Goal: Task Accomplishment & Management: Complete application form

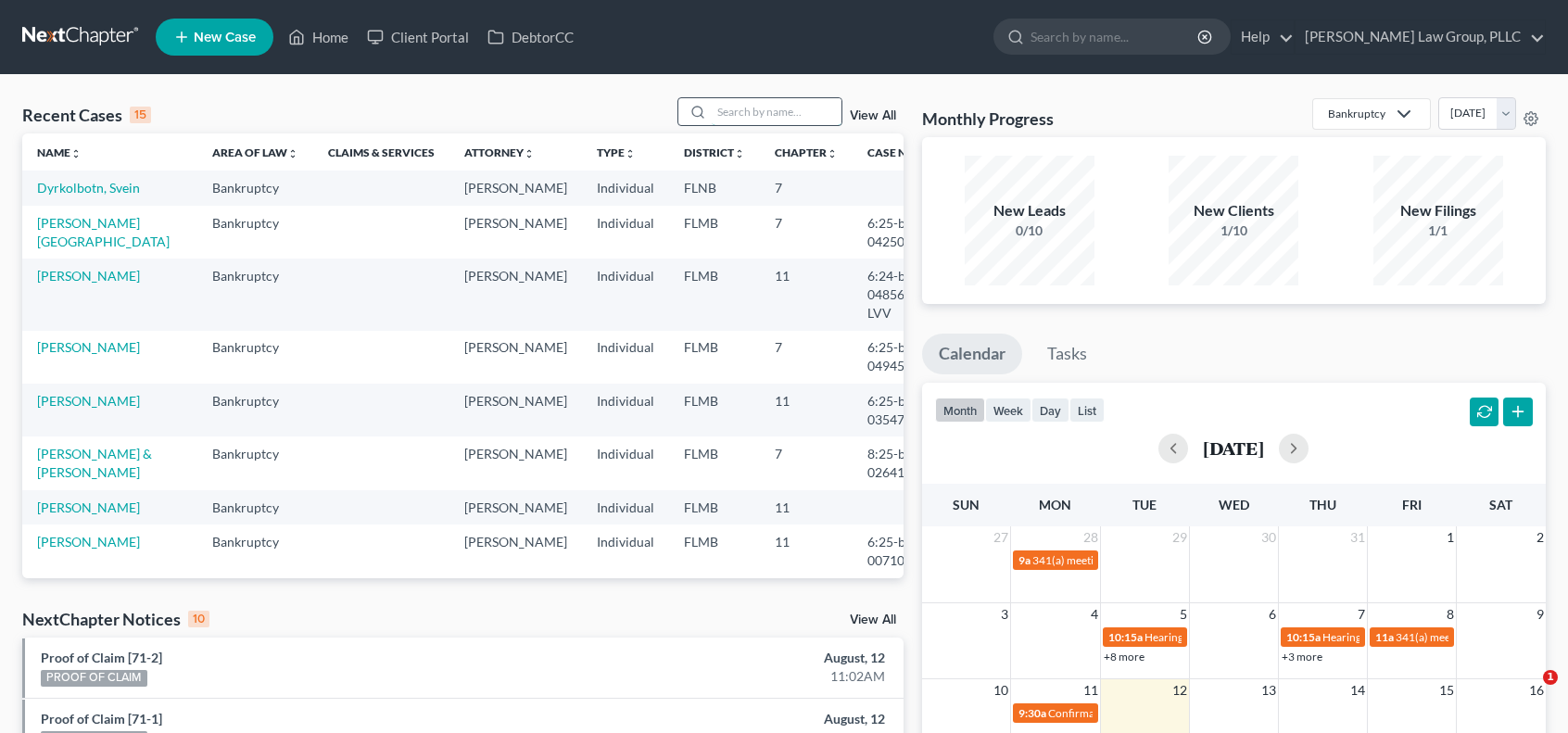
click at [791, 116] on input "search" at bounding box center [776, 112] width 130 height 27
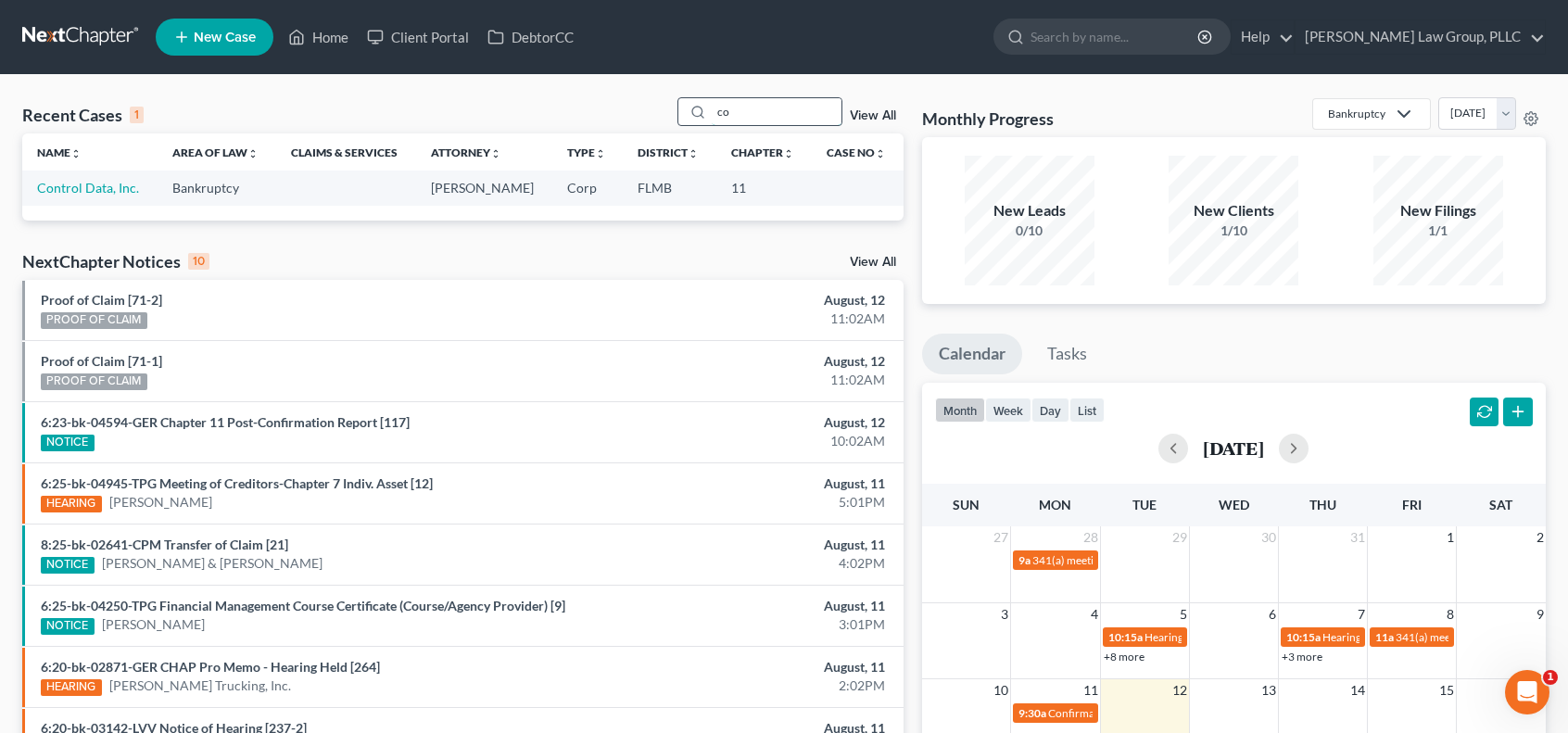
type input "c"
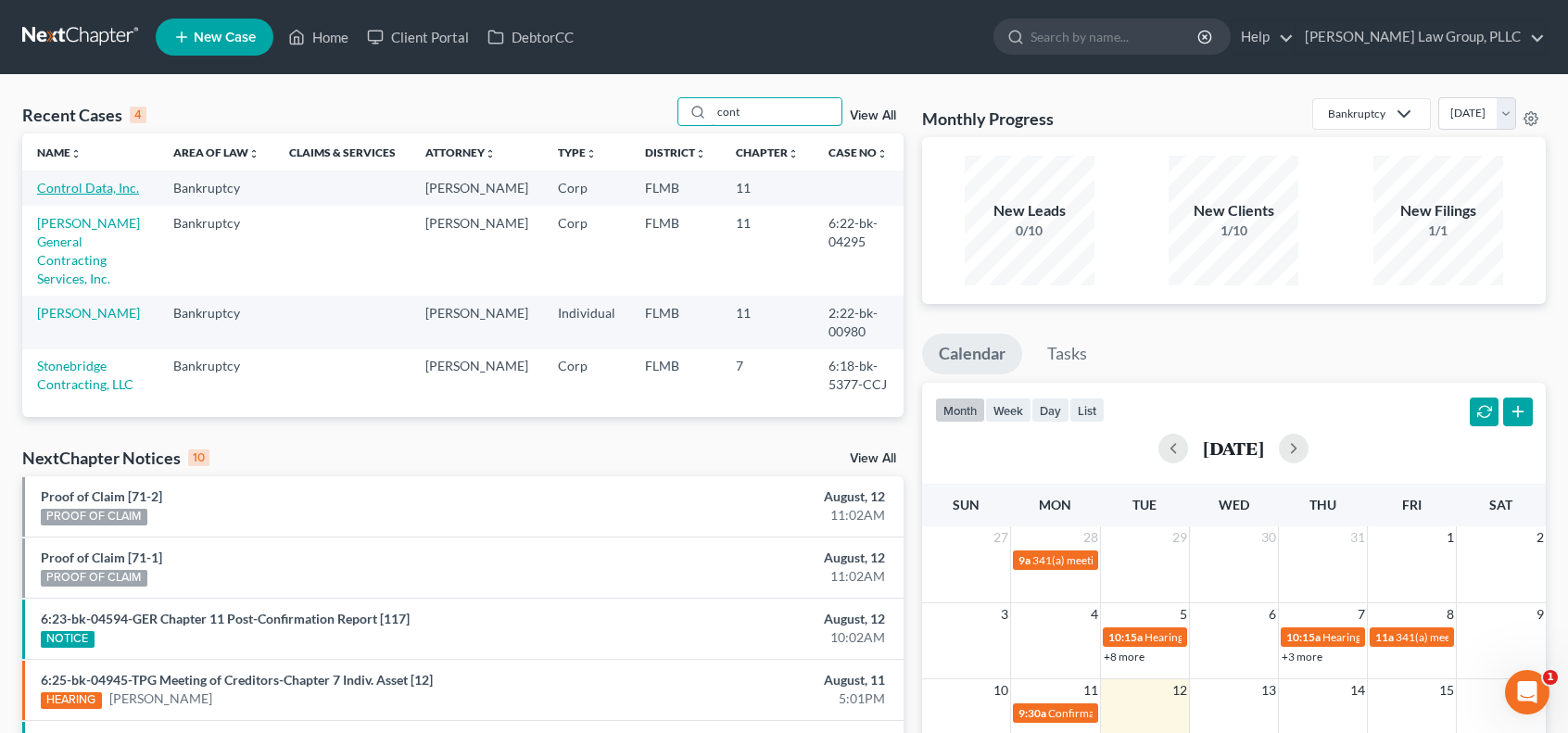
type input "cont"
click at [115, 187] on link "Control Data, Inc." at bounding box center [87, 187] width 102 height 16
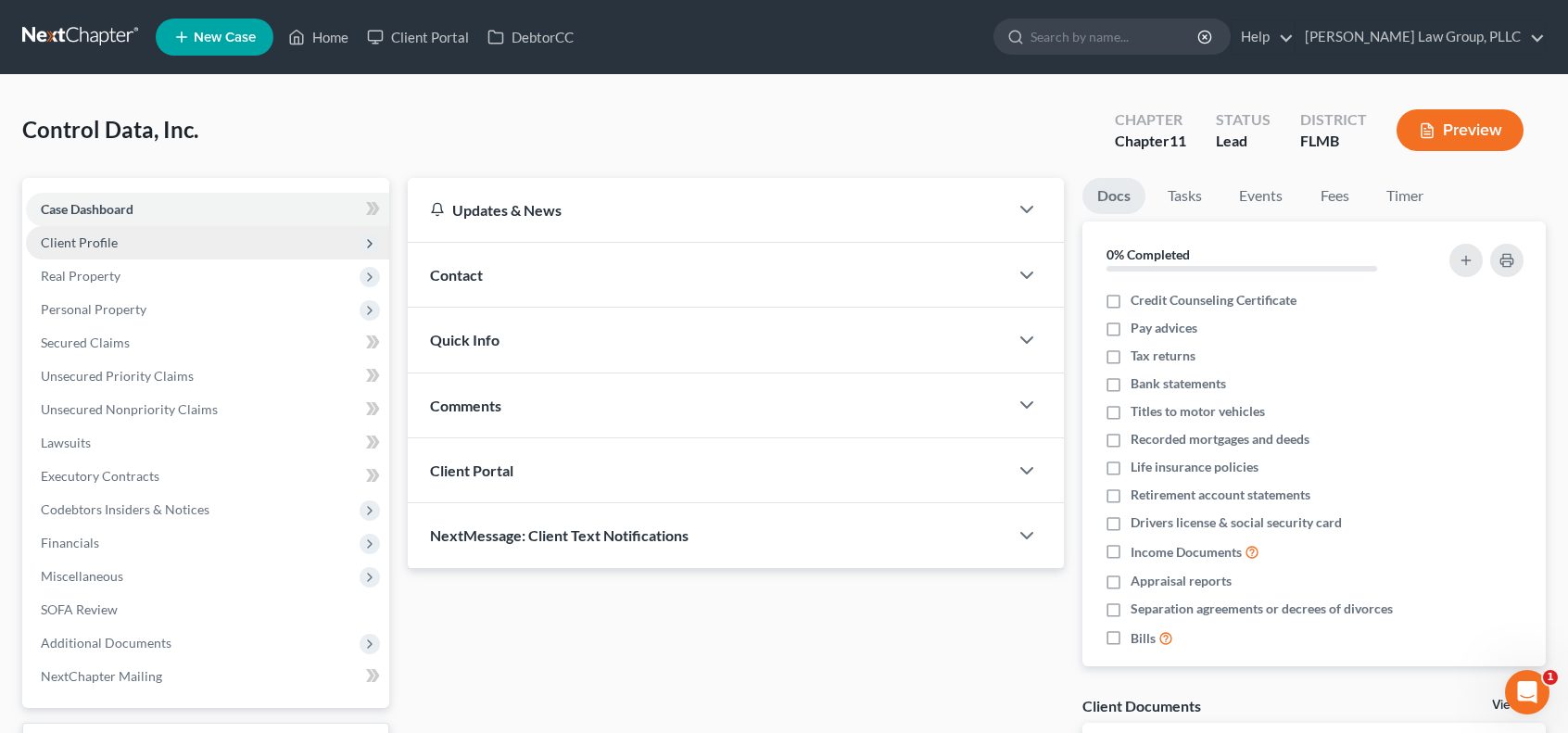
click at [198, 257] on span "Client Profile" at bounding box center [208, 243] width 363 height 33
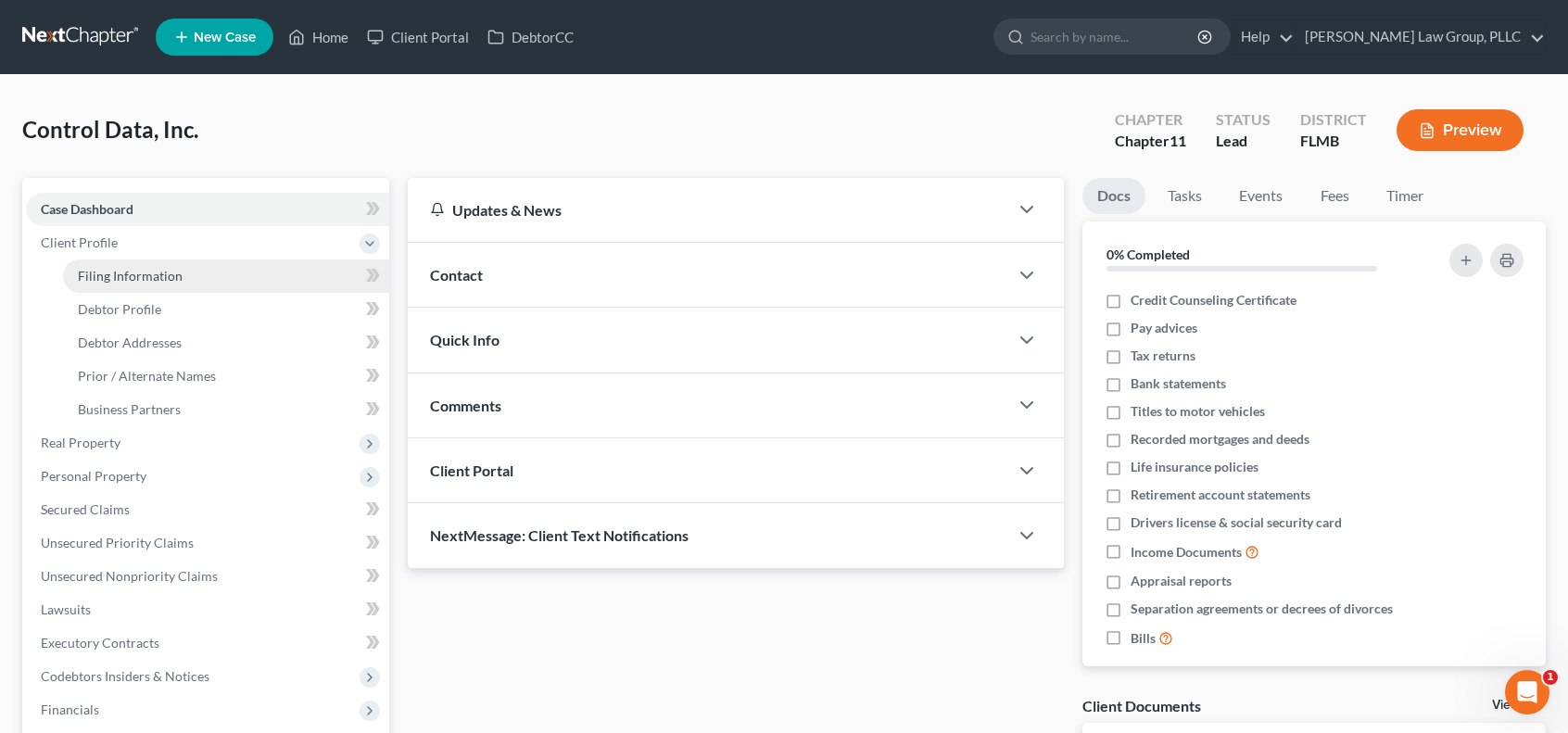
click at [196, 280] on link "Filing Information" at bounding box center [226, 276] width 326 height 33
select select "3"
select select "1"
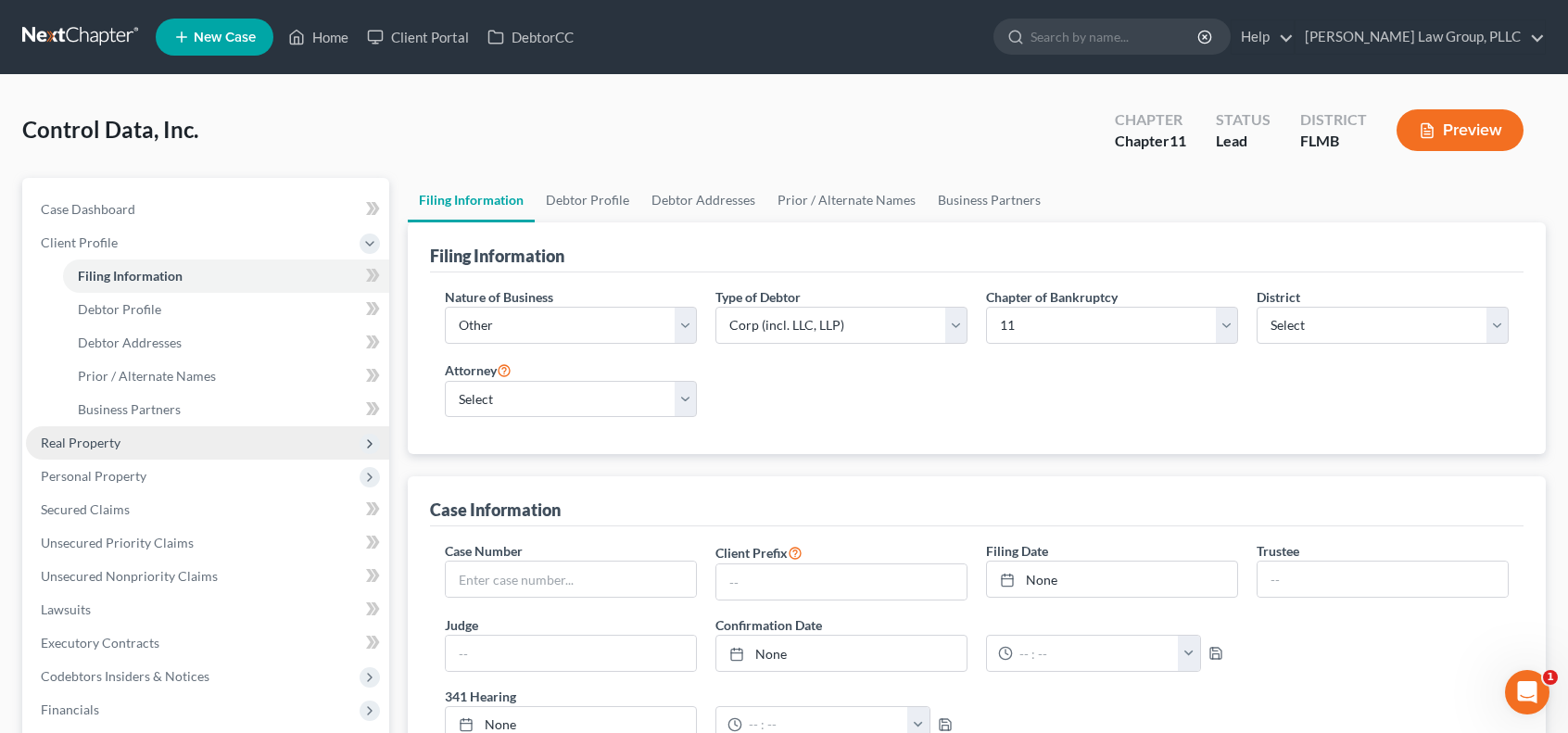
click at [121, 449] on span "Real Property" at bounding box center [208, 443] width 363 height 33
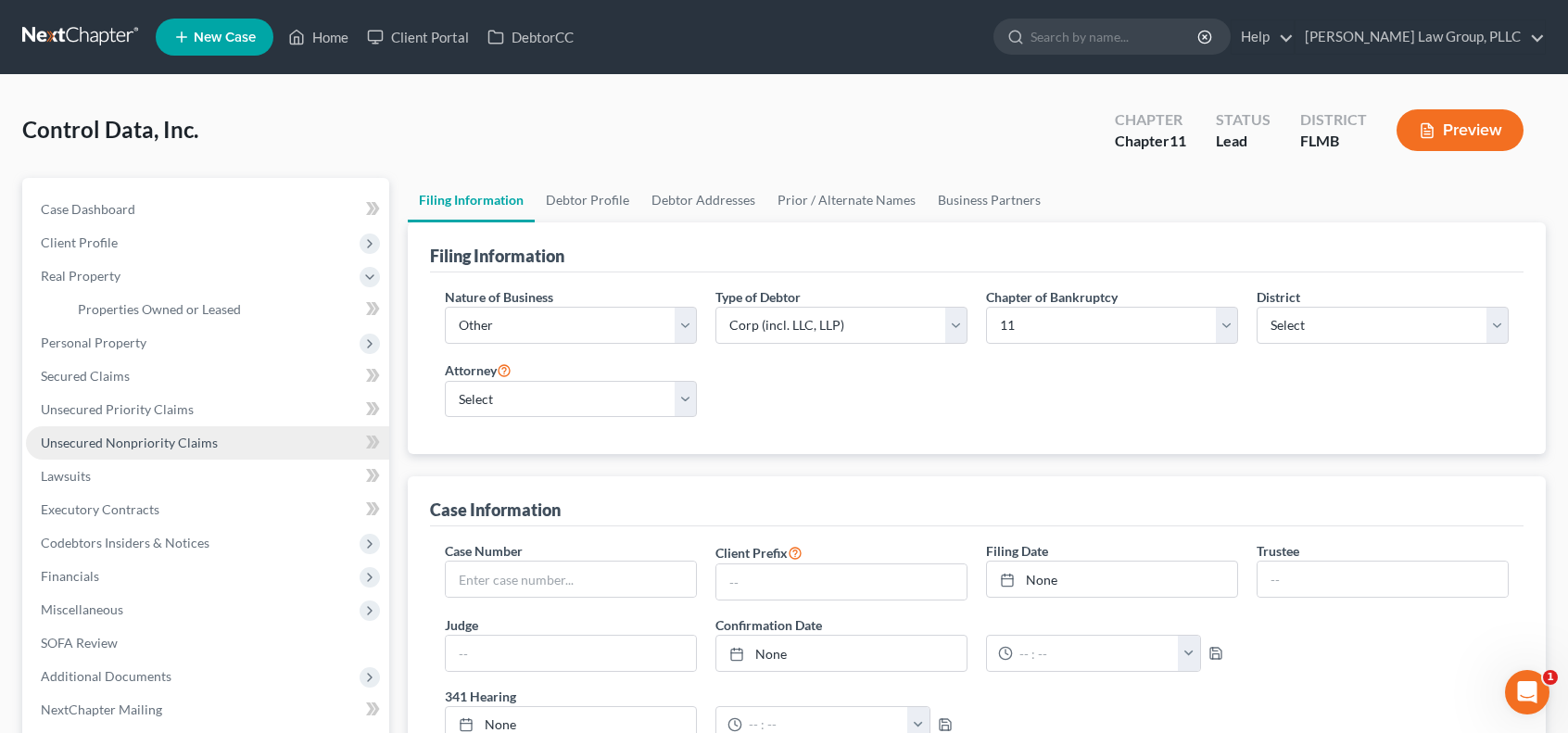
click at [201, 444] on span "Unsecured Nonpriority Claims" at bounding box center [129, 443] width 177 height 16
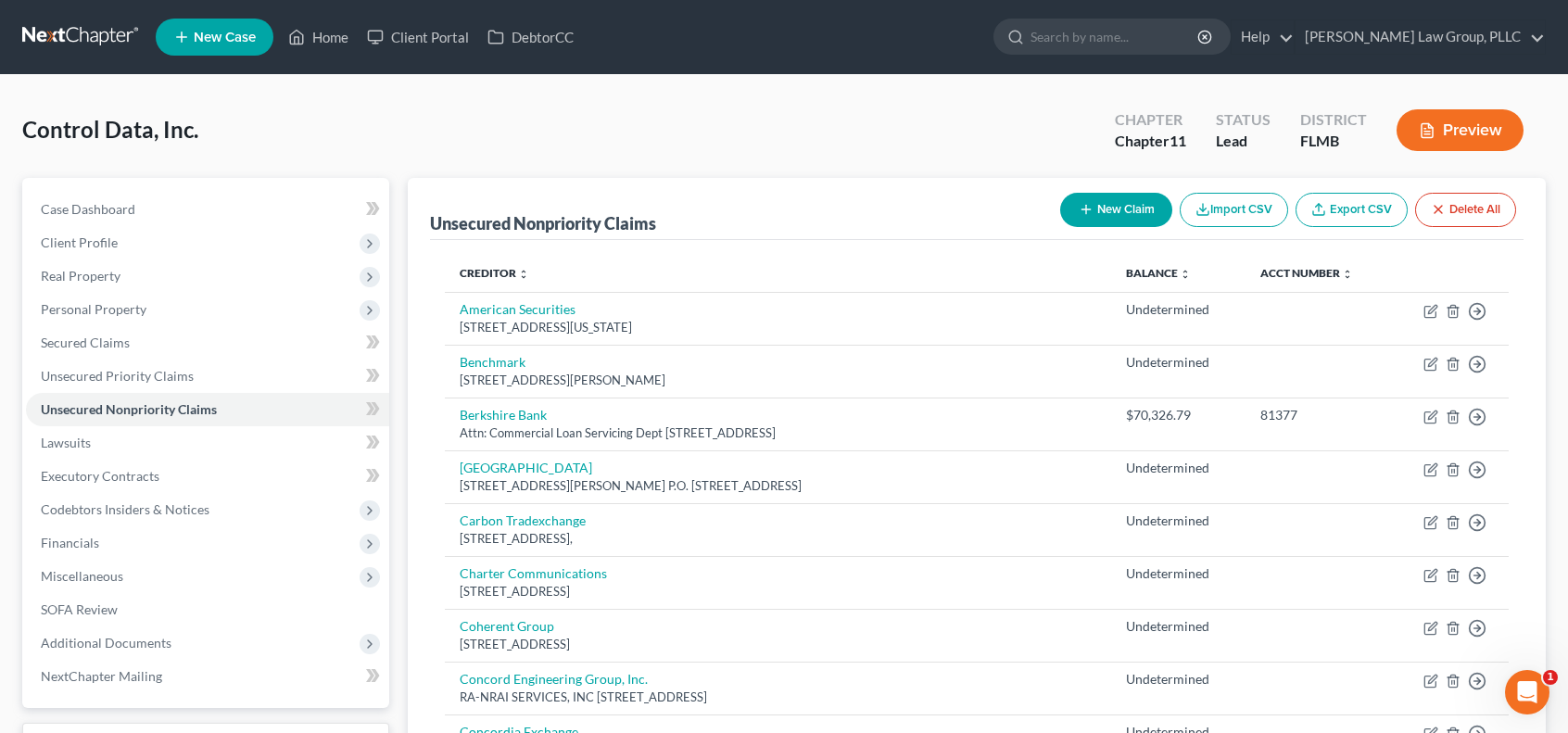
click at [1094, 204] on button "New Claim" at bounding box center [1116, 210] width 113 height 34
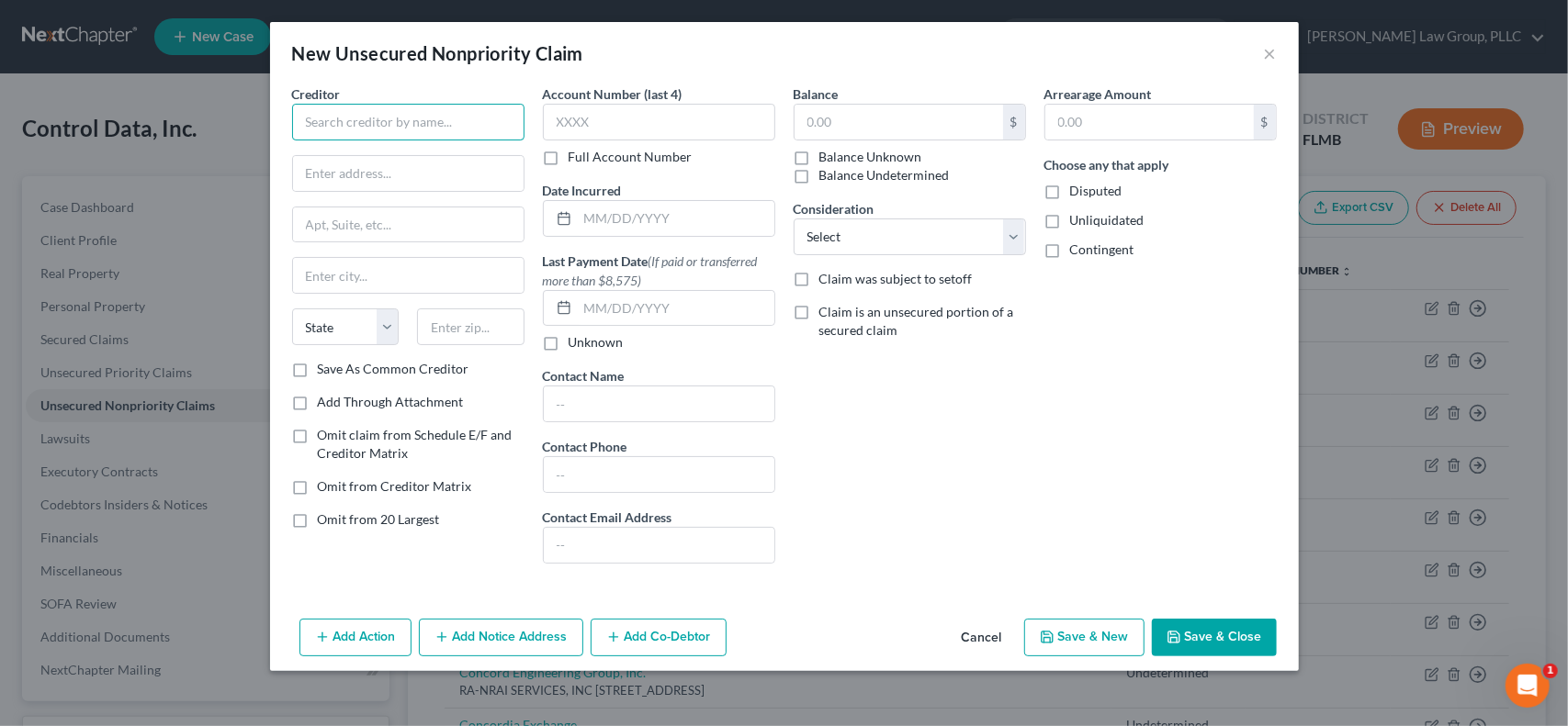
click at [401, 113] on input "text" at bounding box center [409, 122] width 233 height 37
type input "M"
type input "[PERSON_NAME] and [PERSON_NAME]"
type input "[STREET_ADDRESS][PERSON_NAME]"
type input "61561"
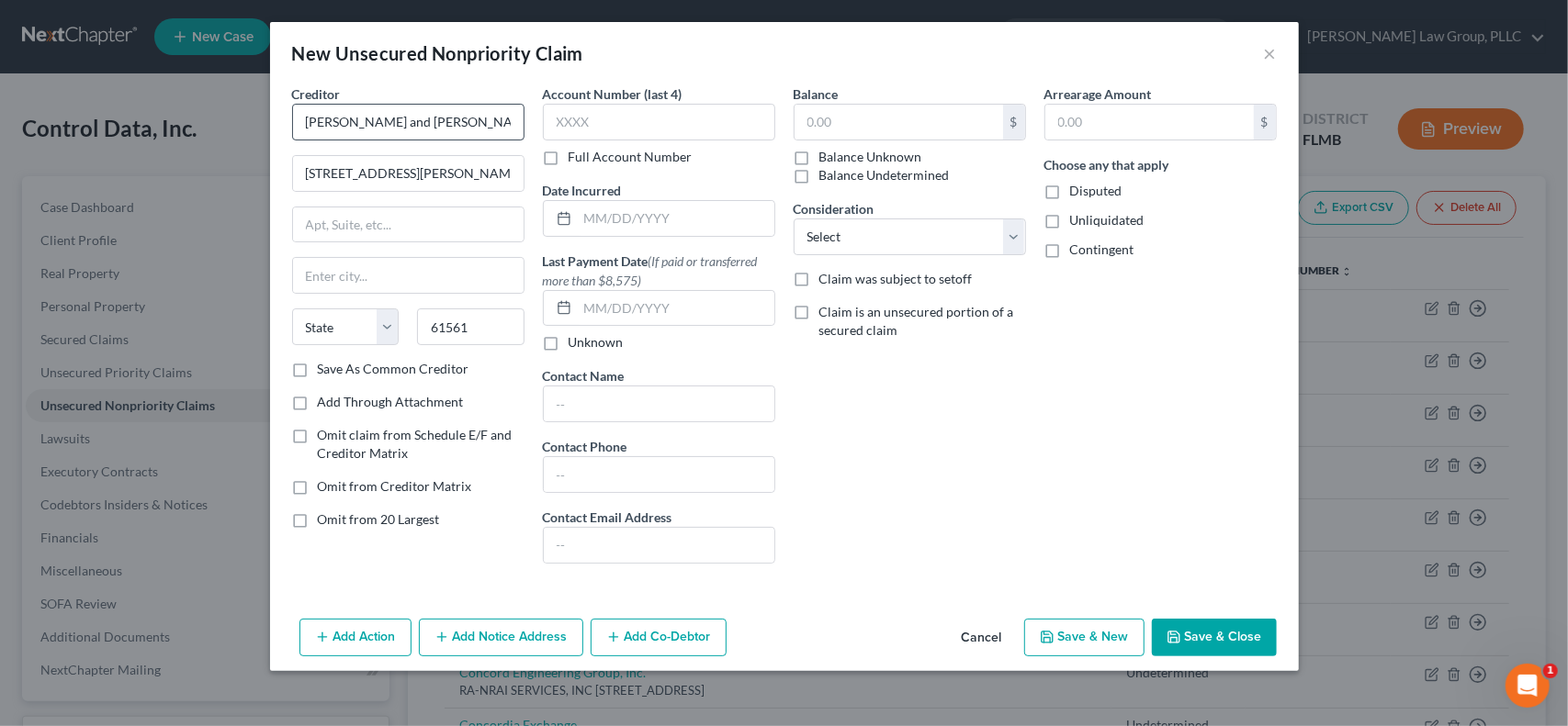
type input "Roanoke"
select select "14"
click at [672, 218] on input "text" at bounding box center [676, 218] width 196 height 35
type input "[DATE]"
click at [903, 130] on input "text" at bounding box center [898, 122] width 209 height 35
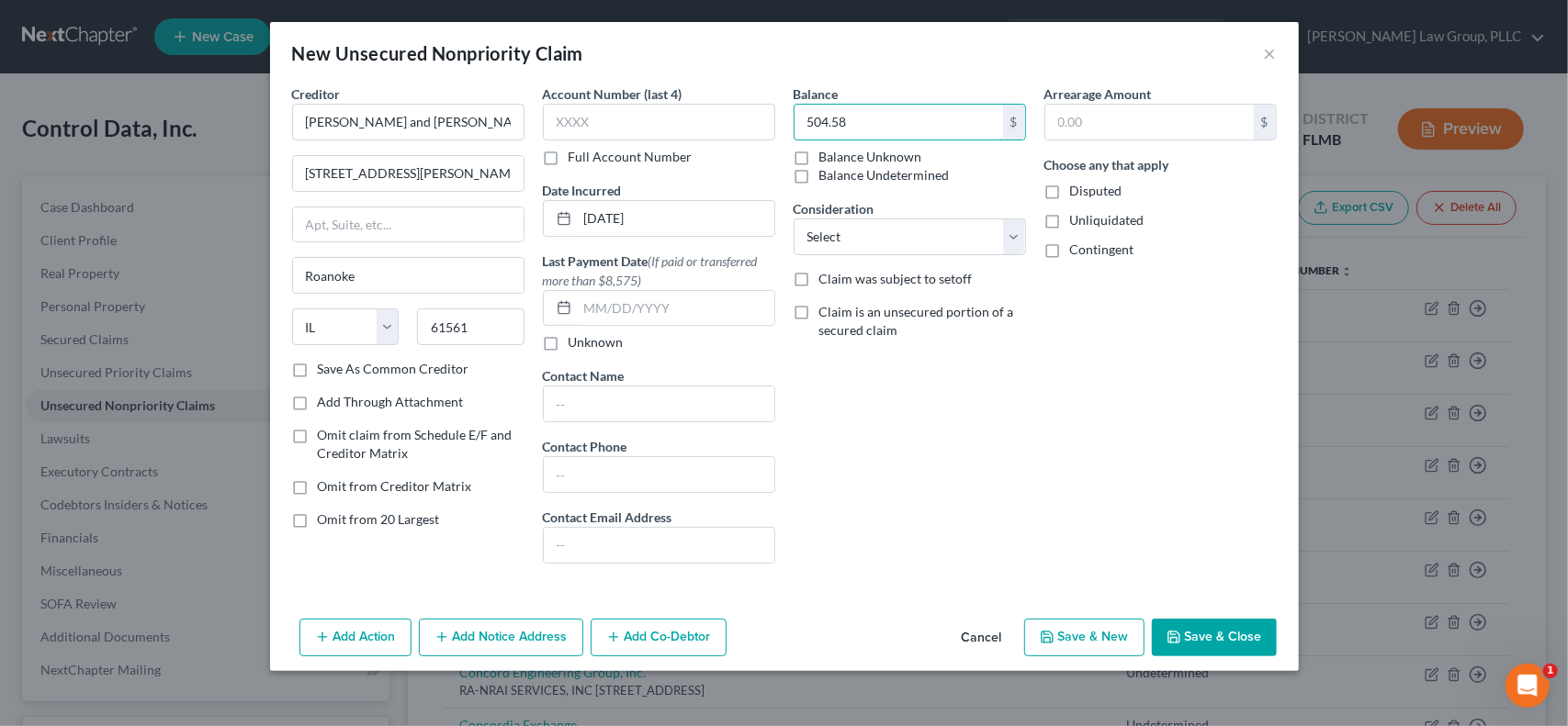
type input "504.58"
click at [820, 157] on label "Balance Unknown" at bounding box center [871, 157] width 103 height 18
click at [826, 157] on input "Balance Unknown" at bounding box center [832, 154] width 12 height 12
checkbox input "true"
type input "0.00"
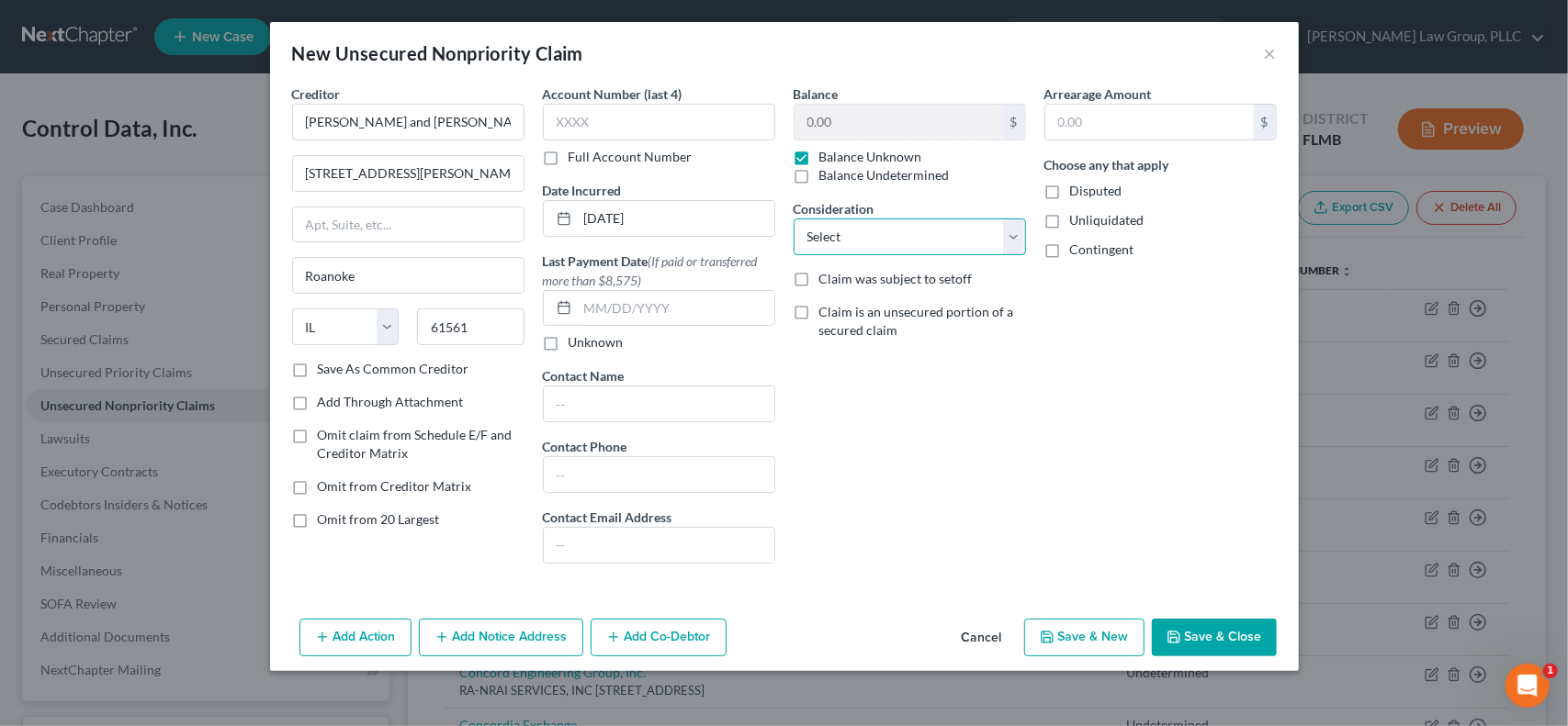
click at [1008, 235] on select "Select Cable / Satellite Services Collection Agency Credit Card Debt Debt Couns…" at bounding box center [910, 237] width 233 height 37
select select "11"
click at [794, 218] on select "Select Cable / Satellite Services Collection Agency Credit Card Debt Debt Couns…" at bounding box center [910, 237] width 233 height 37
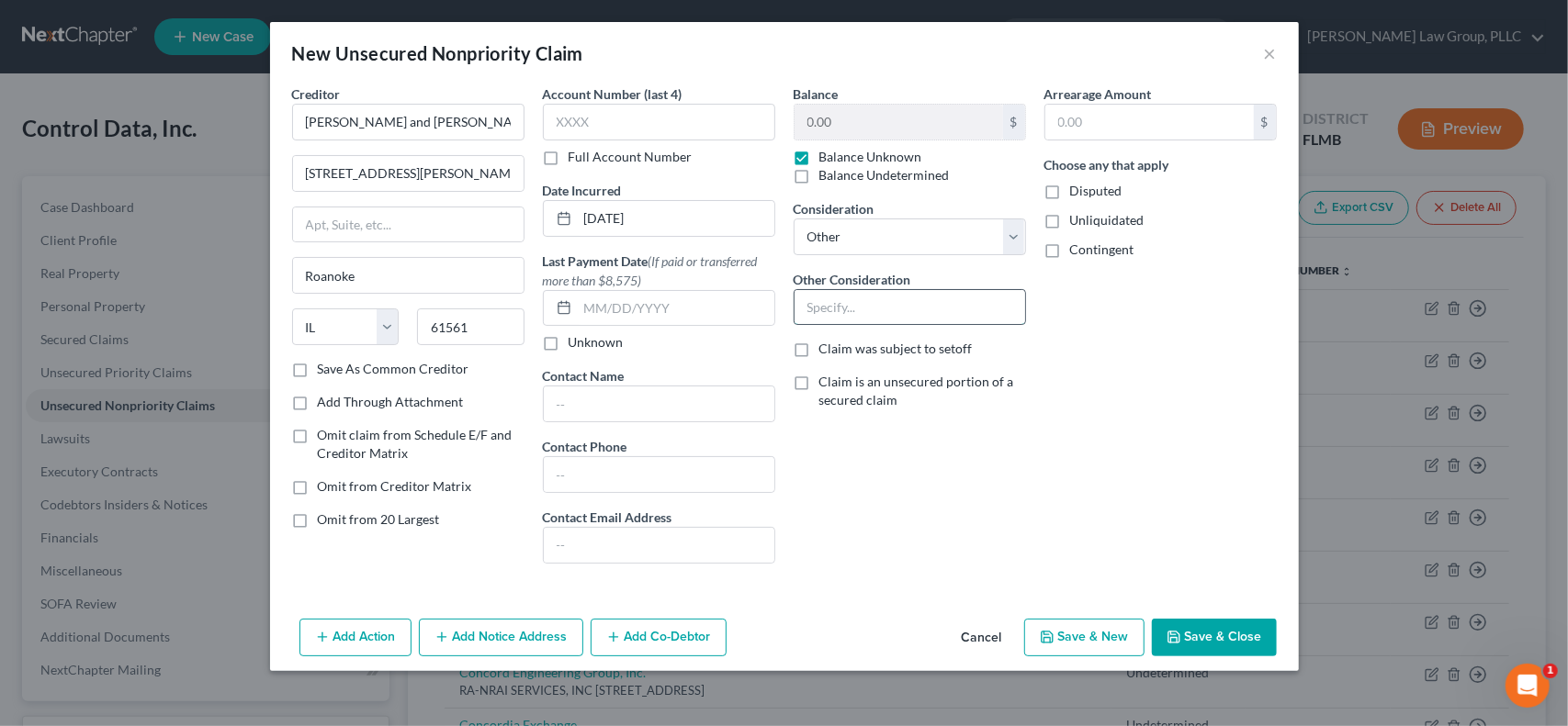
click at [929, 298] on input "text" at bounding box center [910, 308] width 231 height 35
type input "Property damage"
click at [1070, 221] on label "Unliquidated" at bounding box center [1106, 220] width 74 height 18
click at [1077, 221] on input "Unliquidated" at bounding box center [1083, 217] width 12 height 12
checkbox input "true"
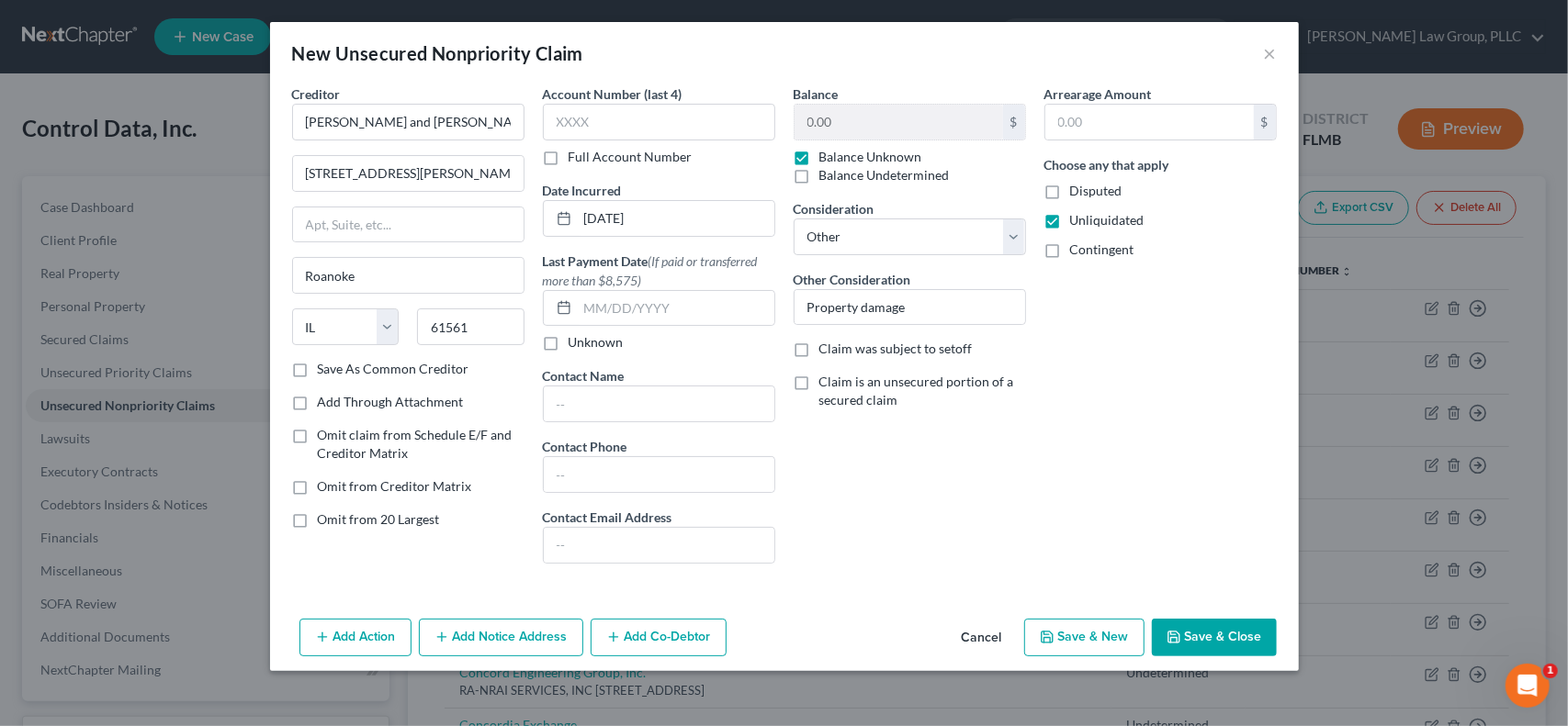
click at [1082, 641] on button "Save & New" at bounding box center [1084, 638] width 120 height 38
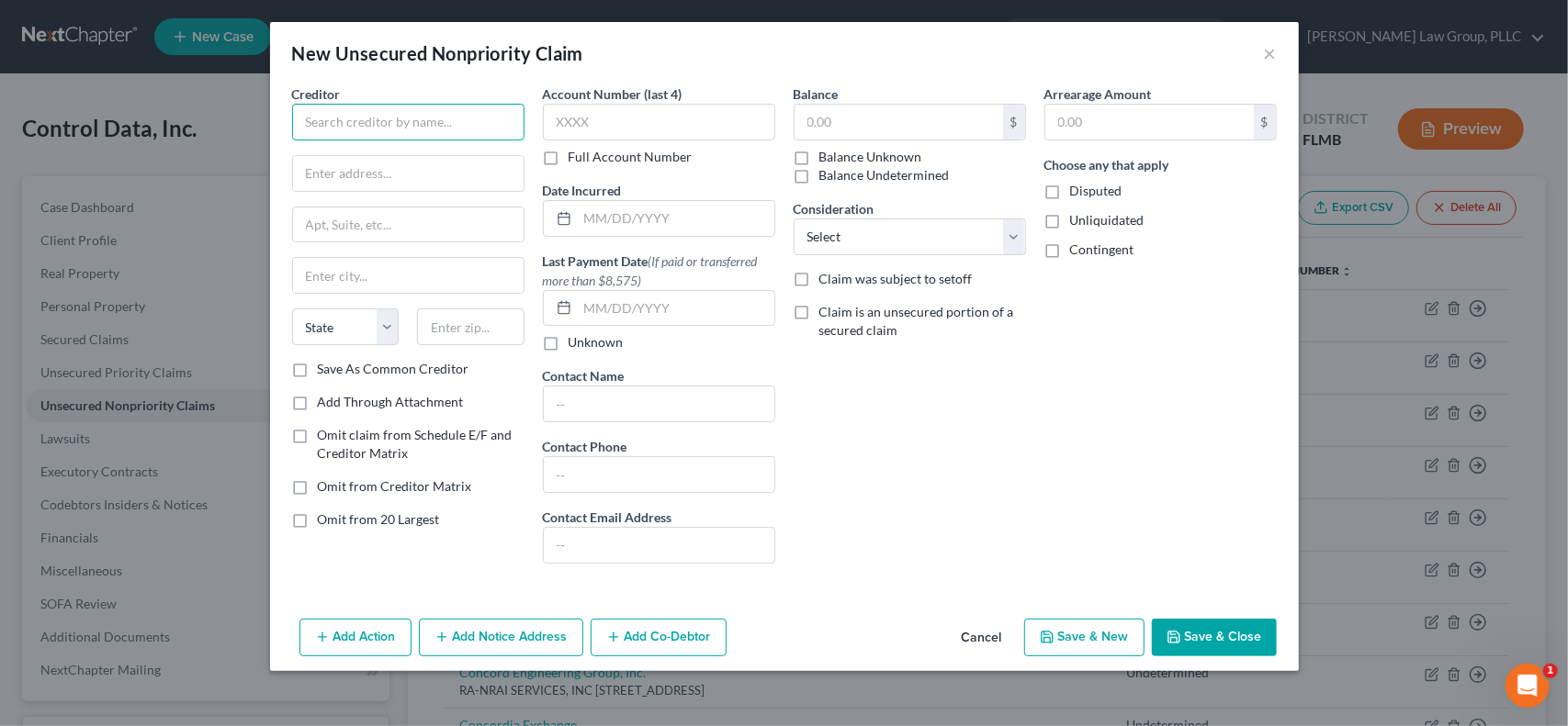
click at [470, 126] on input "text" at bounding box center [409, 122] width 233 height 37
click at [1440, 71] on div "New Unsecured Nonpriority Claim × Creditor * State [US_STATE] AK AR AZ [GEOGRAP…" at bounding box center [784, 363] width 1568 height 726
click at [1272, 52] on button "×" at bounding box center [1270, 53] width 13 height 22
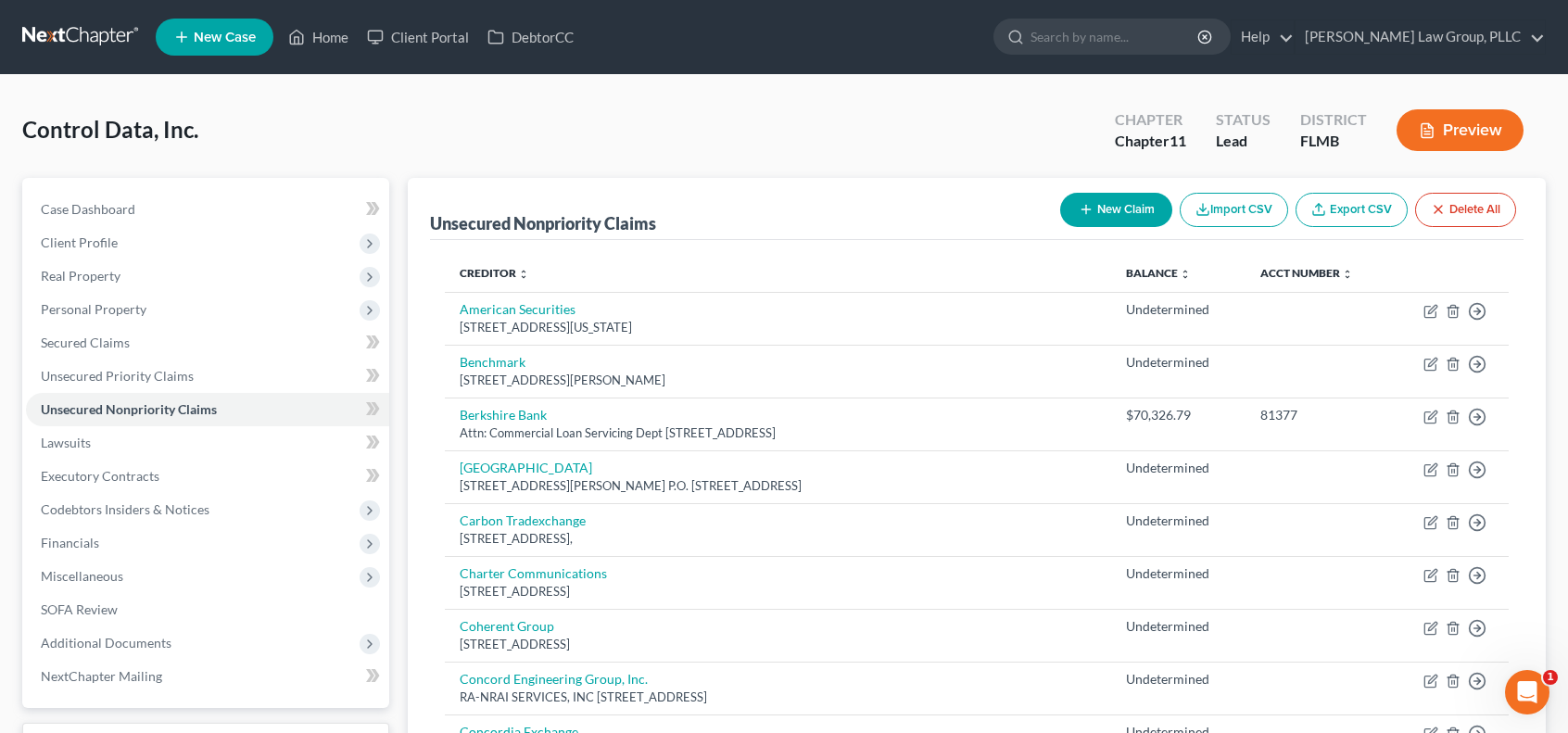
click at [1528, 688] on icon "Open Intercom Messenger" at bounding box center [1526, 692] width 13 height 15
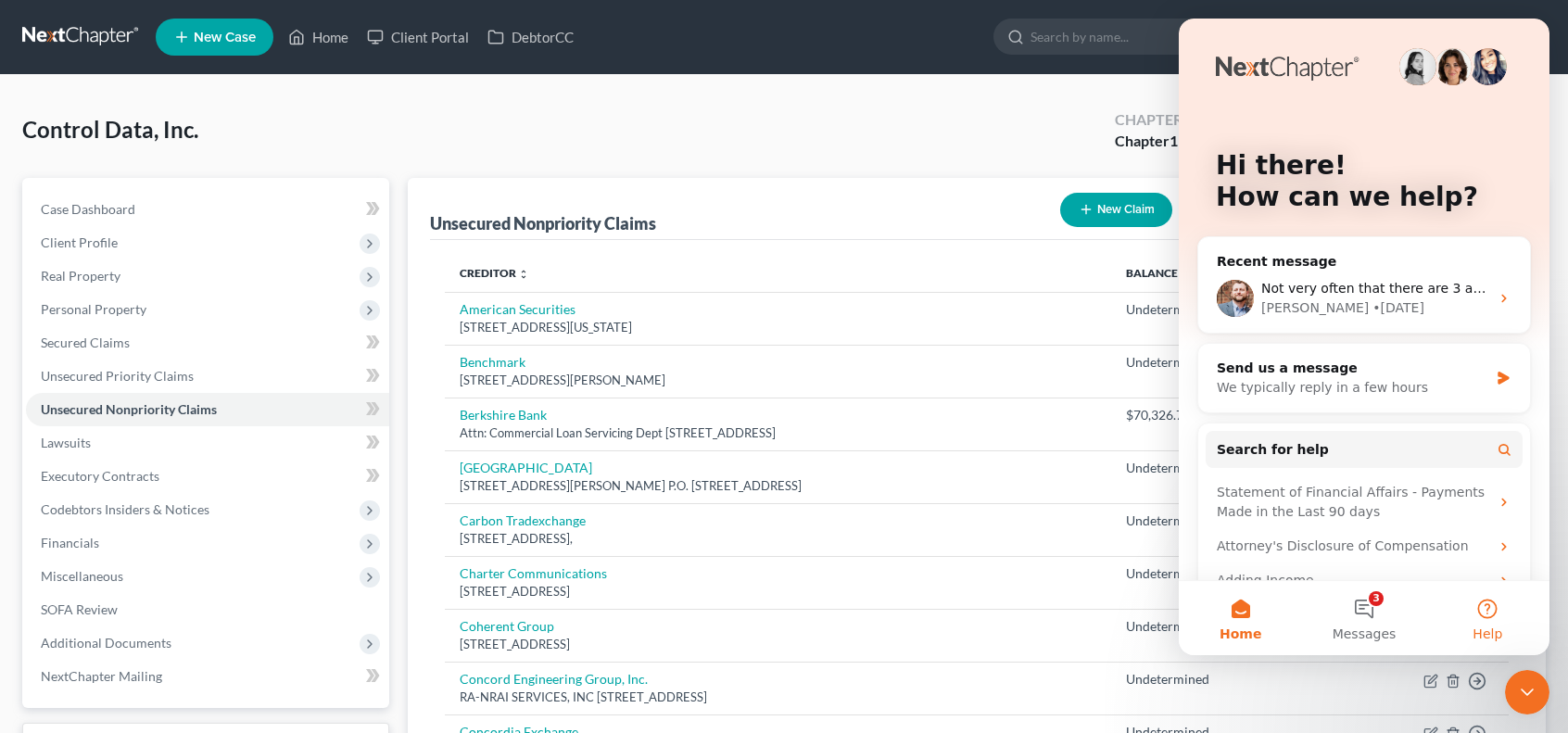
click at [1488, 616] on button "Help" at bounding box center [1487, 618] width 123 height 74
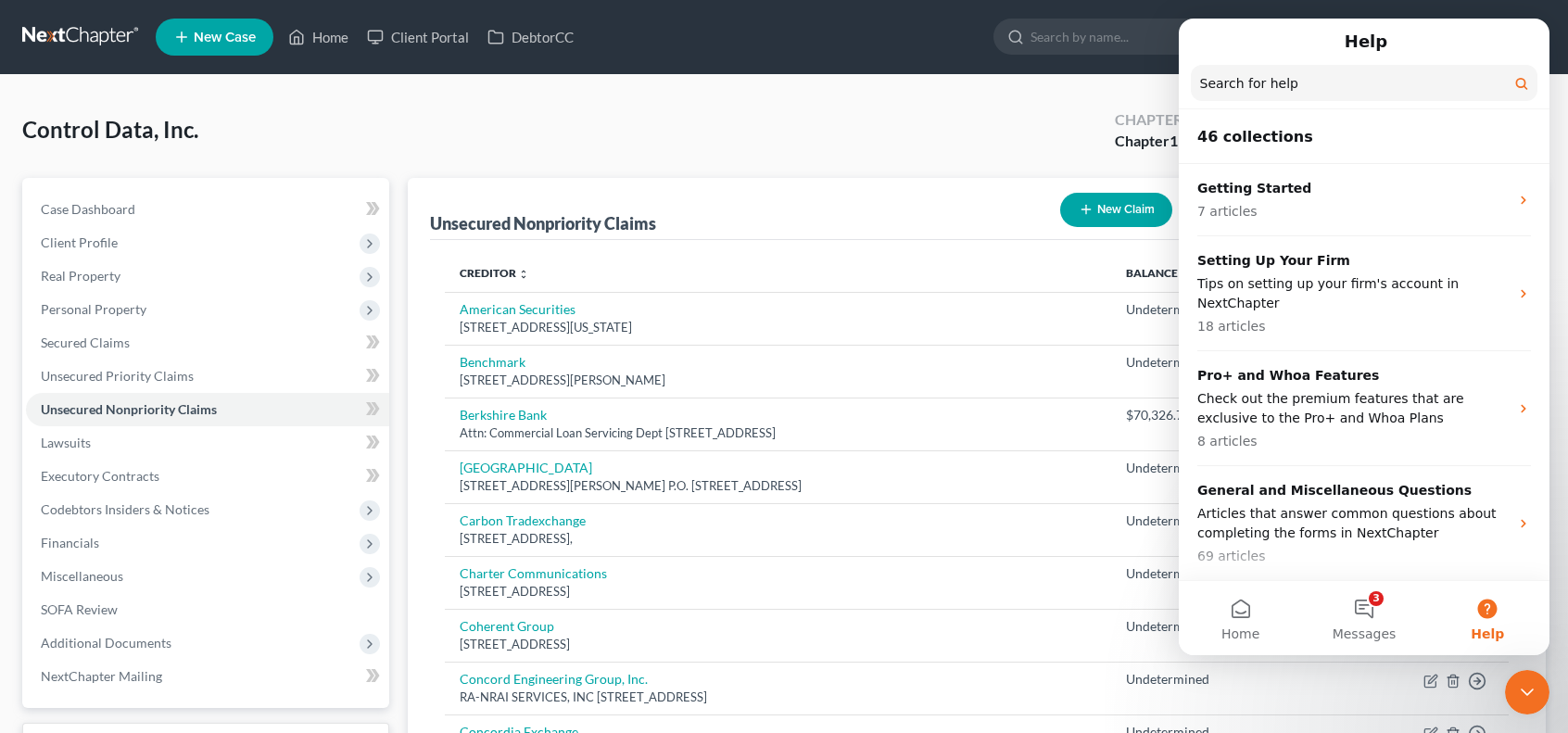
click at [1264, 87] on input "Search for help" at bounding box center [1363, 83] width 346 height 36
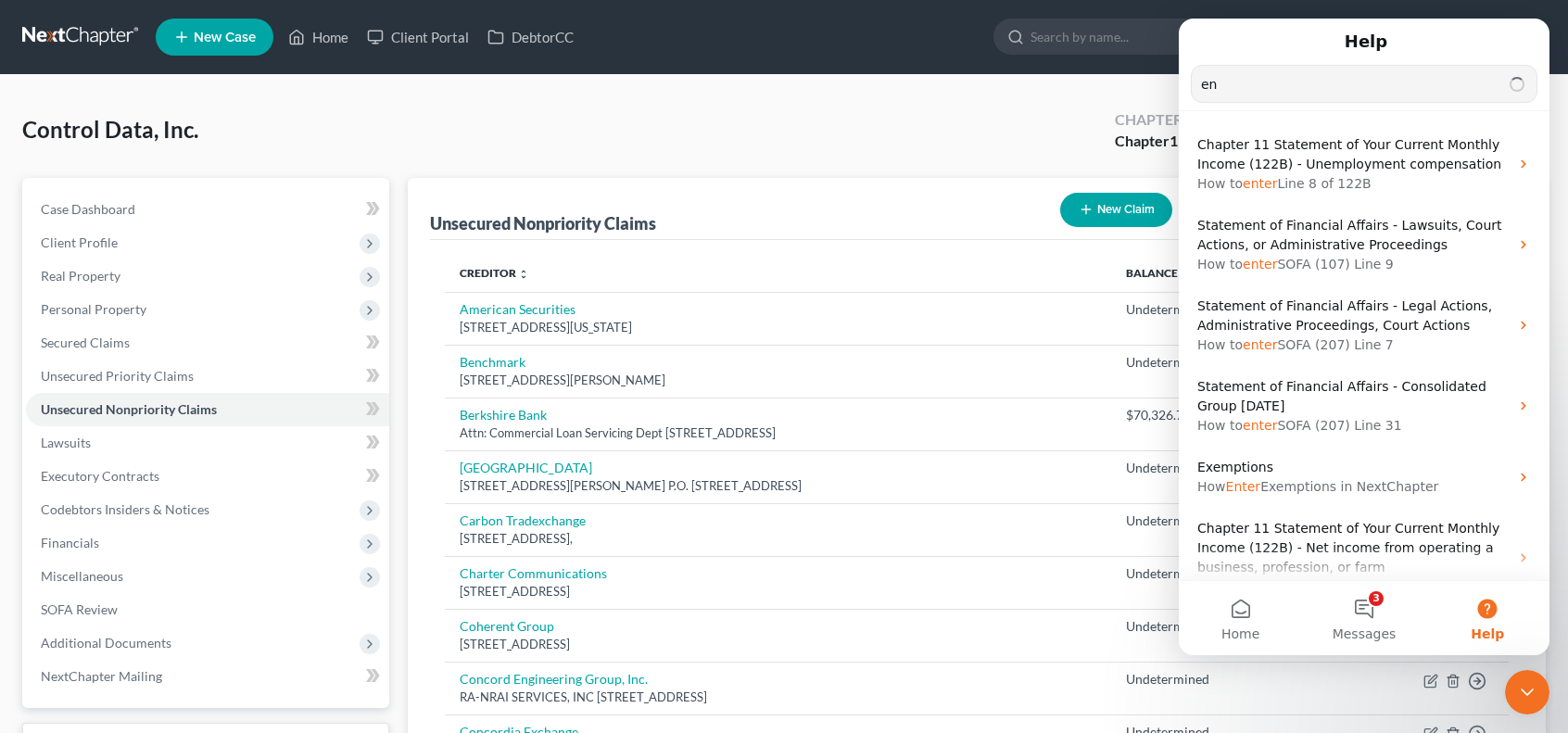
type input "e"
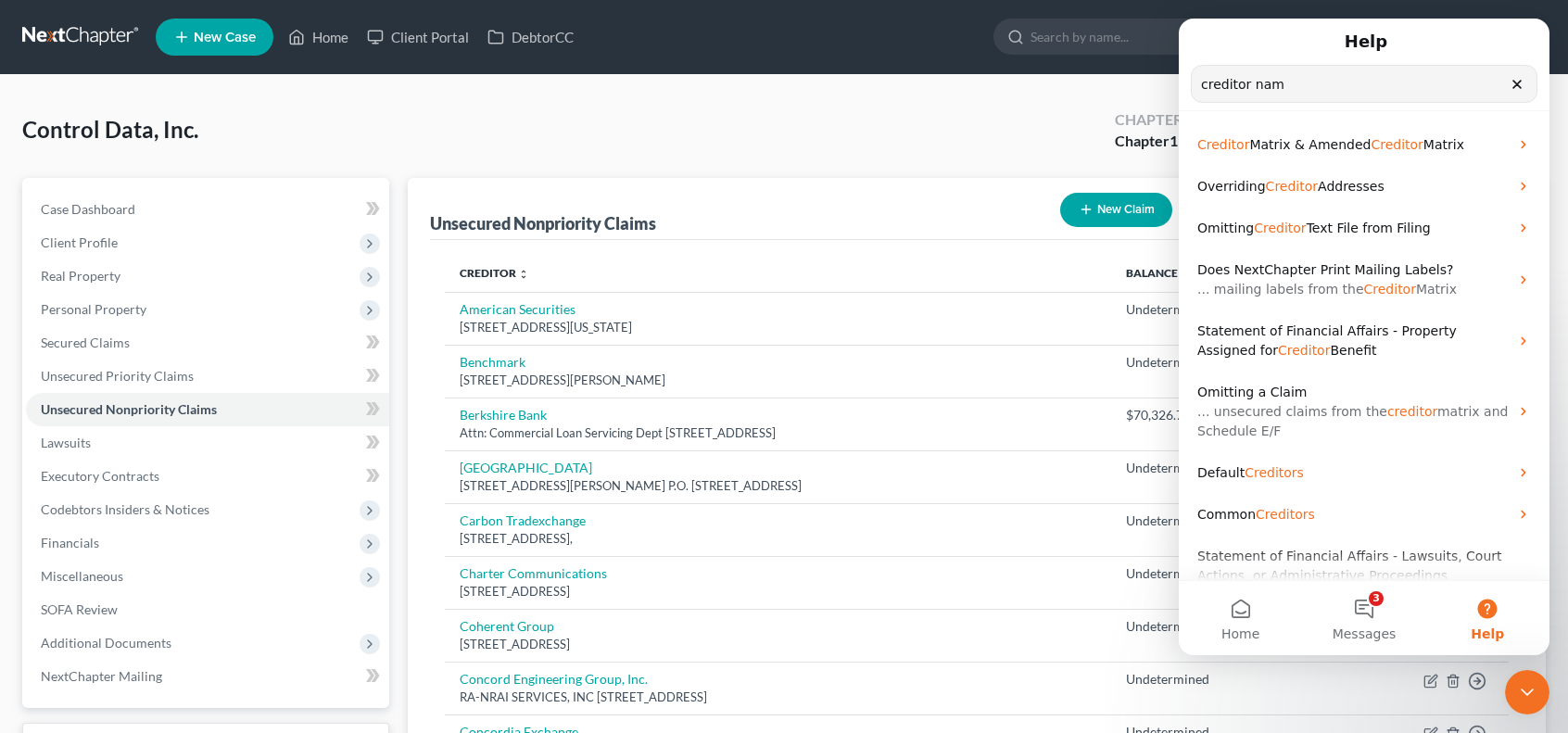
click at [1373, 89] on input "creditor nam" at bounding box center [1363, 83] width 344 height 36
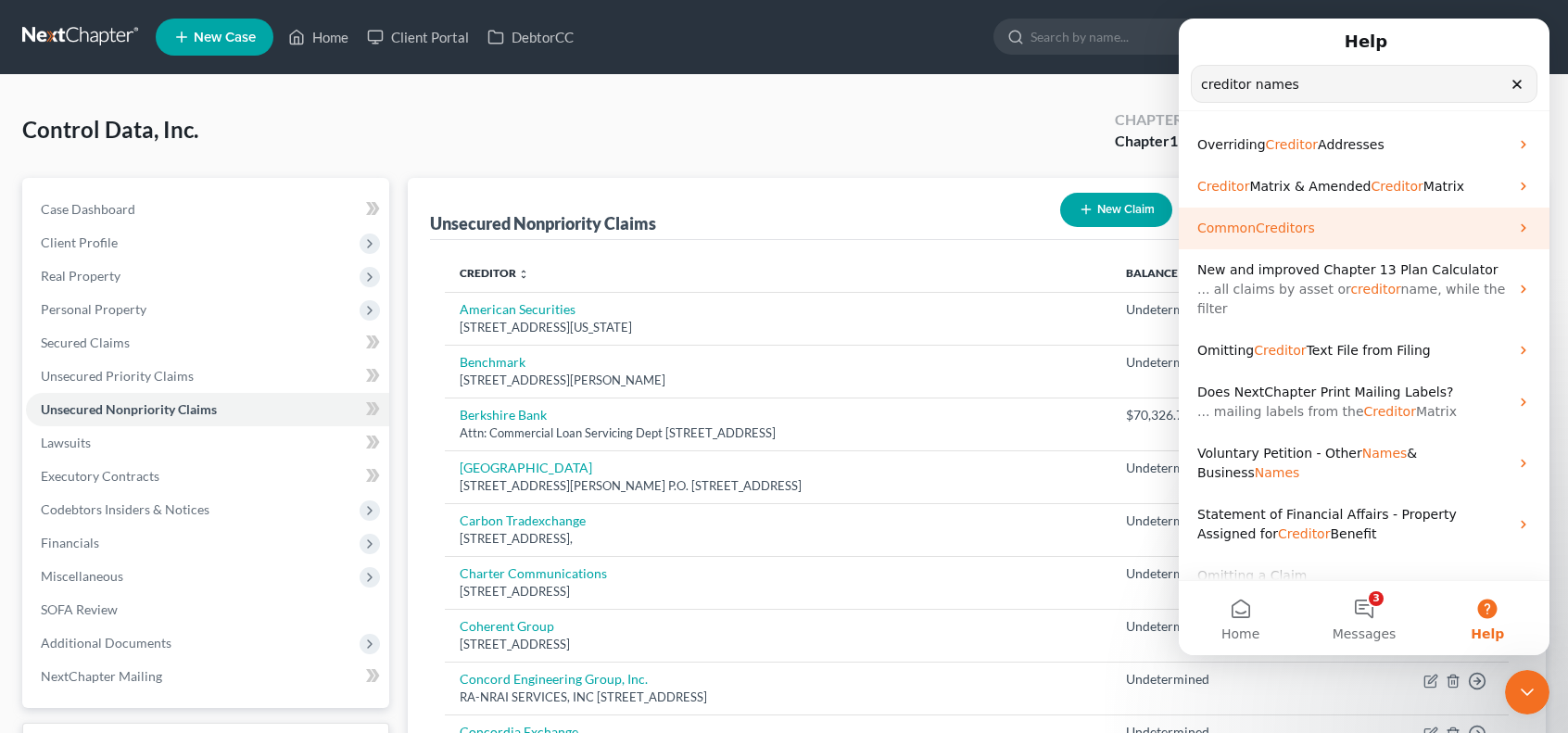
type input "creditor names"
click at [1373, 231] on p "Common Creditors" at bounding box center [1353, 228] width 311 height 19
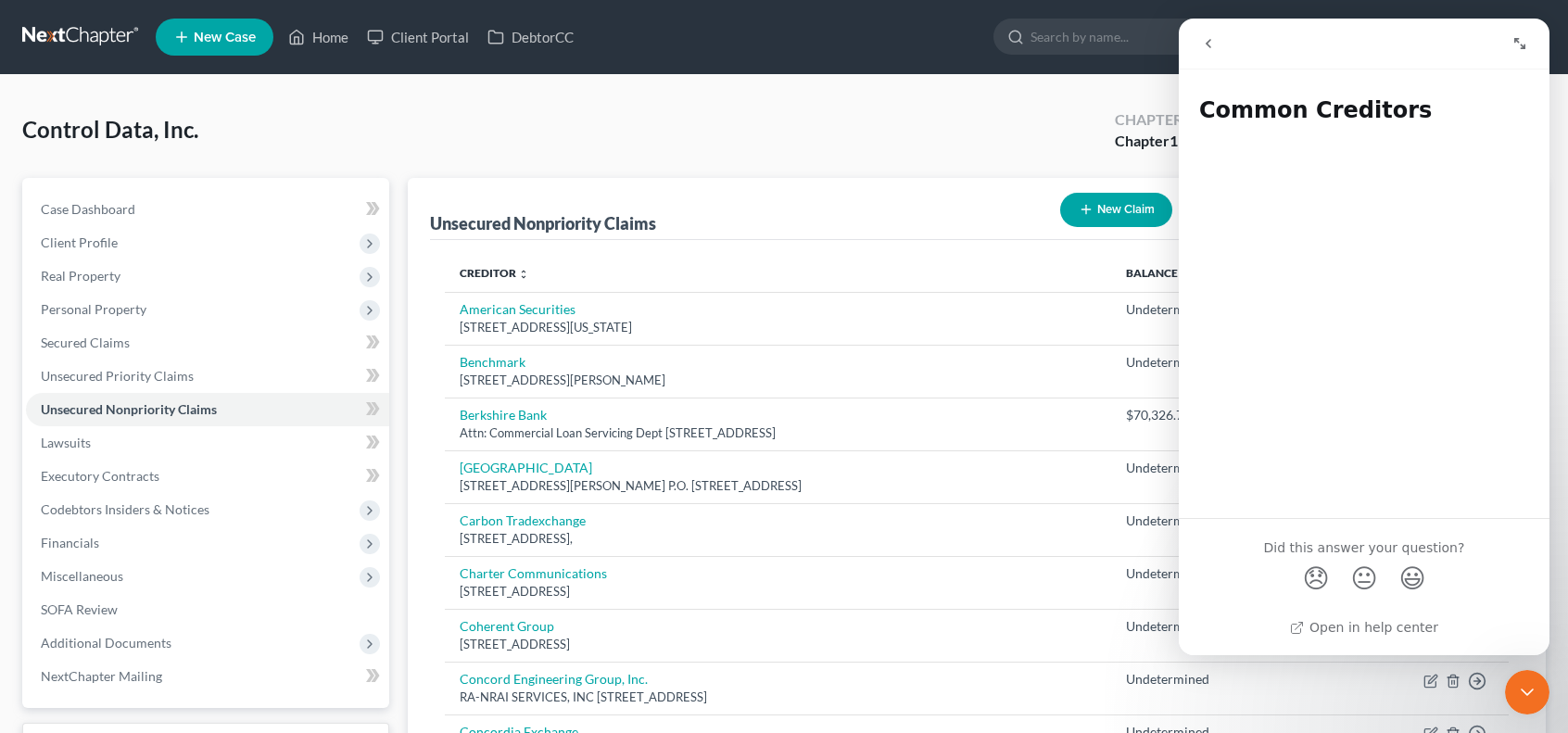
click at [1200, 41] on button "go back" at bounding box center [1208, 44] width 35 height 35
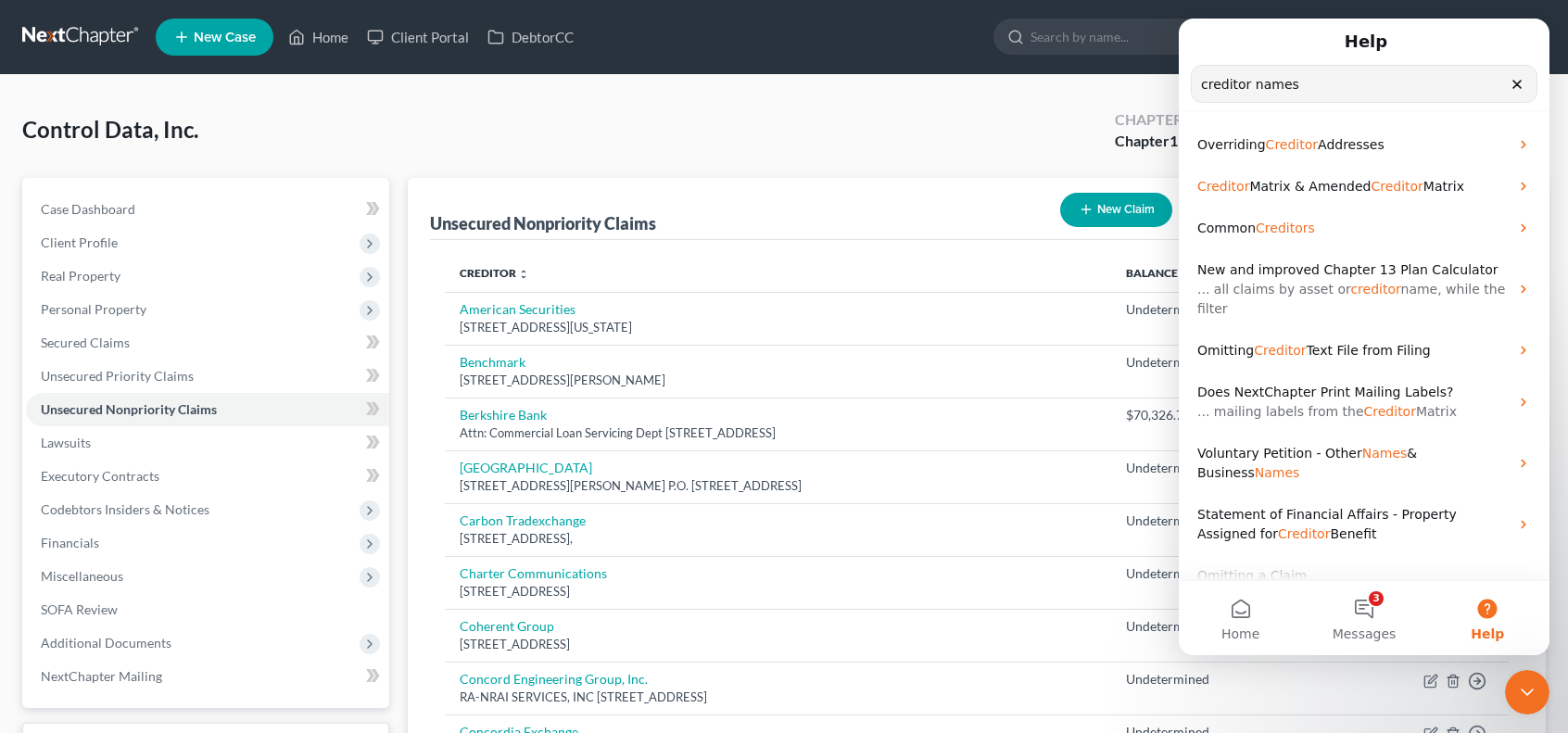
click at [1387, 86] on input "creditor names" at bounding box center [1363, 83] width 344 height 36
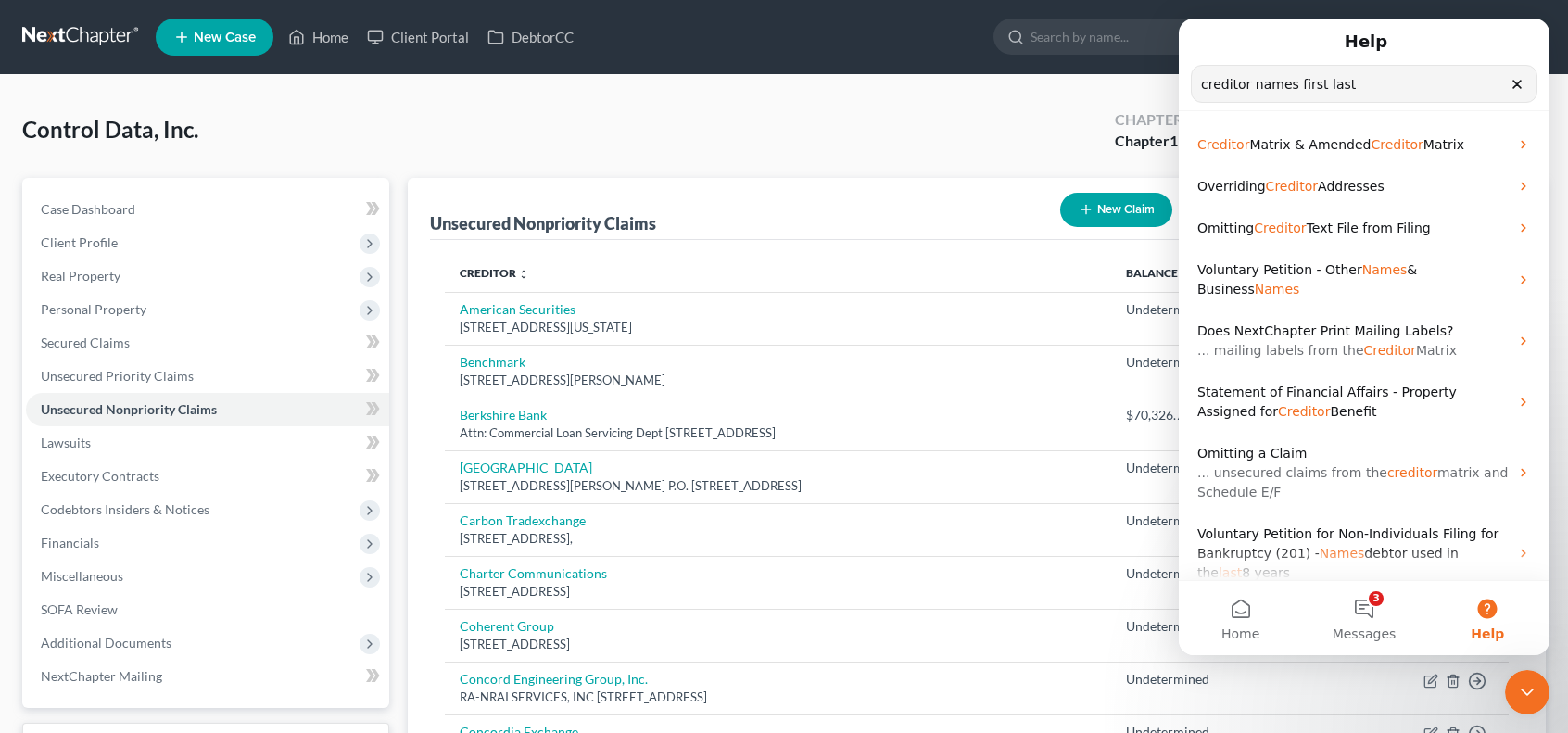
type input "creditor names first last"
drag, startPoint x: 741, startPoint y: 102, endPoint x: 1065, endPoint y: 79, distance: 324.8
click at [750, 101] on div "Control Data, Inc. Upgraded Chapter Chapter 11 Status Lead District [GEOGRAPHIC…" at bounding box center [784, 137] width 1523 height 81
click at [1518, 89] on icon "Clear" at bounding box center [1517, 83] width 15 height 15
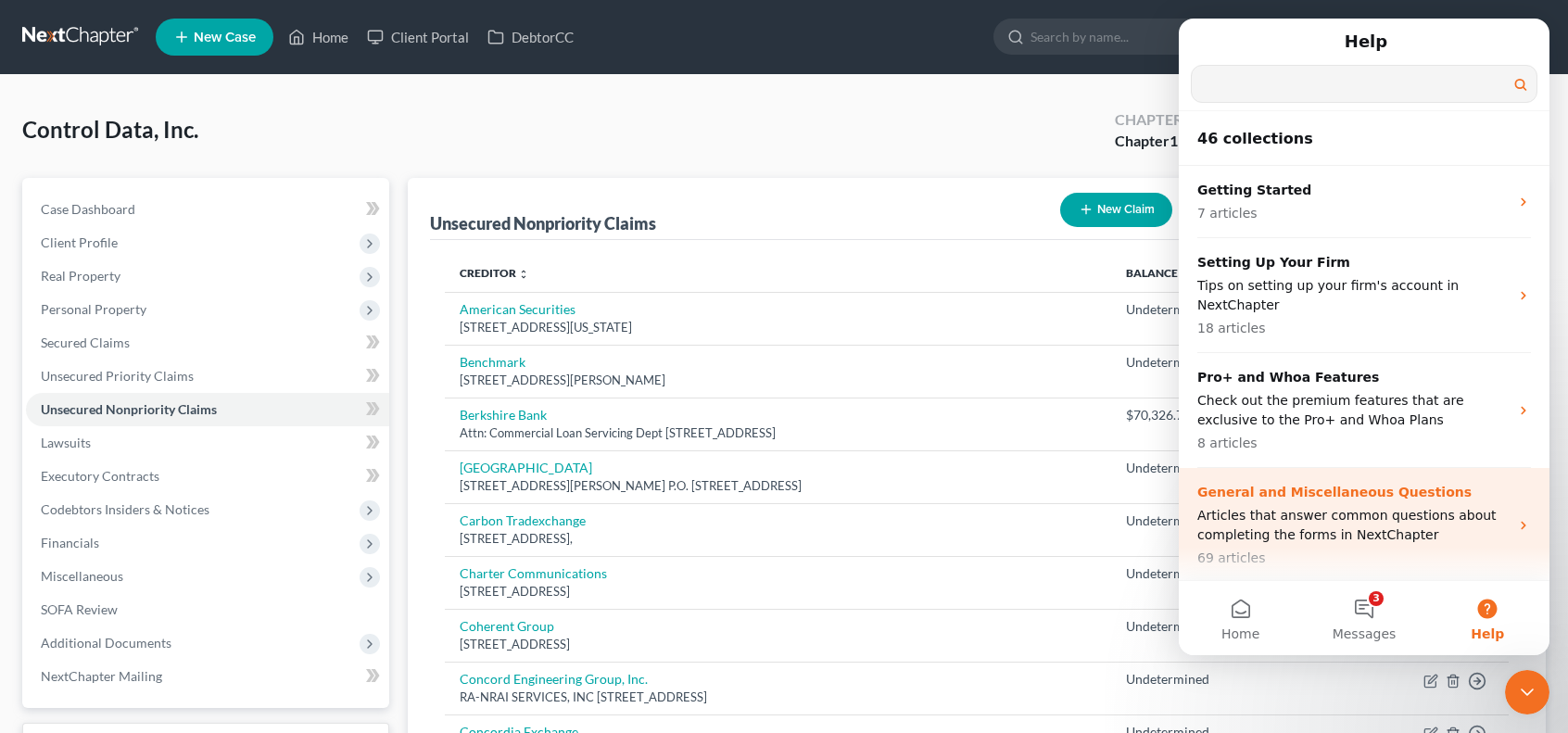
scroll to position [309, 0]
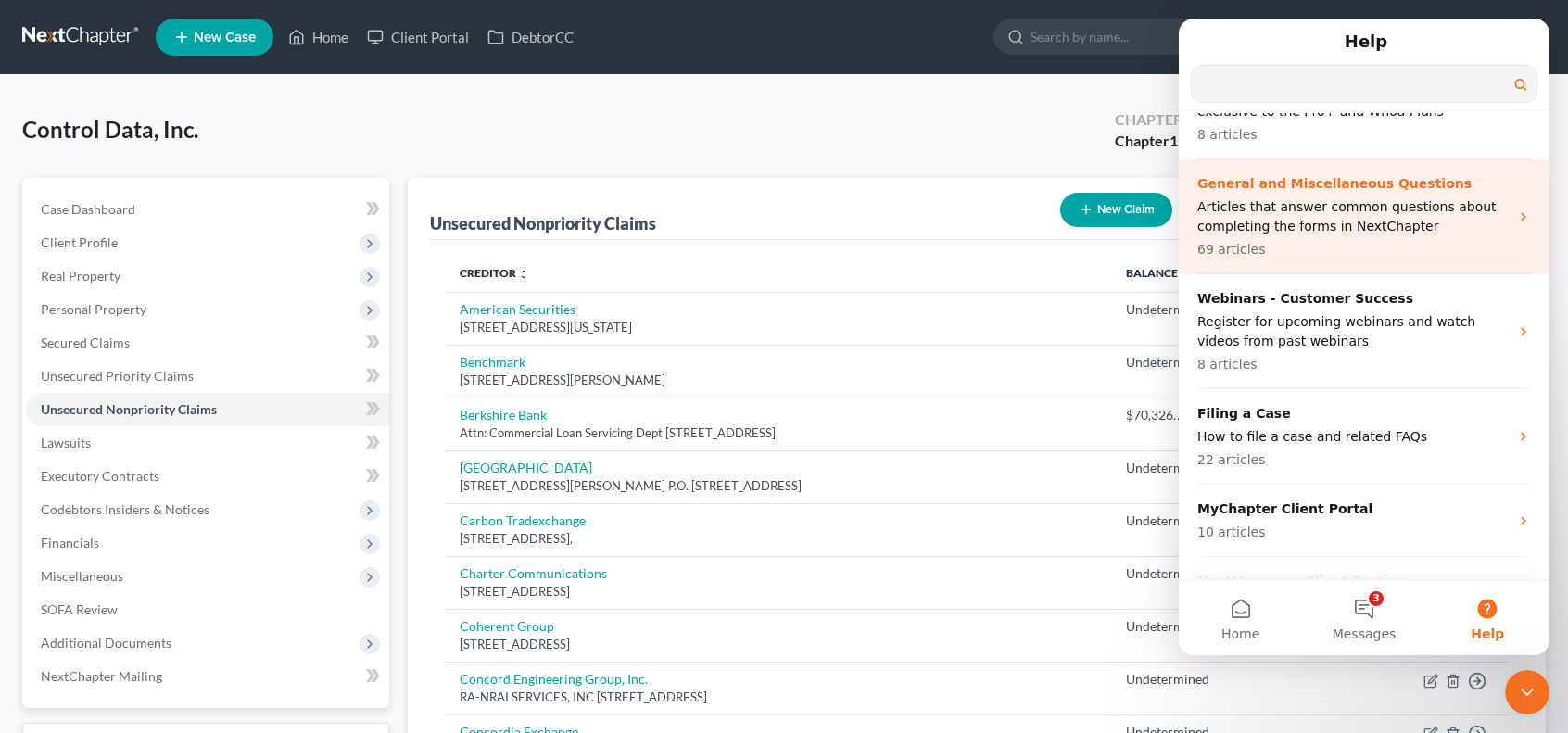
click at [1430, 223] on p "Articles that answer common questions about completing the forms in NextChapter" at bounding box center [1353, 217] width 311 height 39
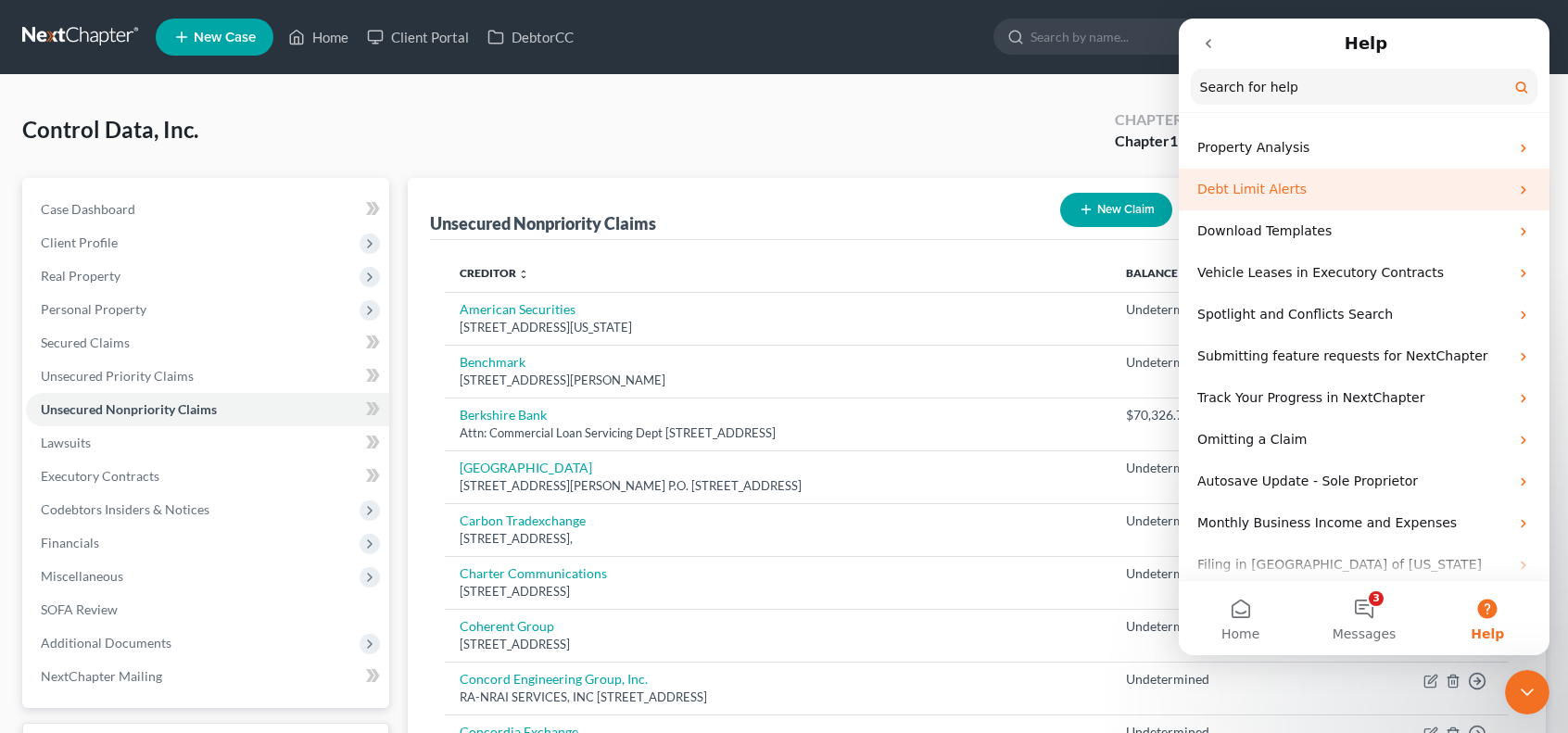
scroll to position [681, 0]
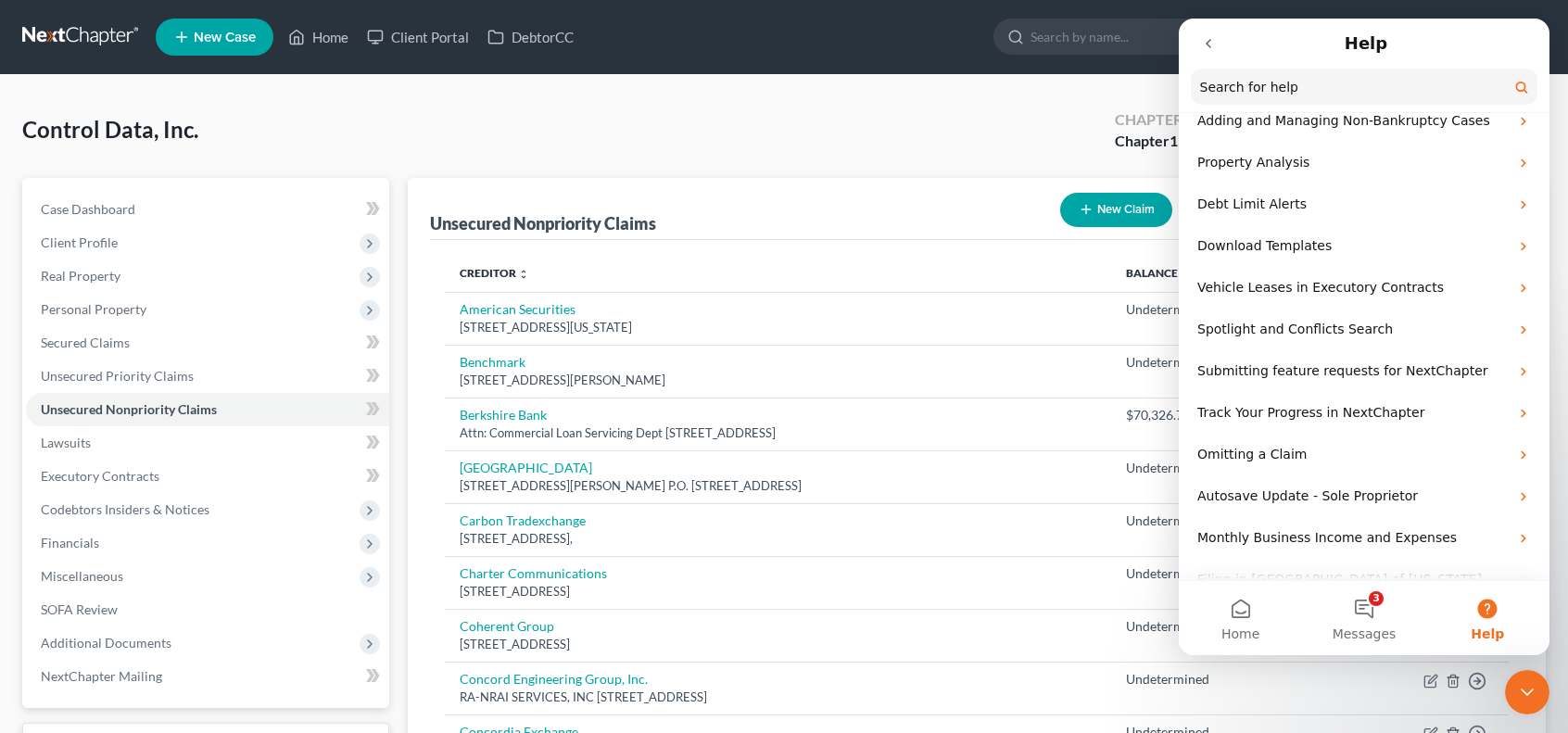
click at [1224, 50] on button "go back" at bounding box center [1208, 44] width 35 height 35
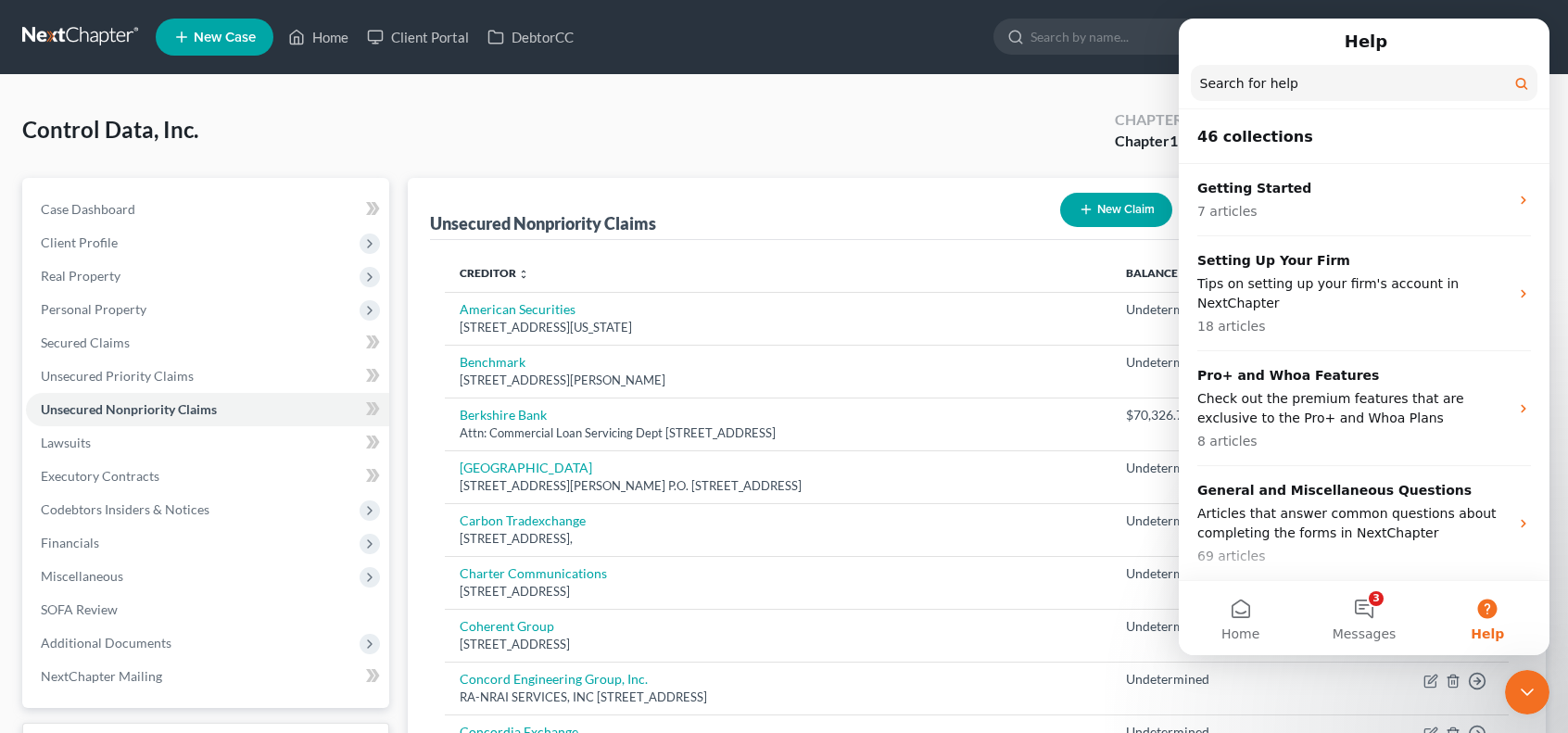
drag, startPoint x: 1053, startPoint y: 136, endPoint x: 1103, endPoint y: 136, distance: 50.0
click at [1057, 135] on div "Control Data, Inc. Upgraded Chapter Chapter 11 Status Lead District [GEOGRAPHIC…" at bounding box center [784, 137] width 1523 height 81
drag, startPoint x: 1534, startPoint y: 683, endPoint x: 1509, endPoint y: 683, distance: 25.0
click at [1535, 683] on icon "Close Intercom Messenger" at bounding box center [1526, 692] width 22 height 22
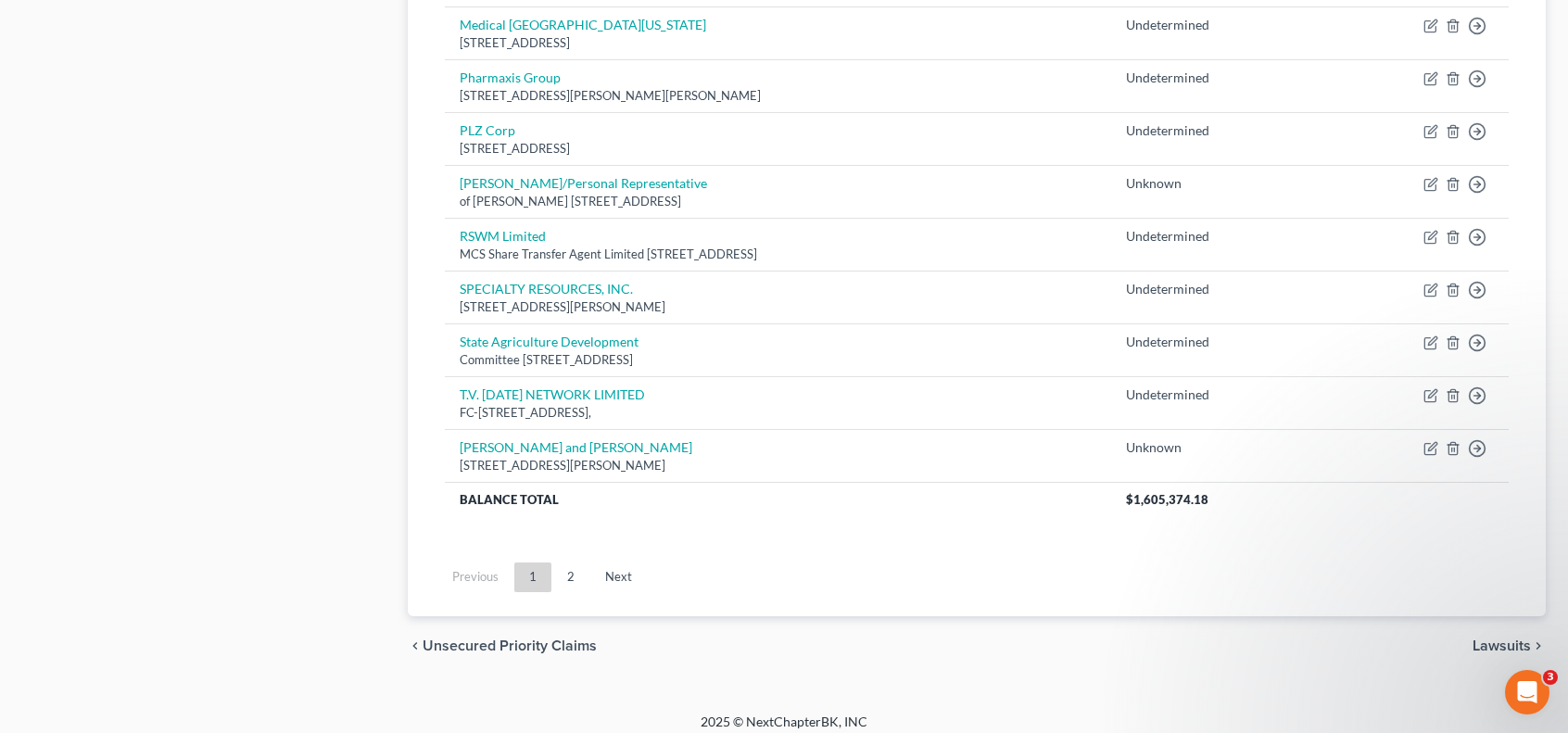
scroll to position [1449, 0]
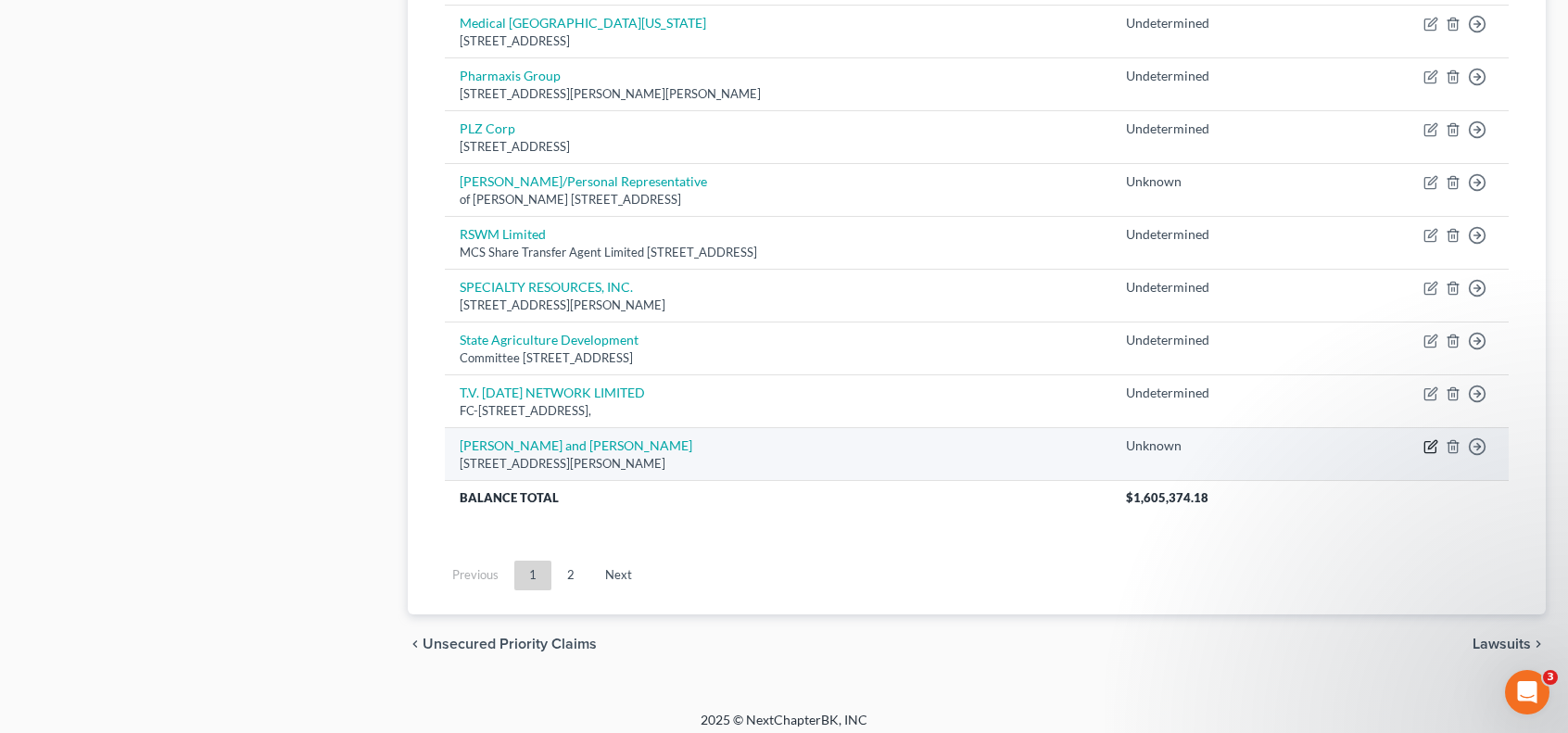
click at [1425, 442] on icon "button" at bounding box center [1429, 447] width 11 height 11
select select "14"
select select "11"
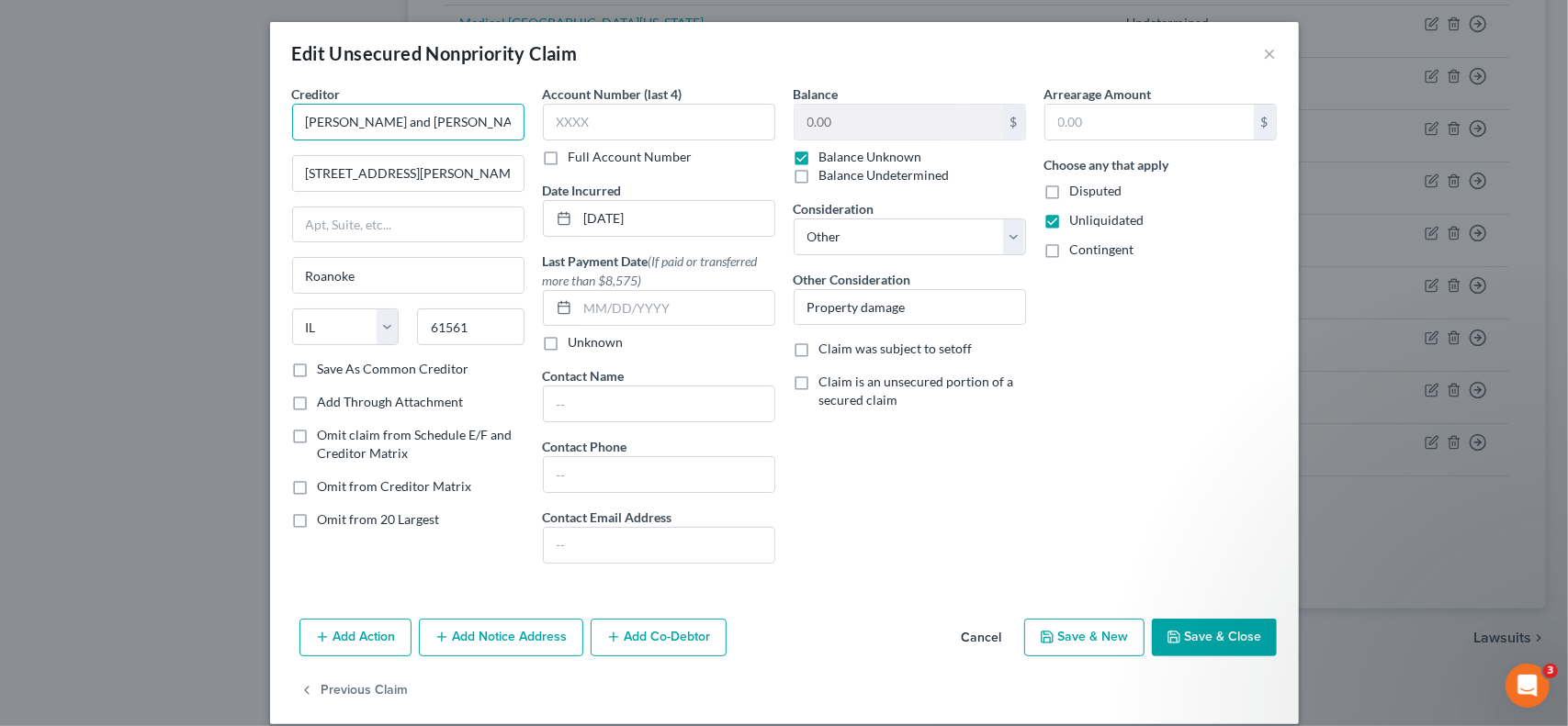
drag, startPoint x: 347, startPoint y: 122, endPoint x: 498, endPoint y: 132, distance: 151.3
click at [500, 132] on input "[PERSON_NAME] and [PERSON_NAME]" at bounding box center [409, 122] width 233 height 37
drag, startPoint x: 381, startPoint y: 122, endPoint x: 428, endPoint y: 123, distance: 47.0
click at [519, 130] on div "Creditor * [PERSON_NAME] and [PERSON_NAME] [GEOGRAPHIC_DATA][PERSON_NAME] Roano…" at bounding box center [408, 332] width 251 height 494
click at [474, 118] on input "[PERSON_NAME] and [PERSON_NAME]," at bounding box center [409, 122] width 233 height 37
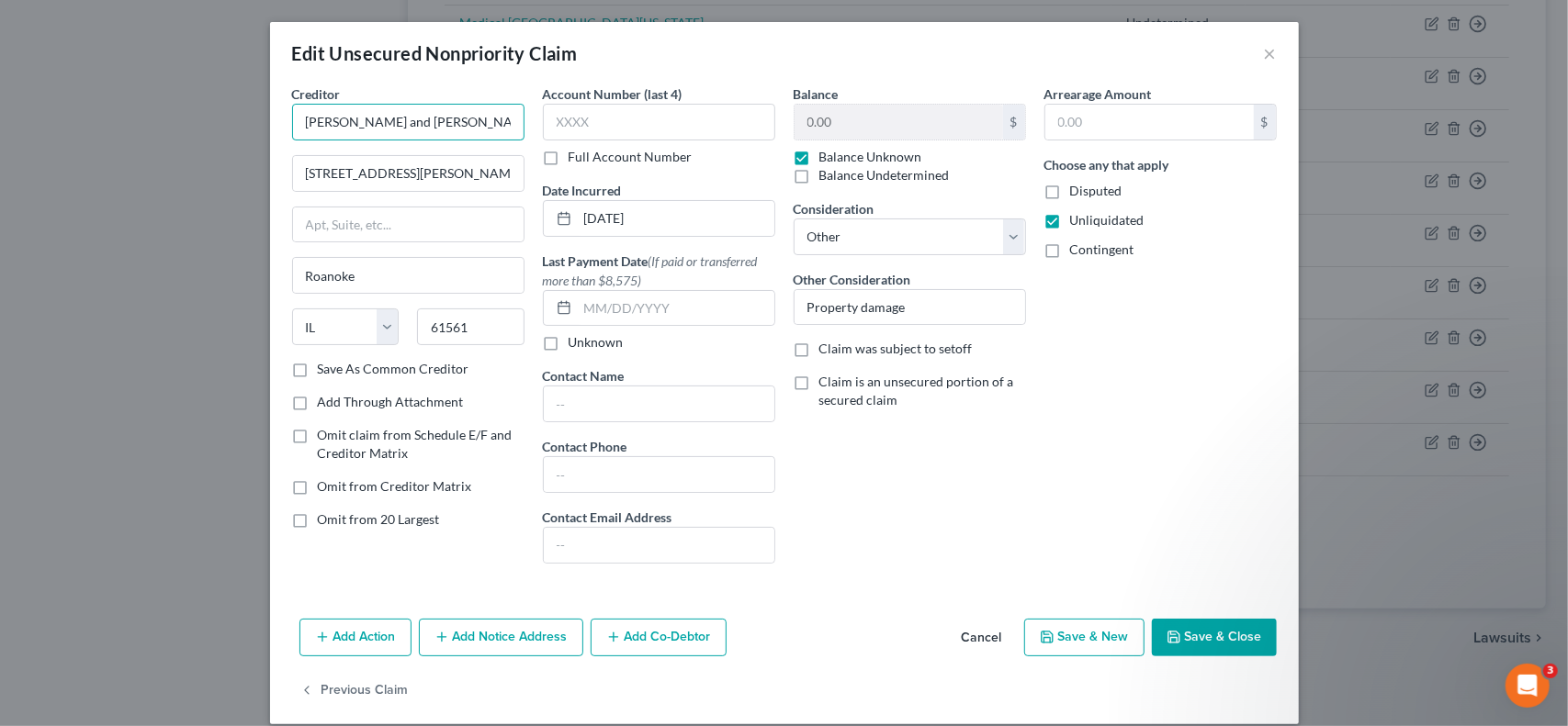
click at [426, 122] on input "[PERSON_NAME] and [PERSON_NAME]," at bounding box center [409, 122] width 233 height 37
type input "[PERSON_NAME] and [PERSON_NAME]"
click at [1222, 635] on button "Save & Close" at bounding box center [1214, 638] width 125 height 38
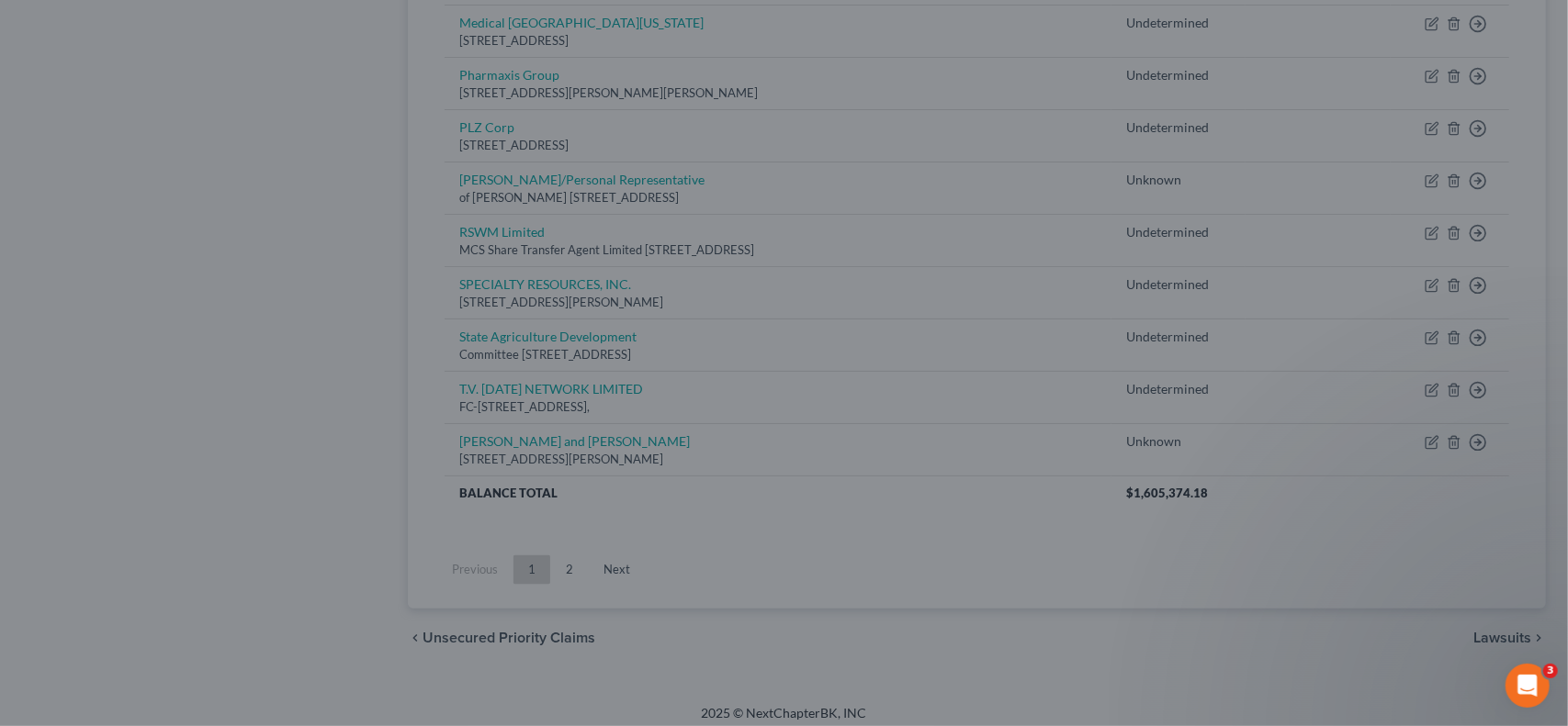
type input "0"
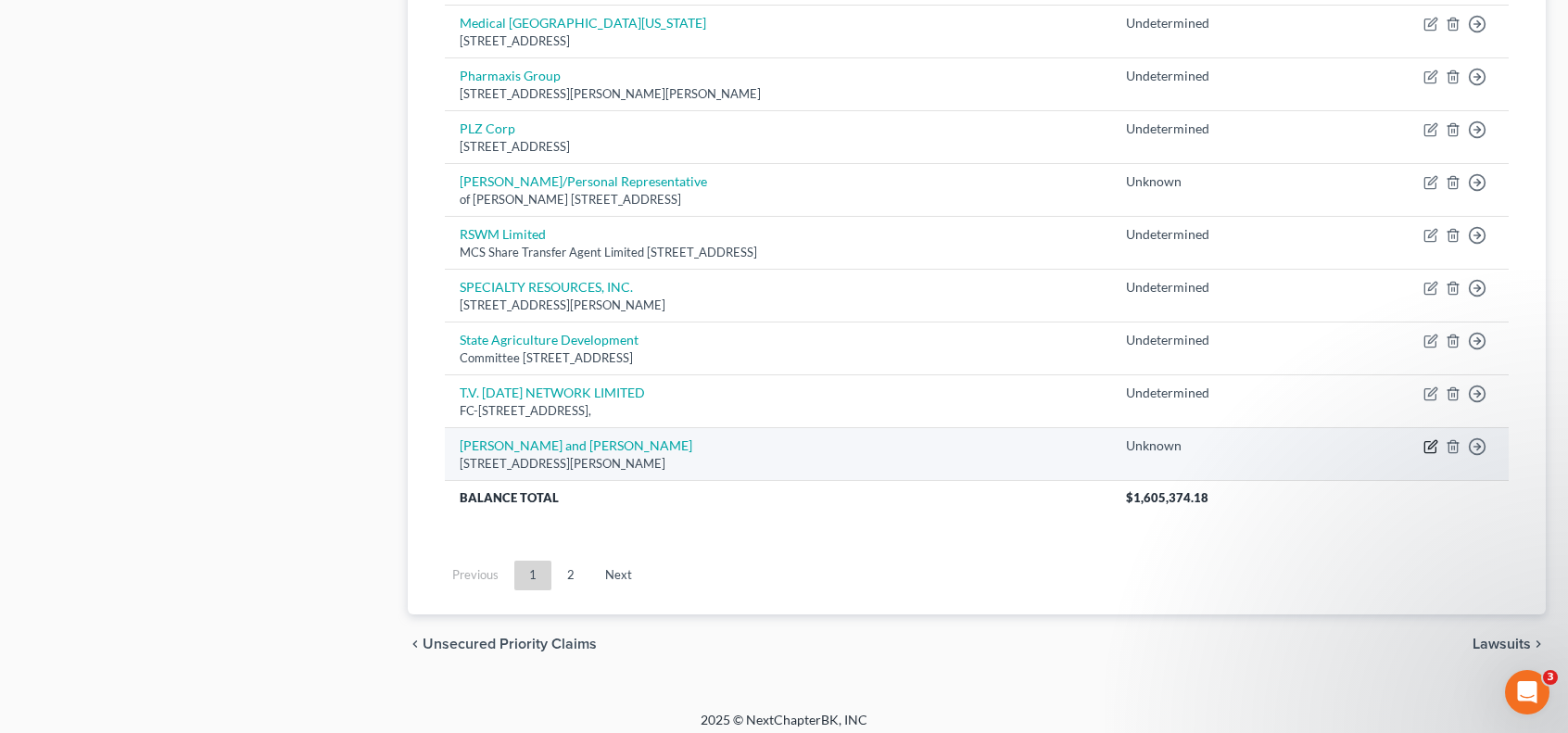
click at [1428, 440] on icon "button" at bounding box center [1430, 447] width 15 height 15
select select "14"
select select "11"
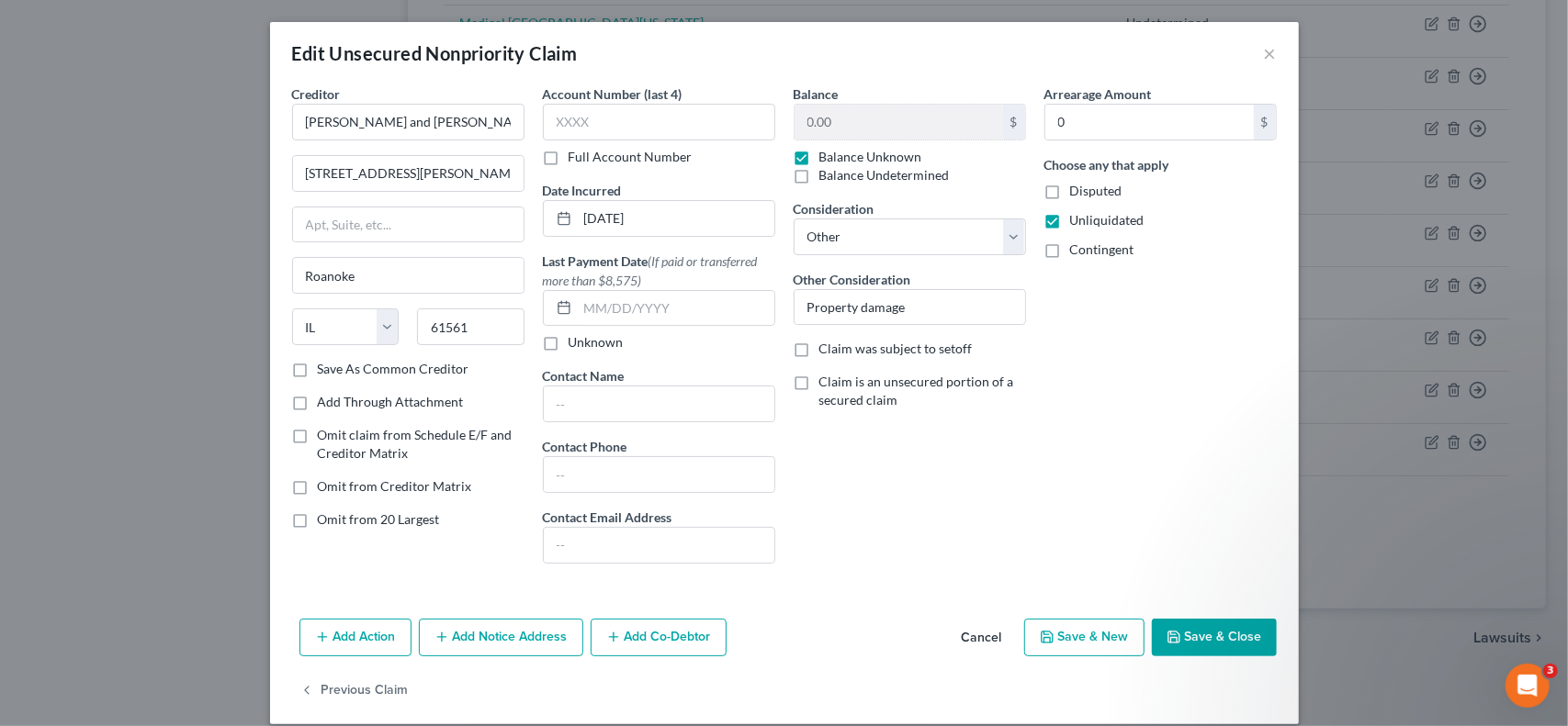
click at [820, 170] on label "Balance Undetermined" at bounding box center [885, 175] width 131 height 18
click at [826, 170] on input "Balance Undetermined" at bounding box center [832, 172] width 12 height 12
checkbox input "true"
checkbox input "false"
click at [1209, 630] on button "Save & Close" at bounding box center [1214, 638] width 125 height 38
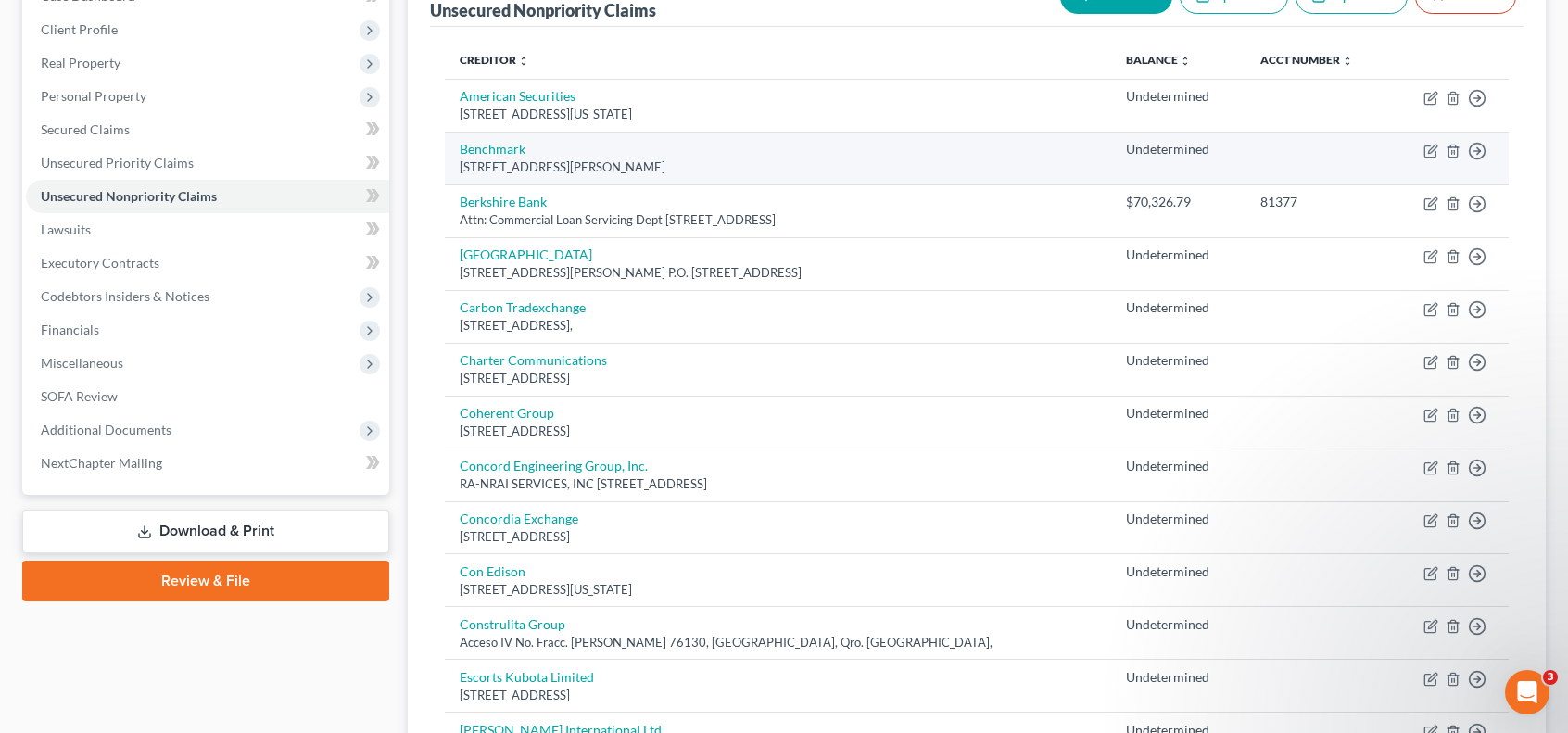
scroll to position [0, 0]
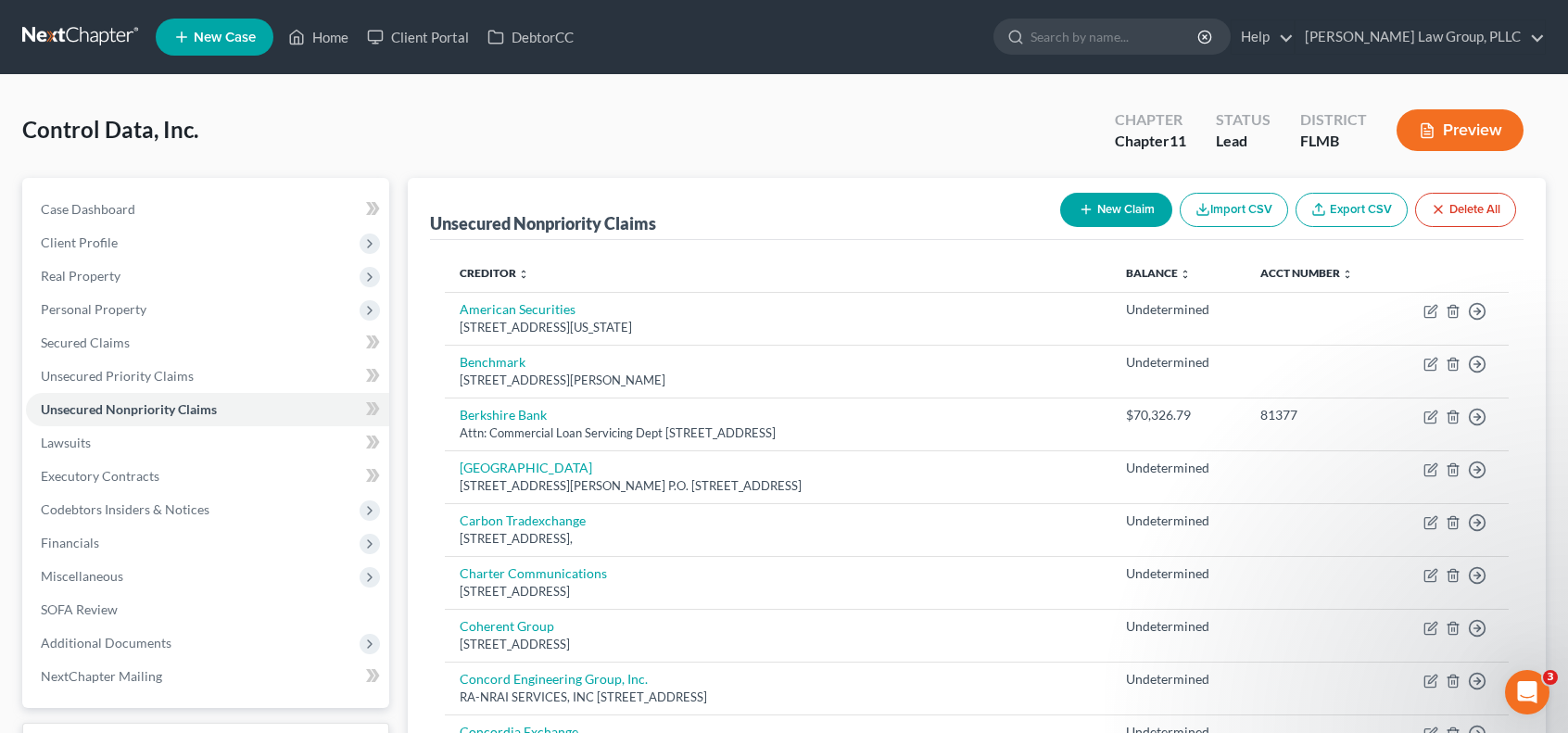
click at [1084, 199] on button "New Claim" at bounding box center [1116, 210] width 113 height 34
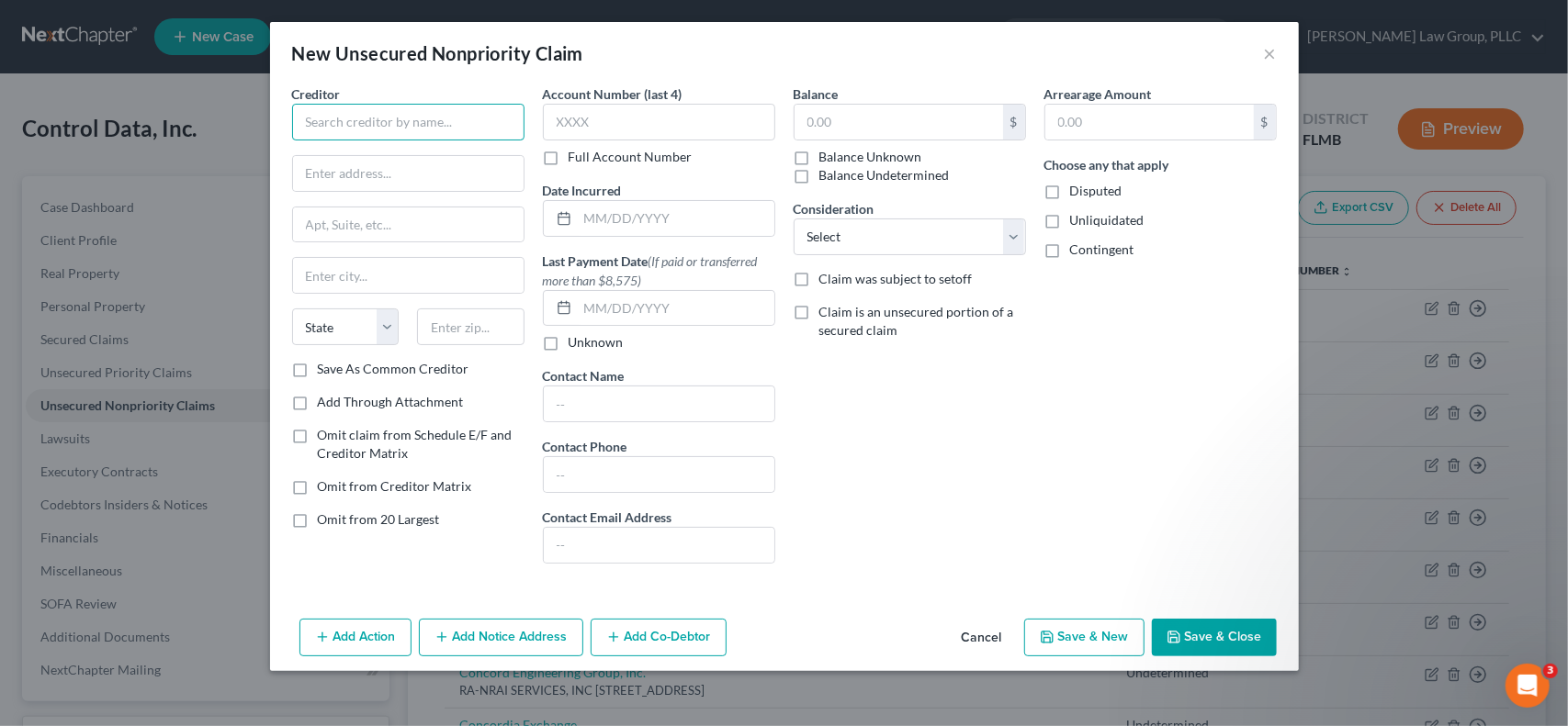
click at [340, 112] on input "text" at bounding box center [409, 122] width 233 height 37
type input "[PERSON_NAME]"
type input "725 Sanat Fe Trail"
type input "61548"
type input "Metamora"
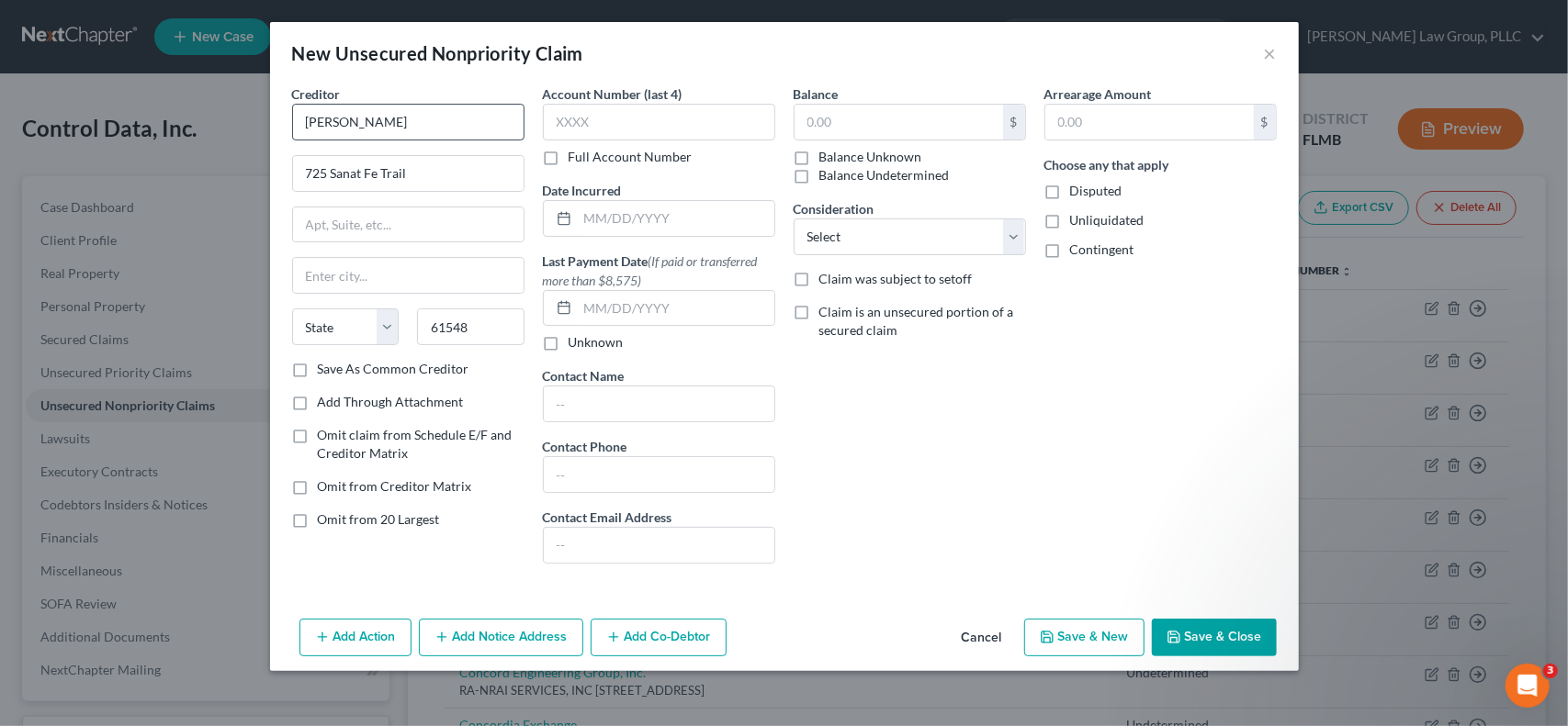
select select "14"
drag, startPoint x: 805, startPoint y: 173, endPoint x: 898, endPoint y: 183, distance: 93.5
click at [820, 172] on label "Balance Undetermined" at bounding box center [885, 175] width 131 height 18
click at [826, 172] on input "Balance Undetermined" at bounding box center [832, 172] width 12 height 12
checkbox input "true"
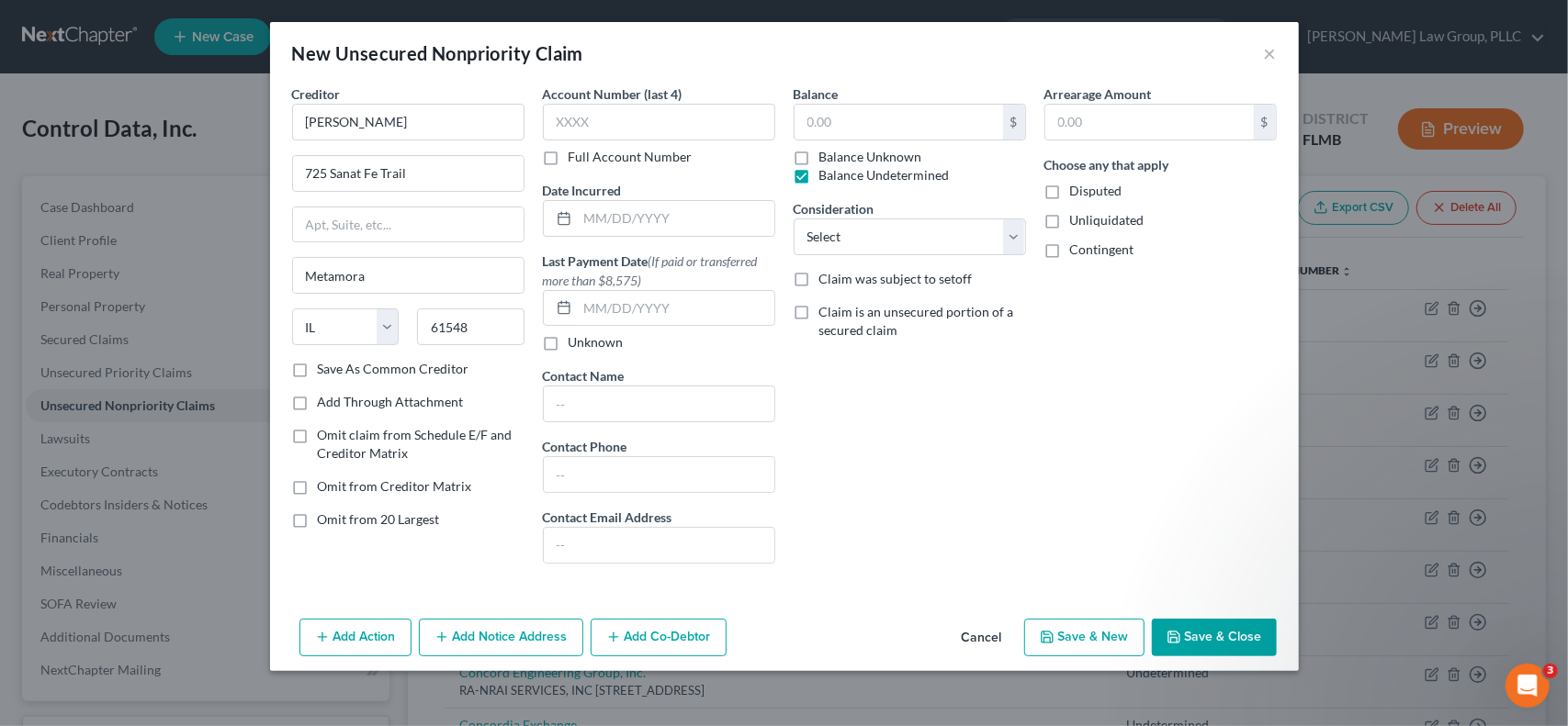
type input "0.00"
click at [1070, 221] on label "Unliquidated" at bounding box center [1106, 220] width 74 height 18
click at [1077, 221] on input "Unliquidated" at bounding box center [1083, 217] width 12 height 12
checkbox input "true"
click at [961, 236] on select "Select Cable / Satellite Services Collection Agency Credit Card Debt Debt Couns…" at bounding box center [910, 237] width 233 height 37
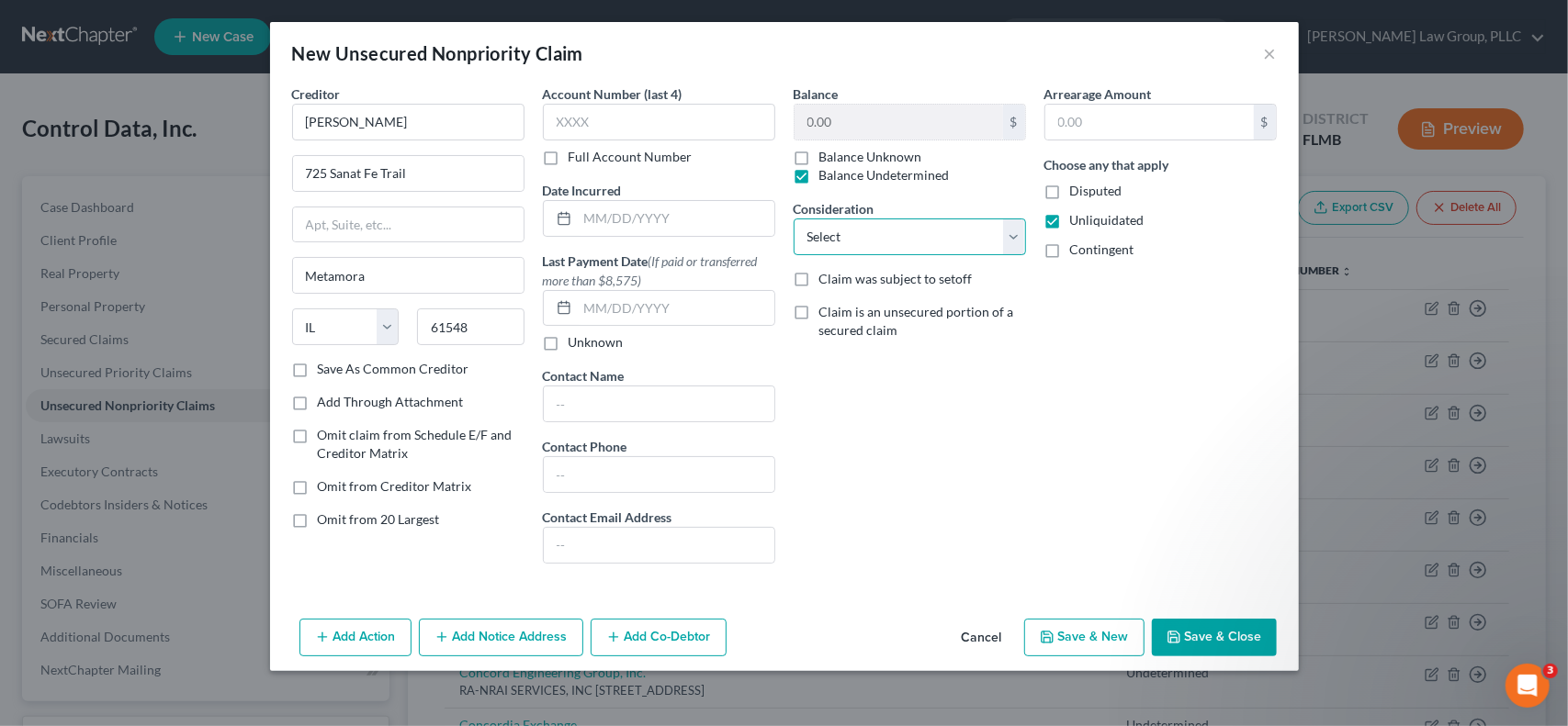
select select "11"
click at [794, 218] on select "Select Cable / Satellite Services Collection Agency Credit Card Debt Debt Couns…" at bounding box center [910, 237] width 233 height 37
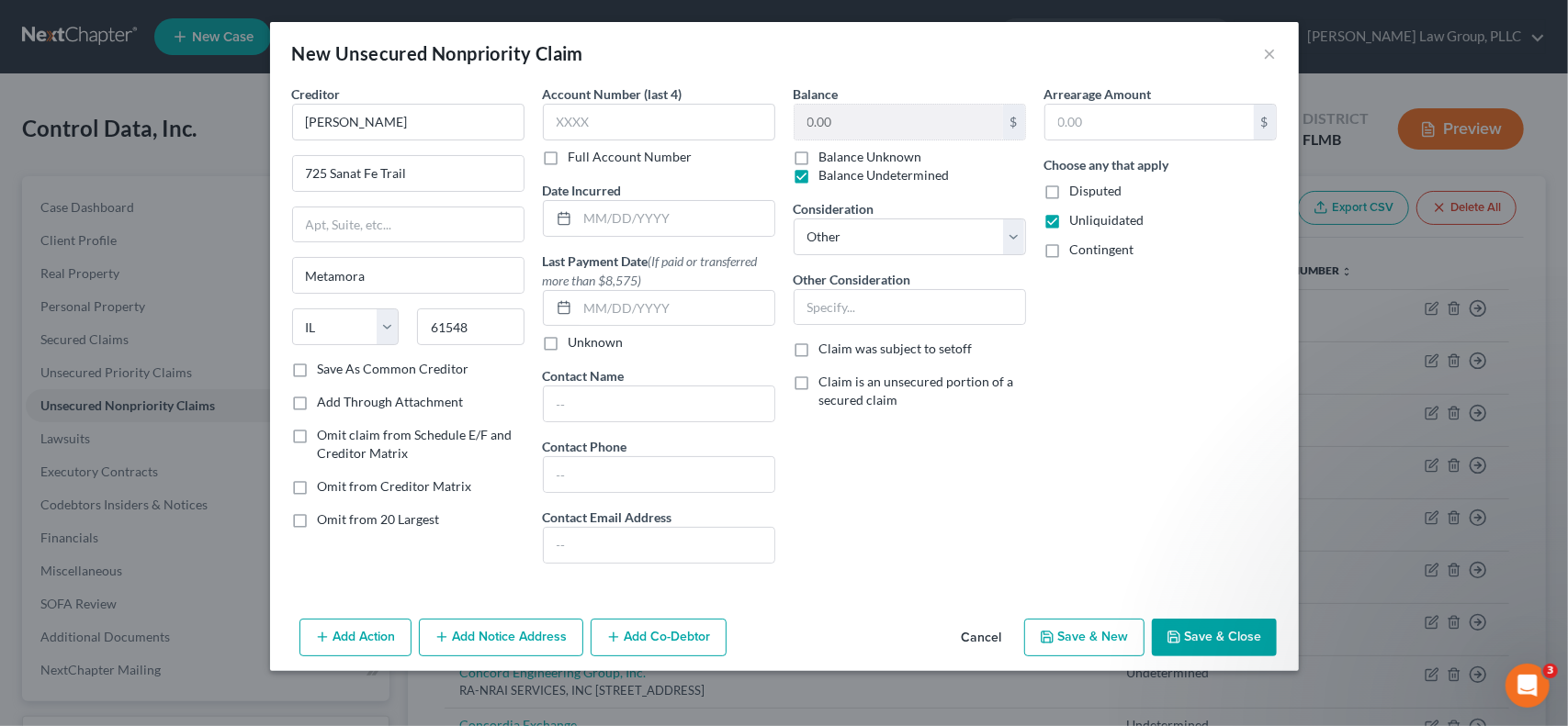
click at [1205, 635] on button "Save & Close" at bounding box center [1214, 638] width 125 height 38
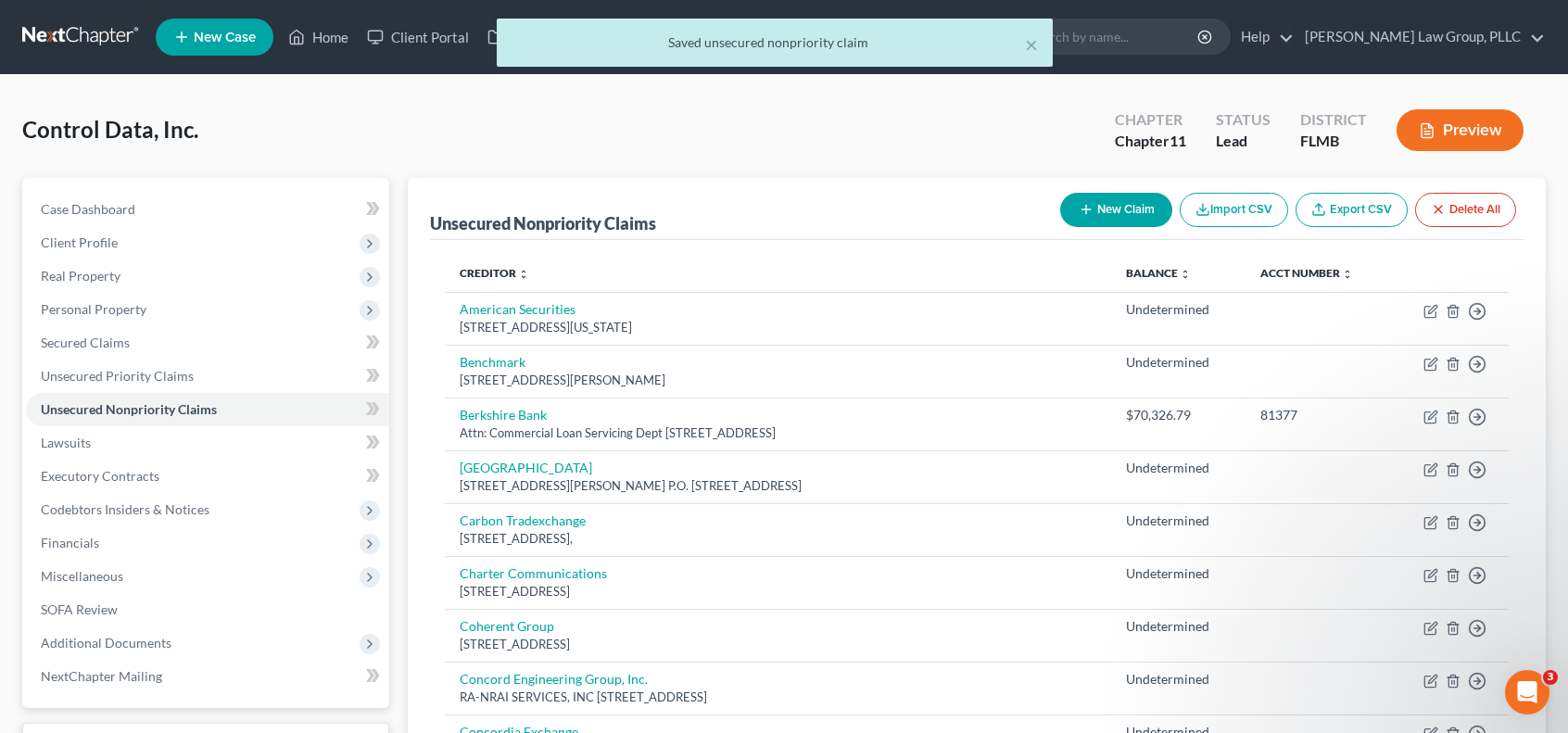
click at [1106, 200] on button "New Claim" at bounding box center [1116, 210] width 113 height 34
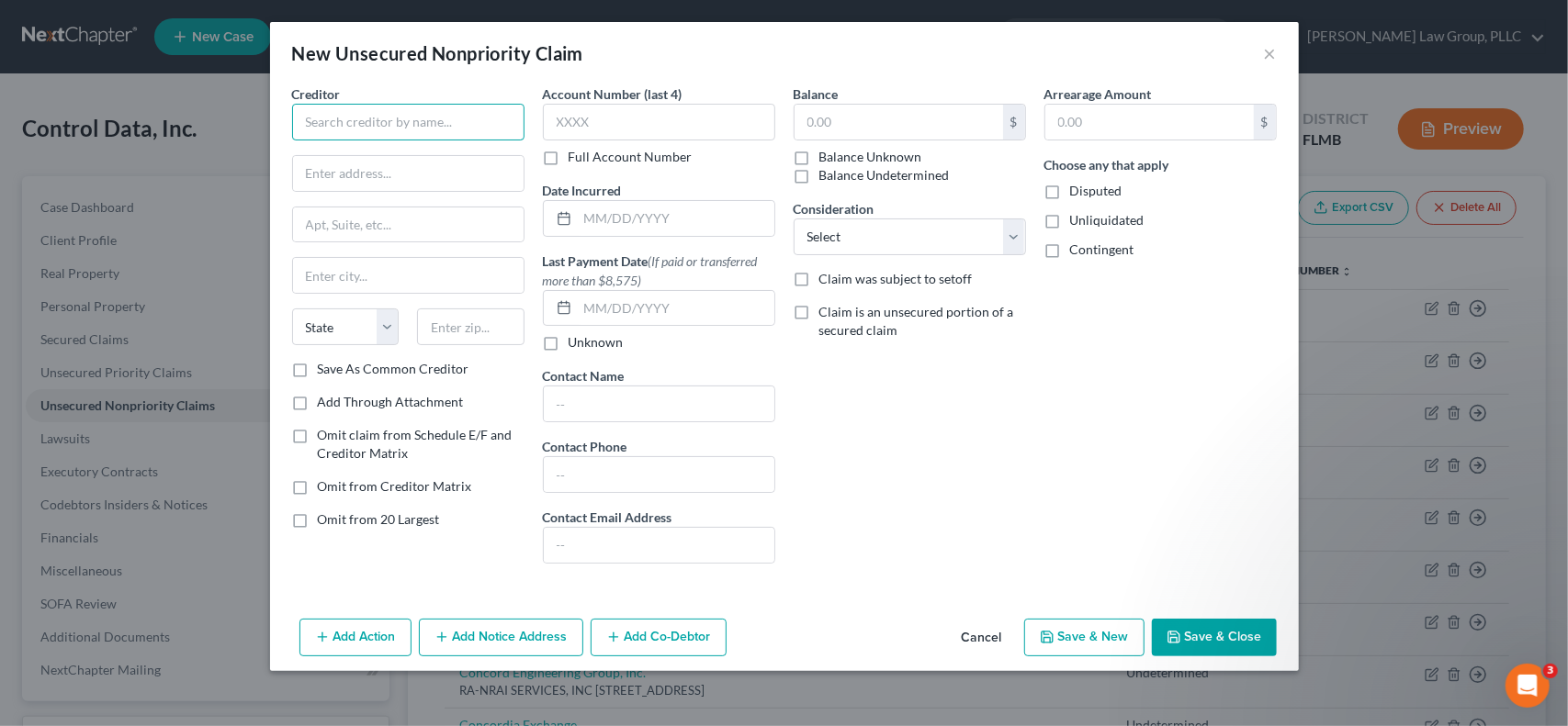
click at [340, 124] on input "text" at bounding box center [409, 122] width 233 height 37
type input "[PERSON_NAME]"
type input "[STREET_ADDRESS][PERSON_NAME][PERSON_NAME]"
type input "61614"
type input "Peoria"
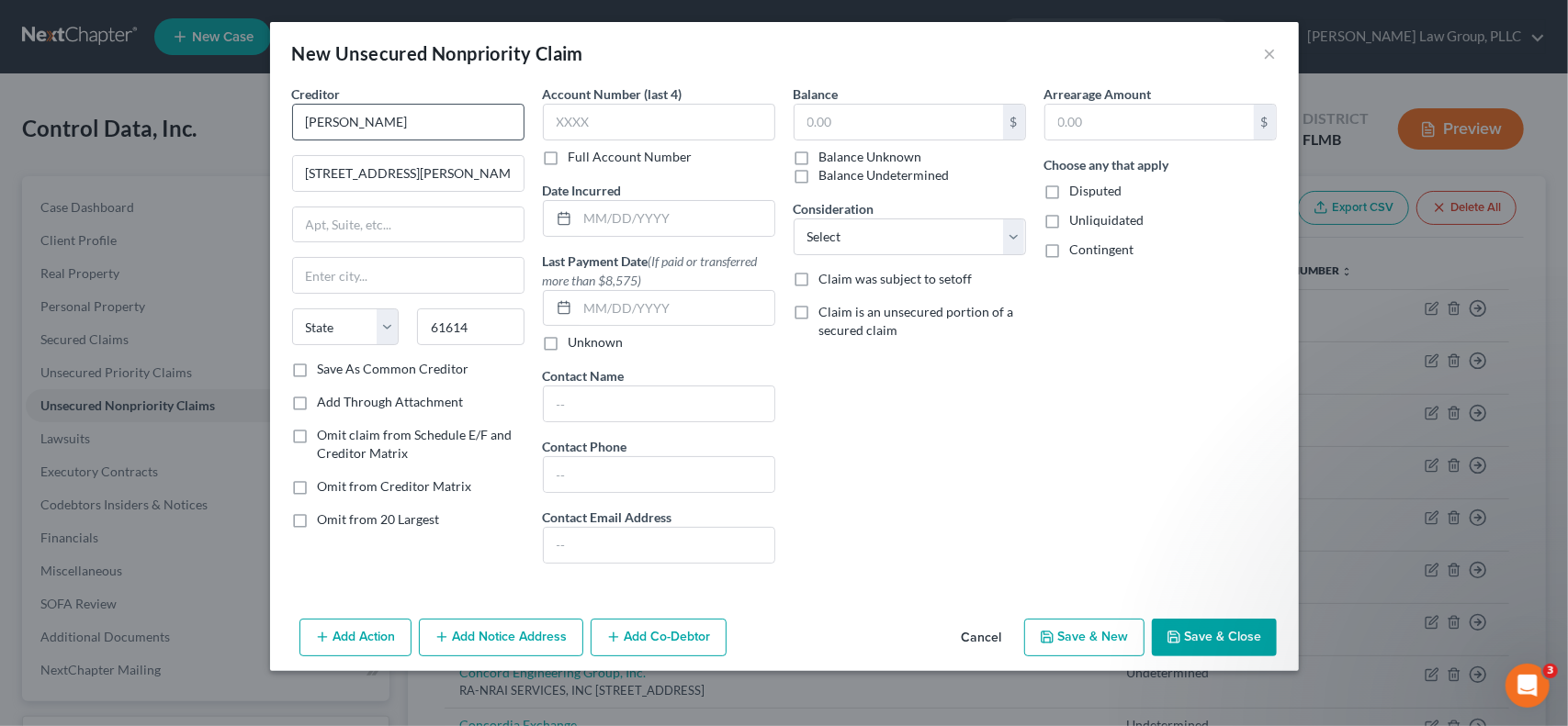
select select "14"
click at [820, 175] on label "Balance Undetermined" at bounding box center [885, 175] width 131 height 18
click at [826, 175] on input "Balance Undetermined" at bounding box center [832, 172] width 12 height 12
checkbox input "true"
type input "0.00"
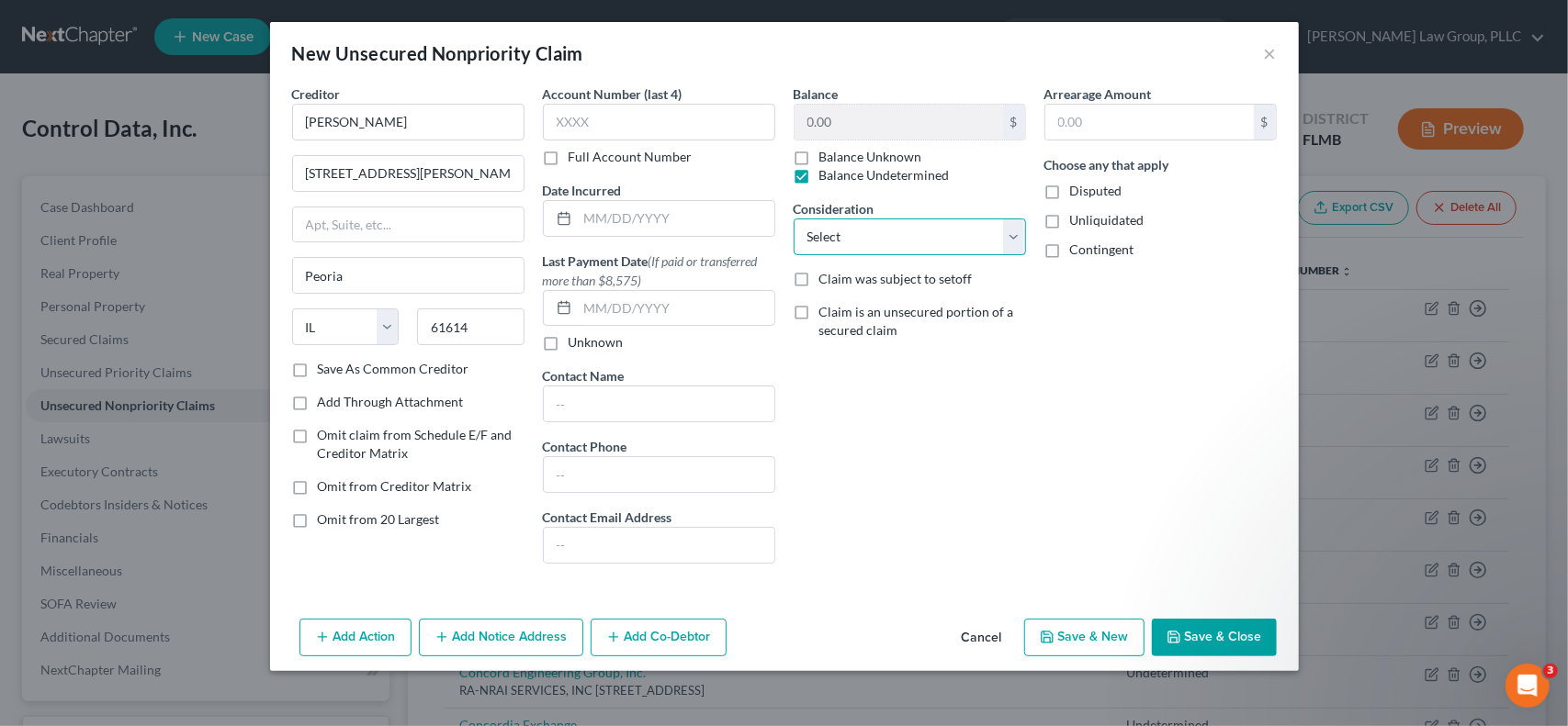
click at [1016, 232] on select "Select Cable / Satellite Services Collection Agency Credit Card Debt Debt Couns…" at bounding box center [910, 237] width 233 height 37
select select "11"
click at [794, 218] on select "Select Cable / Satellite Services Collection Agency Credit Card Debt Debt Couns…" at bounding box center [910, 237] width 233 height 37
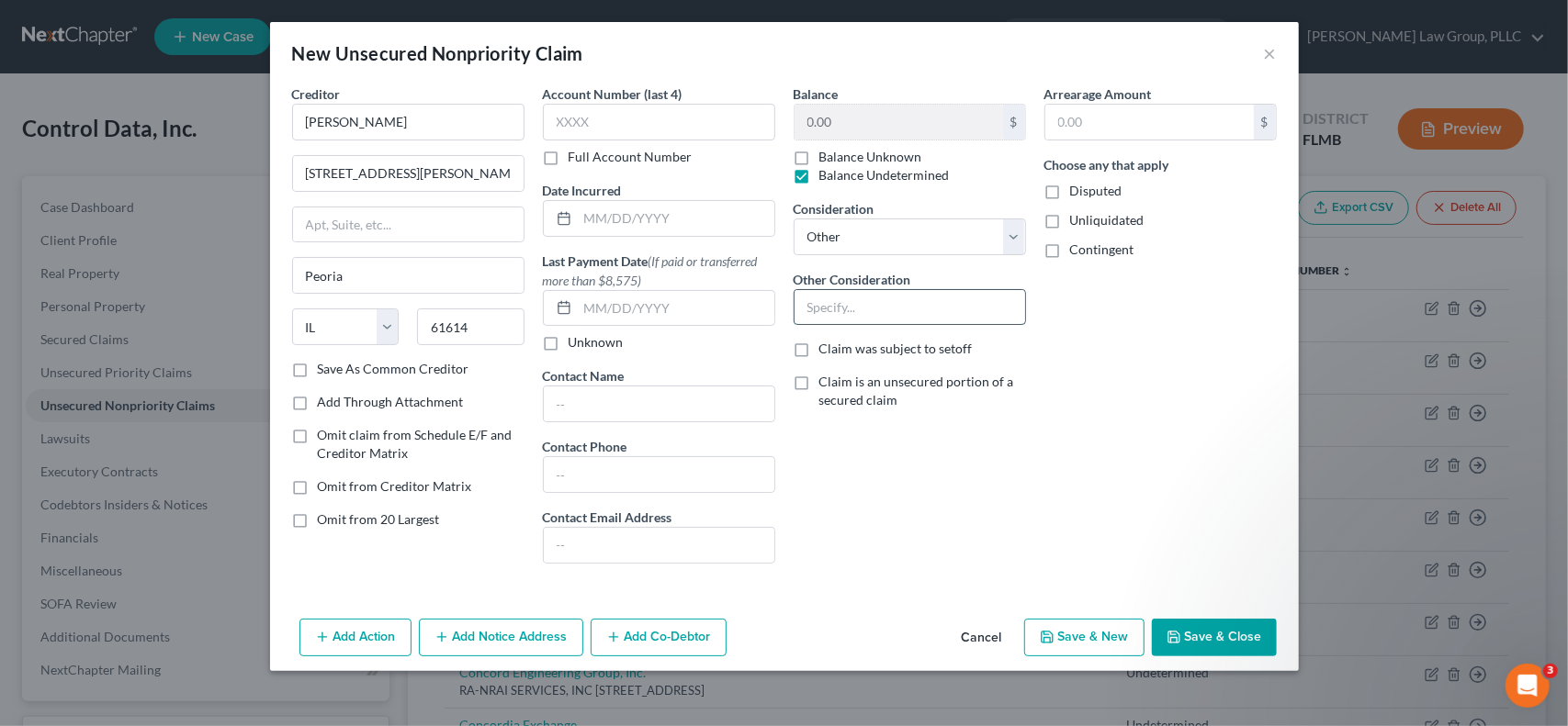
click at [906, 305] on input "text" at bounding box center [910, 308] width 231 height 35
type input "Property damage"
click at [1192, 629] on button "Save & Close" at bounding box center [1214, 638] width 125 height 38
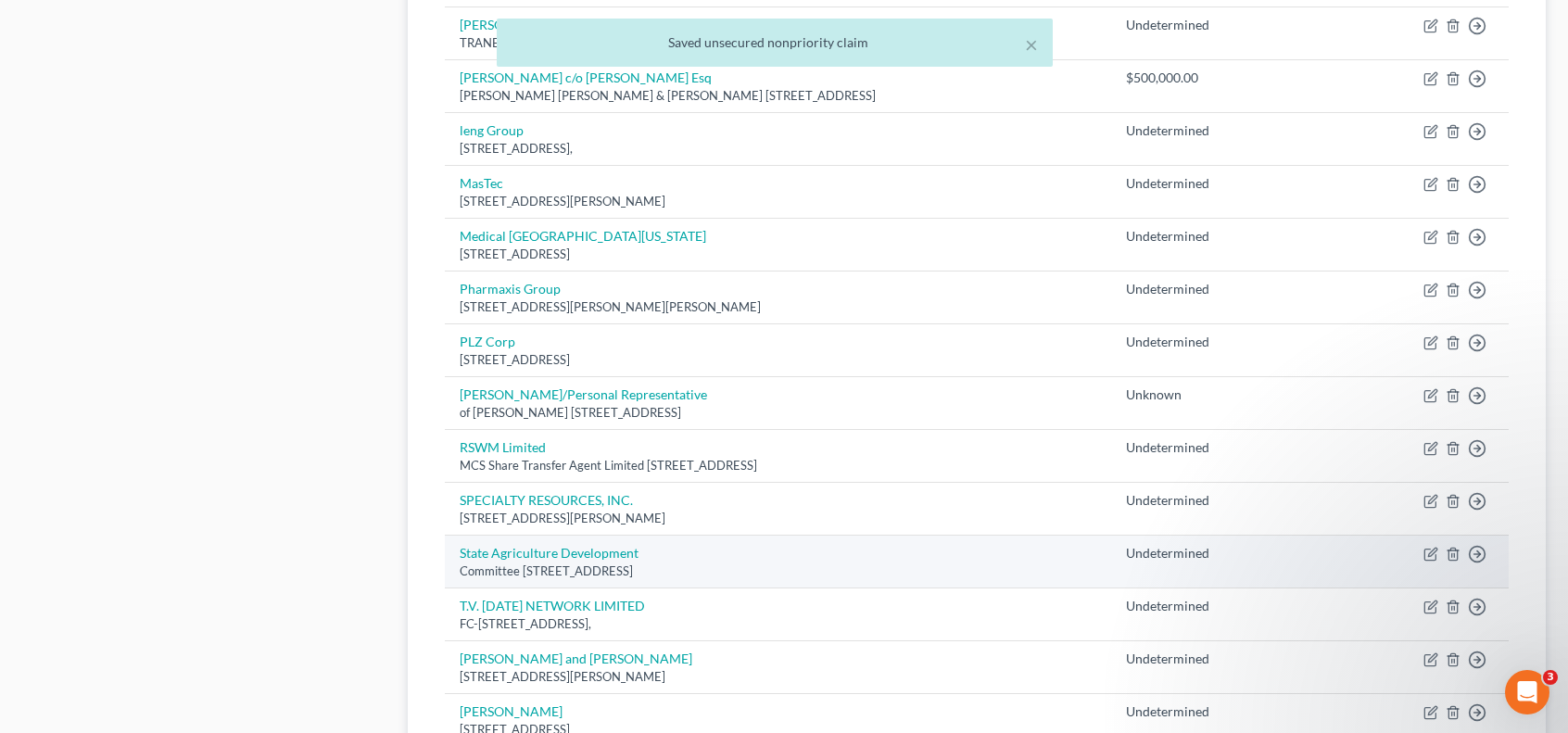
scroll to position [1545, 0]
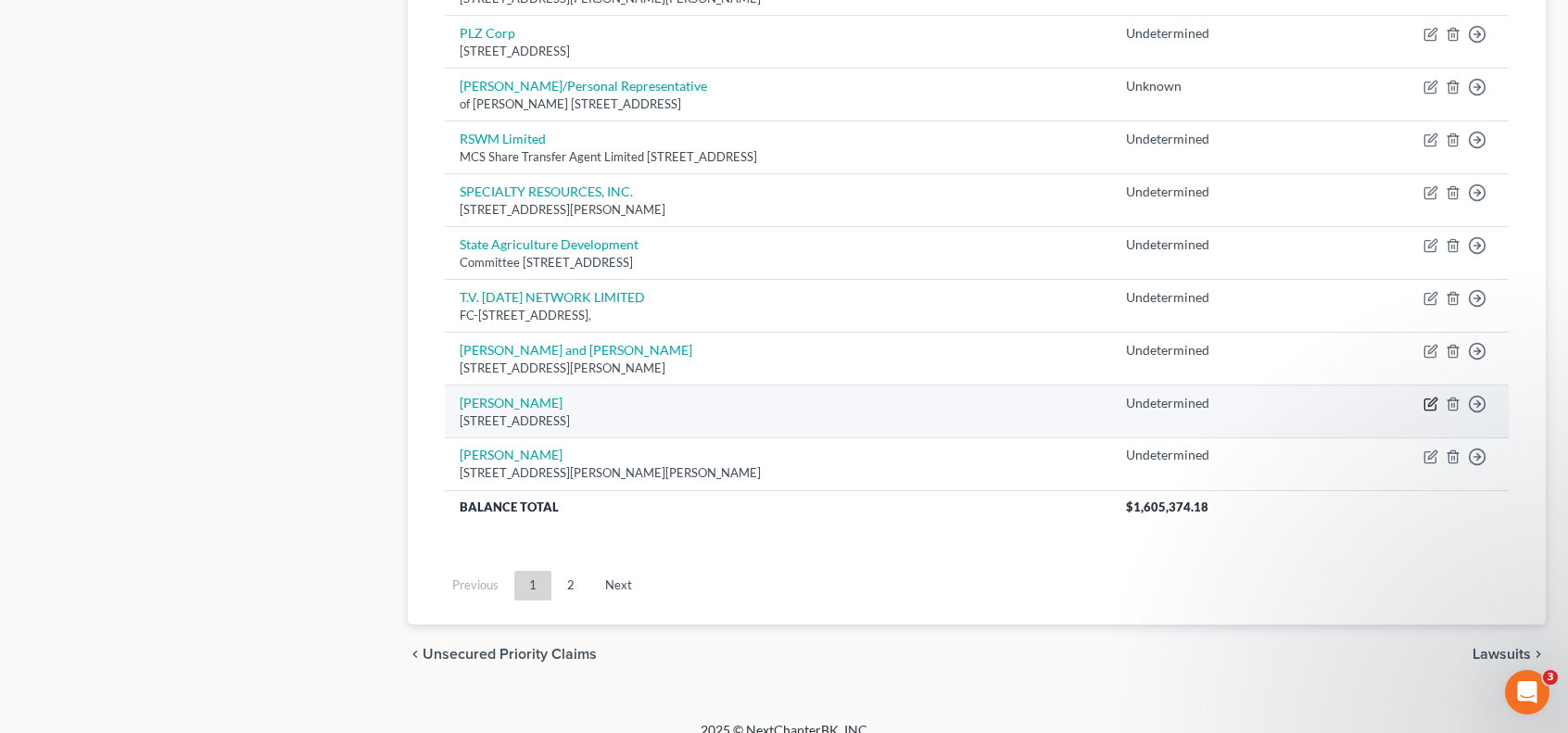
click at [1427, 397] on icon "button" at bounding box center [1430, 404] width 15 height 15
select select "14"
select select "11"
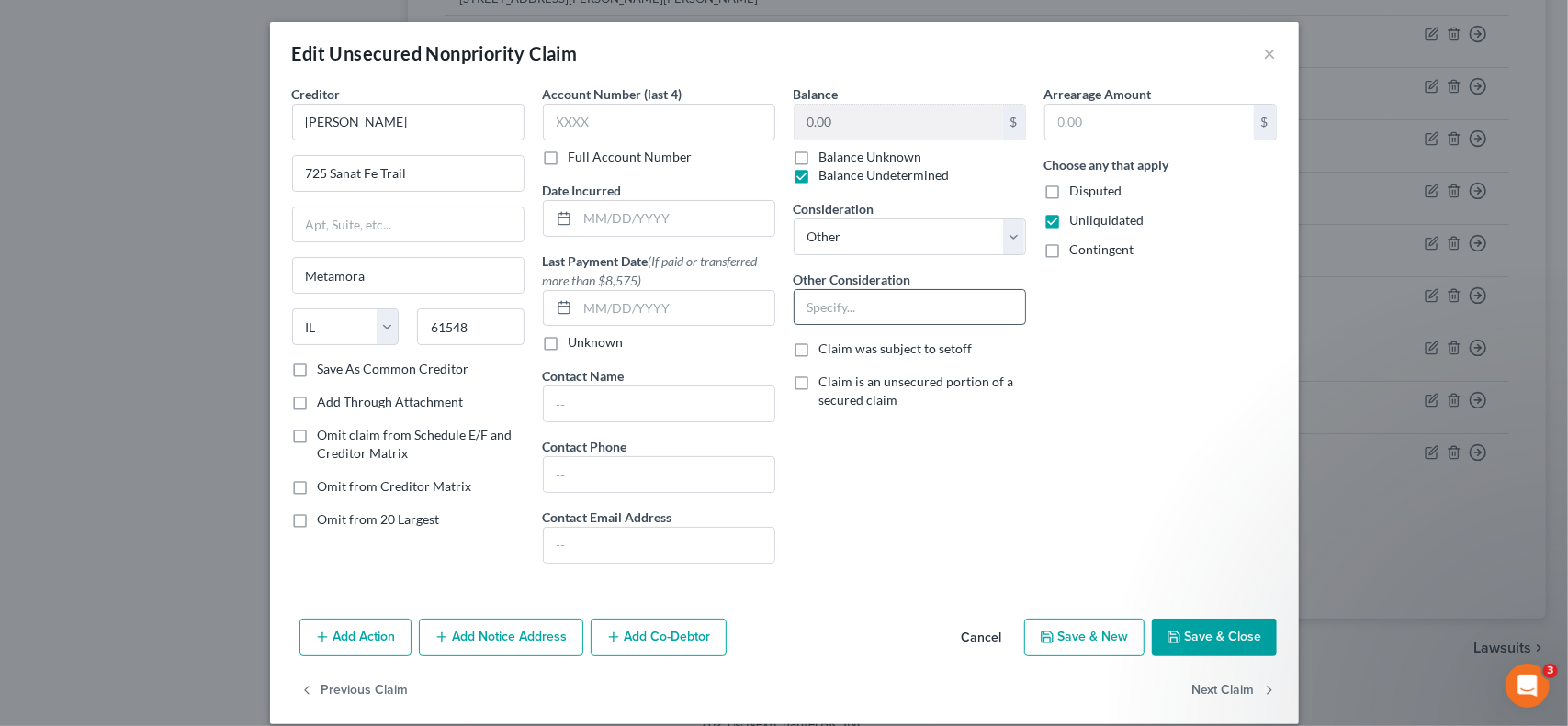
click at [876, 312] on input "text" at bounding box center [910, 308] width 231 height 35
type input "Property damage"
click at [1217, 632] on button "Save & Close" at bounding box center [1214, 638] width 125 height 38
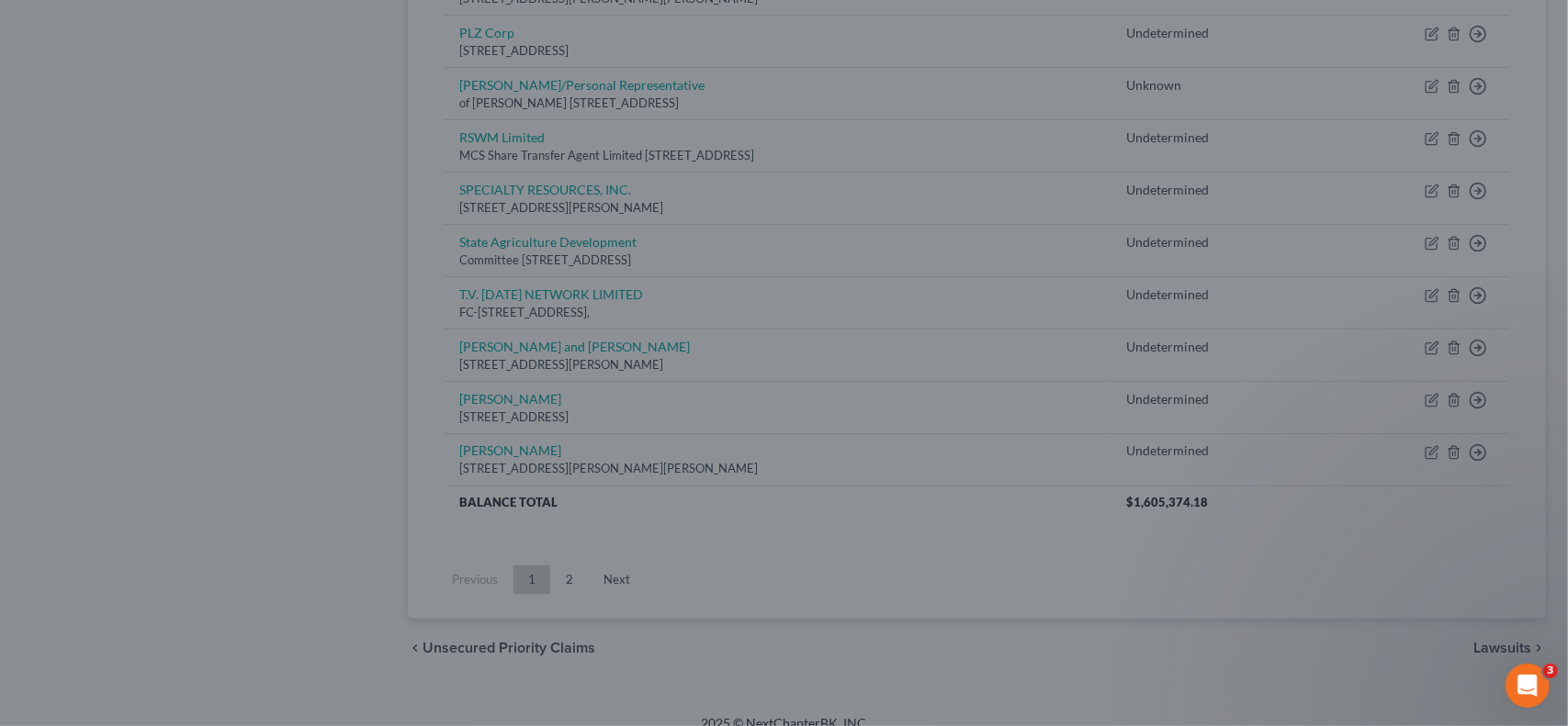
type input "0"
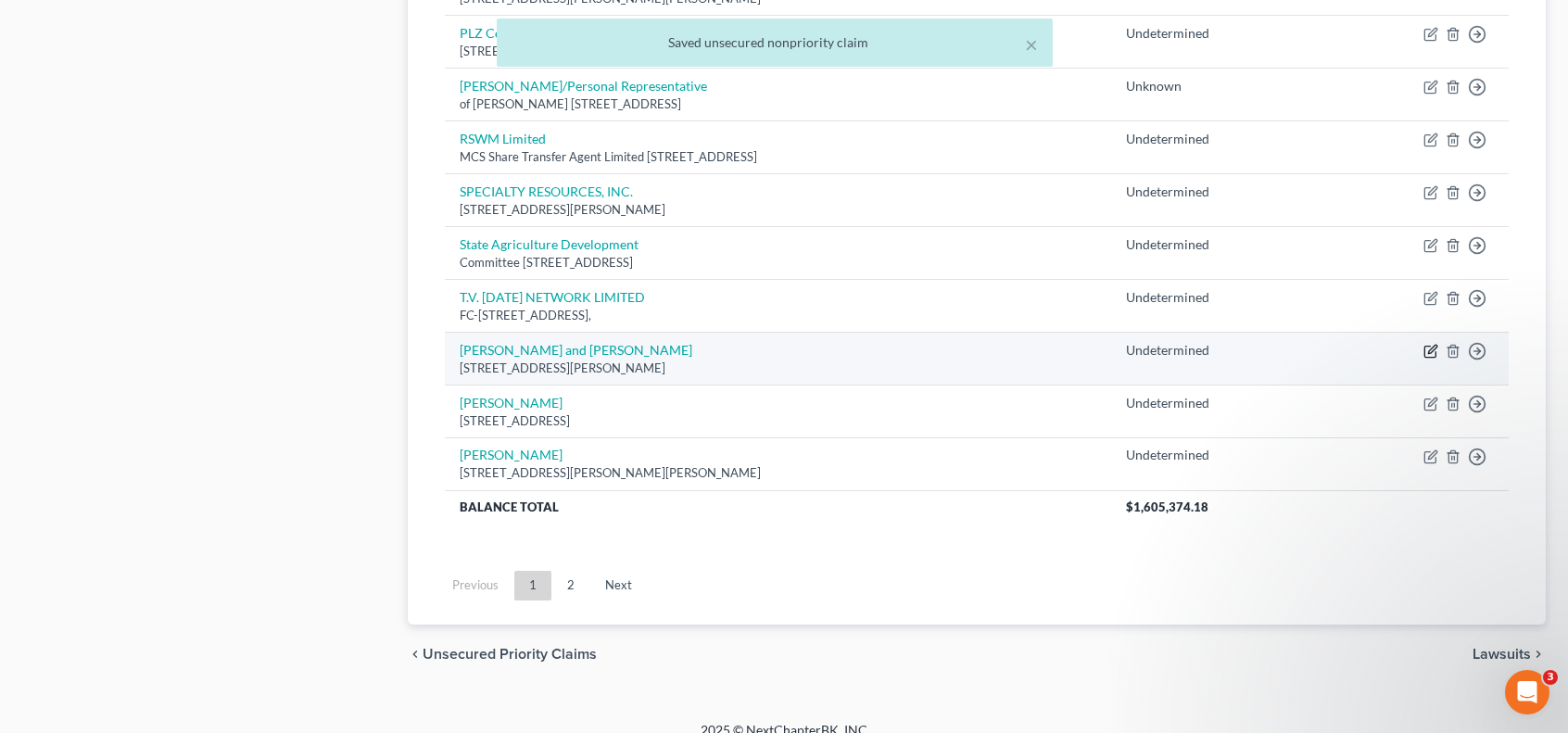
click at [1425, 347] on icon "button" at bounding box center [1429, 351] width 11 height 11
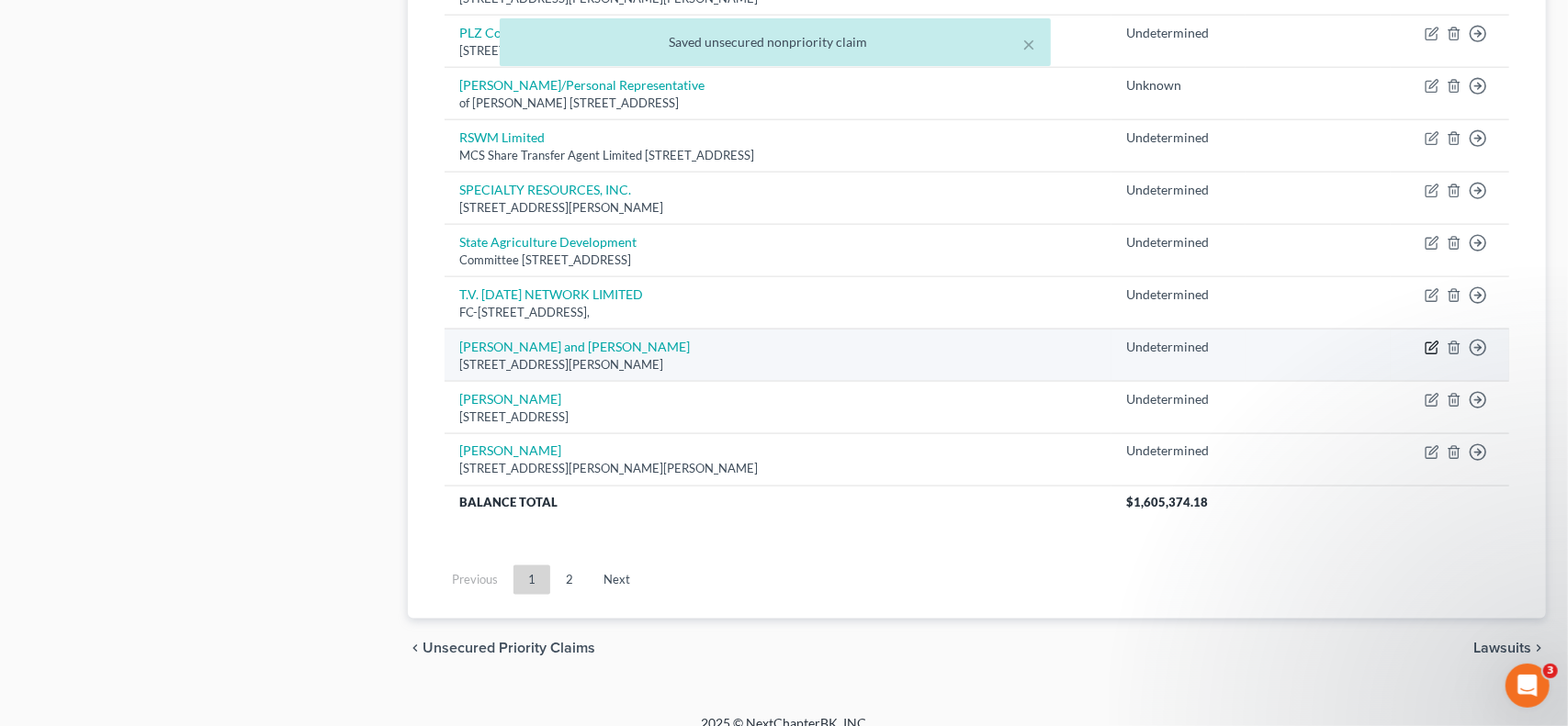
select select "14"
select select "11"
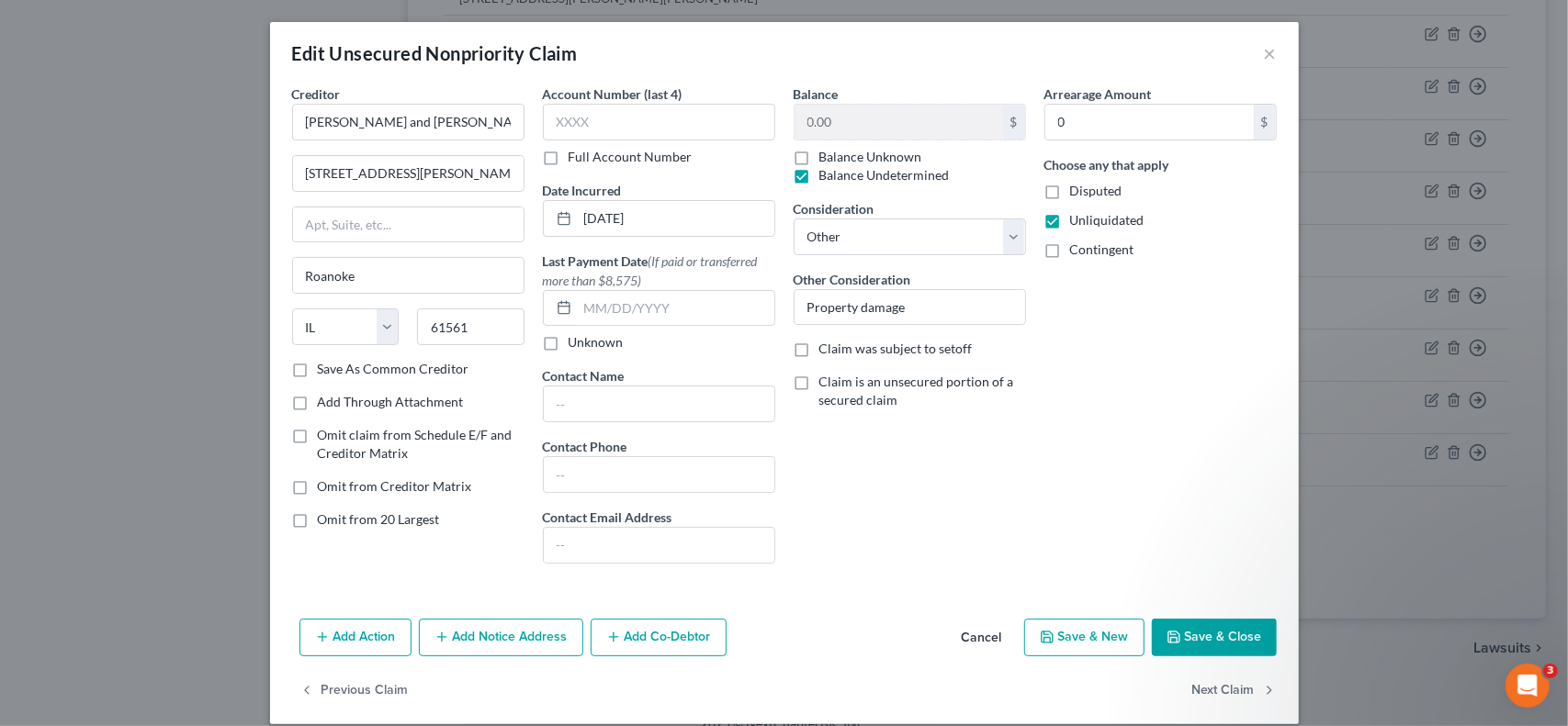
click at [1222, 636] on button "Save & Close" at bounding box center [1214, 638] width 125 height 38
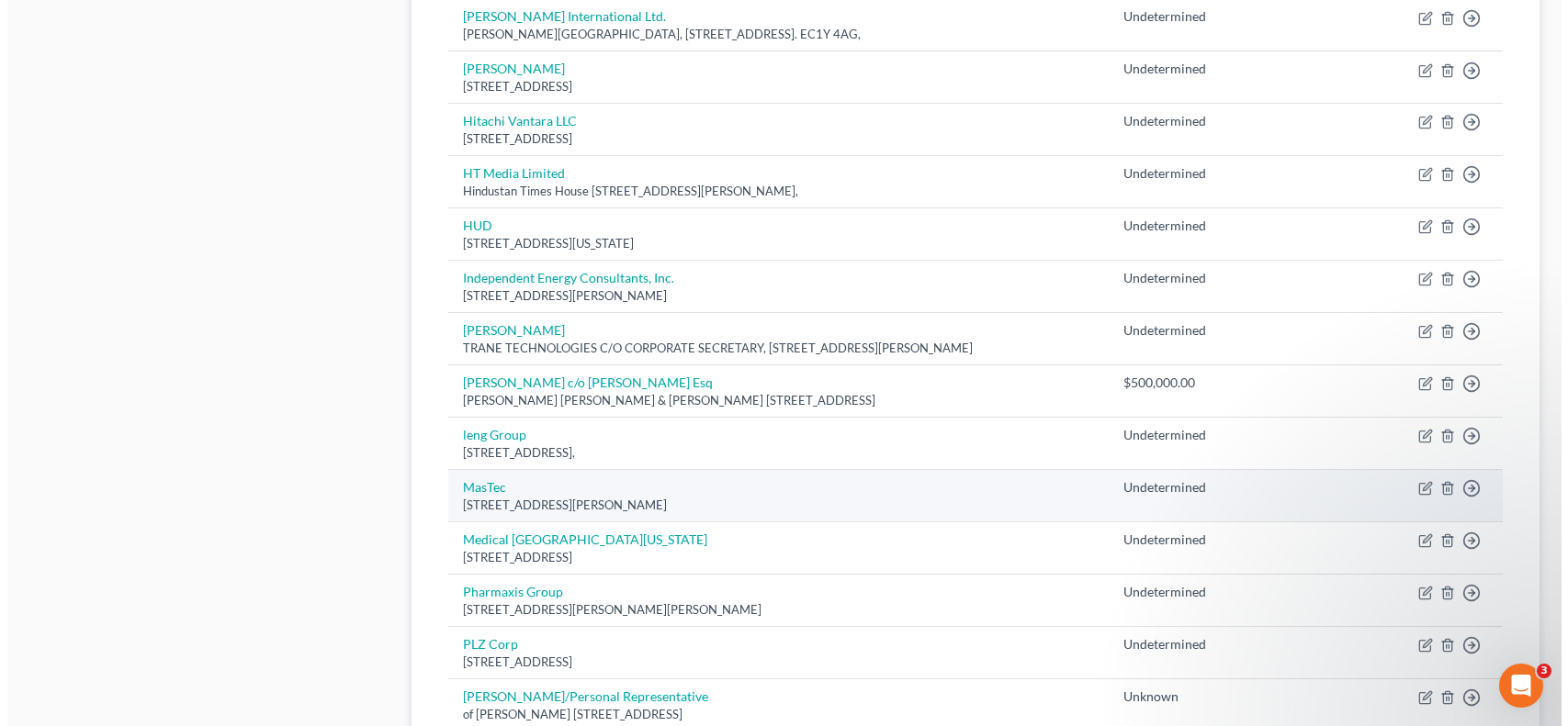
scroll to position [1224, 0]
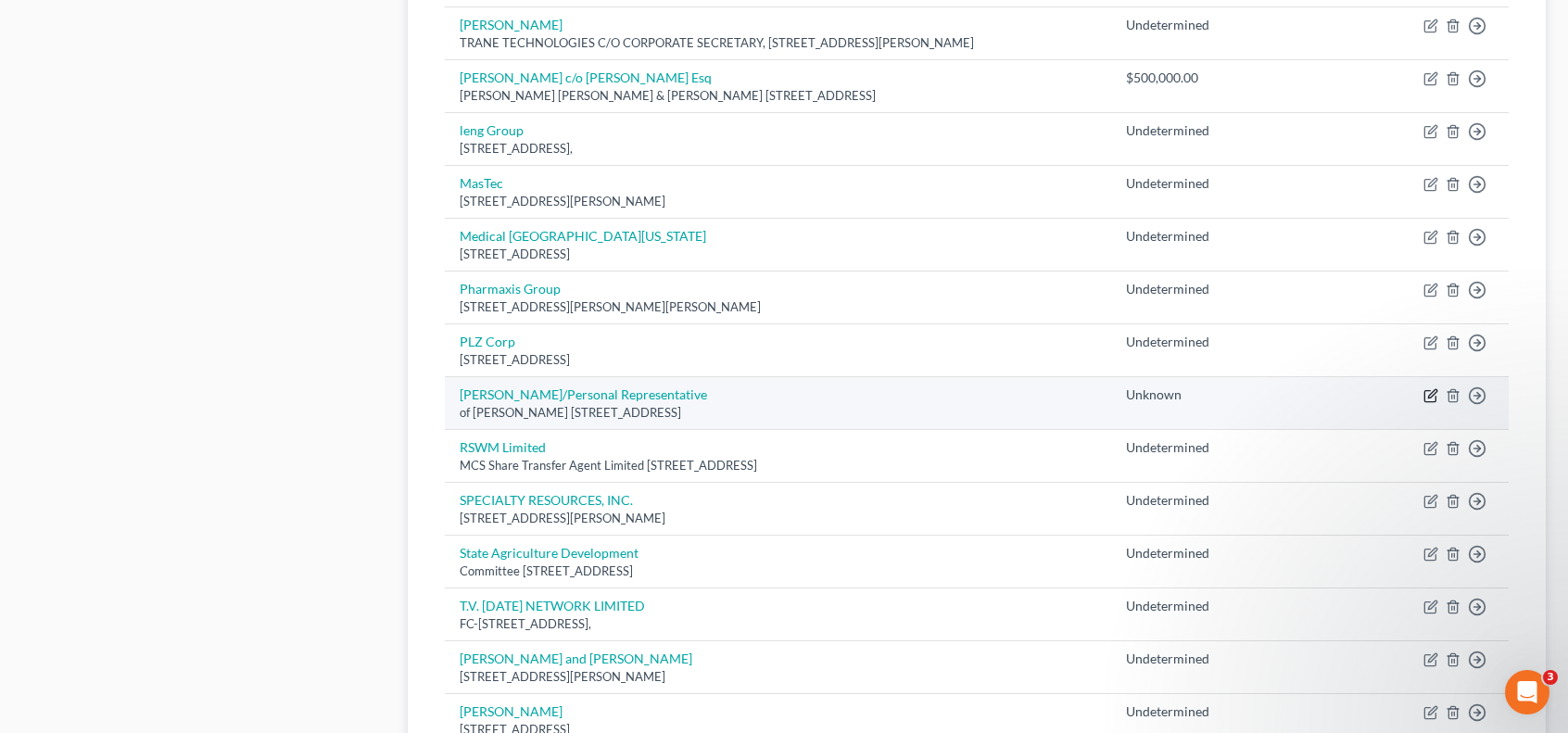
click at [1427, 391] on icon "button" at bounding box center [1430, 395] width 15 height 15
select select "9"
select select "11"
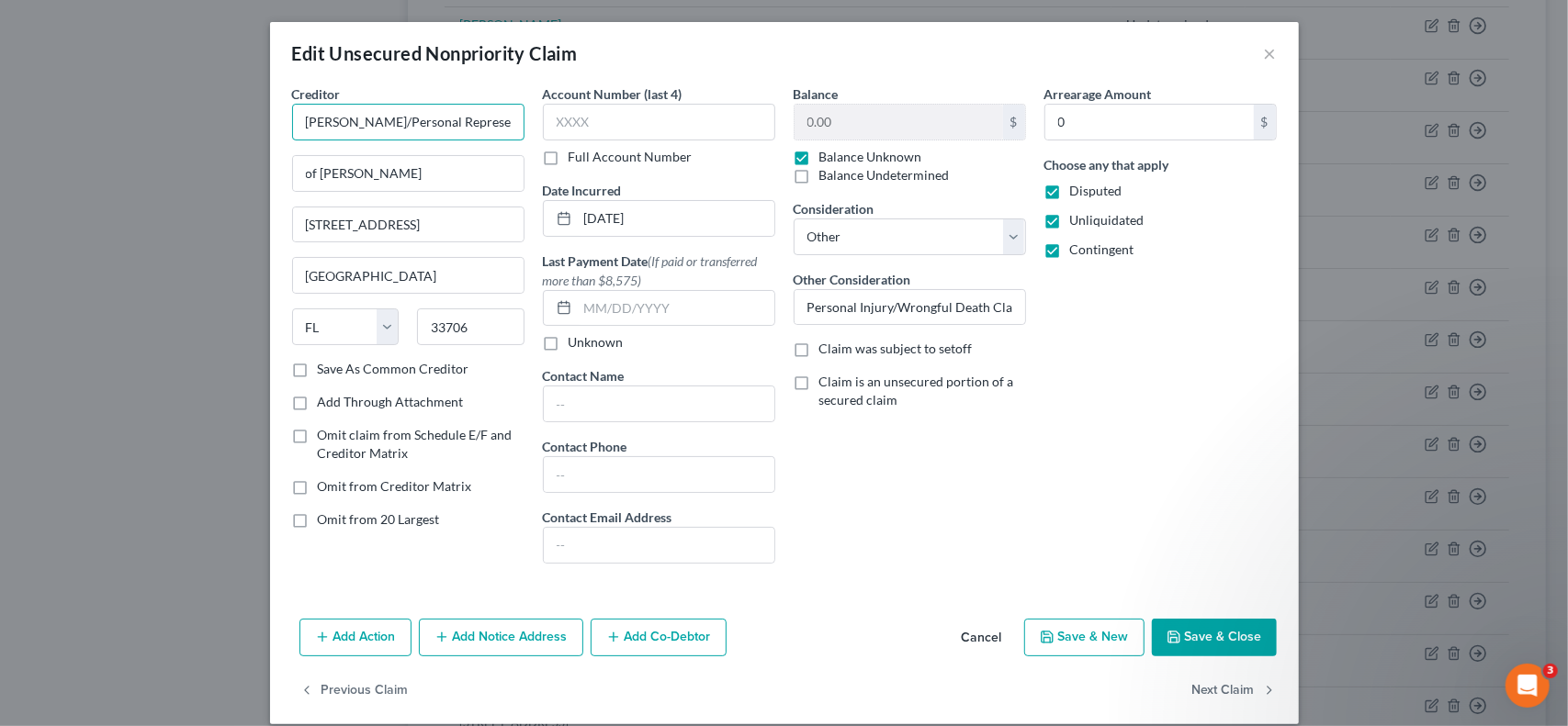
click at [506, 127] on input "[PERSON_NAME]/Personal Representative" at bounding box center [409, 122] width 233 height 37
click at [389, 120] on input "[PERSON_NAME]/Personal Representative" at bounding box center [409, 122] width 233 height 37
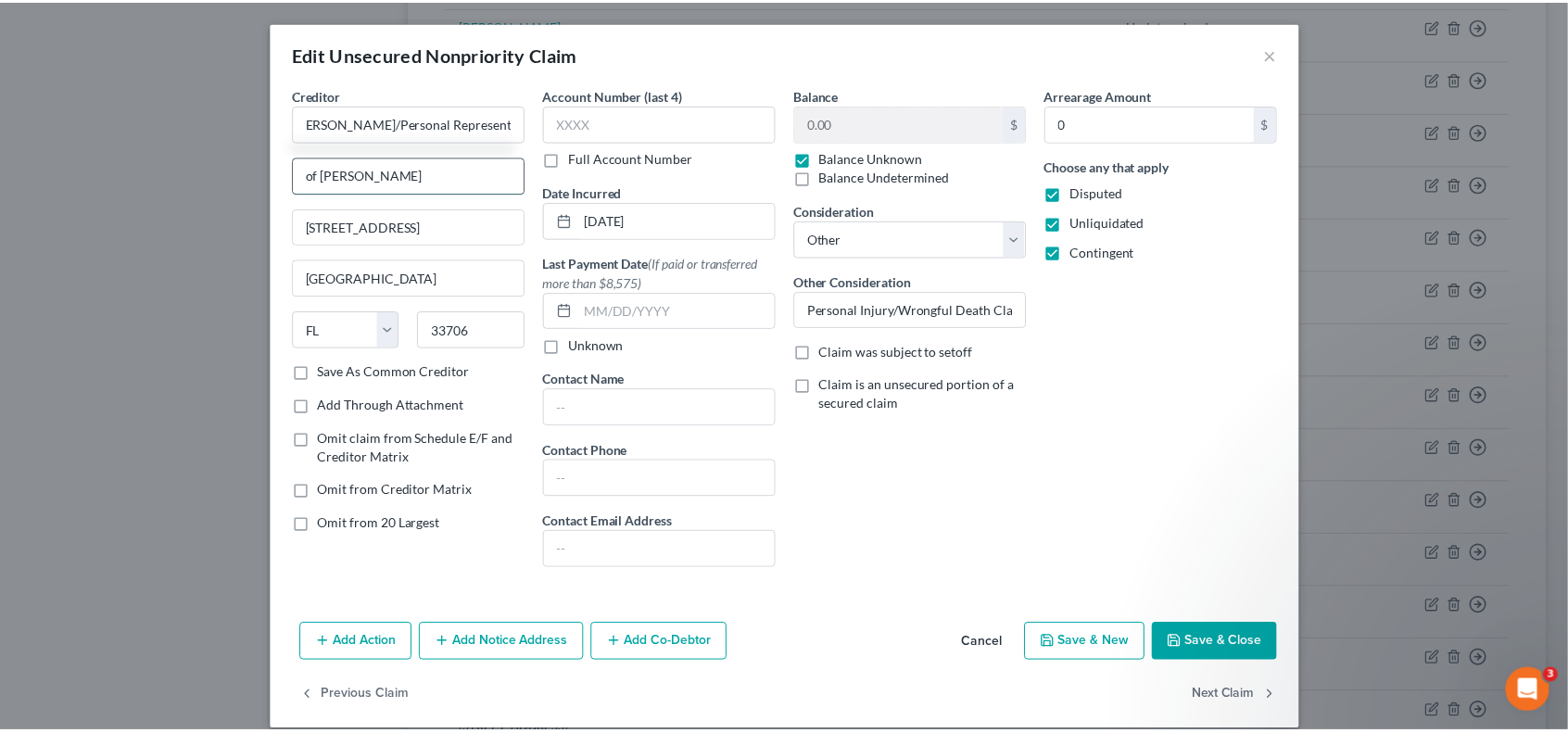
scroll to position [0, 0]
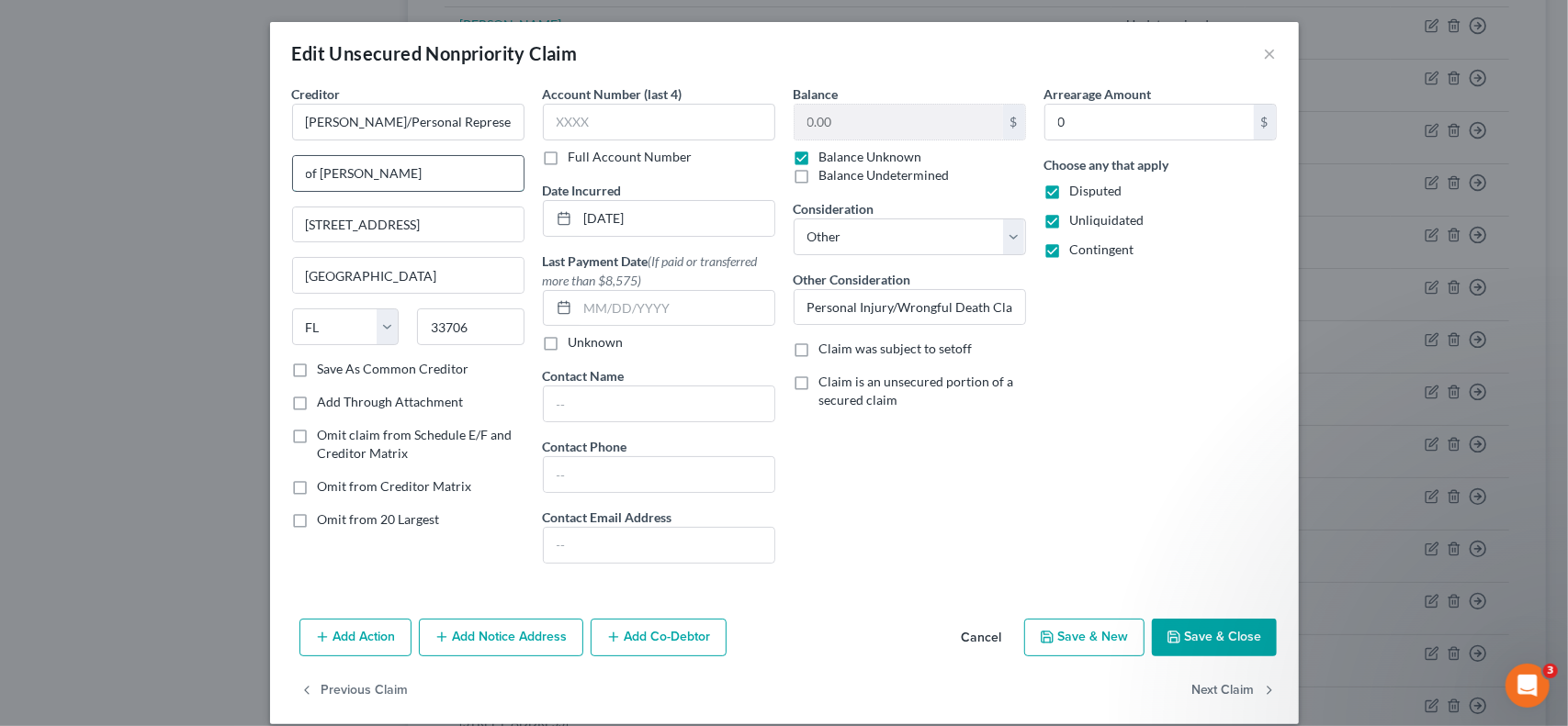
click at [315, 163] on input "of [PERSON_NAME]" at bounding box center [409, 173] width 231 height 35
type input "of Estate of [PERSON_NAME]"
click at [1070, 249] on label "Contingent" at bounding box center [1101, 249] width 64 height 18
click at [1077, 249] on input "Contingent" at bounding box center [1083, 246] width 12 height 12
checkbox input "false"
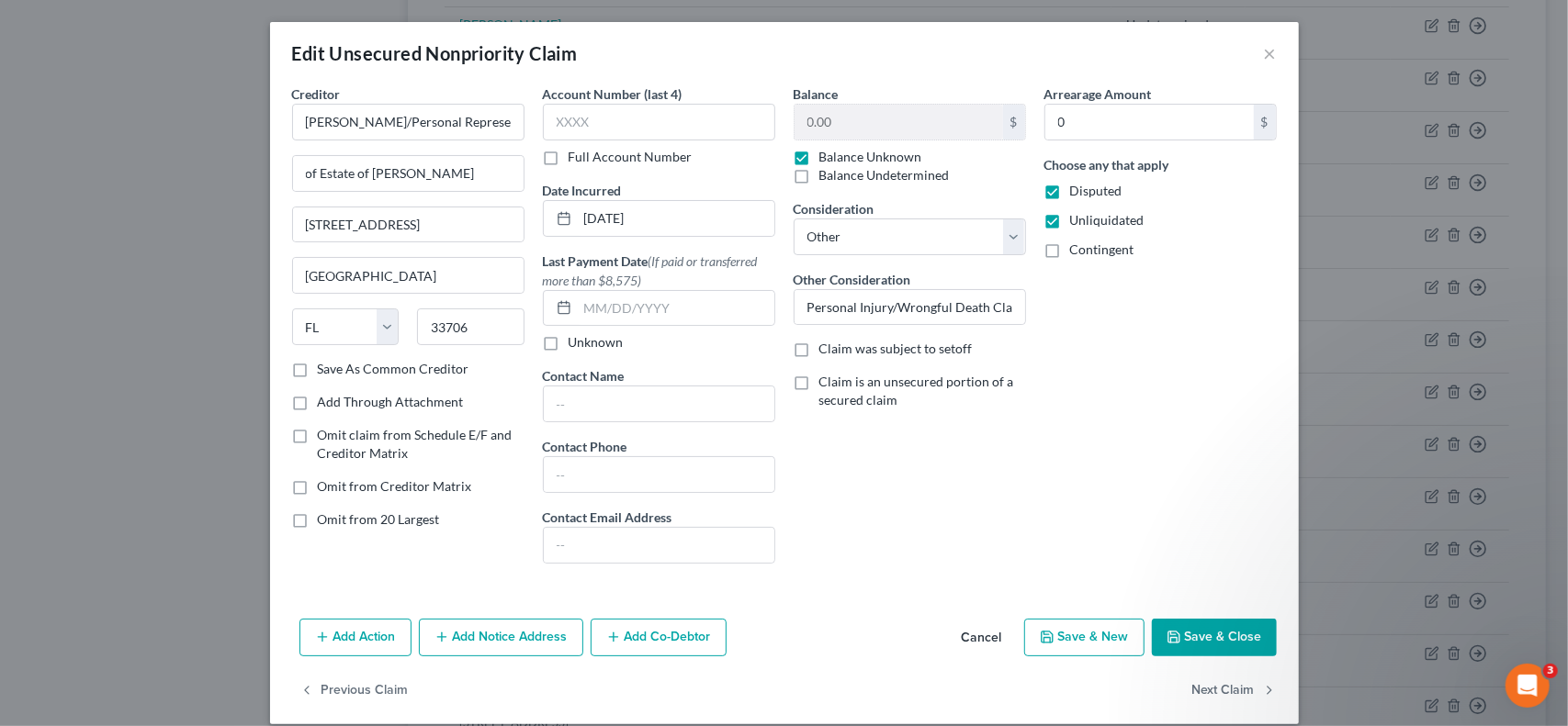
click at [1070, 190] on label "Disputed" at bounding box center [1096, 190] width 52 height 18
click at [1077, 190] on input "Disputed" at bounding box center [1083, 188] width 12 height 12
checkbox input "false"
click at [1227, 635] on button "Save & Close" at bounding box center [1214, 638] width 125 height 38
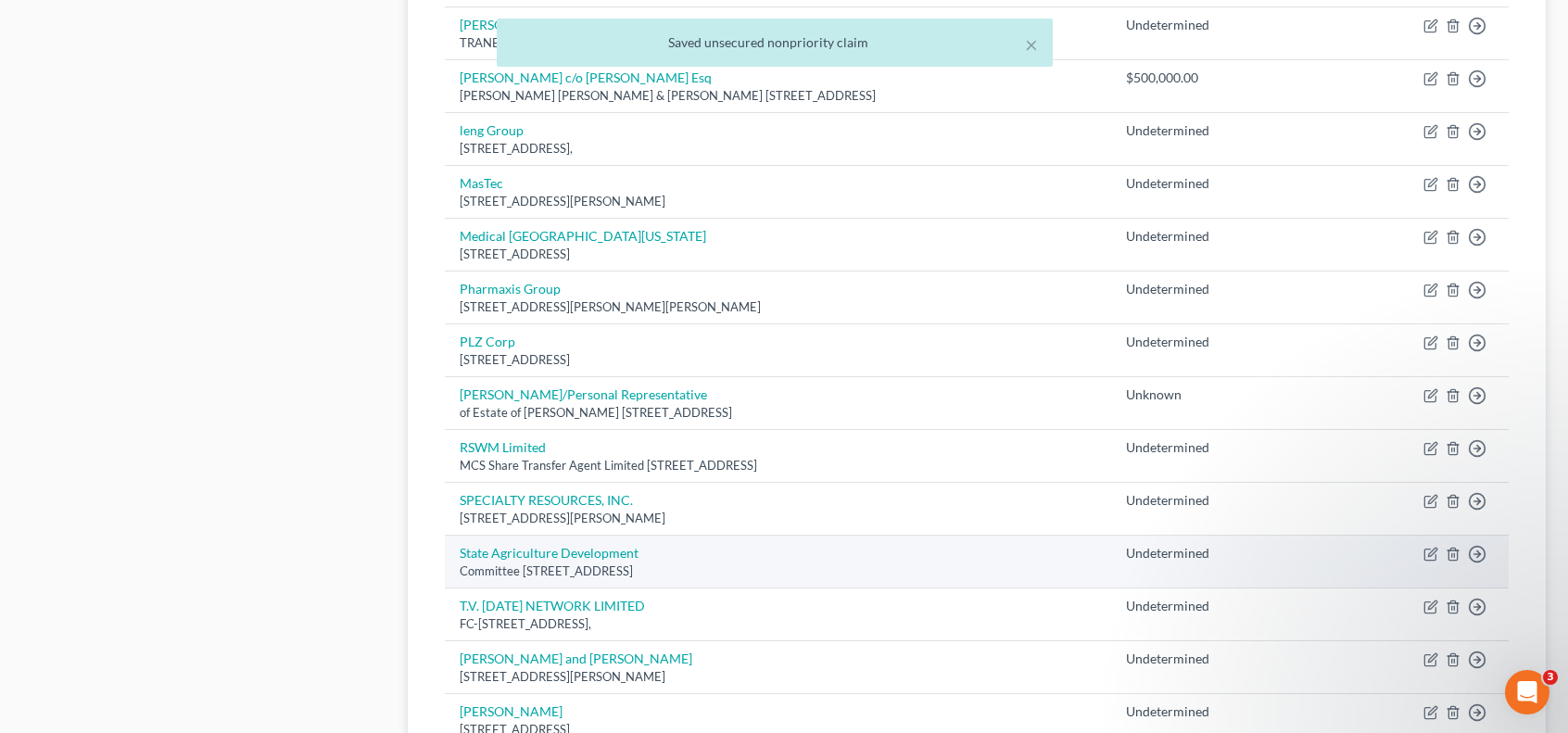
scroll to position [1545, 0]
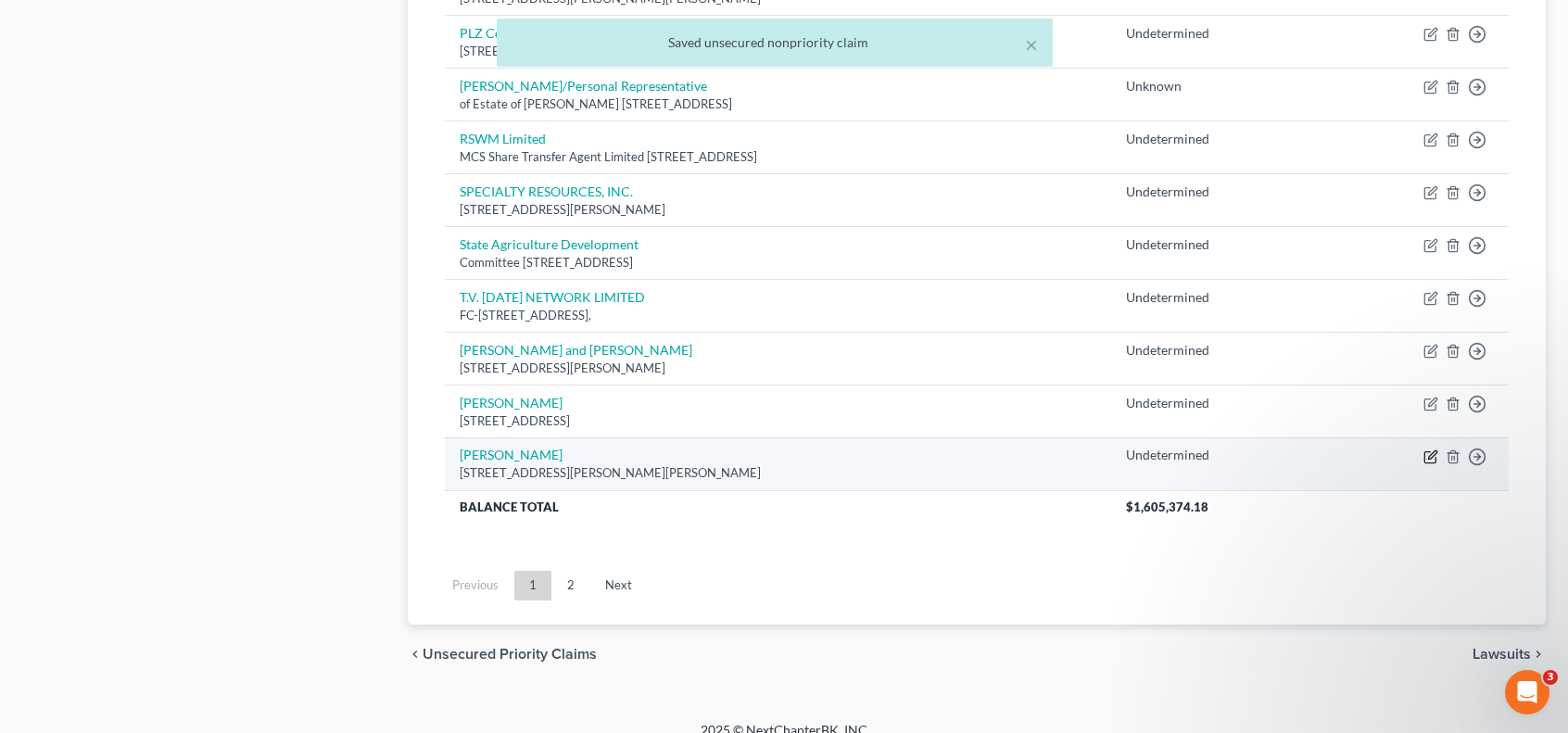
click at [1430, 450] on icon "button" at bounding box center [1432, 454] width 9 height 9
select select "14"
select select "11"
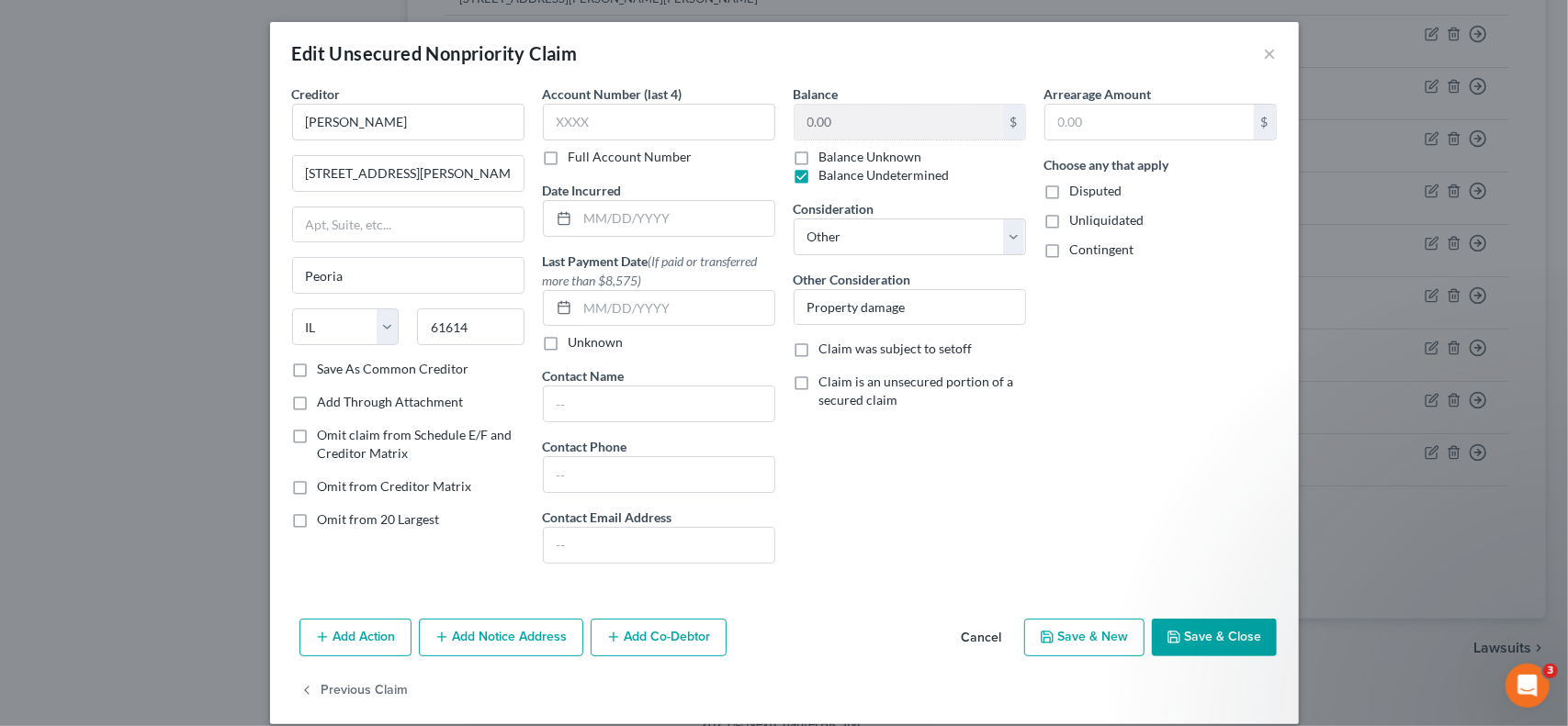
click at [1070, 218] on label "Unliquidated" at bounding box center [1106, 220] width 74 height 18
click at [1077, 218] on input "Unliquidated" at bounding box center [1083, 217] width 12 height 12
checkbox input "true"
click at [1207, 633] on button "Save & Close" at bounding box center [1214, 638] width 125 height 38
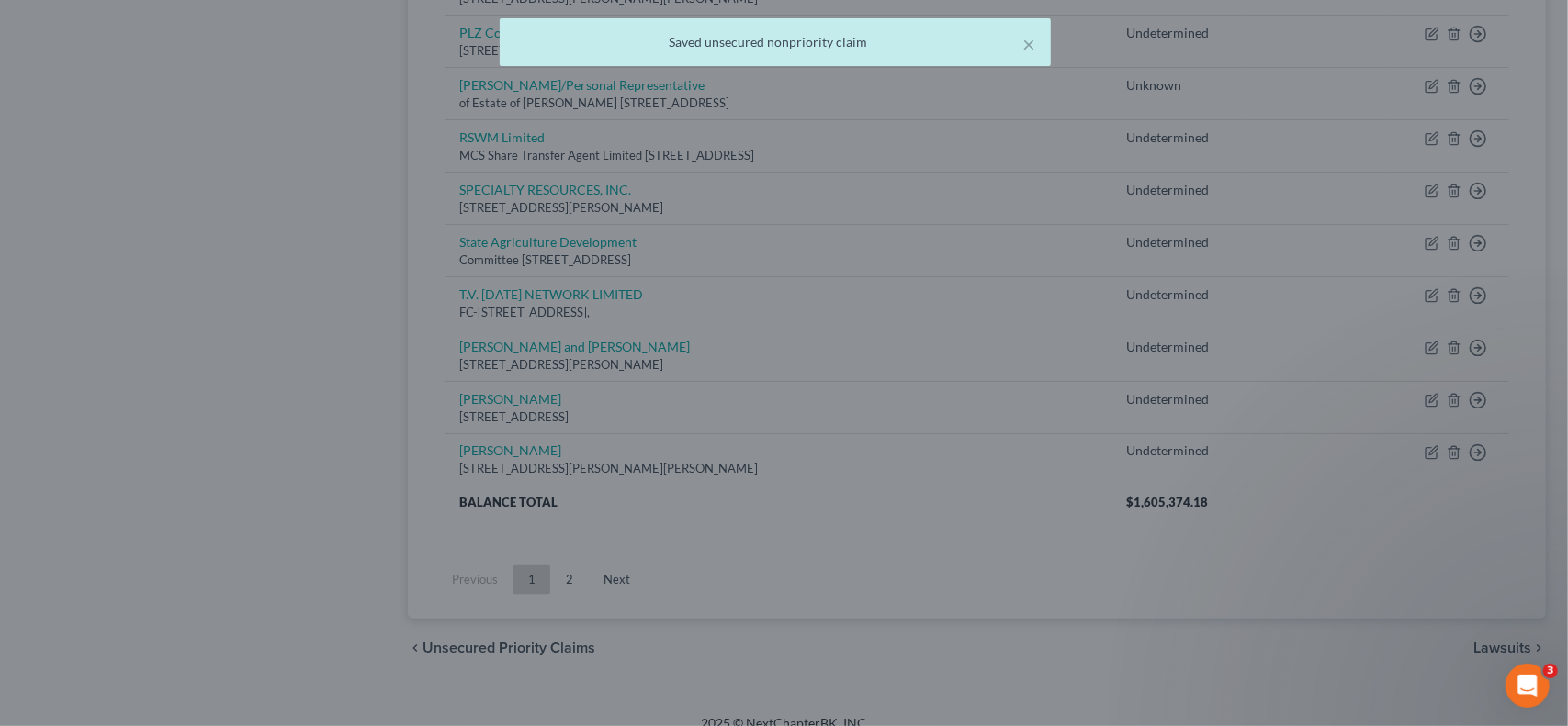
type input "0"
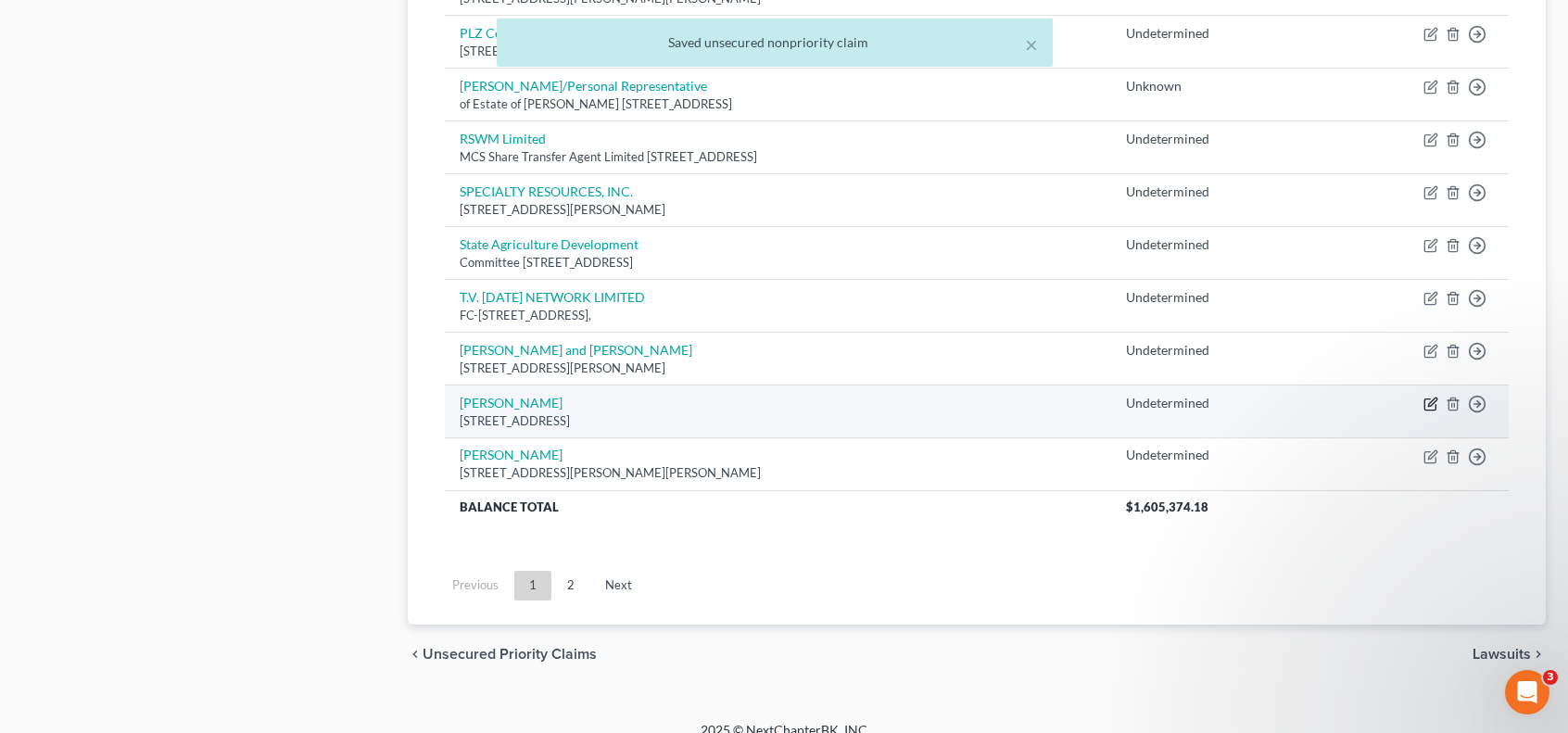
click at [1432, 397] on icon "button" at bounding box center [1430, 404] width 15 height 15
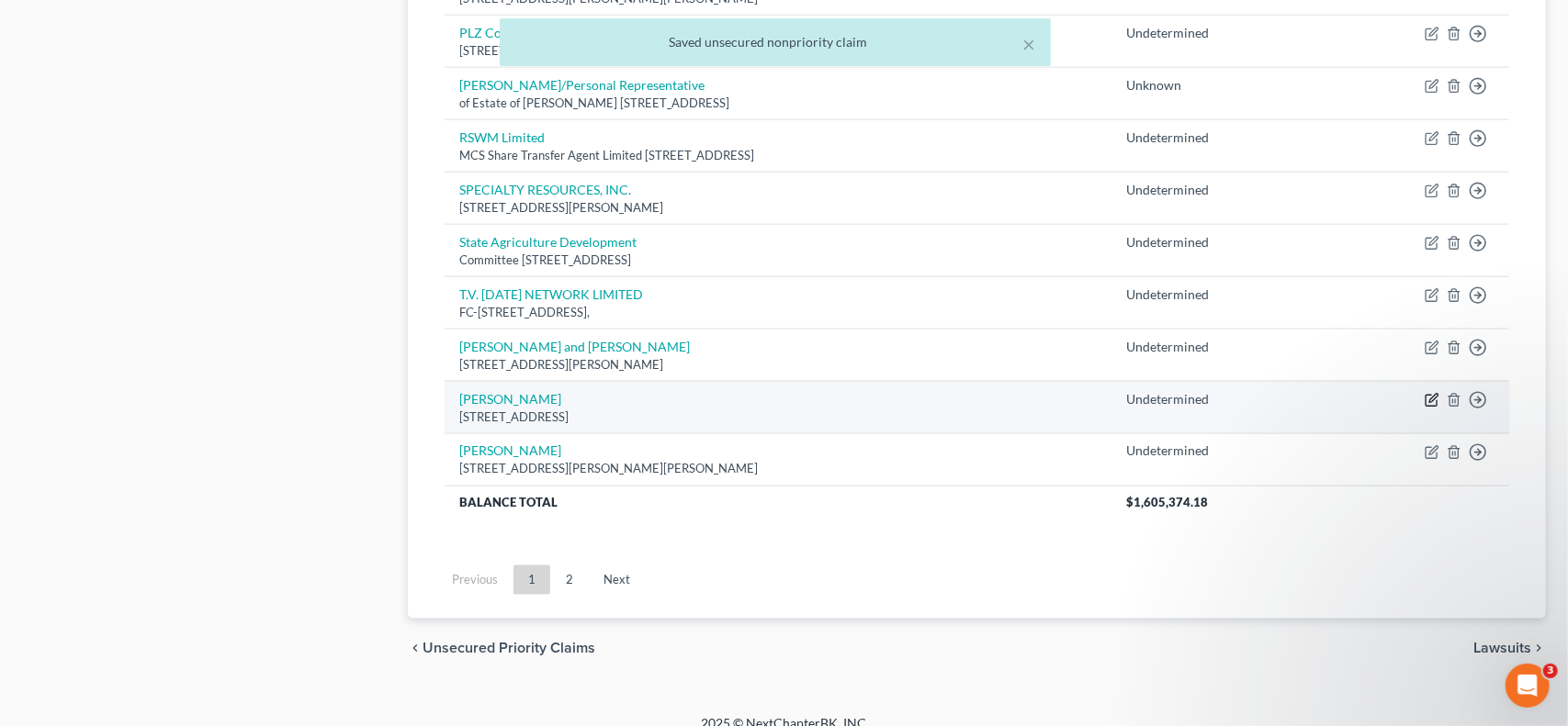
select select "14"
select select "11"
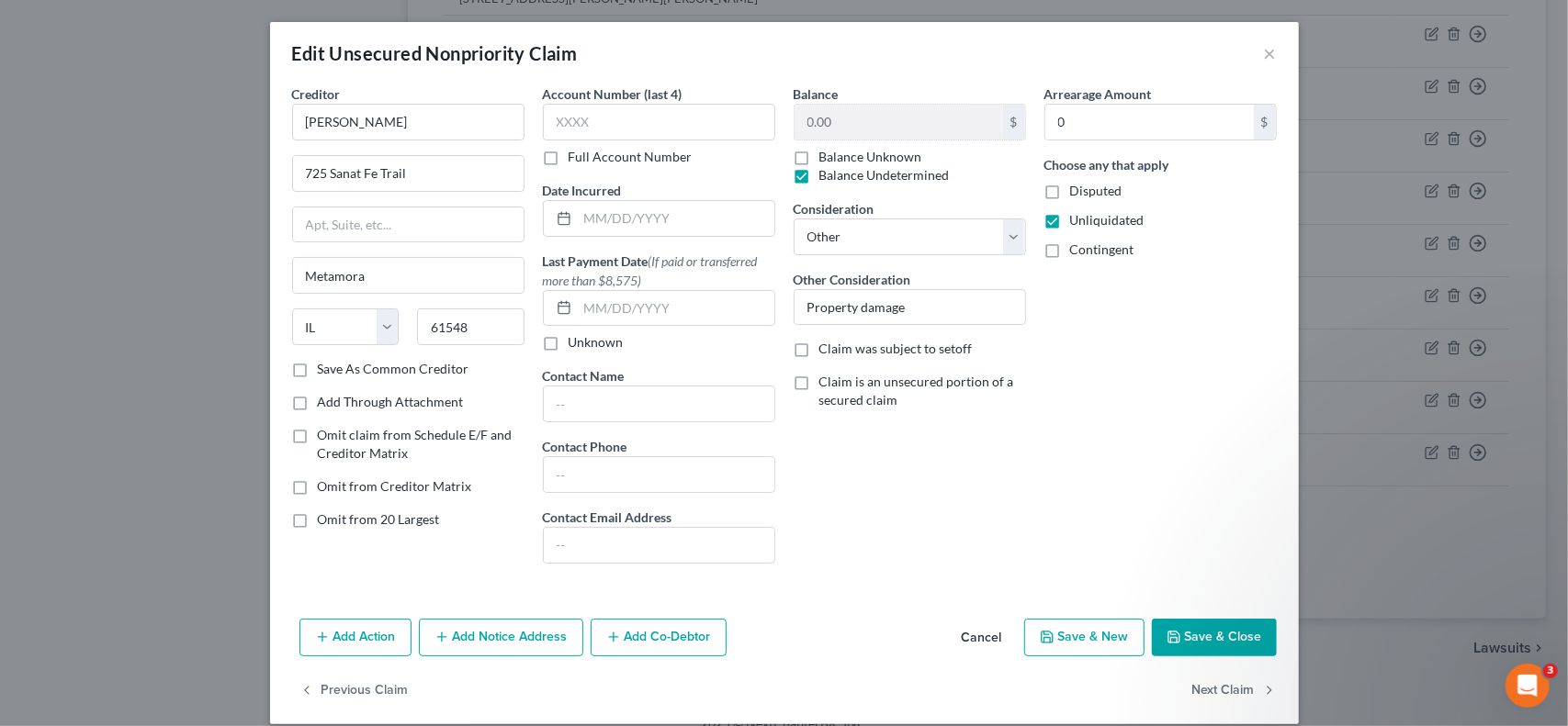
click at [1235, 640] on button "Save & Close" at bounding box center [1214, 638] width 125 height 38
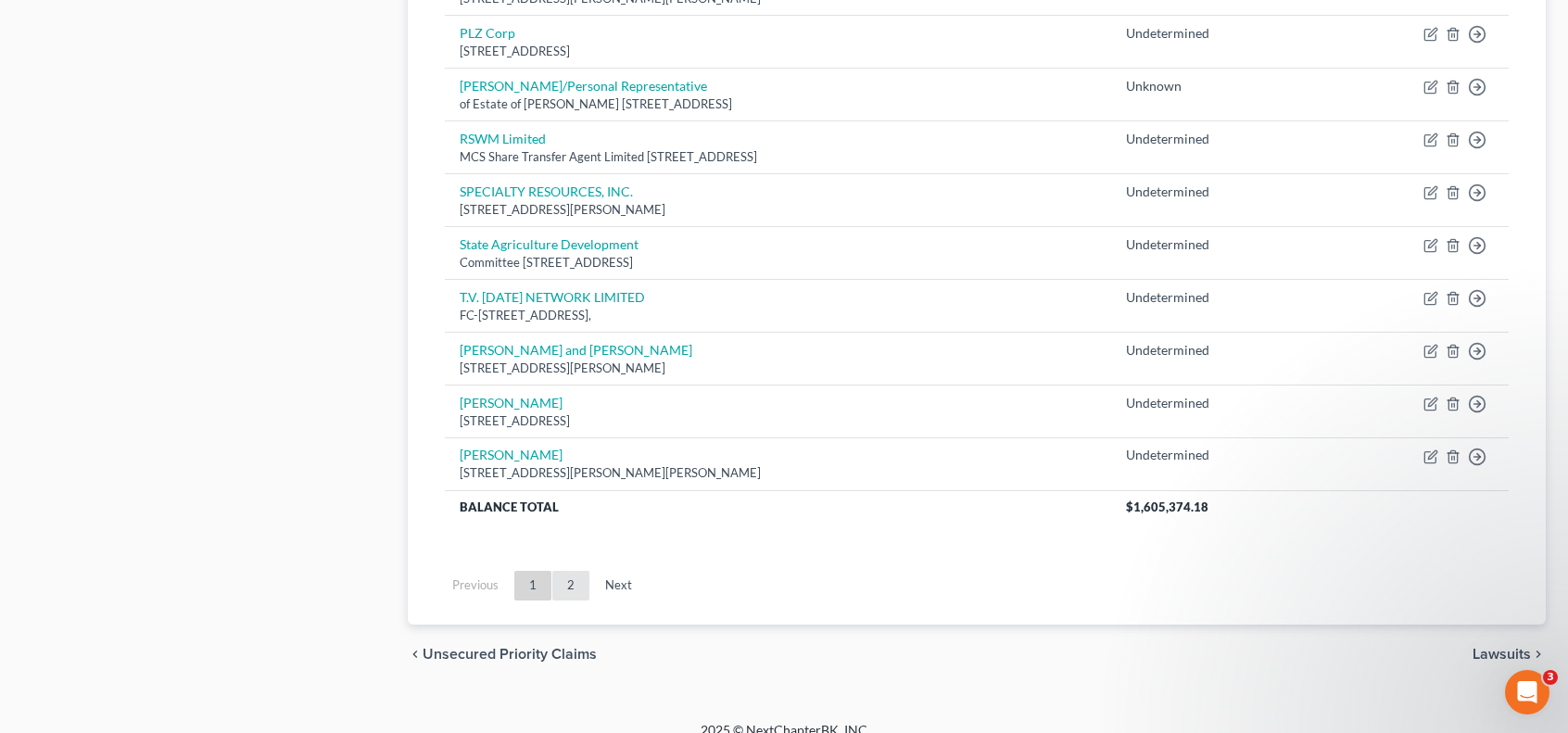
click at [571, 575] on link "2" at bounding box center [571, 585] width 37 height 30
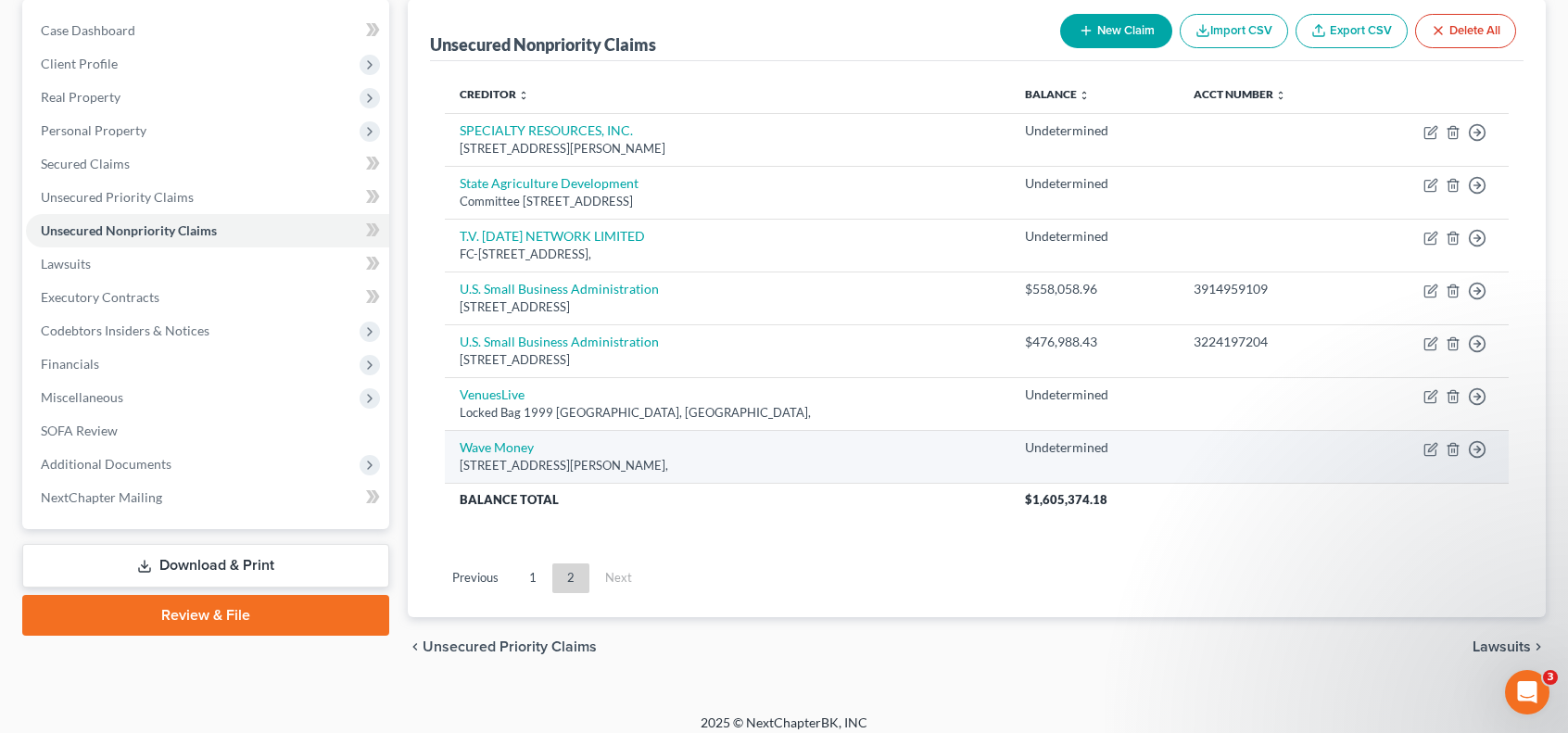
scroll to position [188, 0]
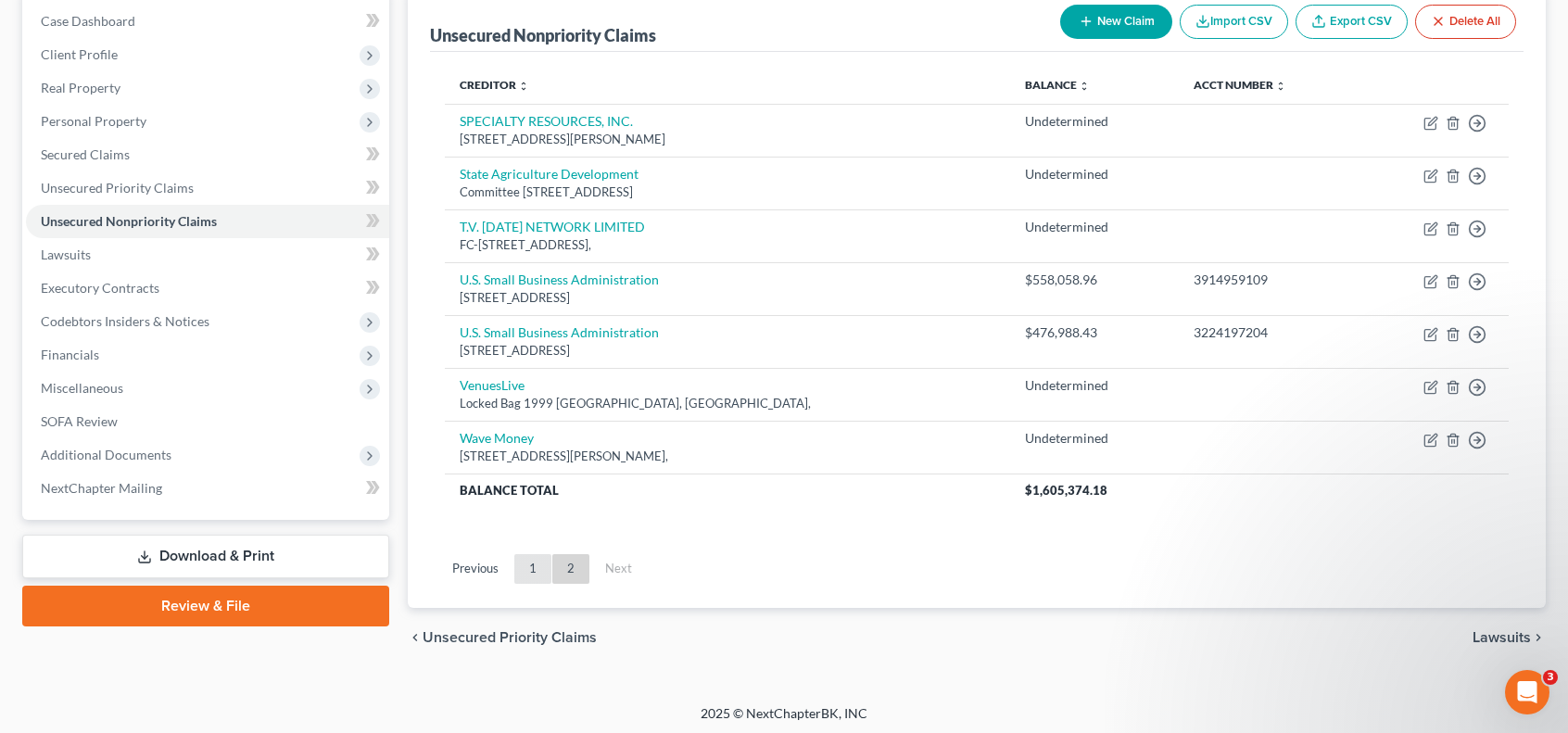
click at [533, 567] on link "1" at bounding box center [533, 569] width 37 height 30
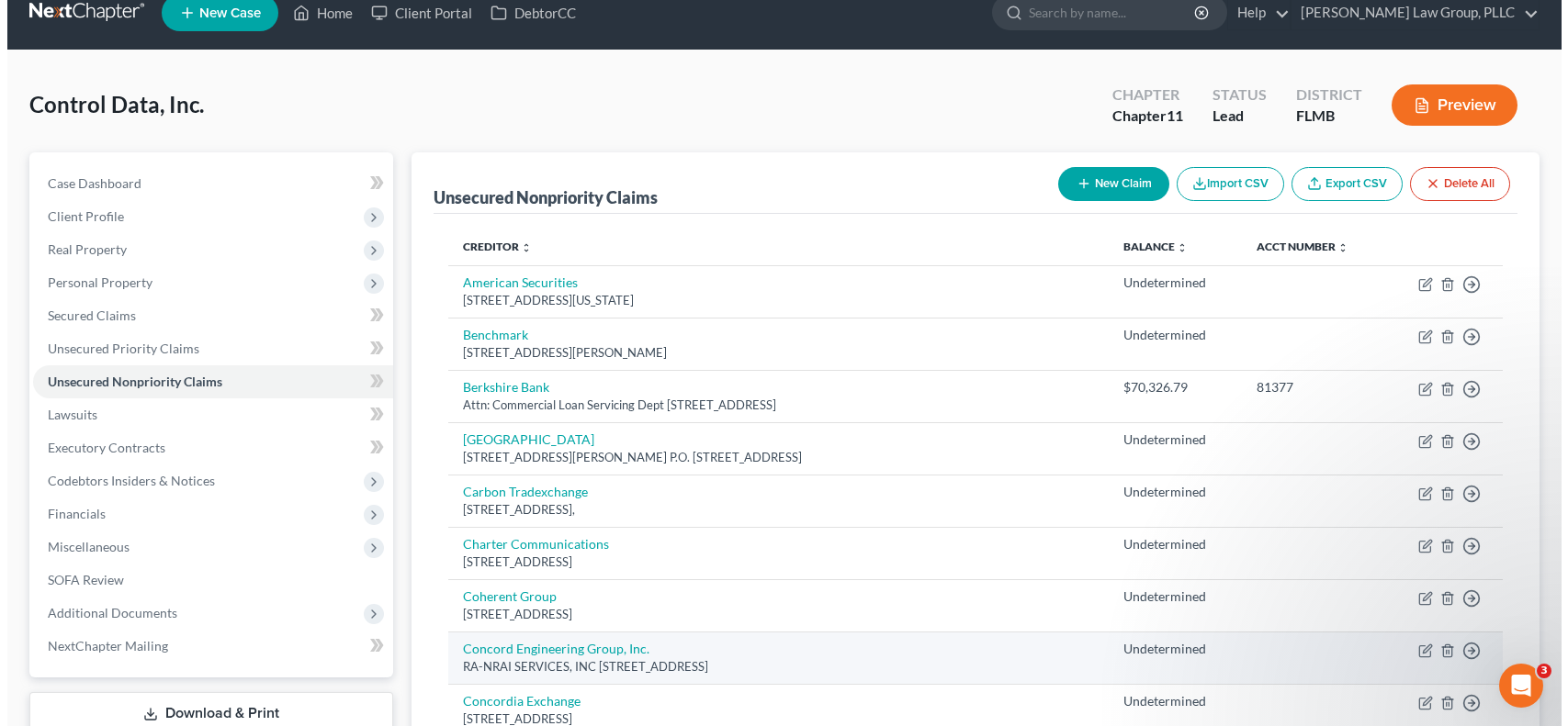
scroll to position [0, 0]
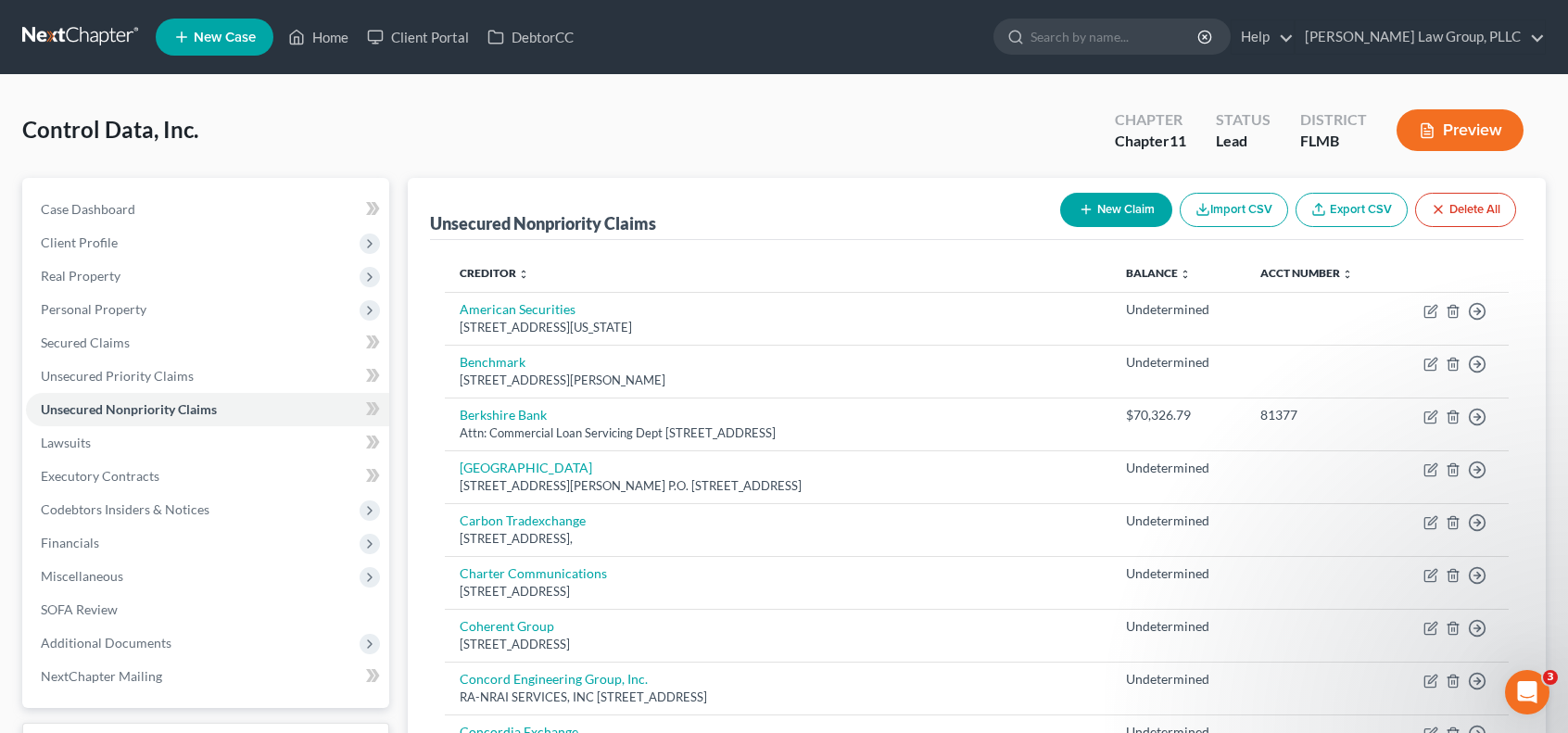
click at [1104, 217] on button "New Claim" at bounding box center [1116, 210] width 113 height 34
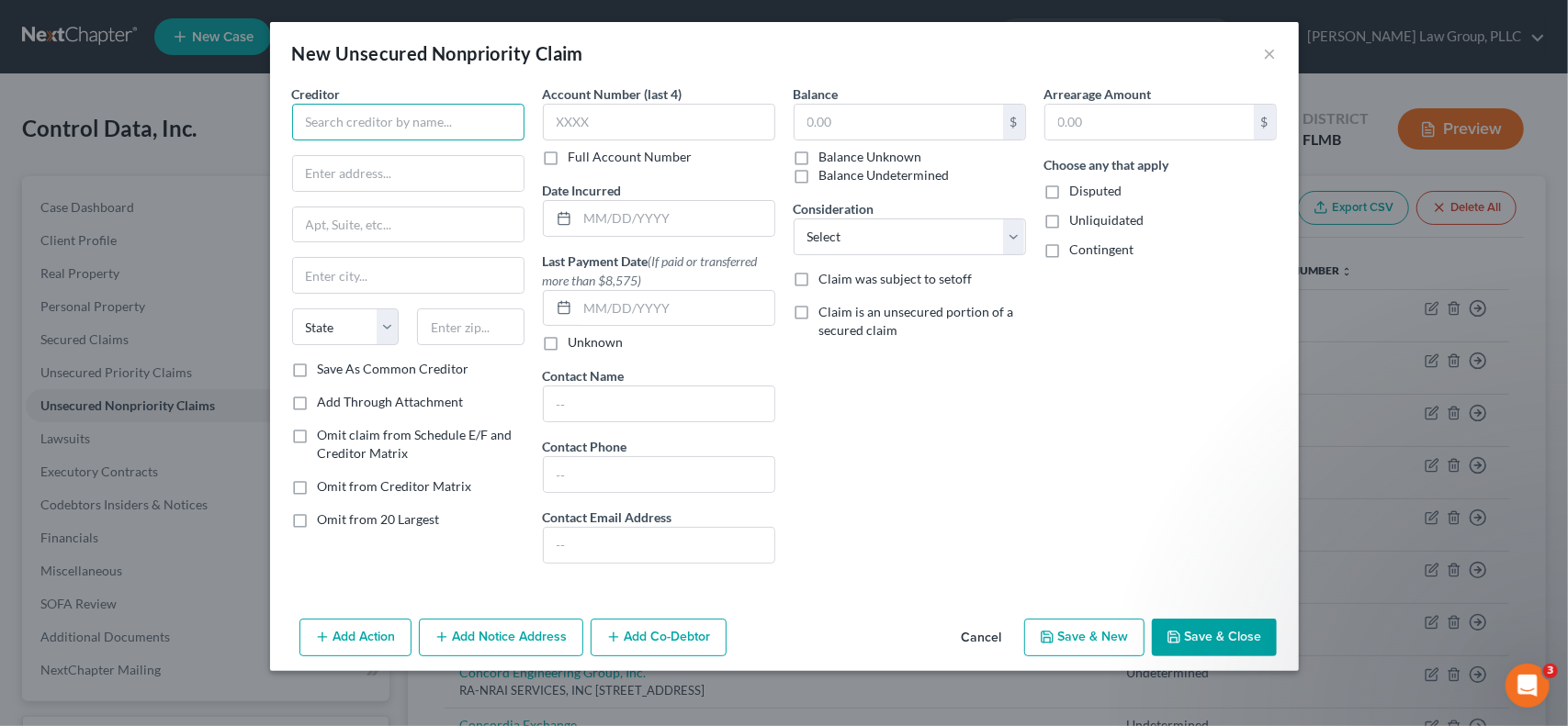
click at [402, 122] on input "text" at bounding box center [409, 122] width 233 height 37
type input "Estate of [PERSON_NAME]"
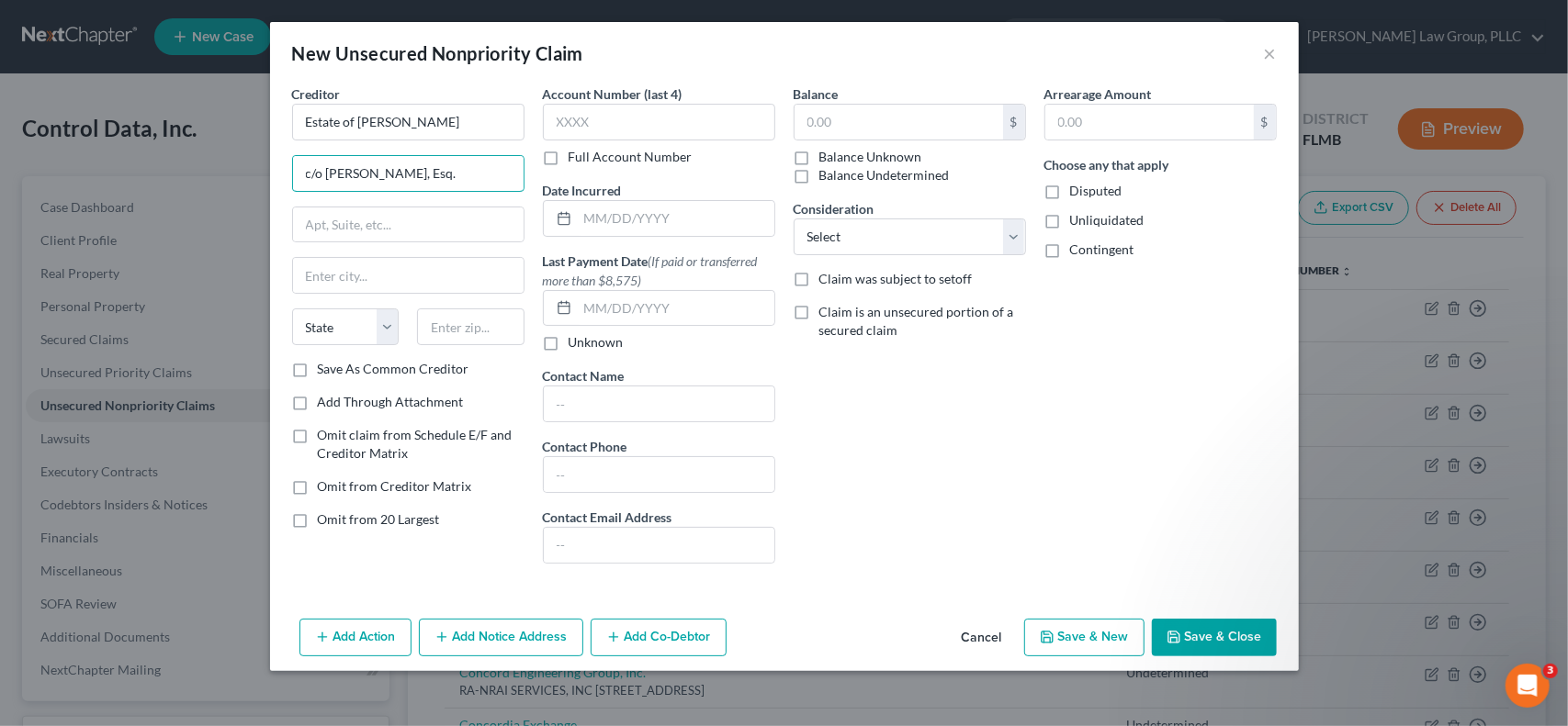
type input "c/o [PERSON_NAME], Esq."
type input "[STREET_ADDRESS]"
type input "10017"
type input "[US_STATE]"
select select "35"
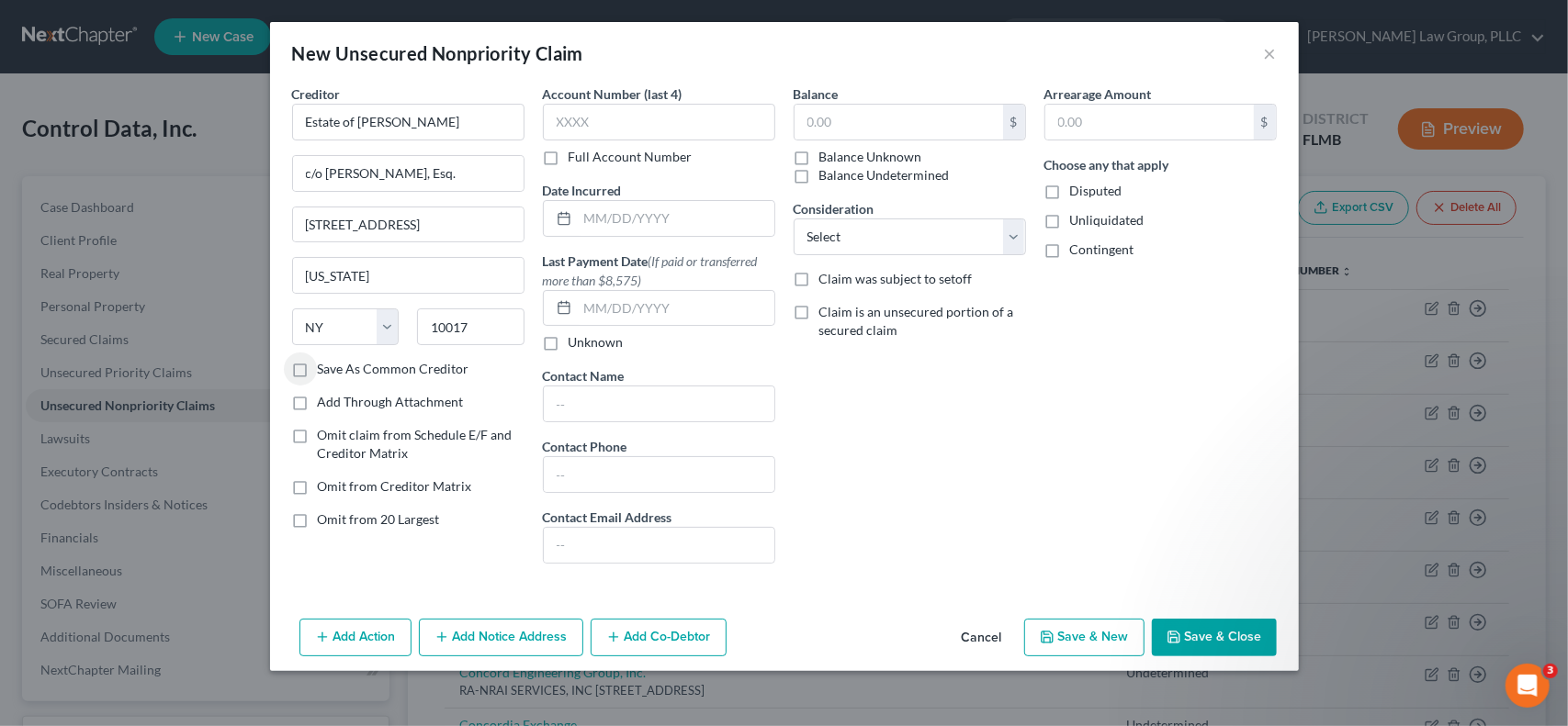
click at [518, 637] on button "Add Notice Address" at bounding box center [500, 638] width 164 height 38
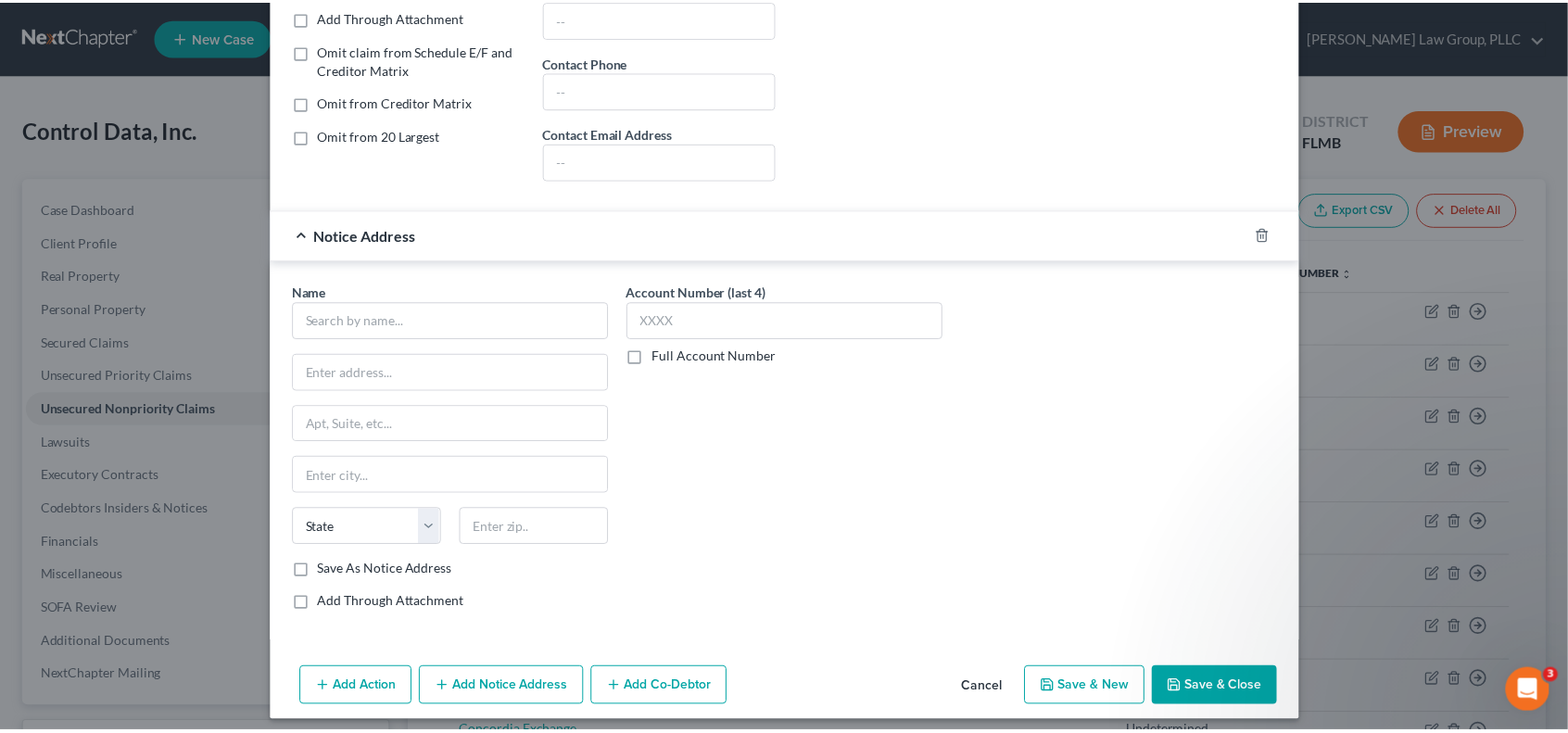
scroll to position [392, 0]
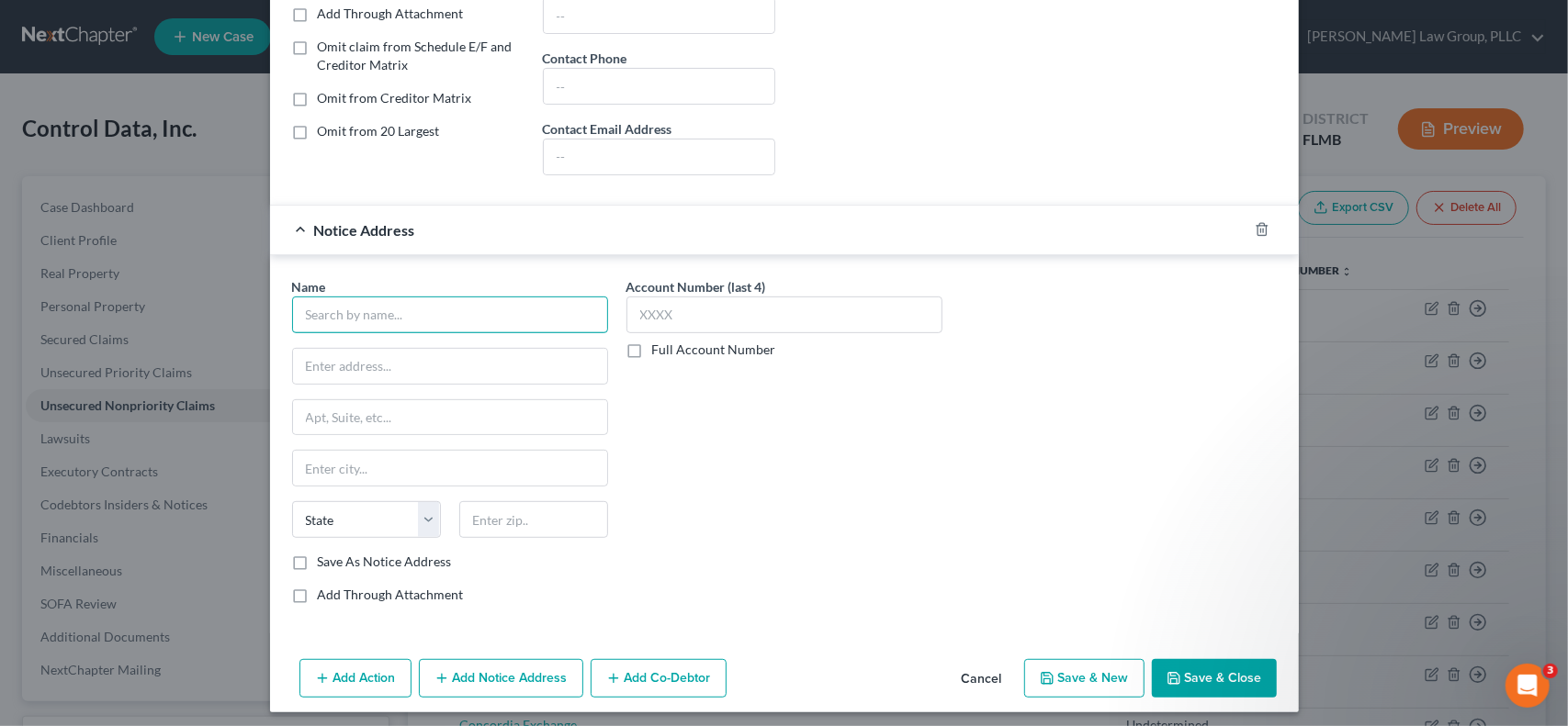
click at [410, 310] on input "text" at bounding box center [450, 314] width 316 height 37
type input "[PERSON_NAME], Esq."
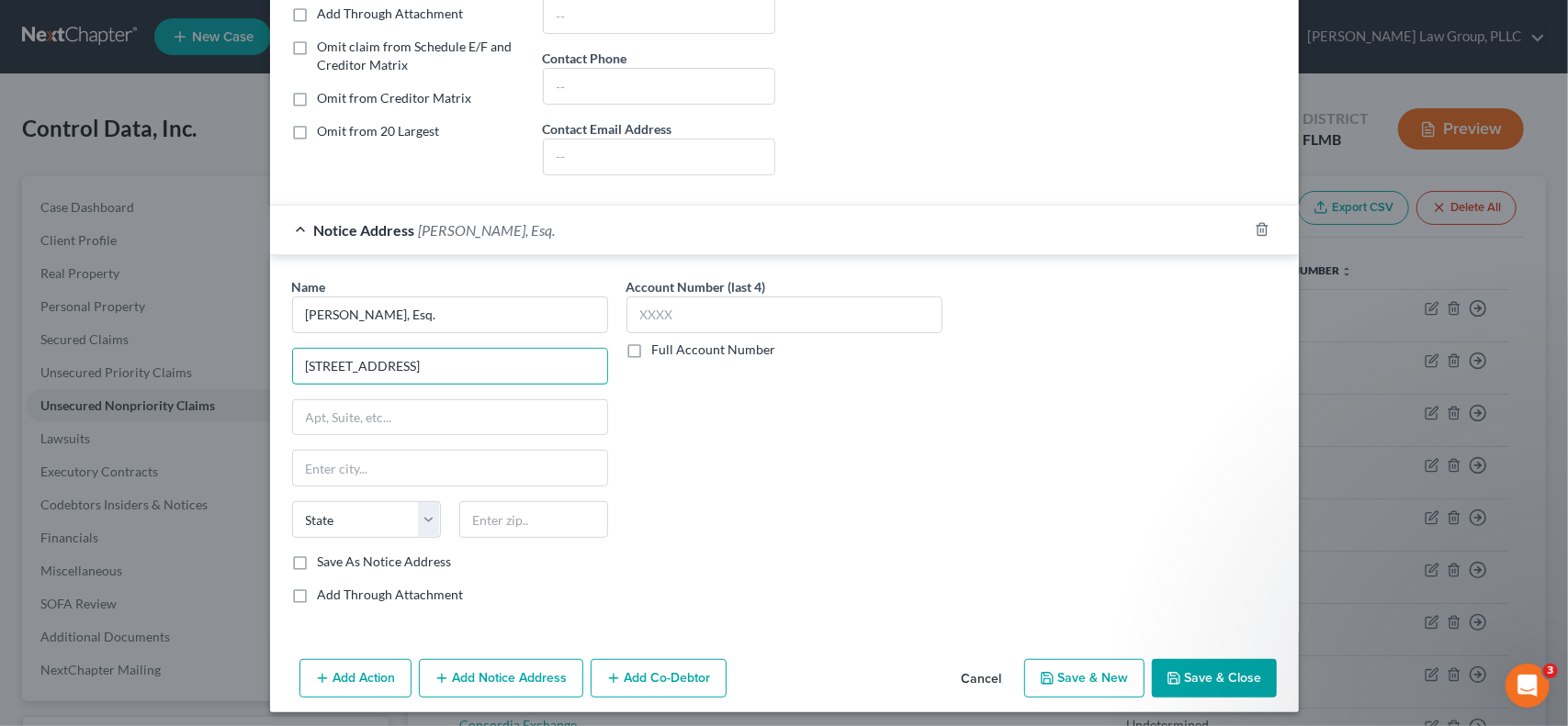
type input "[STREET_ADDRESS]"
type input "10017"
type input "[US_STATE]"
select select "35"
click at [1232, 673] on button "Save & Close" at bounding box center [1214, 679] width 125 height 38
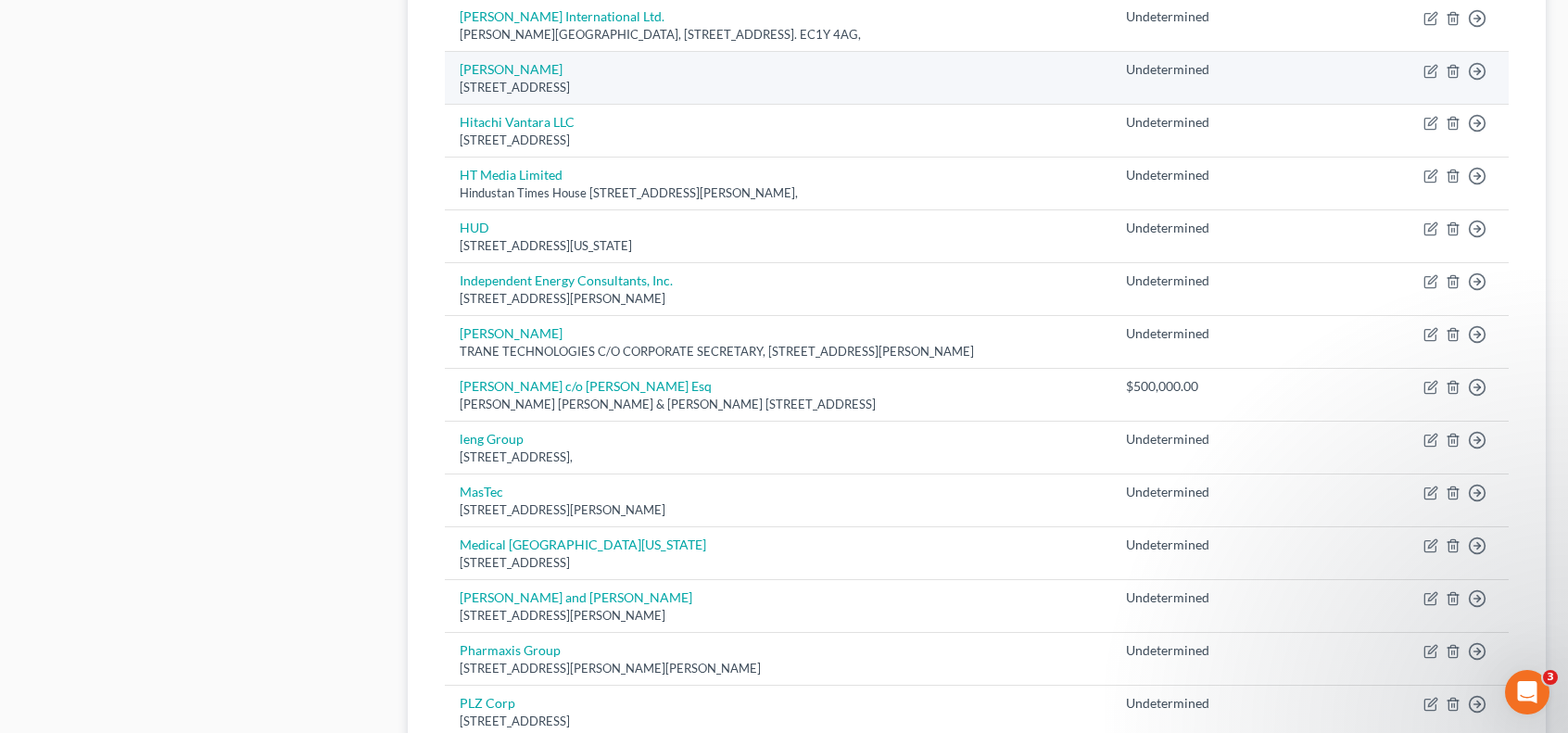
scroll to position [1236, 0]
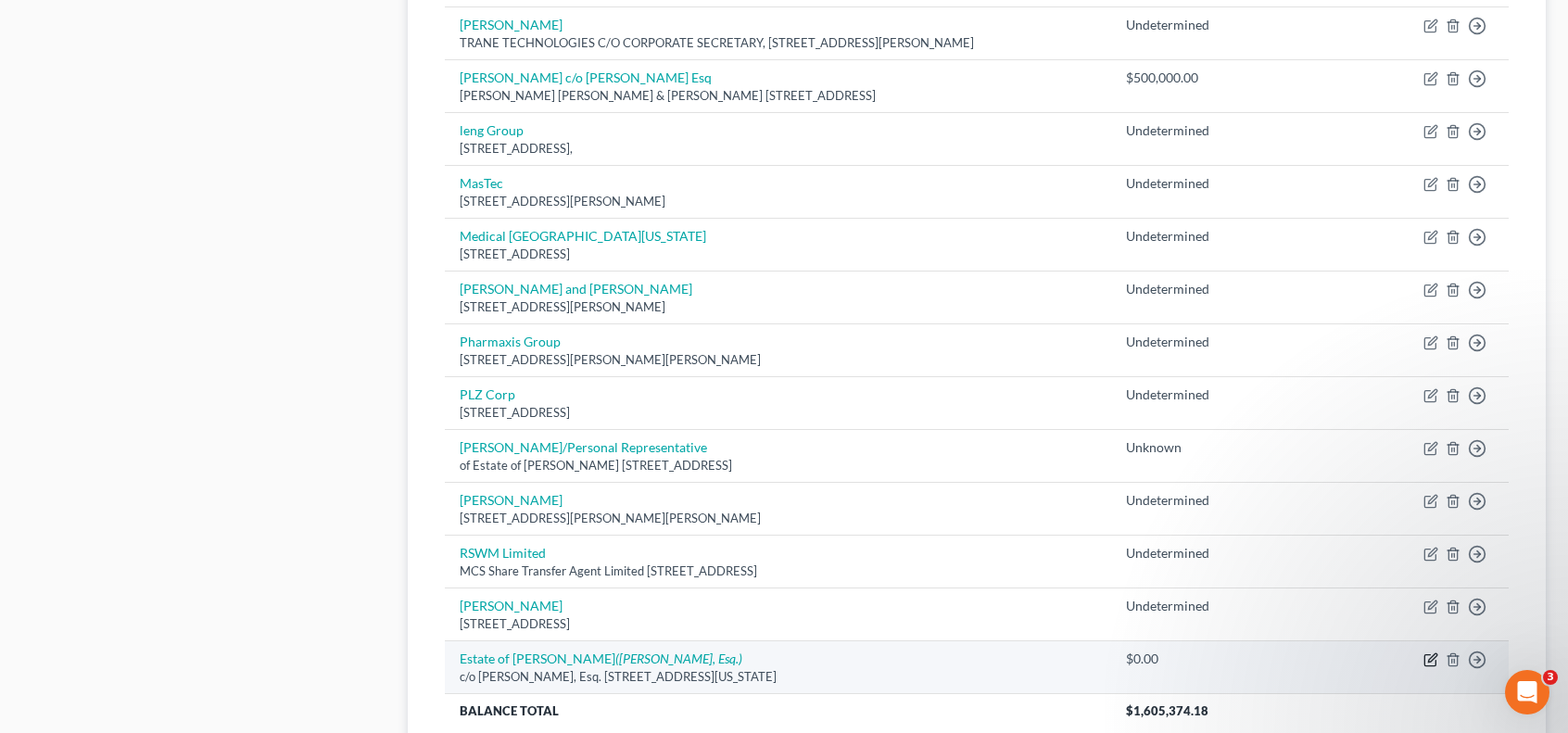
click at [1427, 652] on icon "button" at bounding box center [1430, 659] width 15 height 15
select select "35"
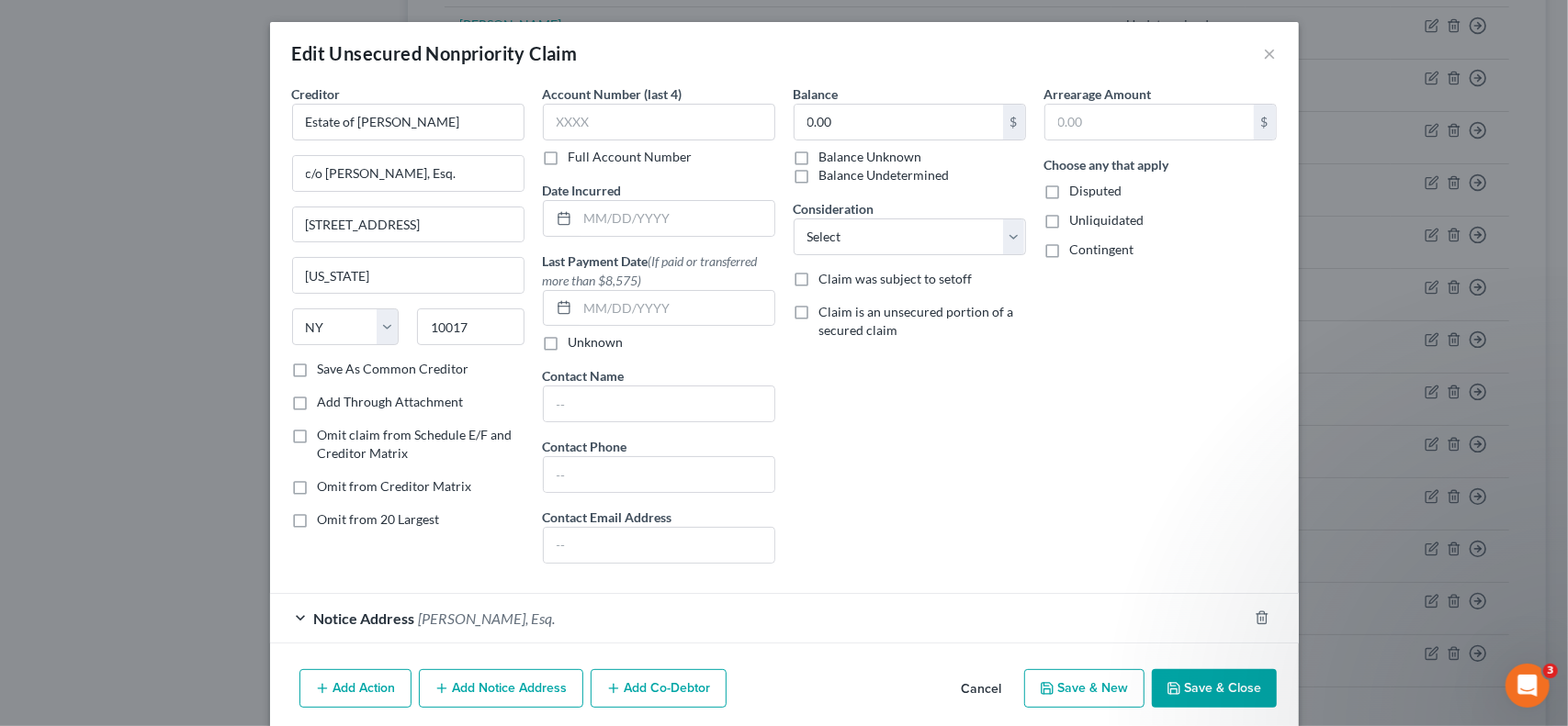
click at [820, 159] on label "Balance Unknown" at bounding box center [871, 157] width 103 height 18
click at [826, 159] on input "Balance Unknown" at bounding box center [832, 154] width 12 height 12
checkbox input "true"
click at [1070, 221] on label "Unliquidated" at bounding box center [1106, 220] width 74 height 18
click at [1077, 221] on input "Unliquidated" at bounding box center [1083, 217] width 12 height 12
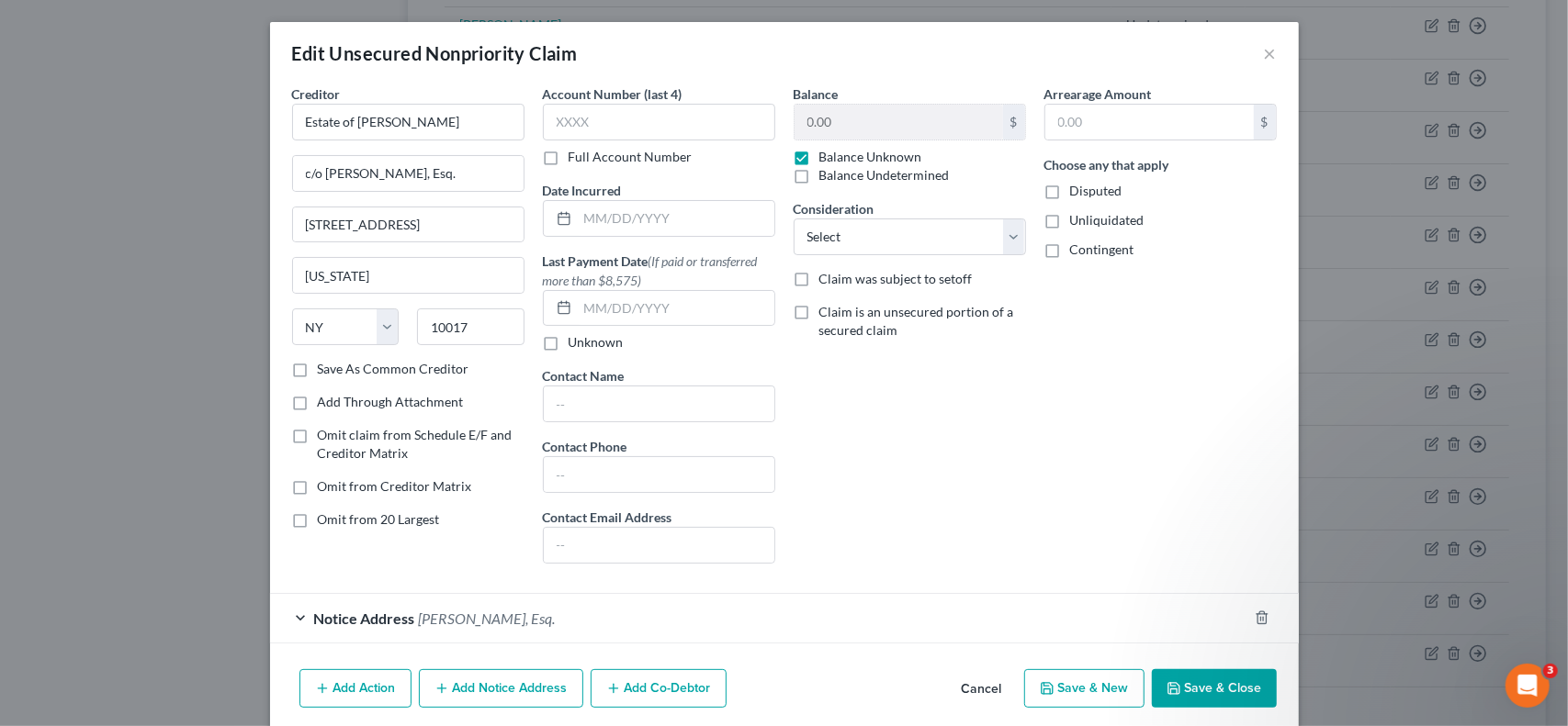
checkbox input "true"
click at [1001, 243] on select "Select Cable / Satellite Services Collection Agency Credit Card Debt Debt Couns…" at bounding box center [910, 237] width 233 height 37
select select "11"
click at [794, 218] on select "Select Cable / Satellite Services Collection Agency Credit Card Debt Debt Couns…" at bounding box center [910, 237] width 233 height 37
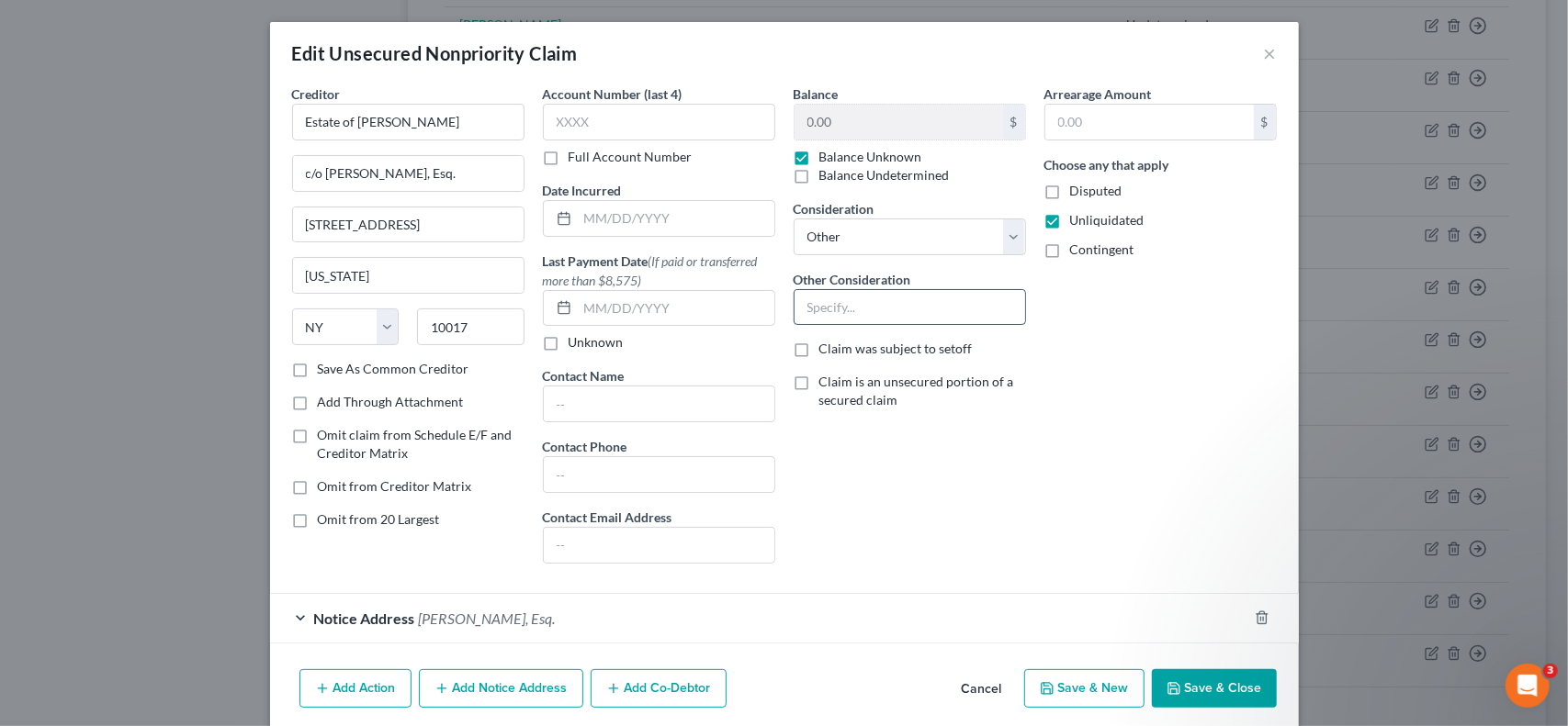
click at [875, 298] on input "text" at bounding box center [910, 308] width 231 height 35
type input "Wrongful death"
click at [1231, 690] on button "Save & Close" at bounding box center [1214, 688] width 125 height 38
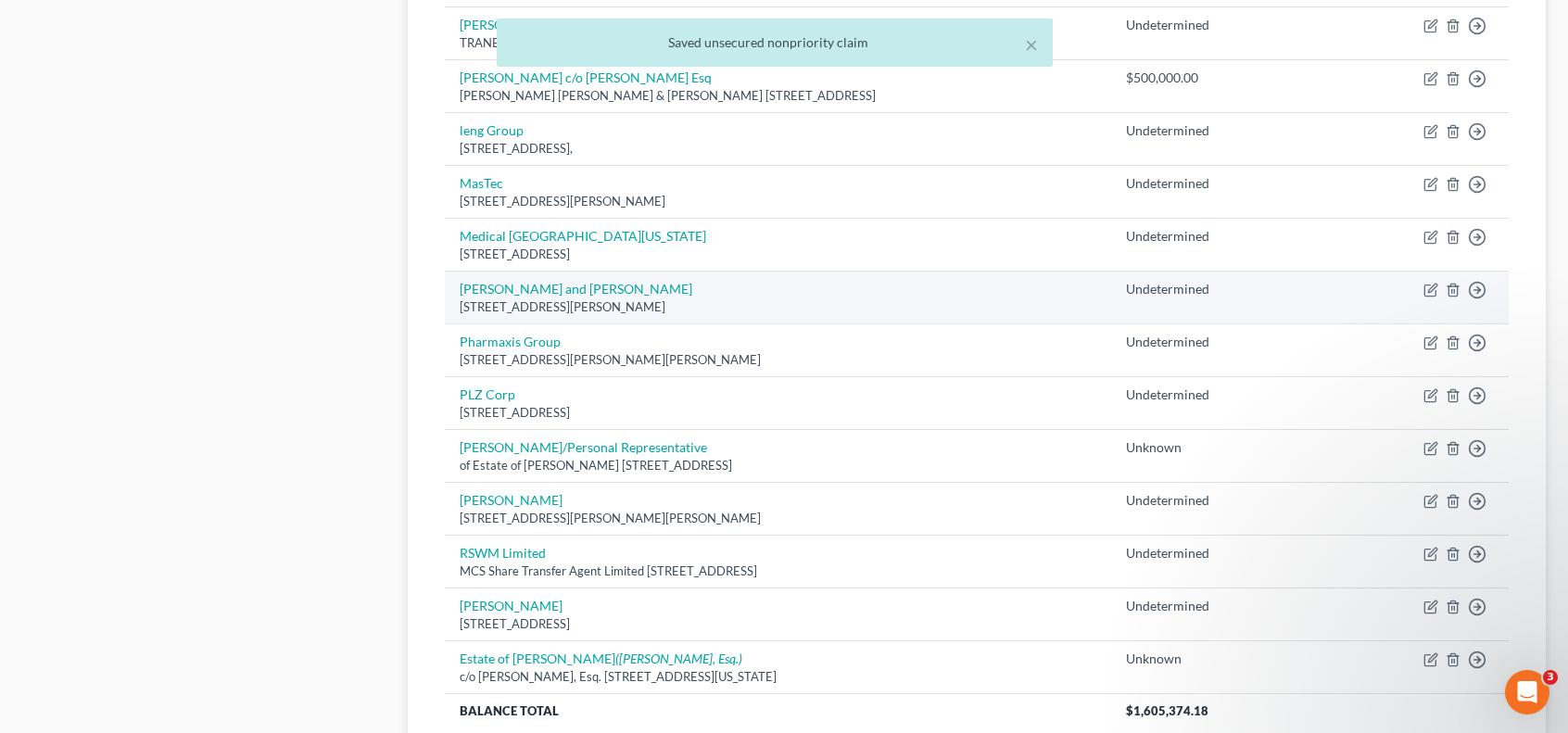
scroll to position [0, 0]
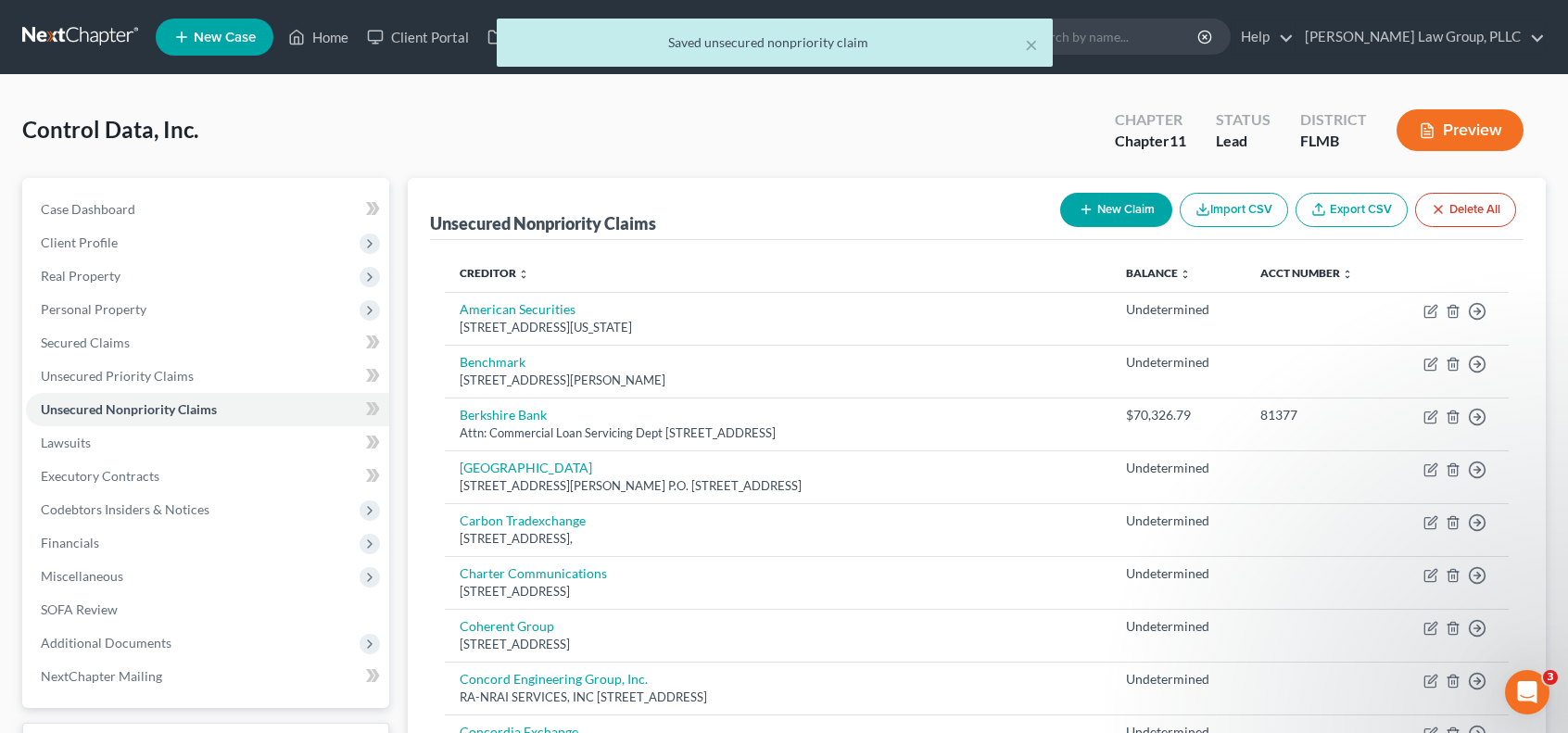
click at [1114, 203] on button "New Claim" at bounding box center [1116, 210] width 113 height 34
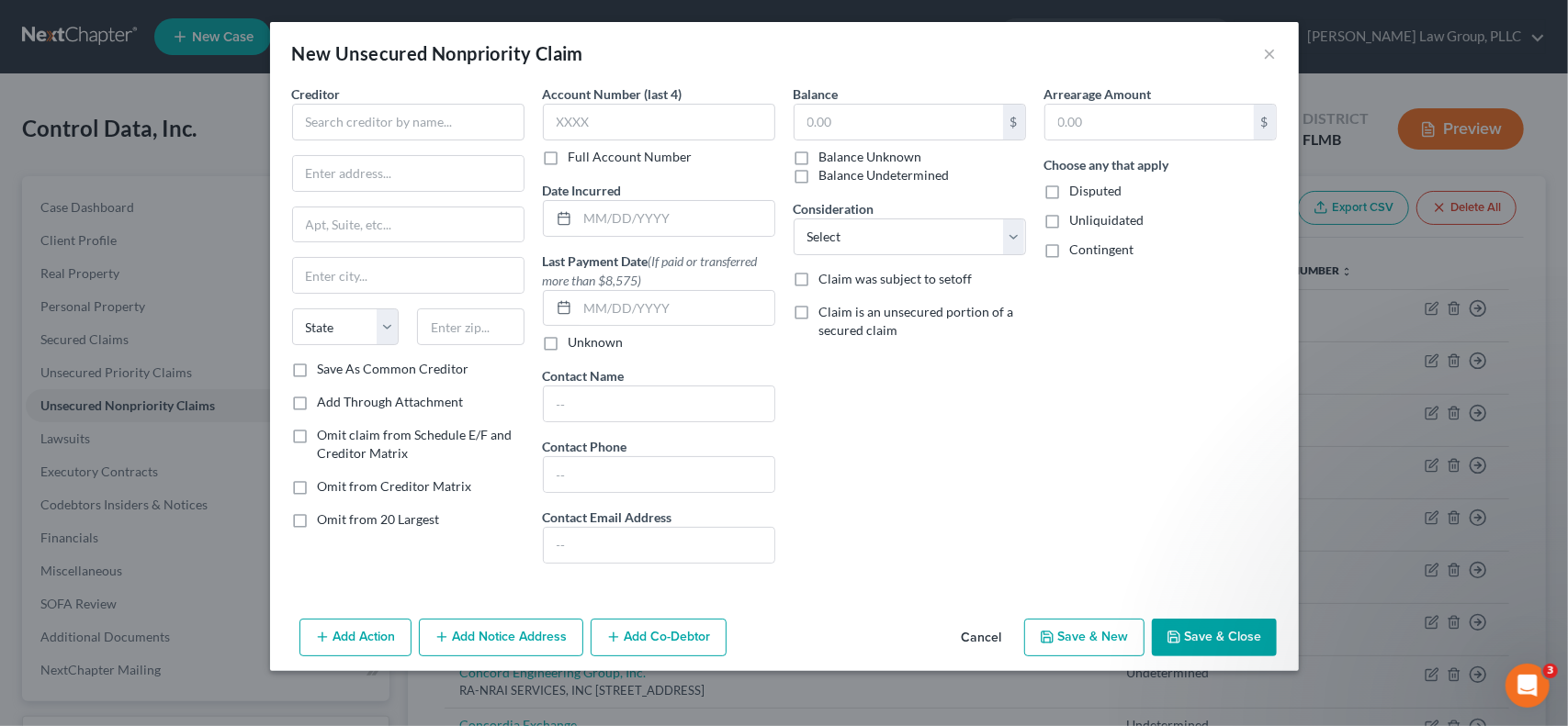
click at [458, 100] on div "Creditor *" at bounding box center [409, 113] width 233 height 56
click at [459, 122] on input "text" at bounding box center [409, 122] width 233 height 37
type input "[PERSON_NAME]"
type input "[STREET_ADDRESS]"
type input "Clearwater"
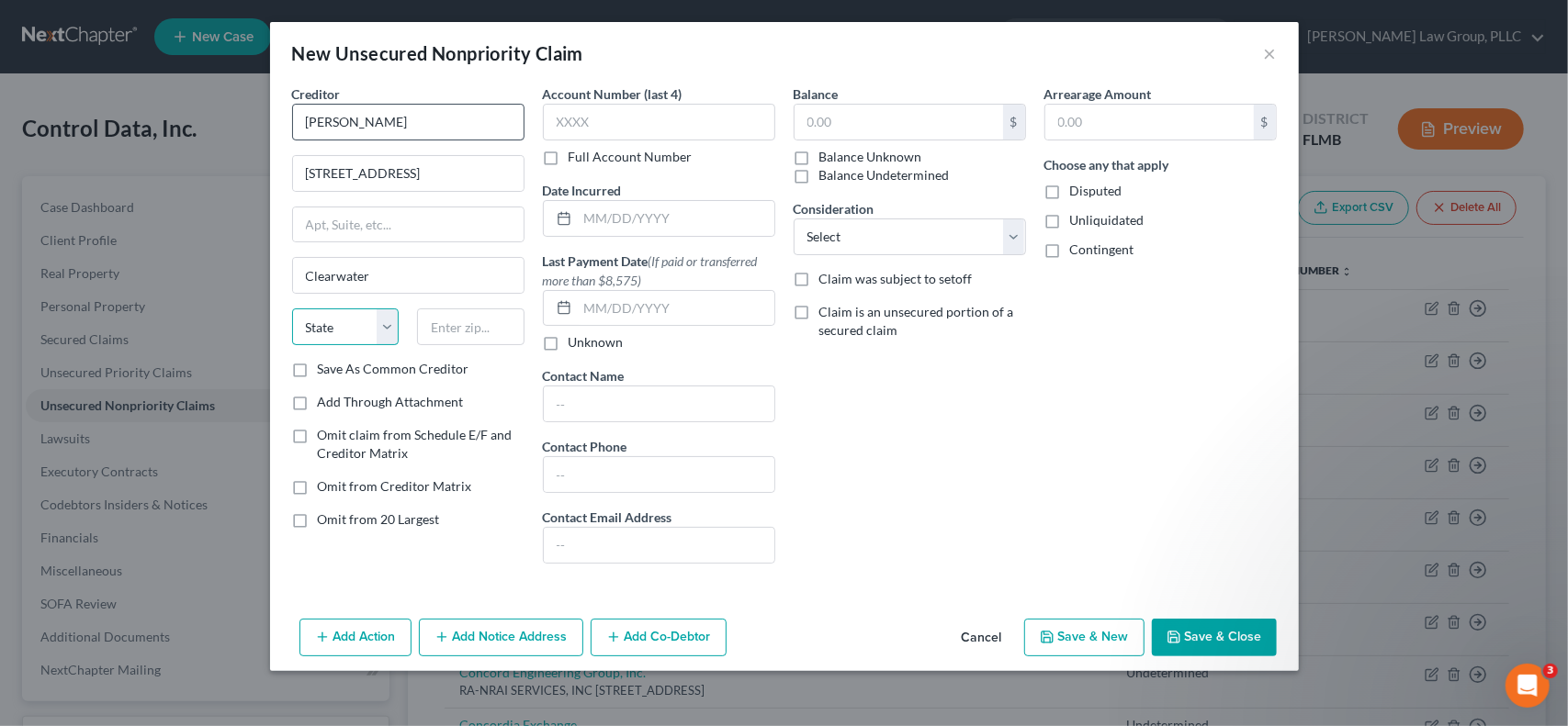
select select "9"
type input "33764"
click at [735, 225] on input "text" at bounding box center [676, 218] width 196 height 35
type input "[DATE]"
click at [968, 132] on input "text" at bounding box center [898, 122] width 209 height 35
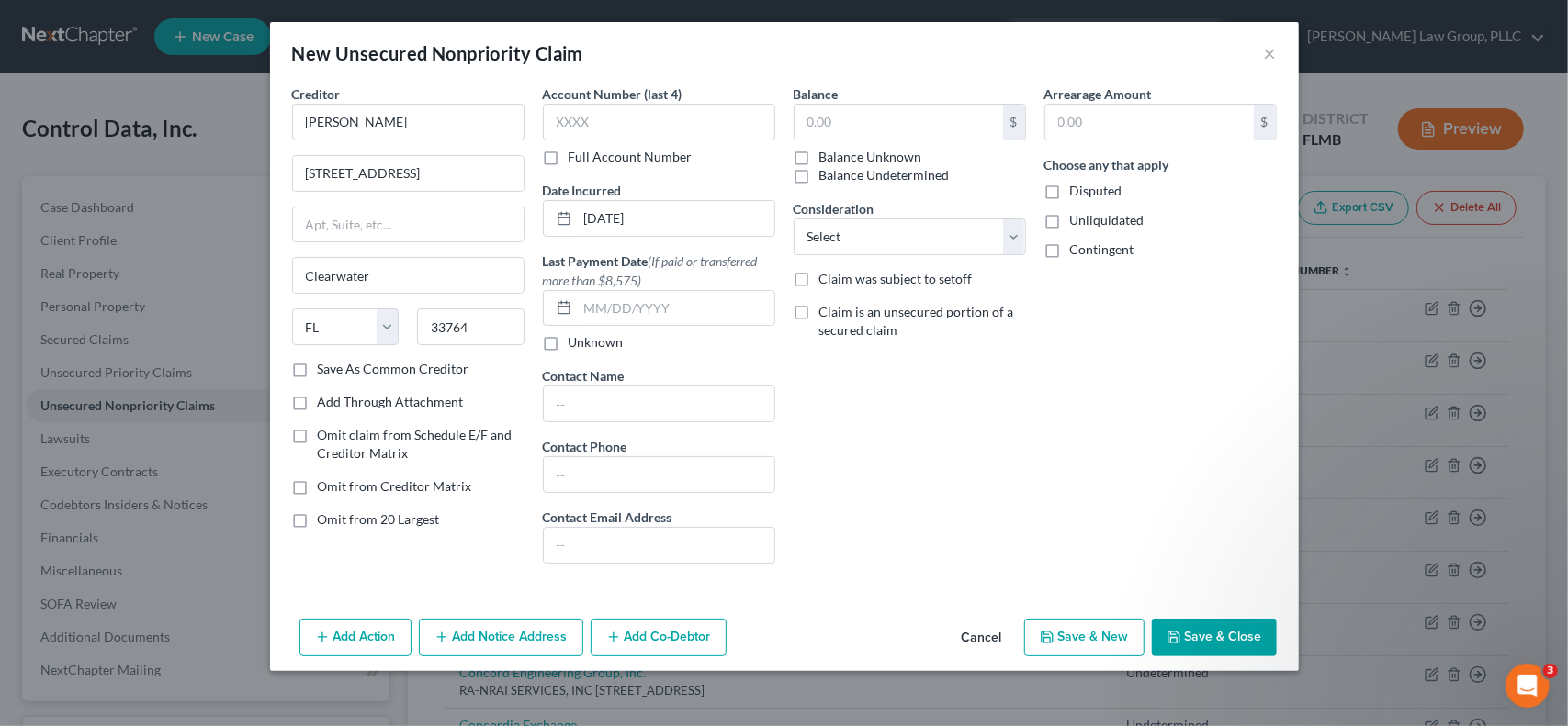
click at [820, 153] on label "Balance Unknown" at bounding box center [871, 157] width 103 height 18
click at [826, 153] on input "Balance Unknown" at bounding box center [832, 154] width 12 height 12
checkbox input "true"
type input "0.00"
click at [898, 241] on select "Select Cable / Satellite Services Collection Agency Credit Card Debt Debt Couns…" at bounding box center [910, 237] width 233 height 37
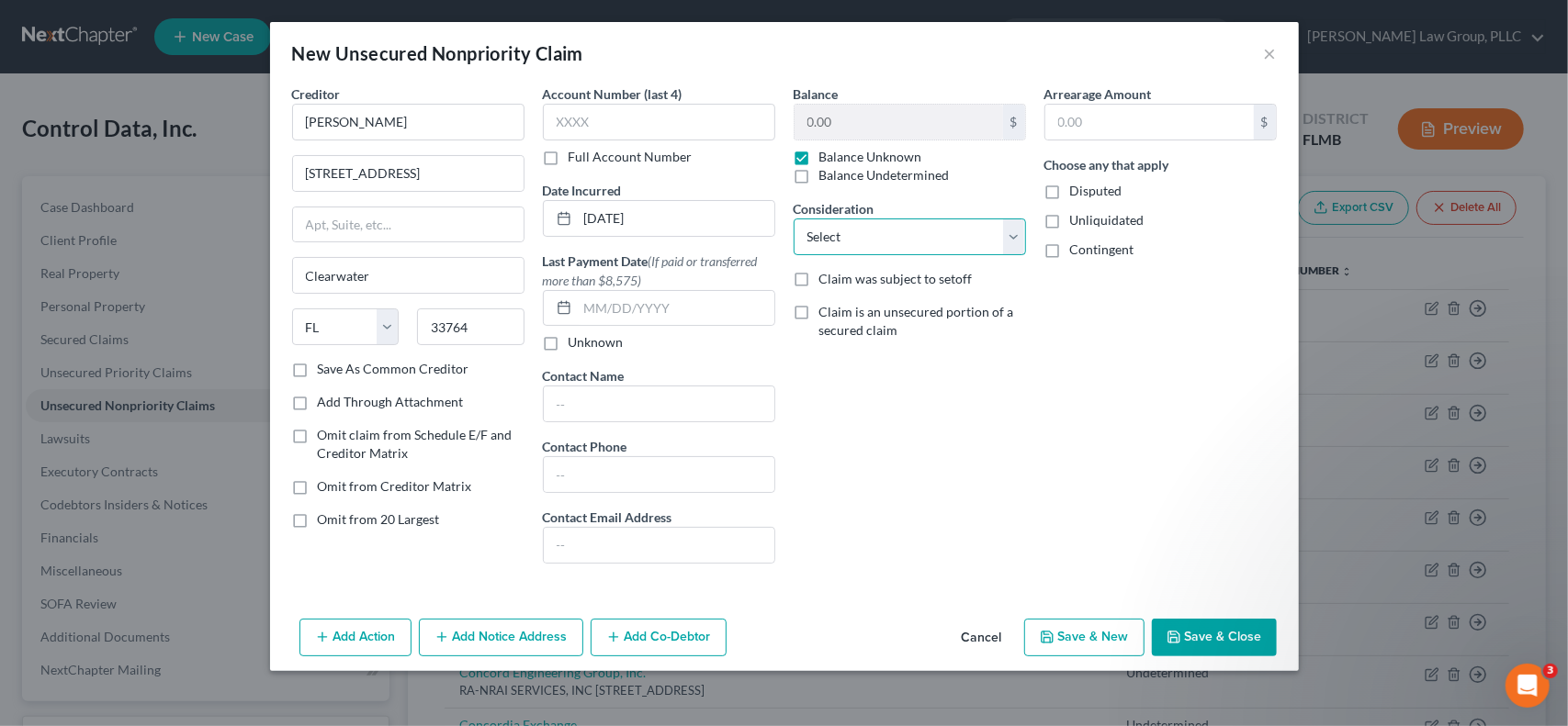
select select "11"
click at [794, 218] on select "Select Cable / Satellite Services Collection Agency Credit Card Debt Debt Couns…" at bounding box center [910, 237] width 233 height 37
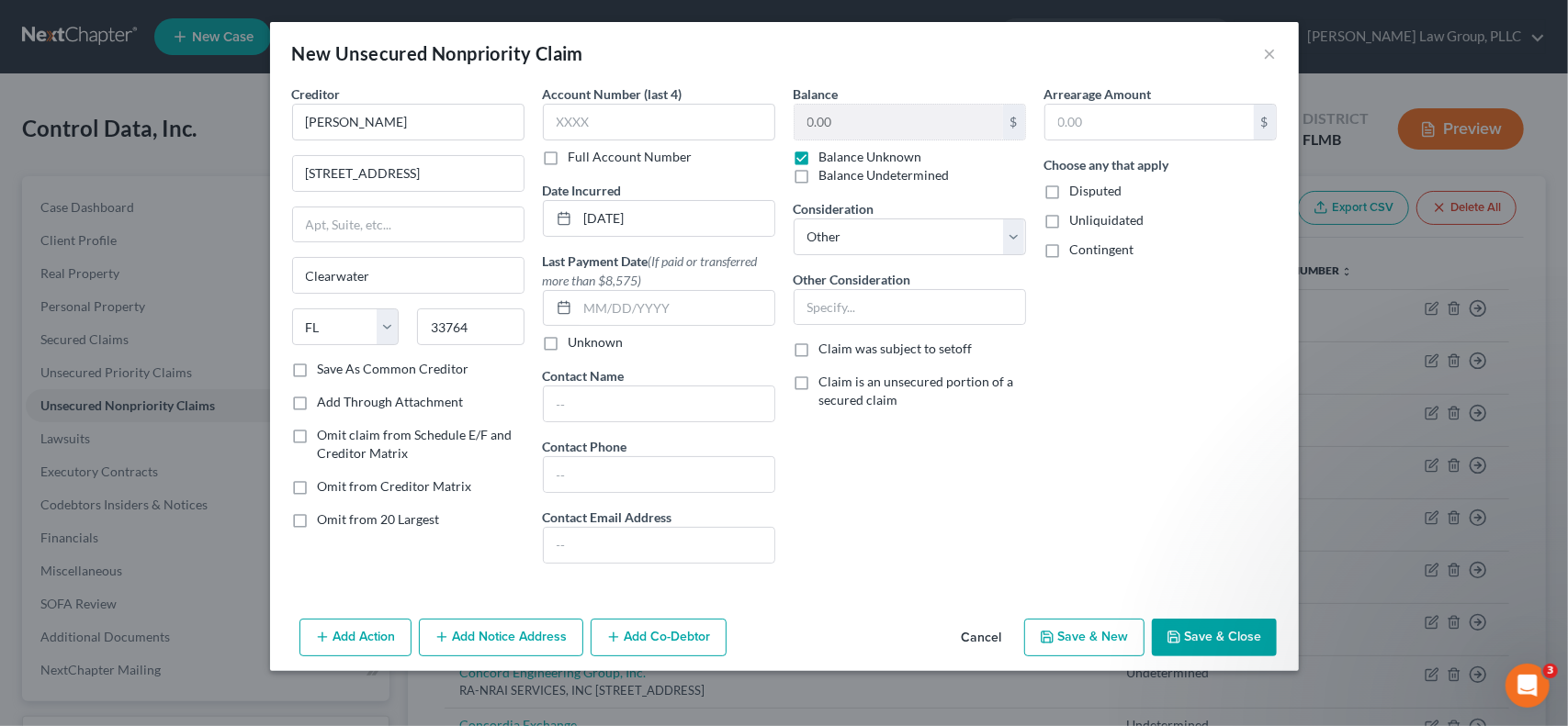
click at [1070, 224] on label "Unliquidated" at bounding box center [1106, 220] width 74 height 18
click at [1077, 223] on input "Unliquidated" at bounding box center [1083, 217] width 12 height 12
checkbox input "true"
click at [1070, 192] on label "Disputed" at bounding box center [1096, 190] width 52 height 18
click at [1077, 192] on input "Disputed" at bounding box center [1083, 188] width 12 height 12
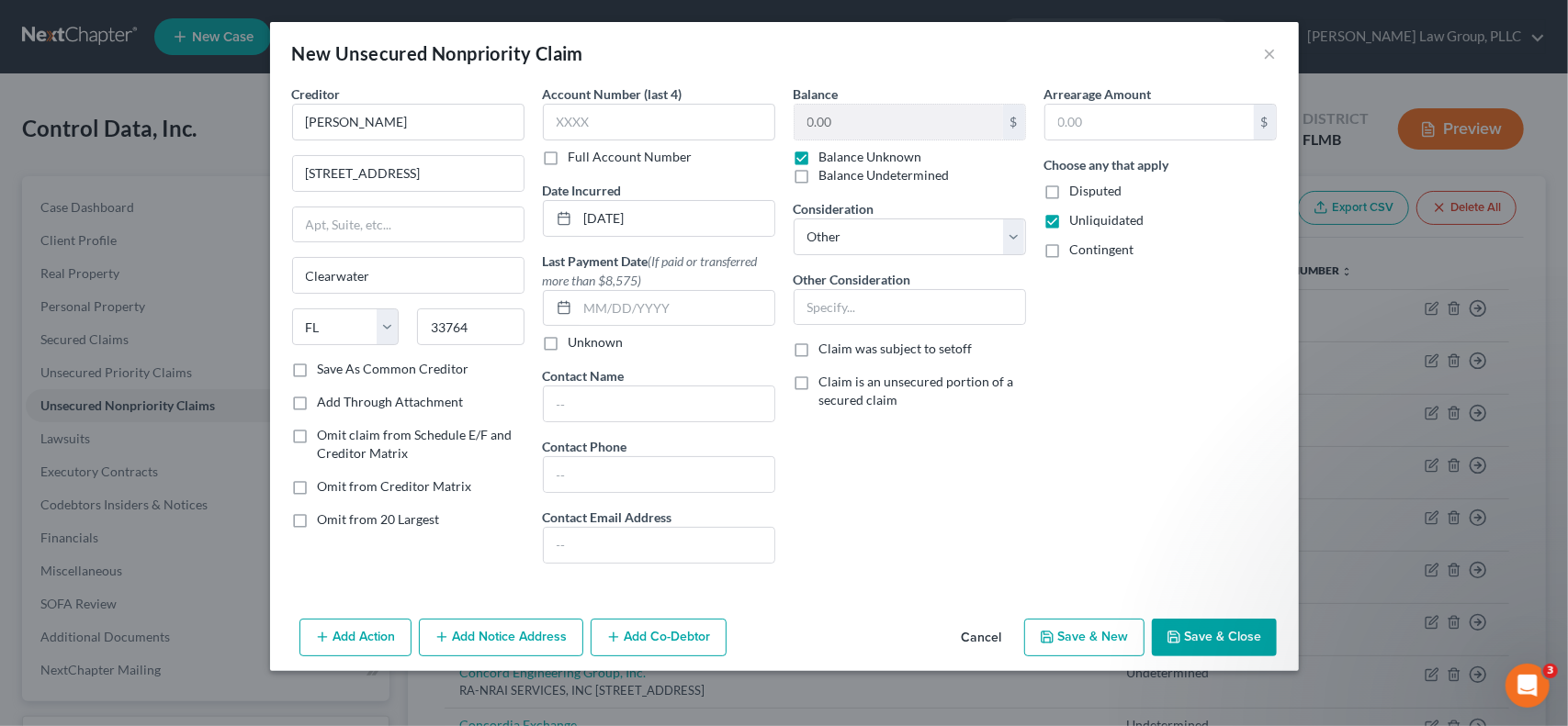
checkbox input "true"
click at [917, 310] on input "text" at bounding box center [910, 308] width 231 height 35
type input "Potential property damage"
click at [1227, 633] on button "Save & Close" at bounding box center [1214, 638] width 125 height 38
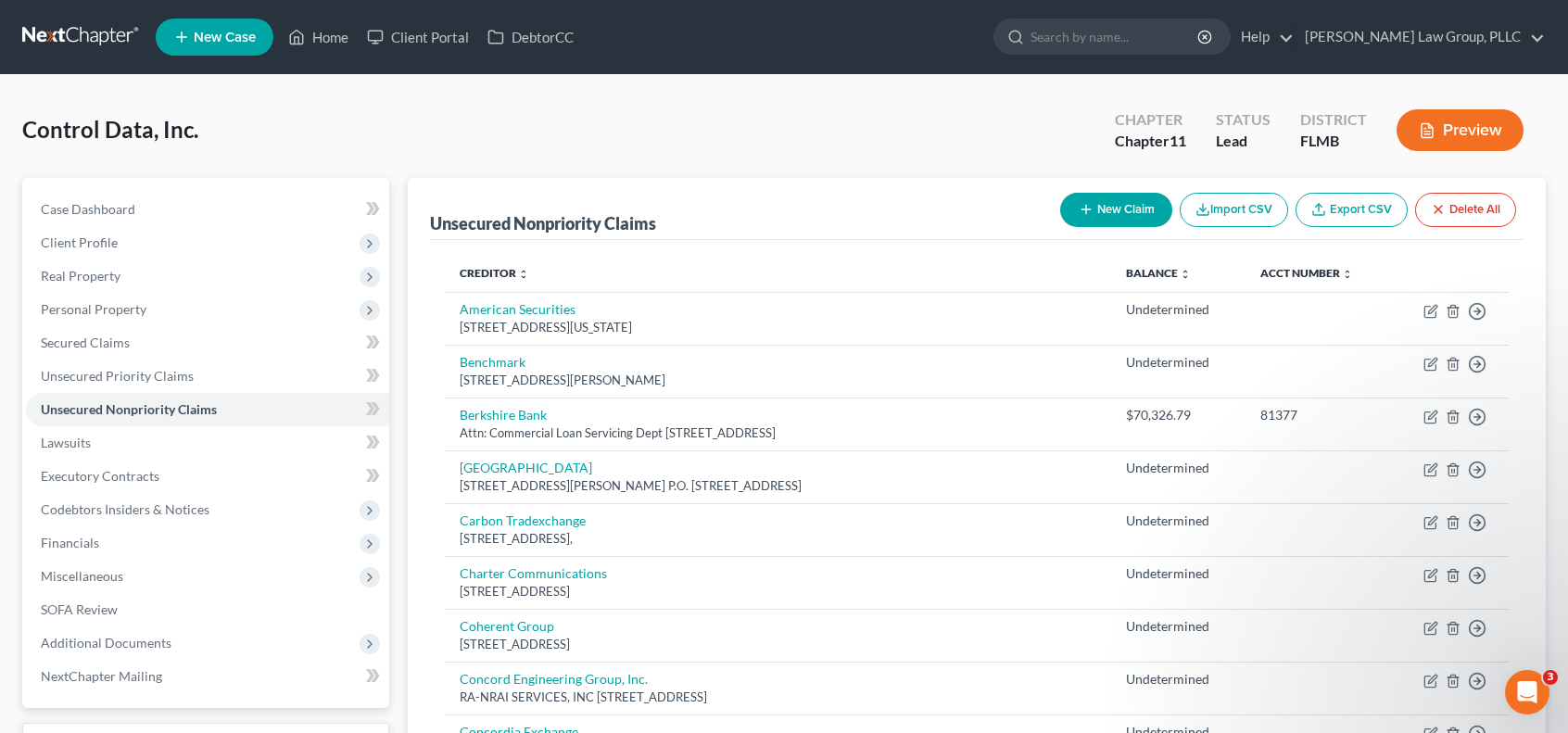
click at [1112, 207] on button "New Claim" at bounding box center [1116, 210] width 113 height 34
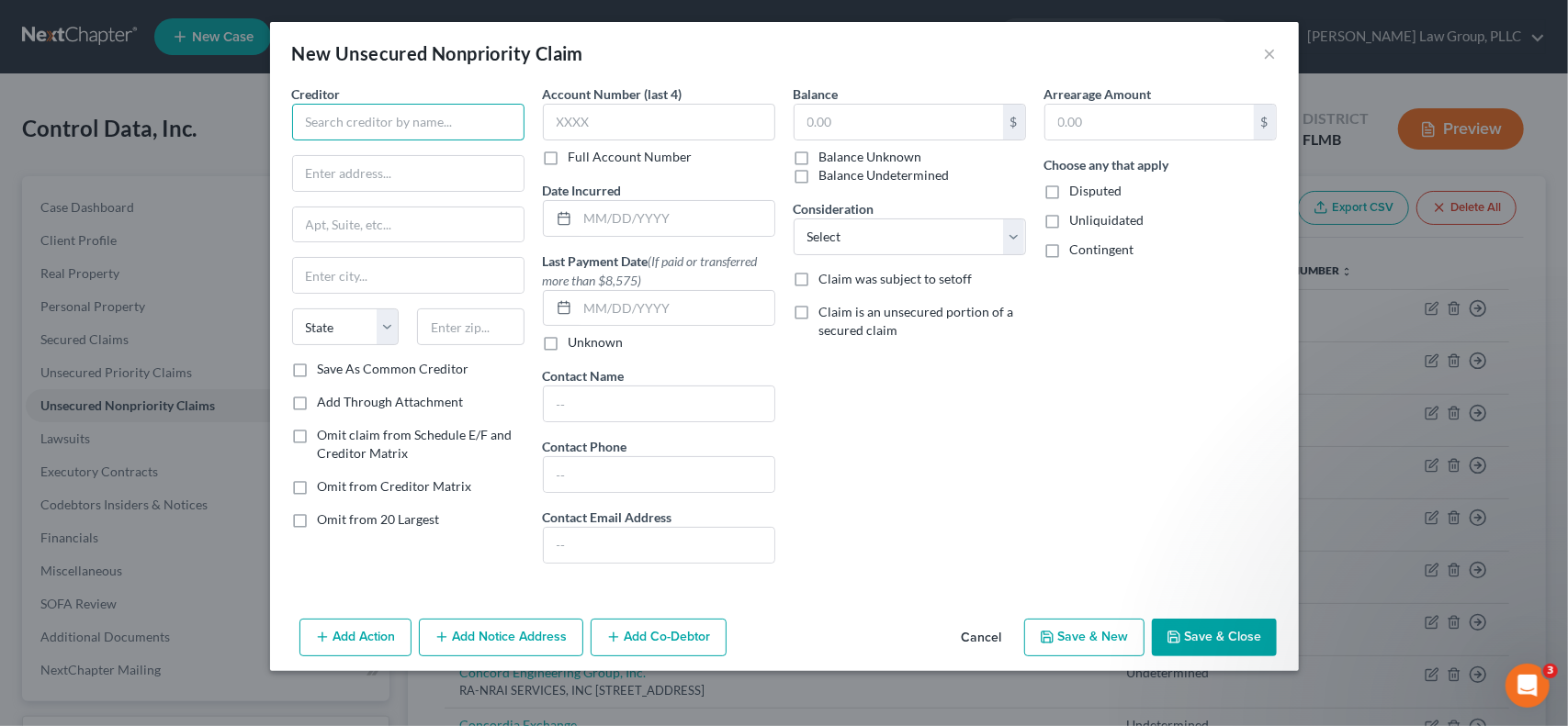
click at [449, 126] on input "text" at bounding box center [409, 122] width 233 height 37
type input "[PERSON_NAME]"
type input "[STREET_ADDRESS]"
click at [455, 326] on input "text" at bounding box center [471, 327] width 108 height 37
type input "33764"
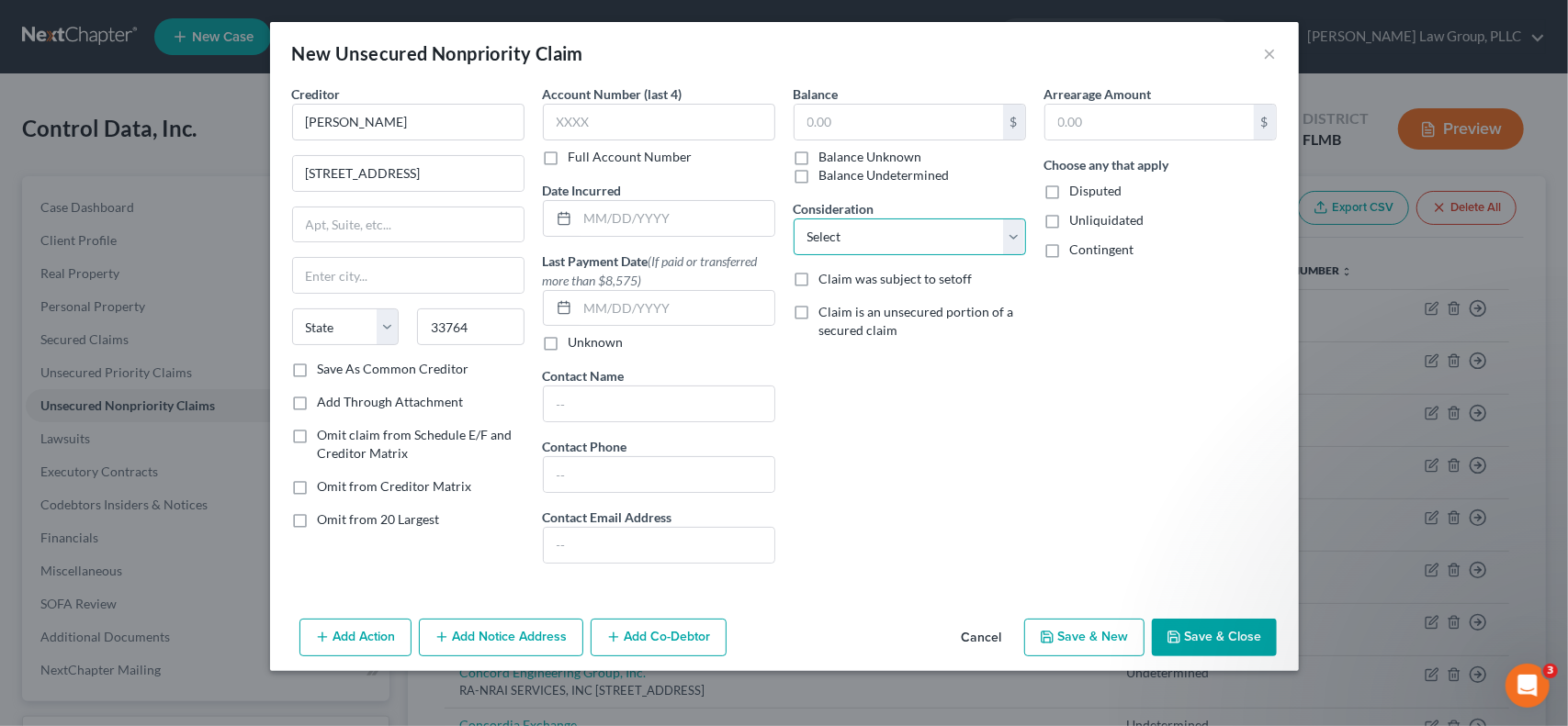
click at [1016, 231] on select "Select Cable / Satellite Services Collection Agency Credit Card Debt Debt Couns…" at bounding box center [910, 237] width 233 height 37
type input "Clearwater"
select select "9"
select select "11"
click at [794, 218] on select "Select Cable / Satellite Services Collection Agency Credit Card Debt Debt Couns…" at bounding box center [910, 237] width 233 height 37
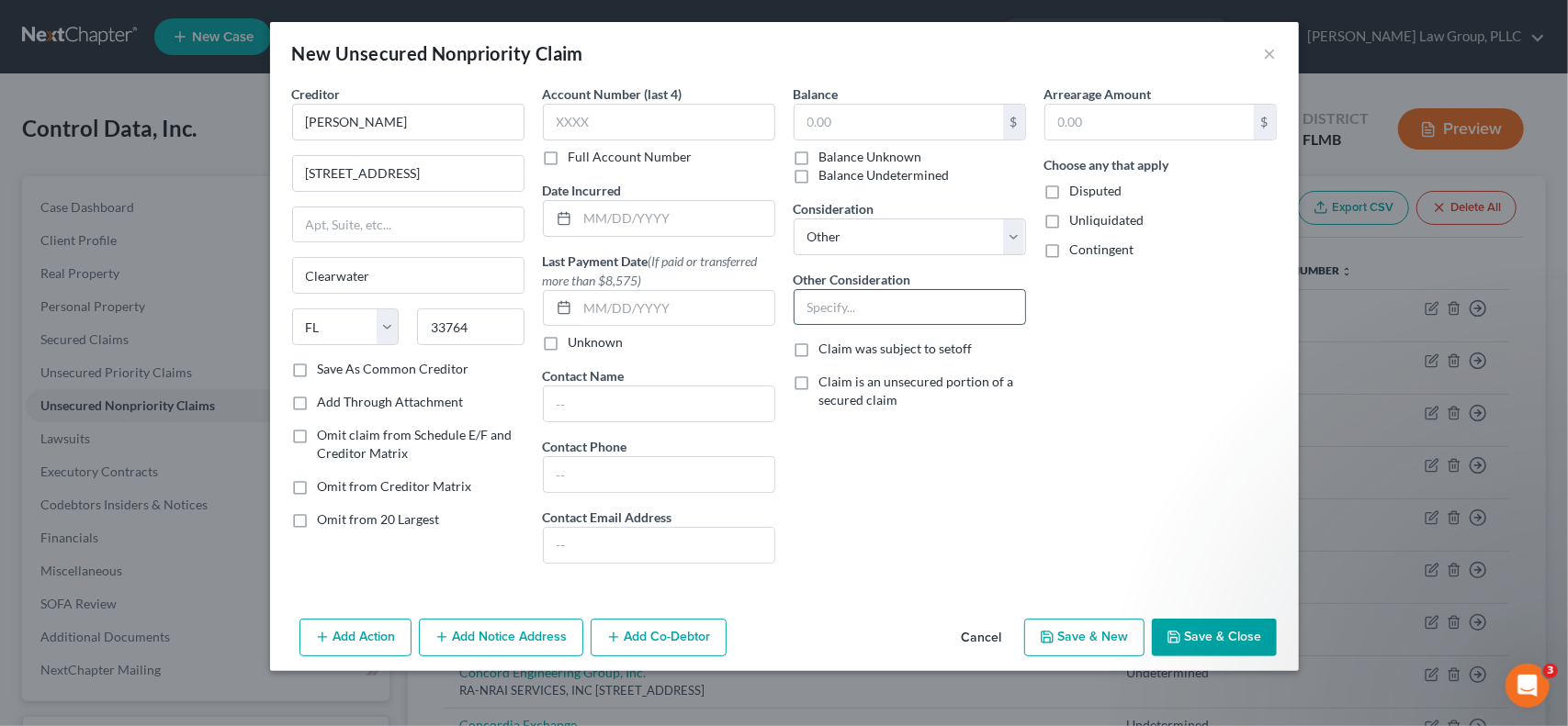
click at [949, 298] on input "text" at bounding box center [910, 308] width 231 height 35
type input "p"
type input "Potential claim for property damage"
click at [820, 153] on label "Balance Unknown" at bounding box center [871, 157] width 103 height 18
click at [826, 153] on input "Balance Unknown" at bounding box center [832, 154] width 12 height 12
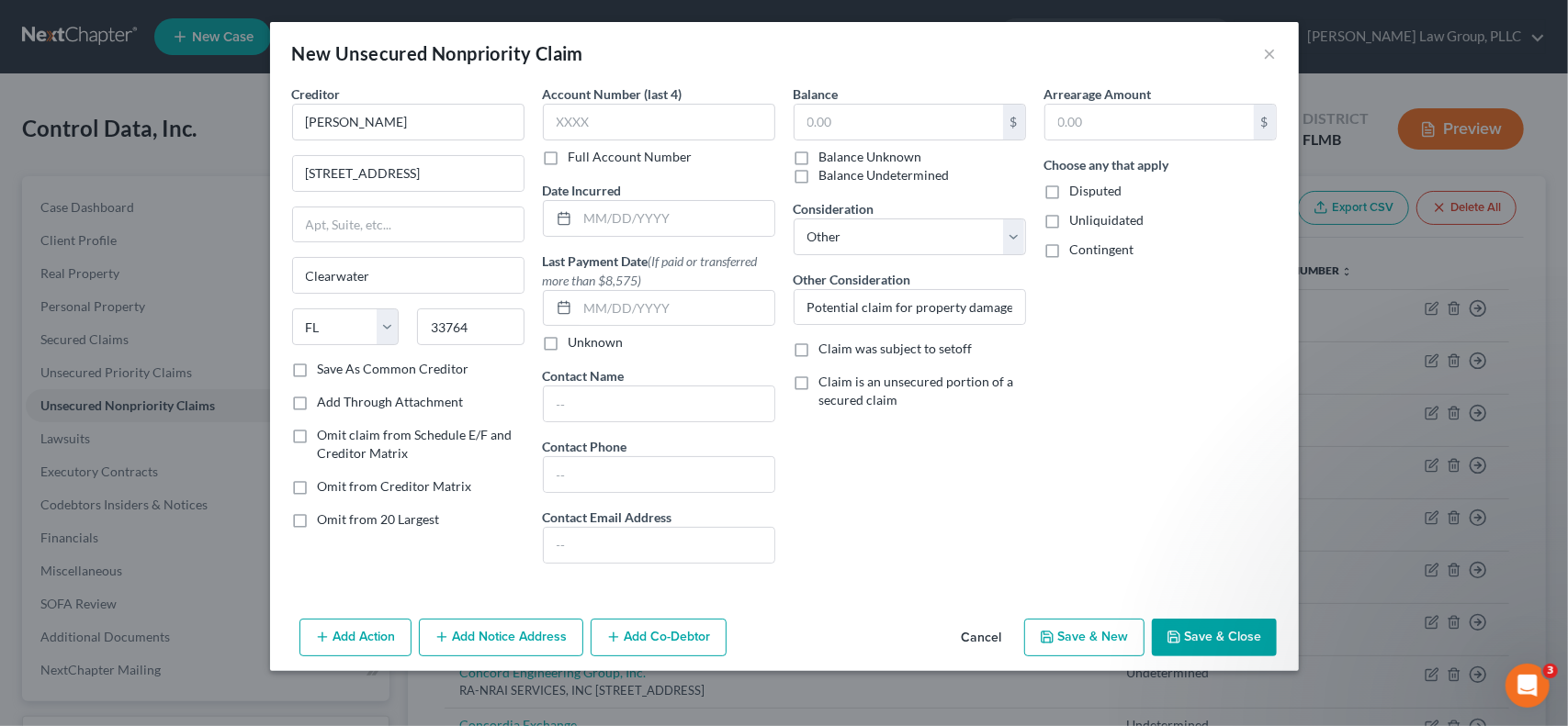
checkbox input "true"
type input "0.00"
click at [1070, 220] on label "Unliquidated" at bounding box center [1106, 220] width 74 height 18
click at [1077, 220] on input "Unliquidated" at bounding box center [1083, 217] width 12 height 12
checkbox input "true"
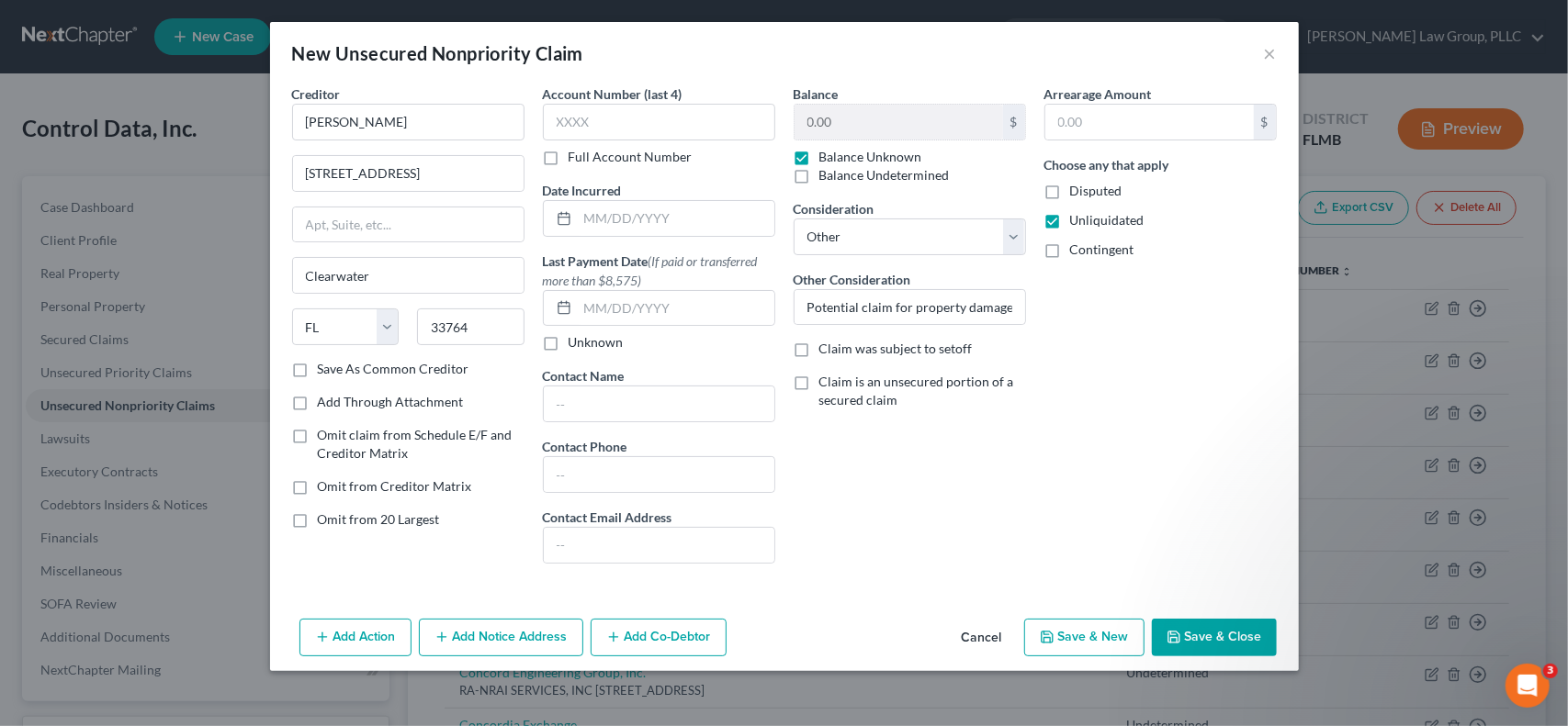
click at [1070, 192] on label "Disputed" at bounding box center [1096, 190] width 52 height 18
click at [1077, 192] on input "Disputed" at bounding box center [1083, 188] width 12 height 12
checkbox input "true"
click at [1246, 635] on button "Save & Close" at bounding box center [1214, 638] width 125 height 38
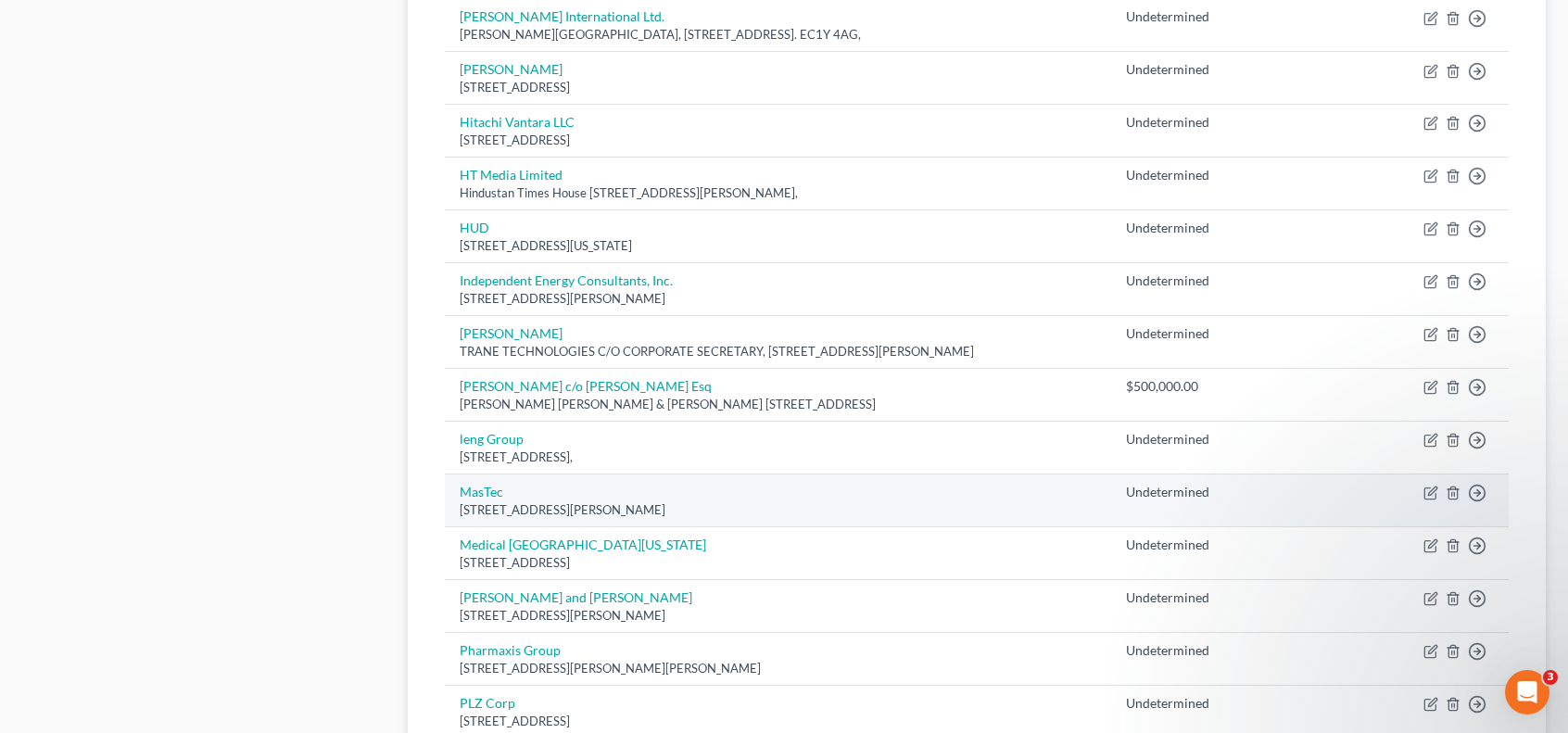
scroll to position [1545, 0]
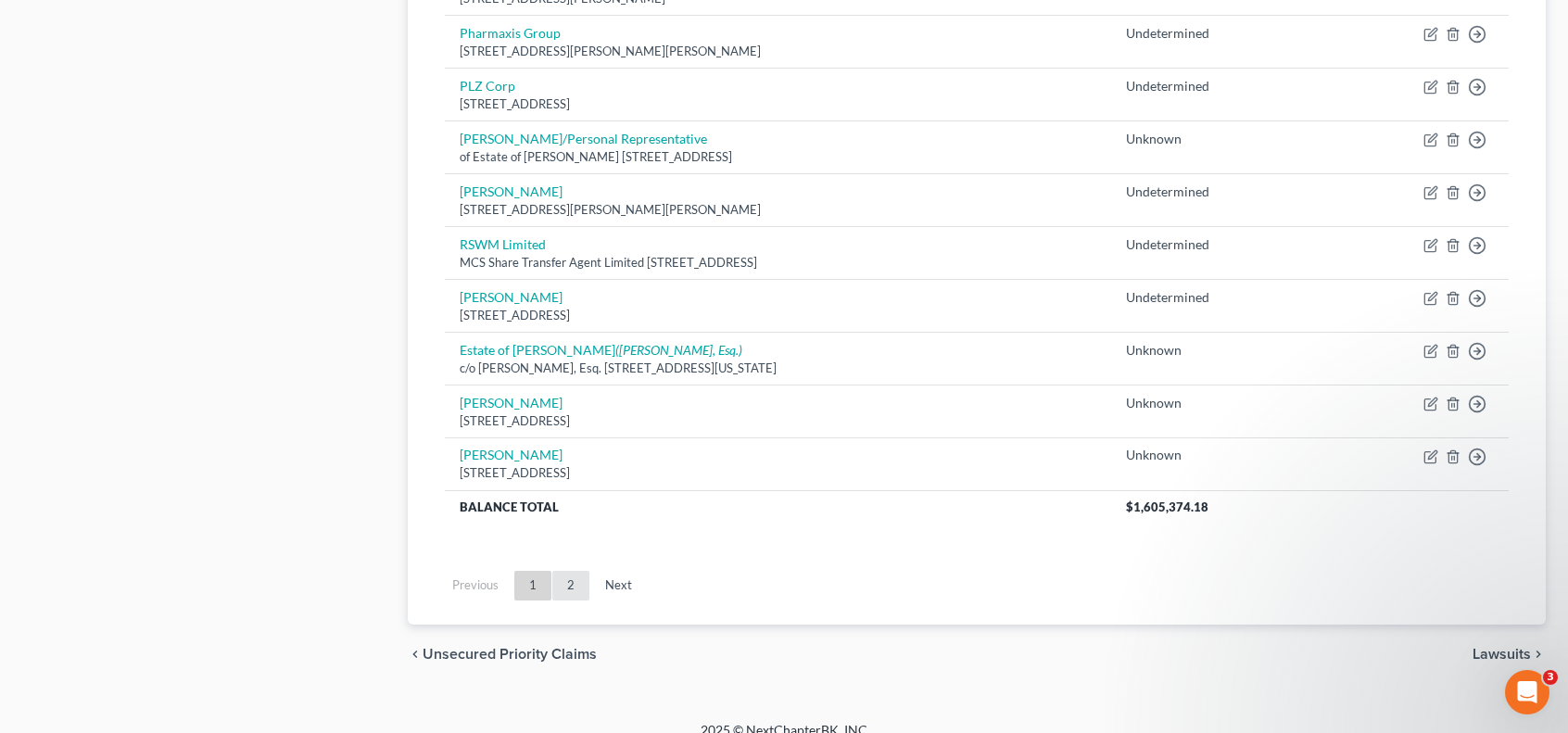
click at [577, 578] on link "2" at bounding box center [571, 585] width 37 height 30
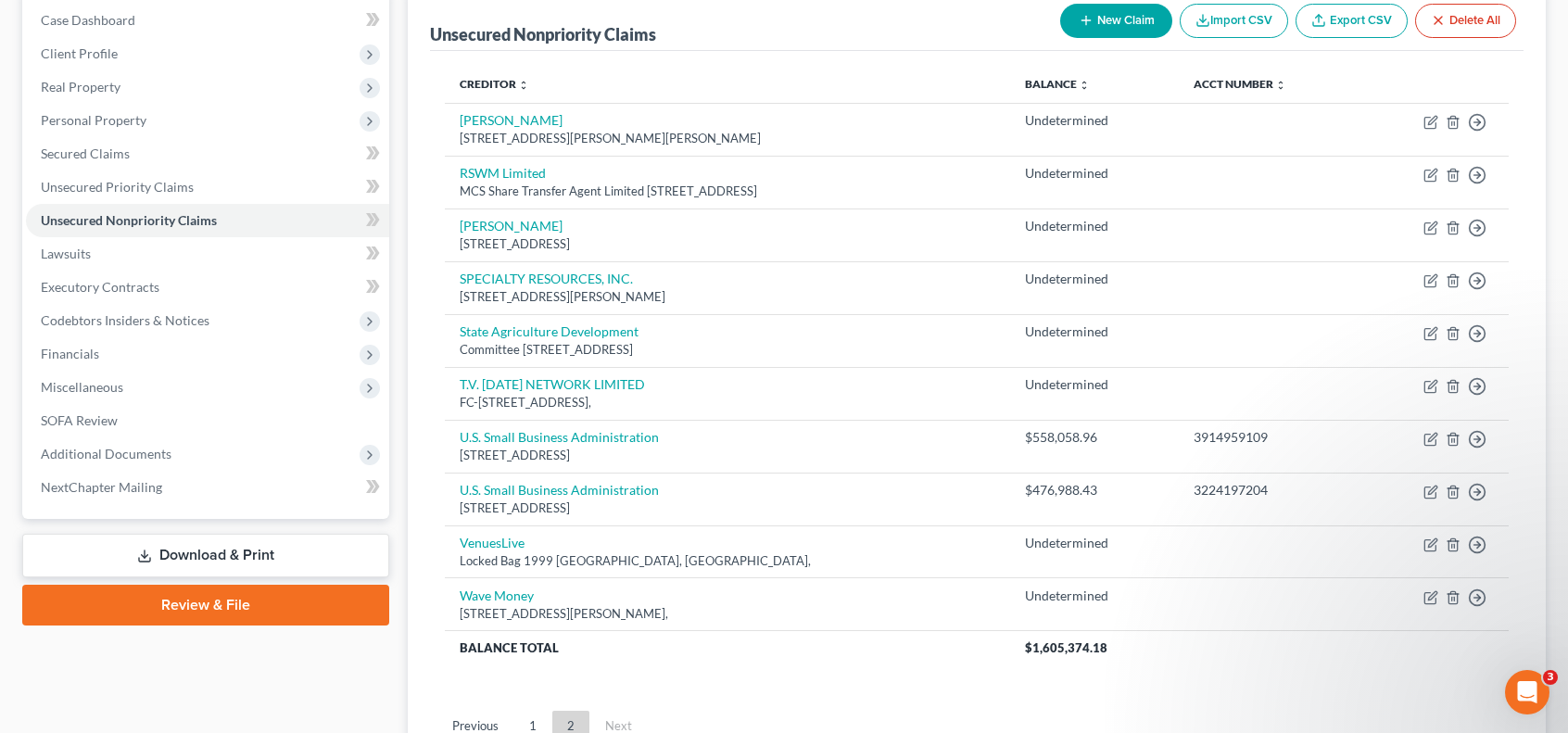
scroll to position [190, 0]
click at [532, 723] on link "1" at bounding box center [533, 724] width 37 height 30
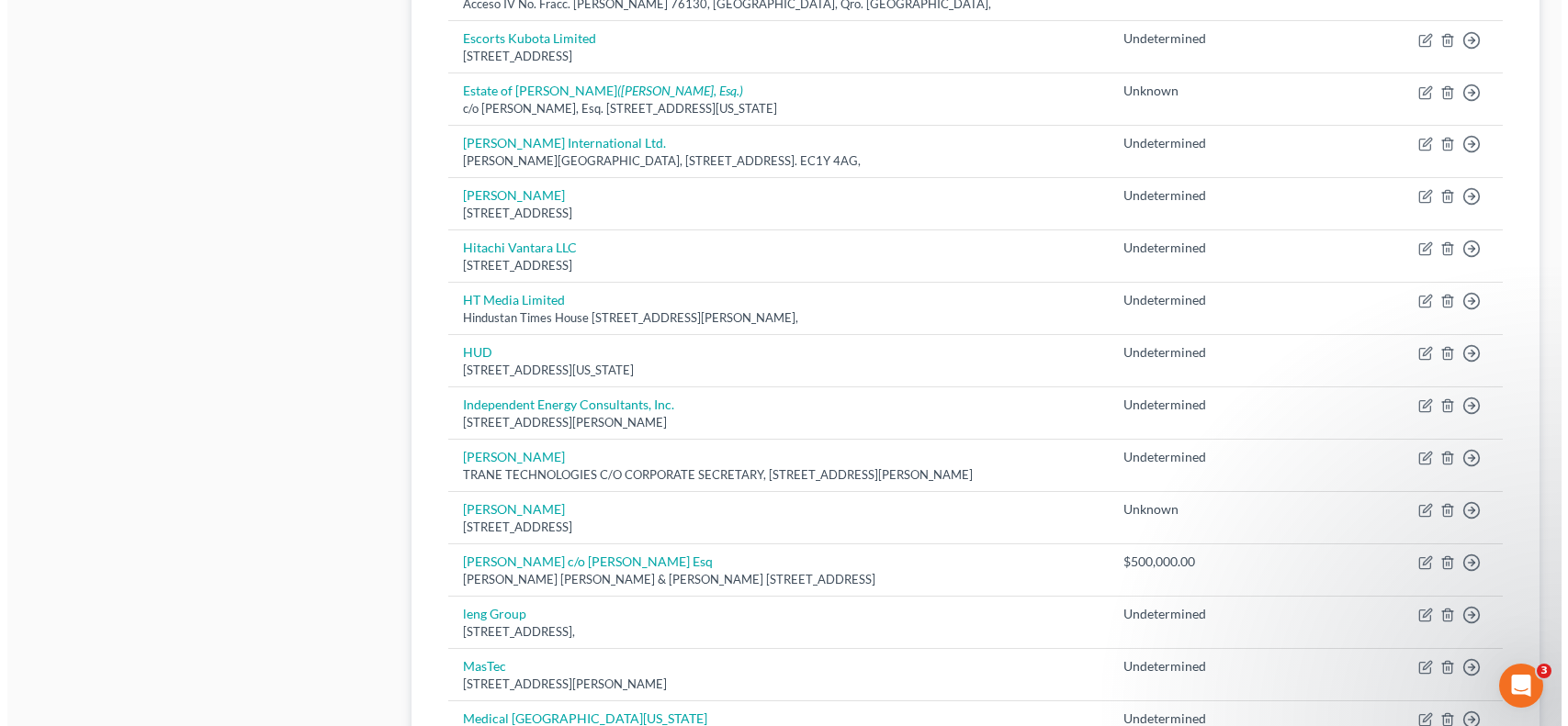
scroll to position [902, 0]
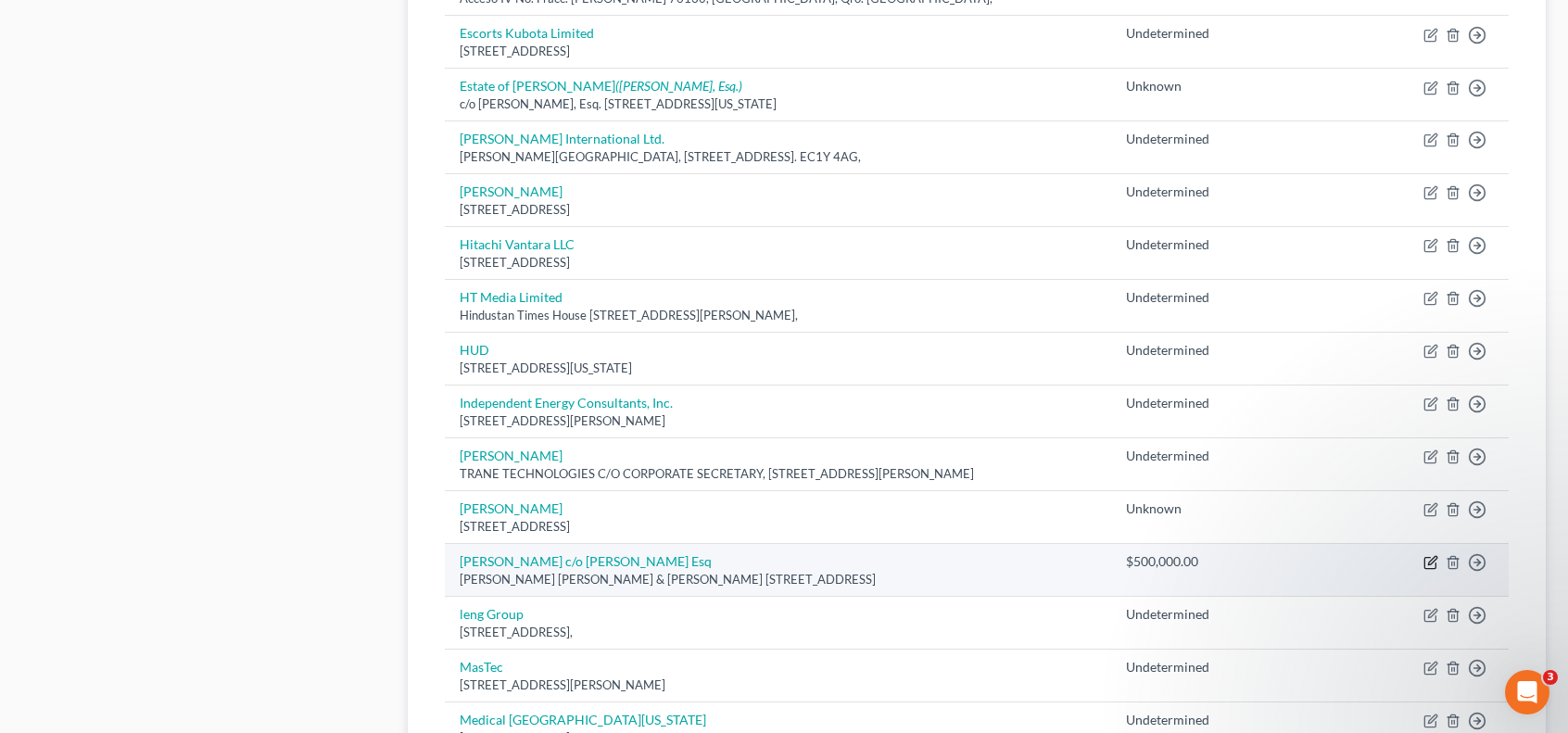
click at [1427, 555] on icon "button" at bounding box center [1430, 562] width 15 height 15
select select "9"
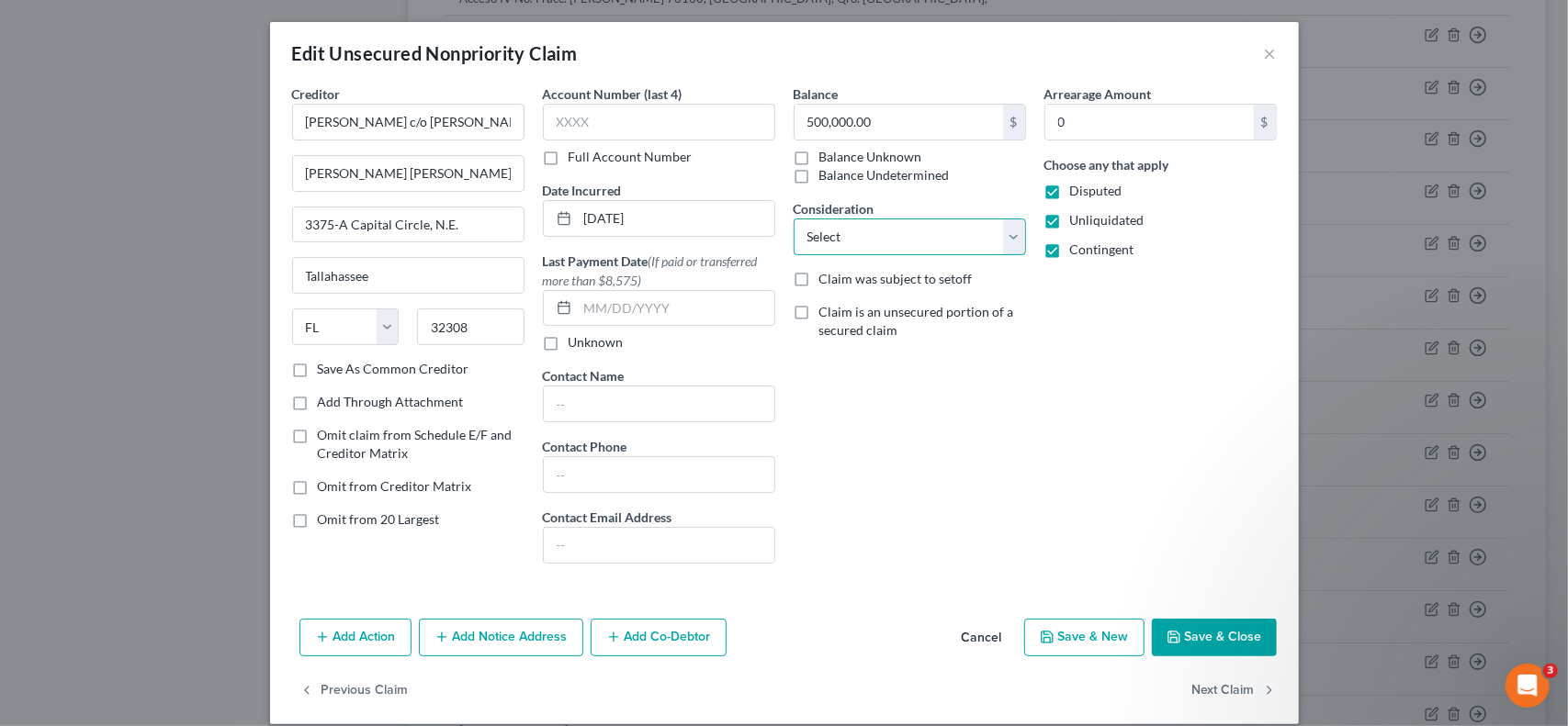
click at [904, 241] on select "Select Cable / Satellite Services Collection Agency Credit Card Debt Debt Couns…" at bounding box center [910, 237] width 233 height 37
select select "11"
click at [794, 218] on select "Select Cable / Satellite Services Collection Agency Credit Card Debt Debt Couns…" at bounding box center [910, 237] width 233 height 37
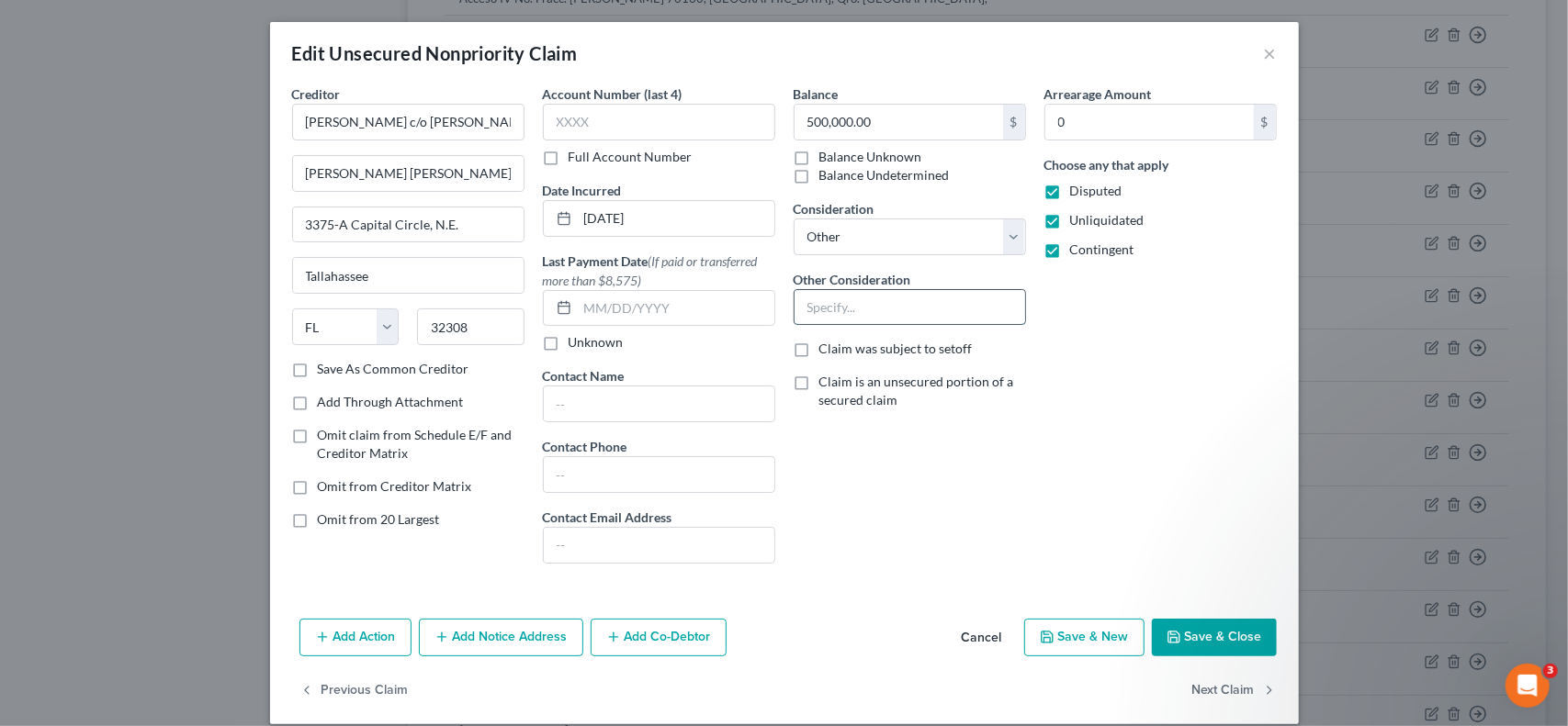
click at [886, 301] on input "text" at bounding box center [910, 308] width 231 height 35
type input "Property damage and personal injury claim"
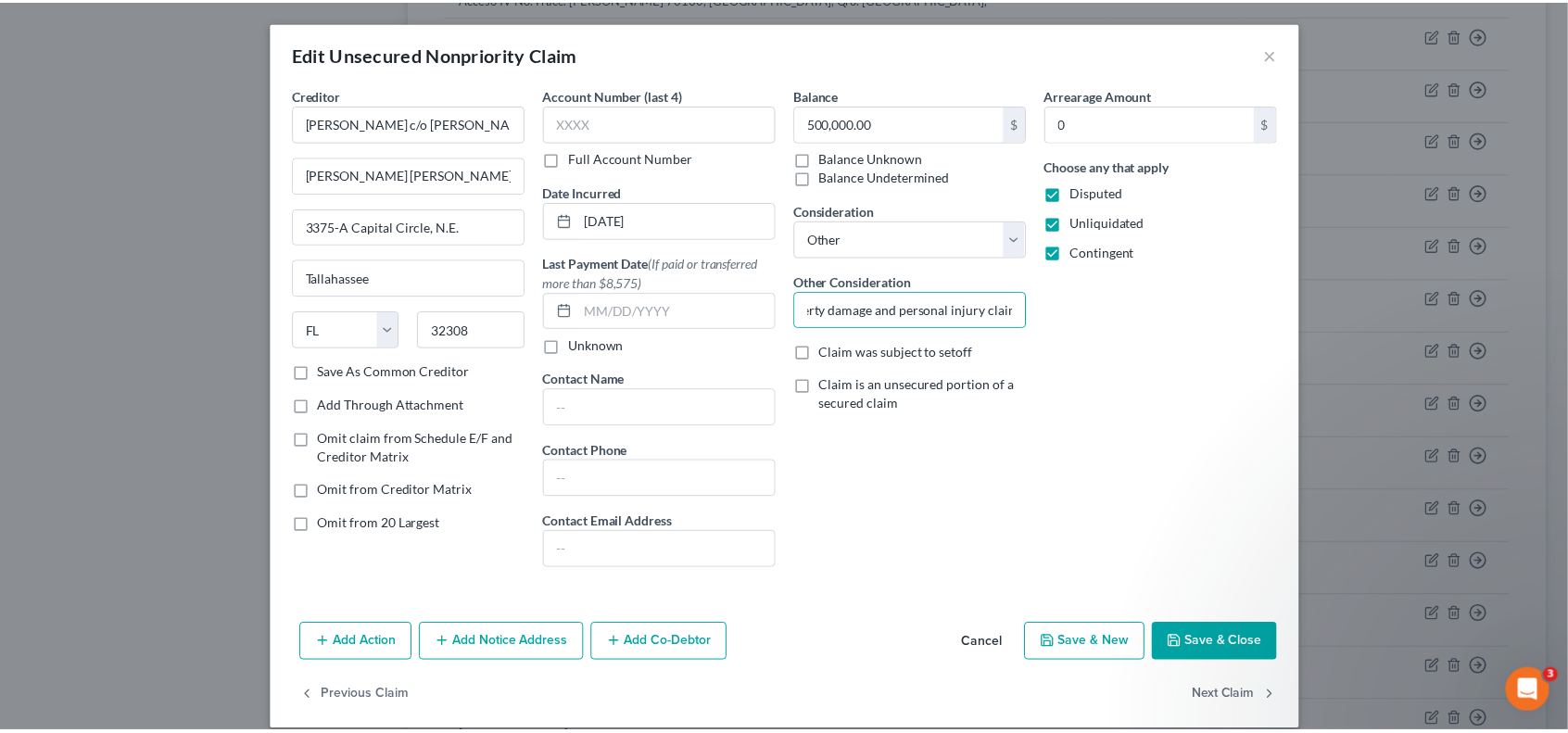
scroll to position [0, 0]
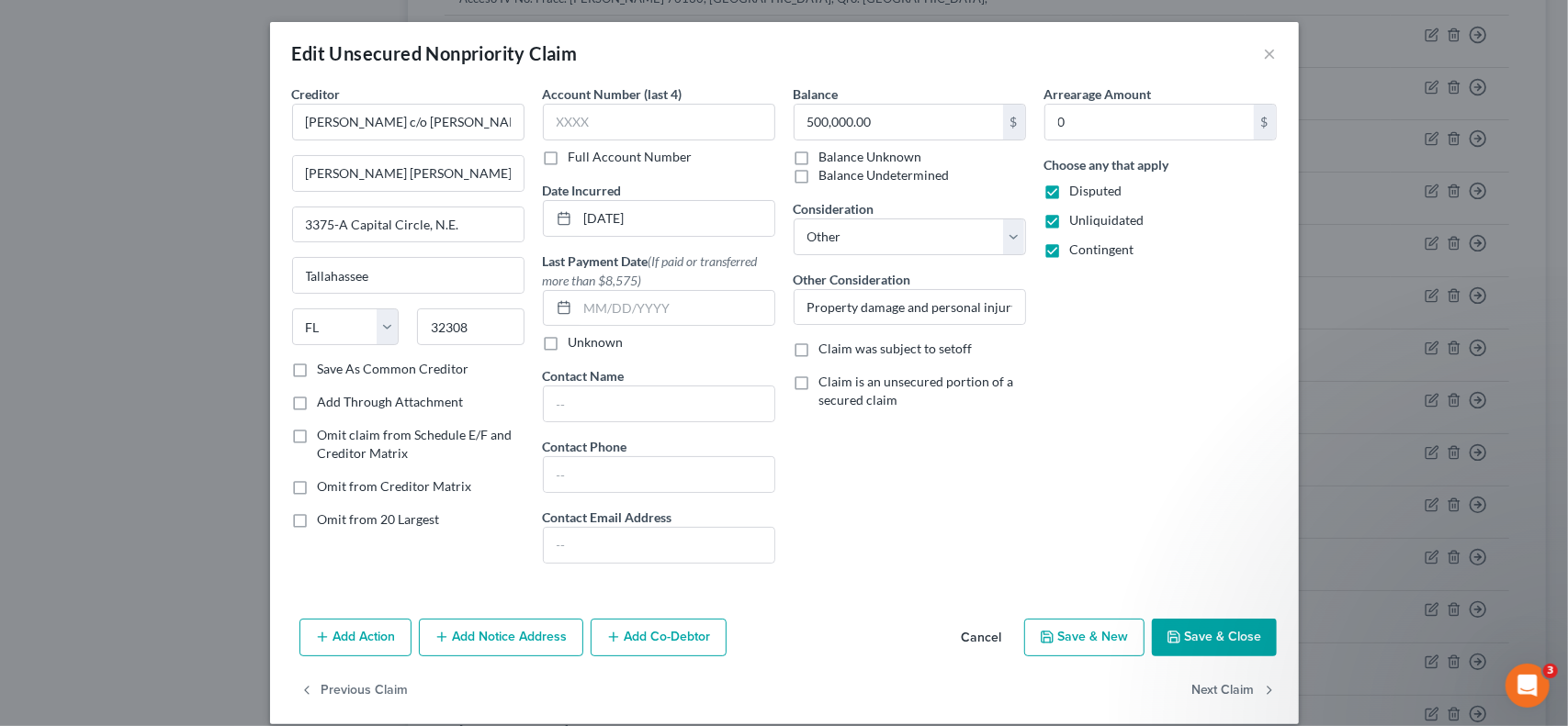
click at [1070, 252] on label "Contingent" at bounding box center [1101, 249] width 64 height 18
click at [1077, 252] on input "Contingent" at bounding box center [1083, 246] width 12 height 12
checkbox input "false"
click at [1220, 641] on button "Save & Close" at bounding box center [1214, 638] width 125 height 38
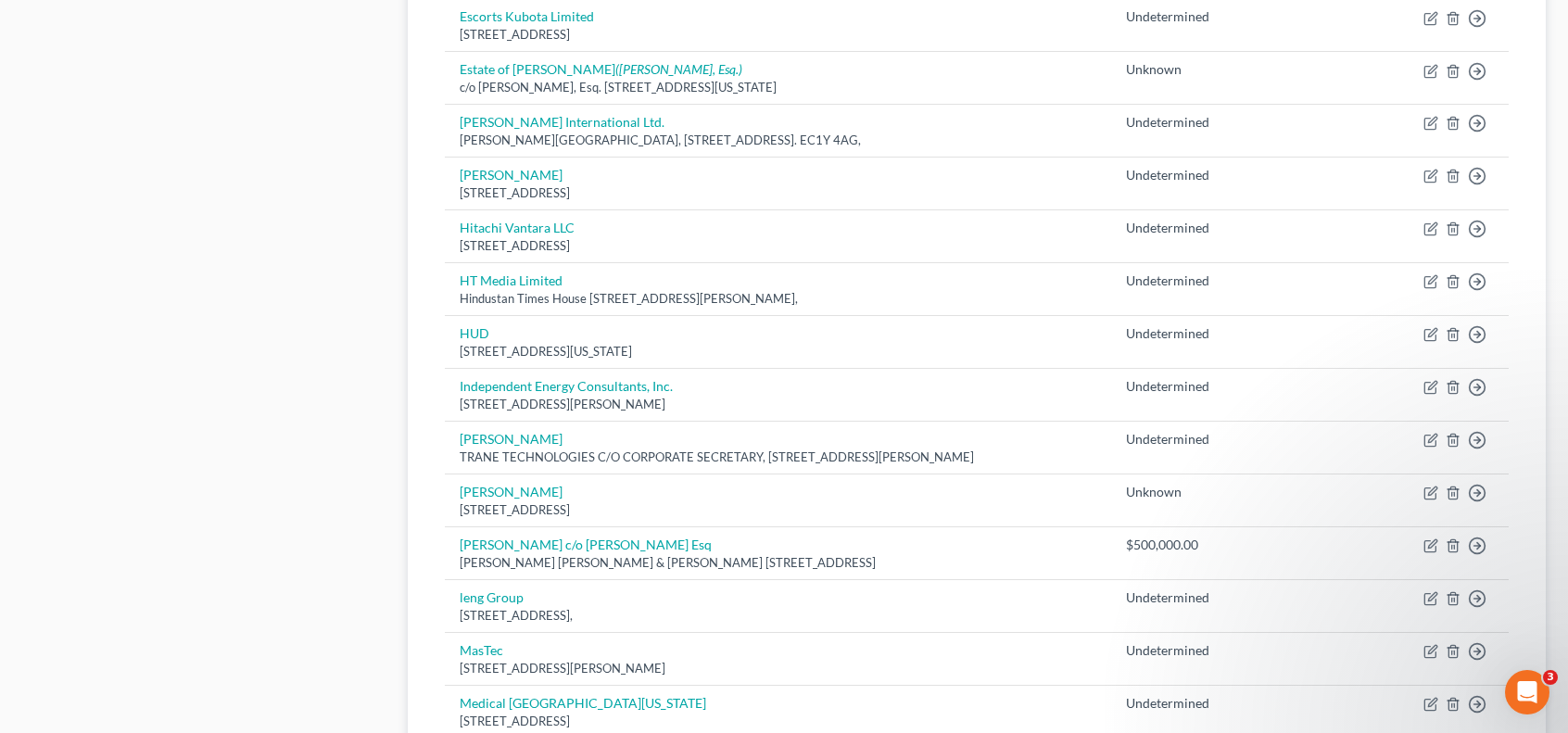
scroll to position [1236, 0]
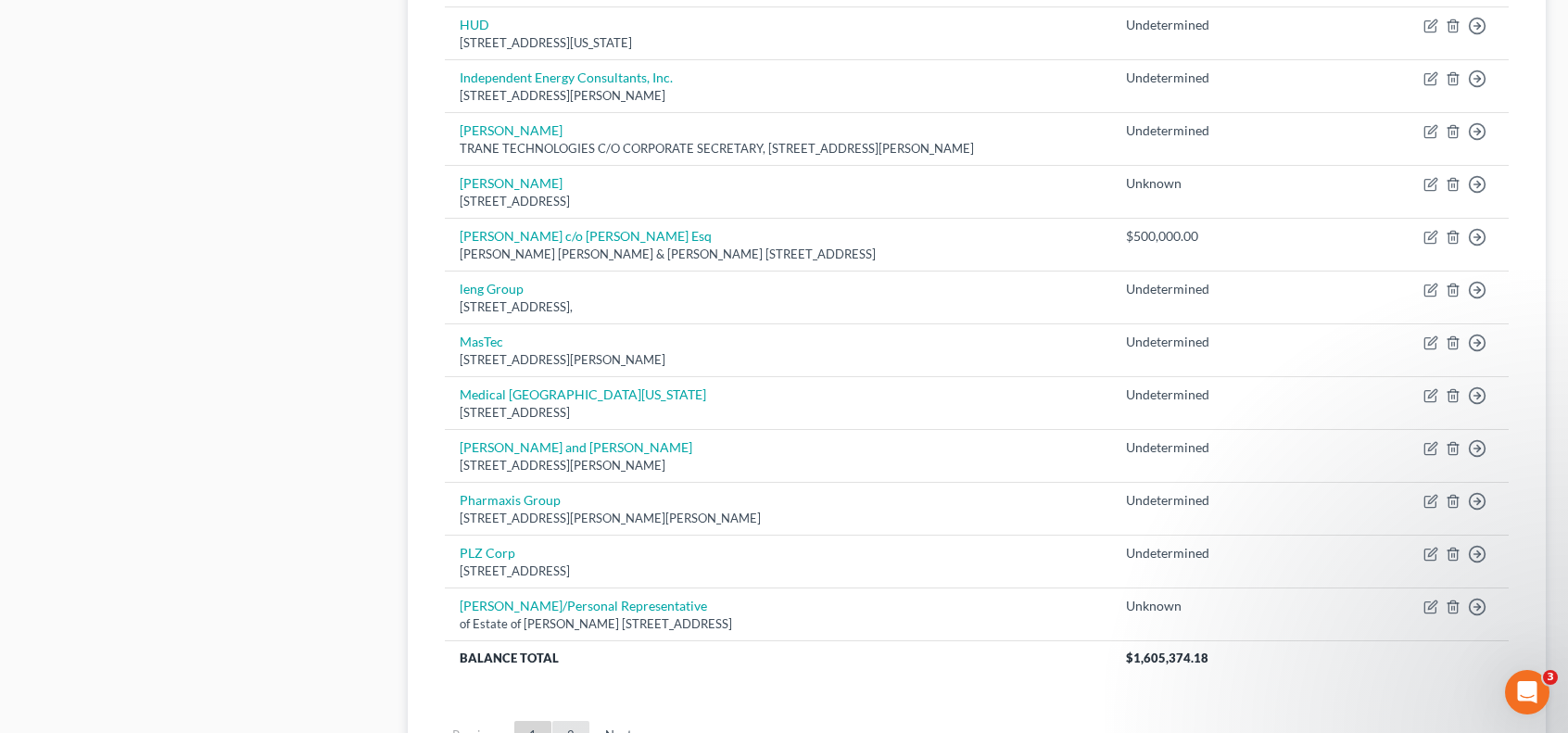
click at [571, 726] on link "2" at bounding box center [571, 736] width 37 height 30
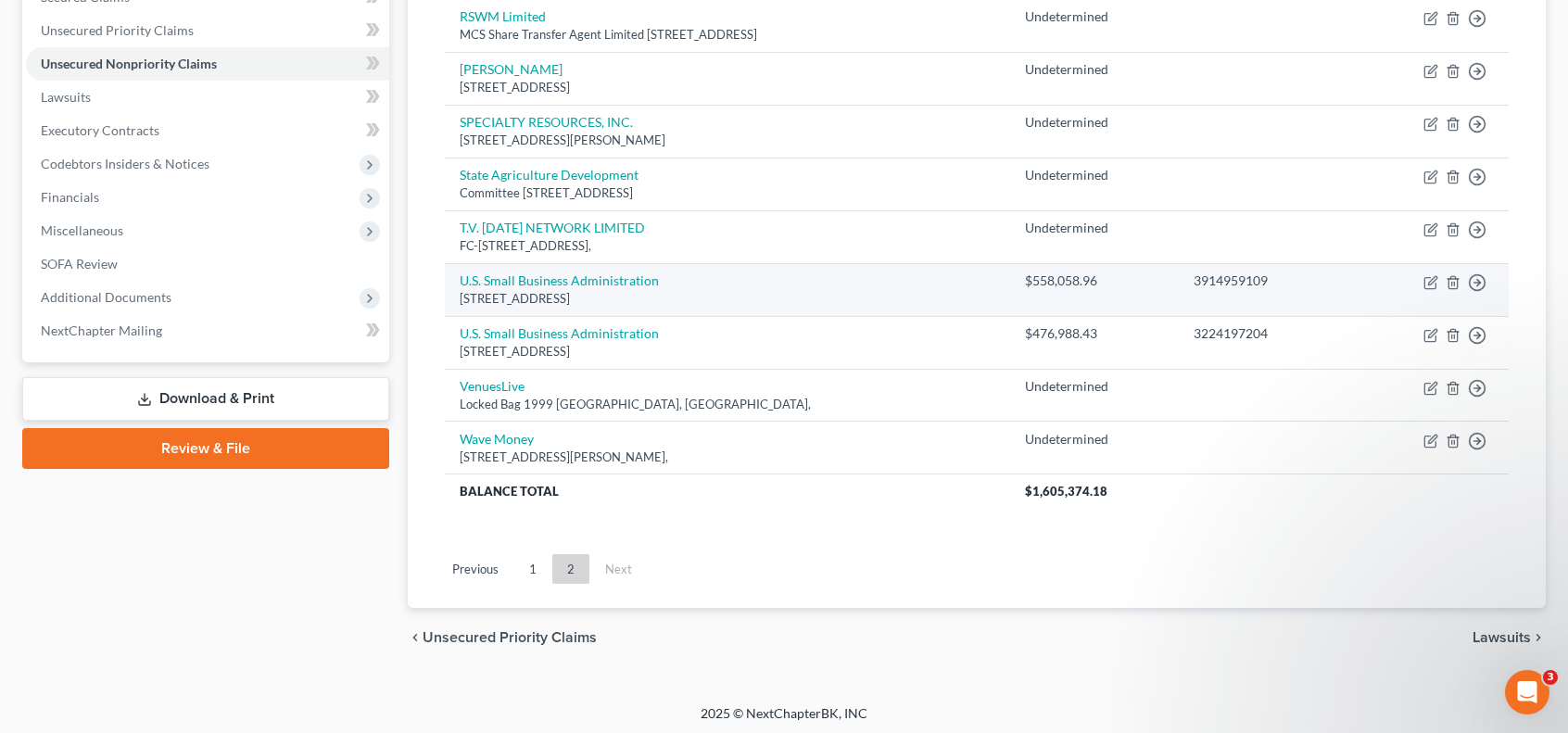
scroll to position [37, 0]
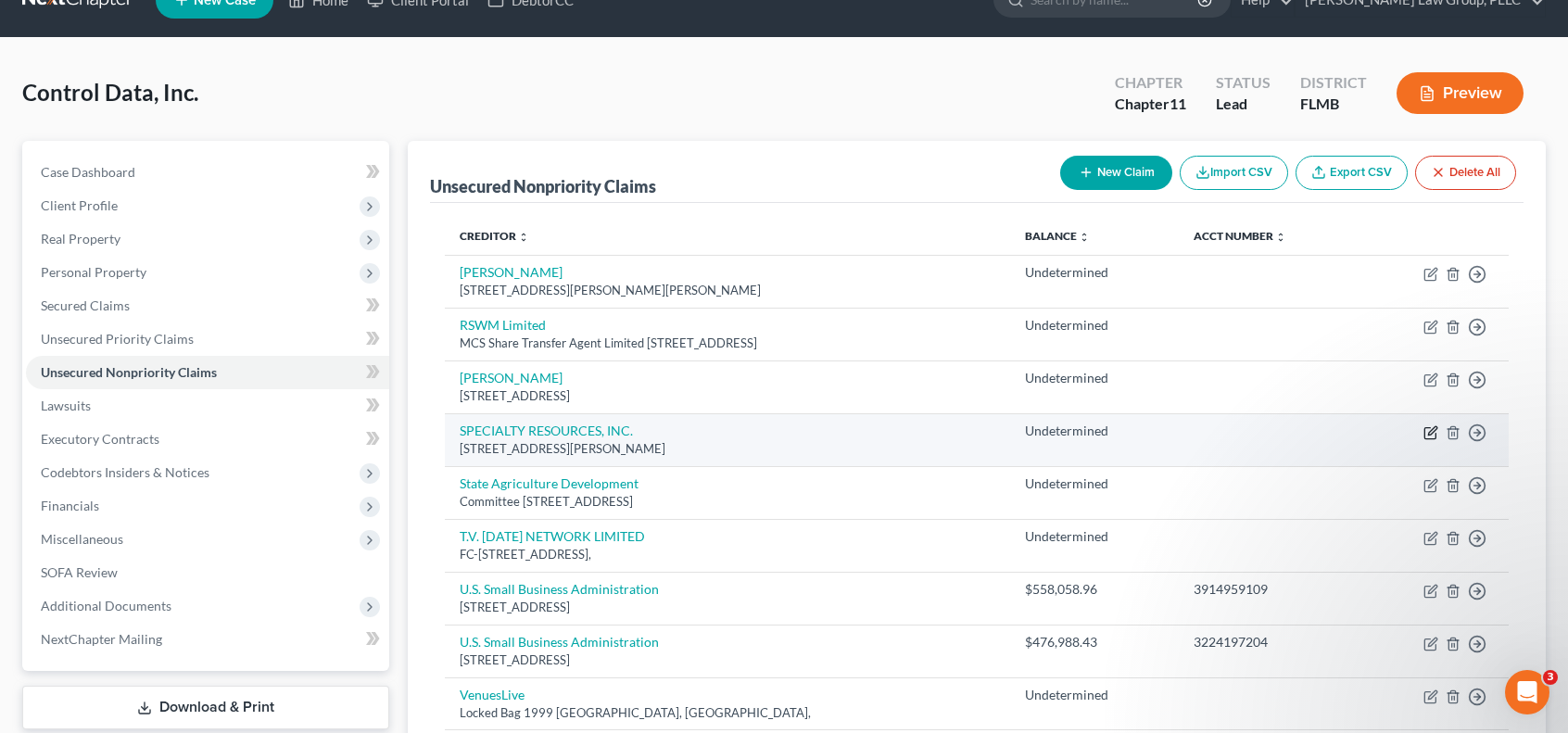
click at [1429, 429] on icon "button" at bounding box center [1432, 430] width 9 height 9
select select "39"
select select "11"
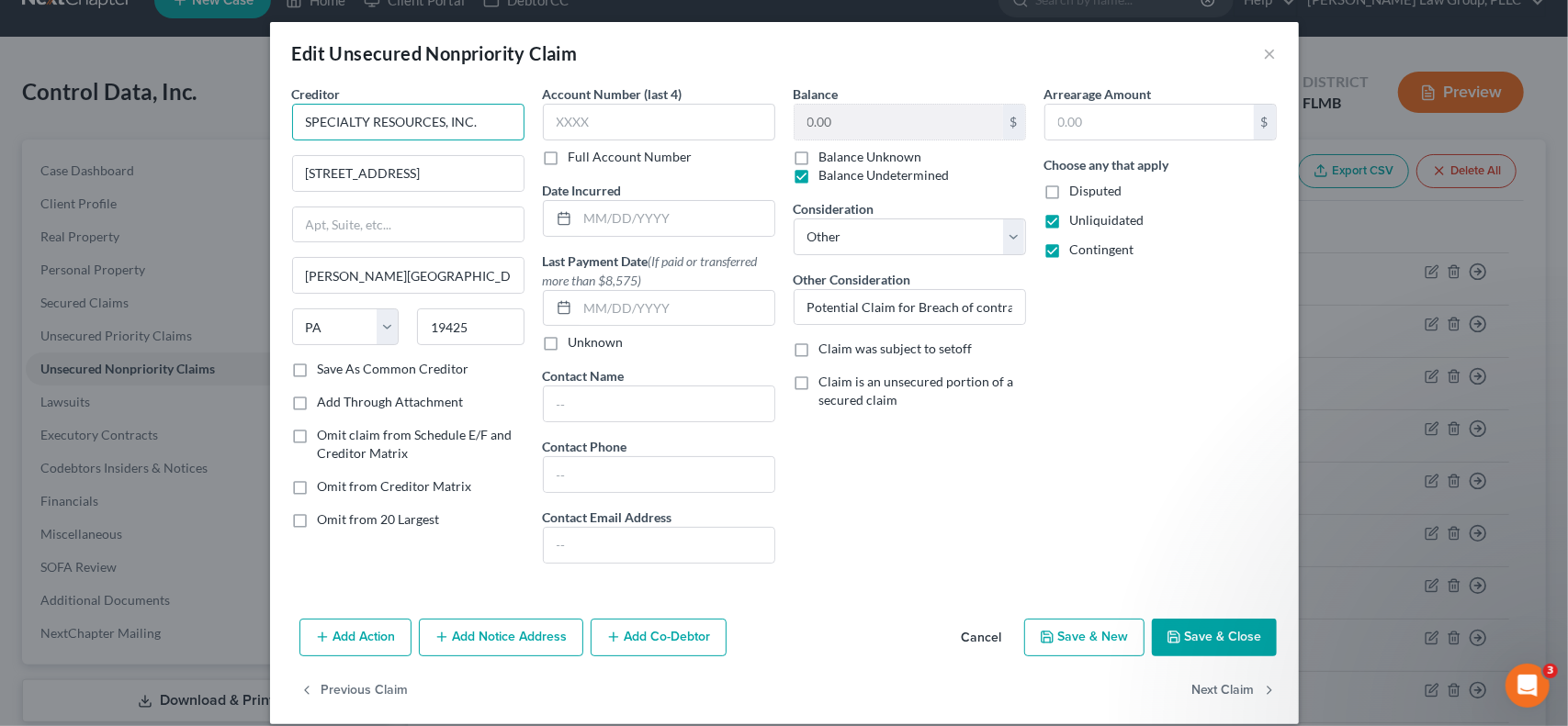
click at [303, 126] on input "SPECIALTY RESOURCES, INC." at bounding box center [409, 122] width 233 height 37
type input "Specialty Resources, Inc."
click at [1218, 637] on button "Save & Close" at bounding box center [1214, 638] width 125 height 38
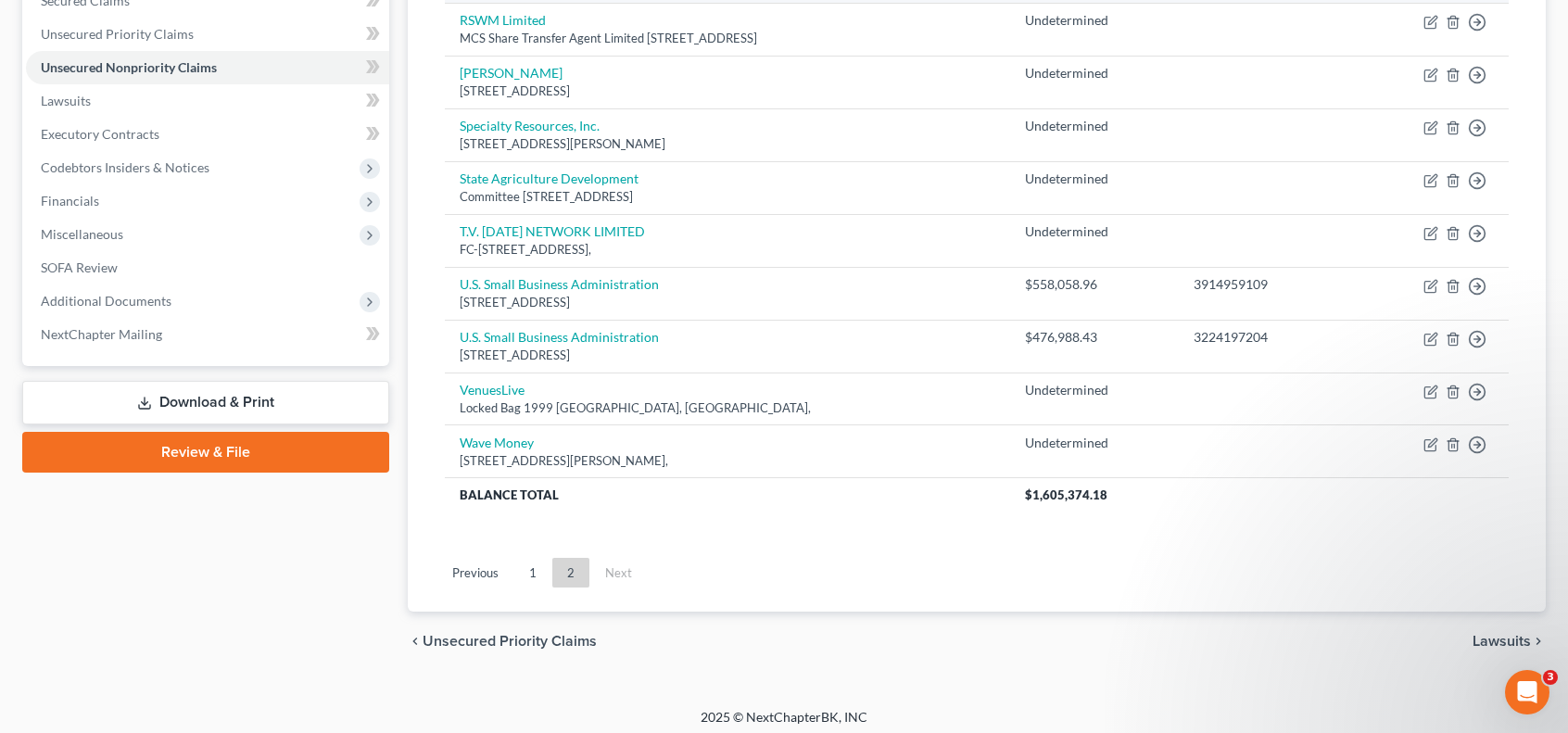
scroll to position [346, 0]
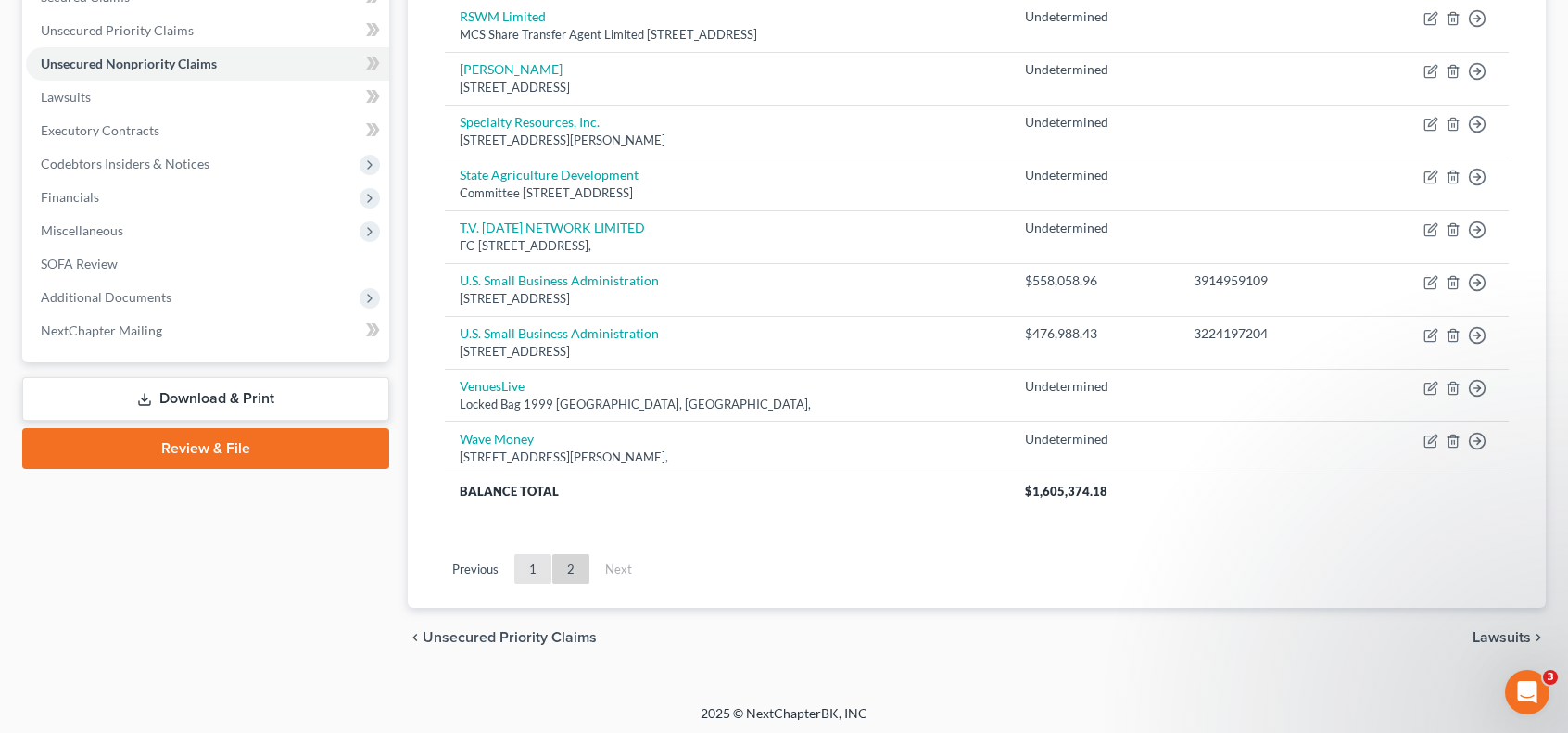
click at [538, 565] on link "1" at bounding box center [533, 569] width 37 height 30
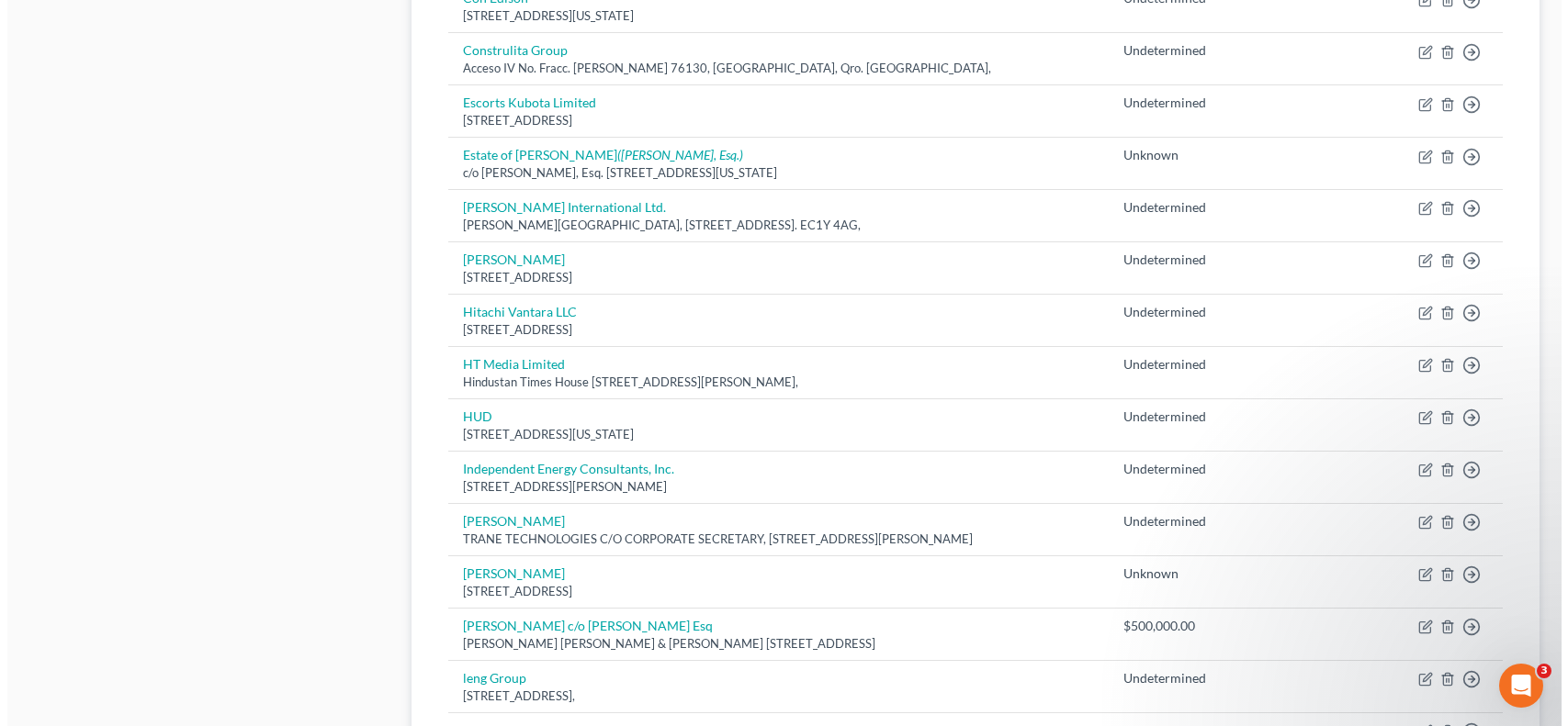
scroll to position [830, 0]
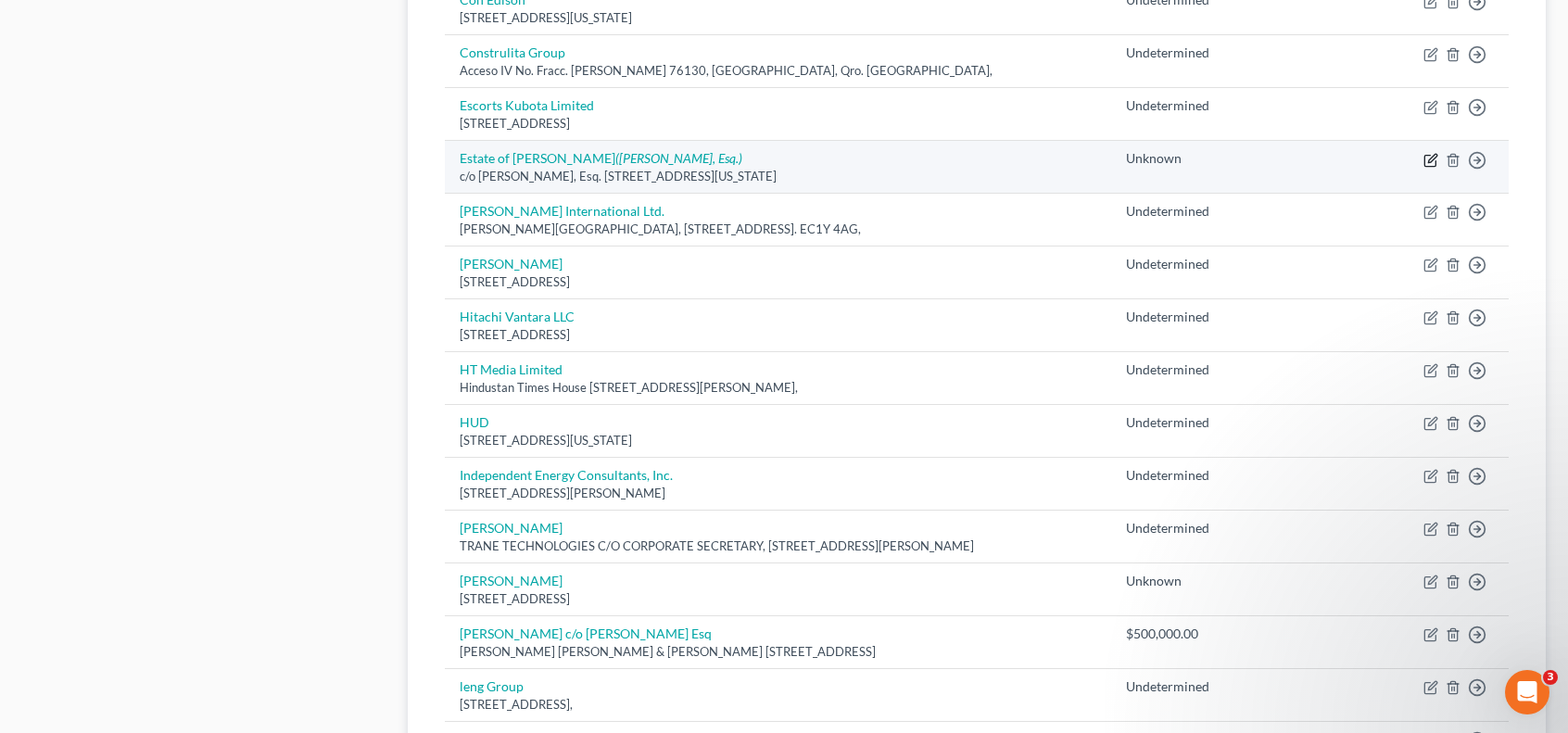
click at [1433, 154] on icon "button" at bounding box center [1432, 158] width 9 height 9
select select "35"
select select "11"
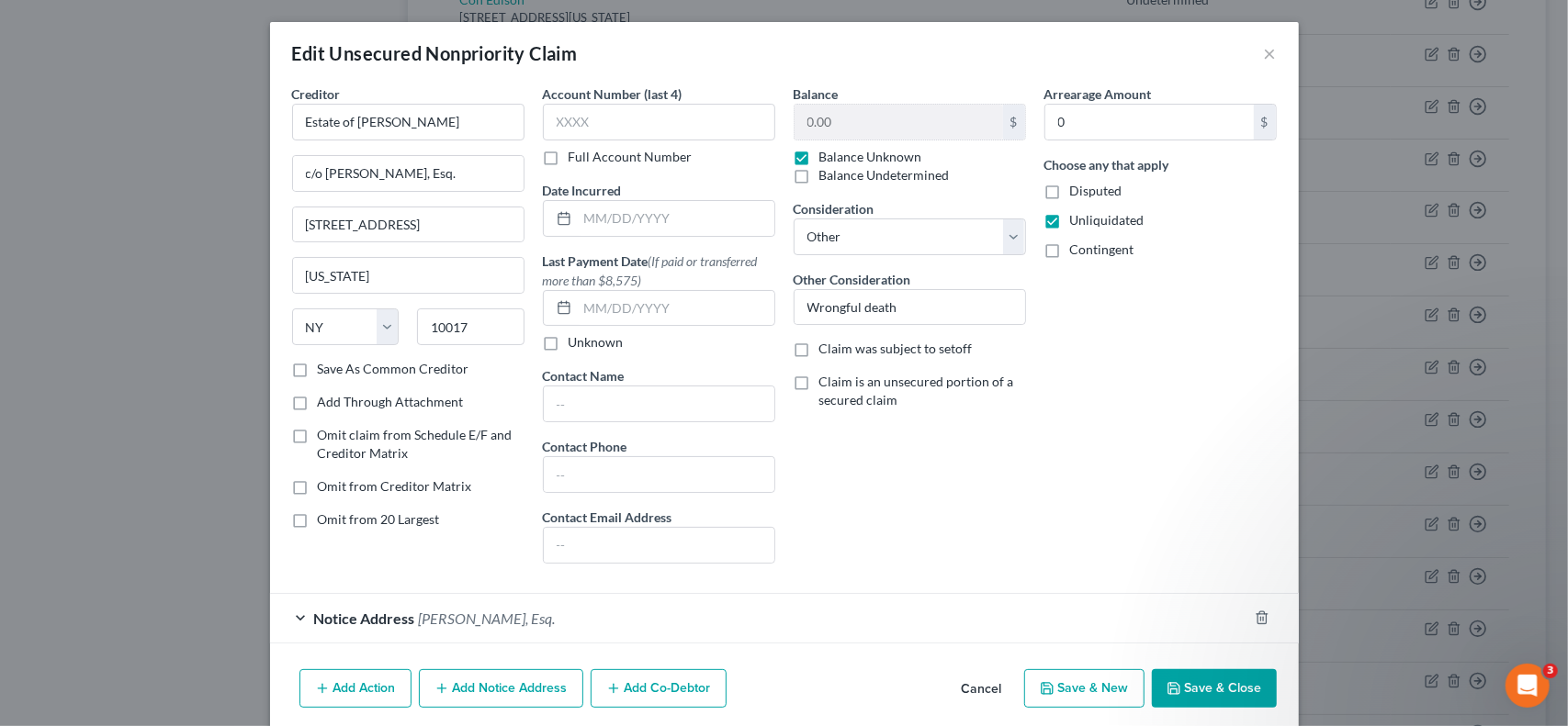
scroll to position [66, 0]
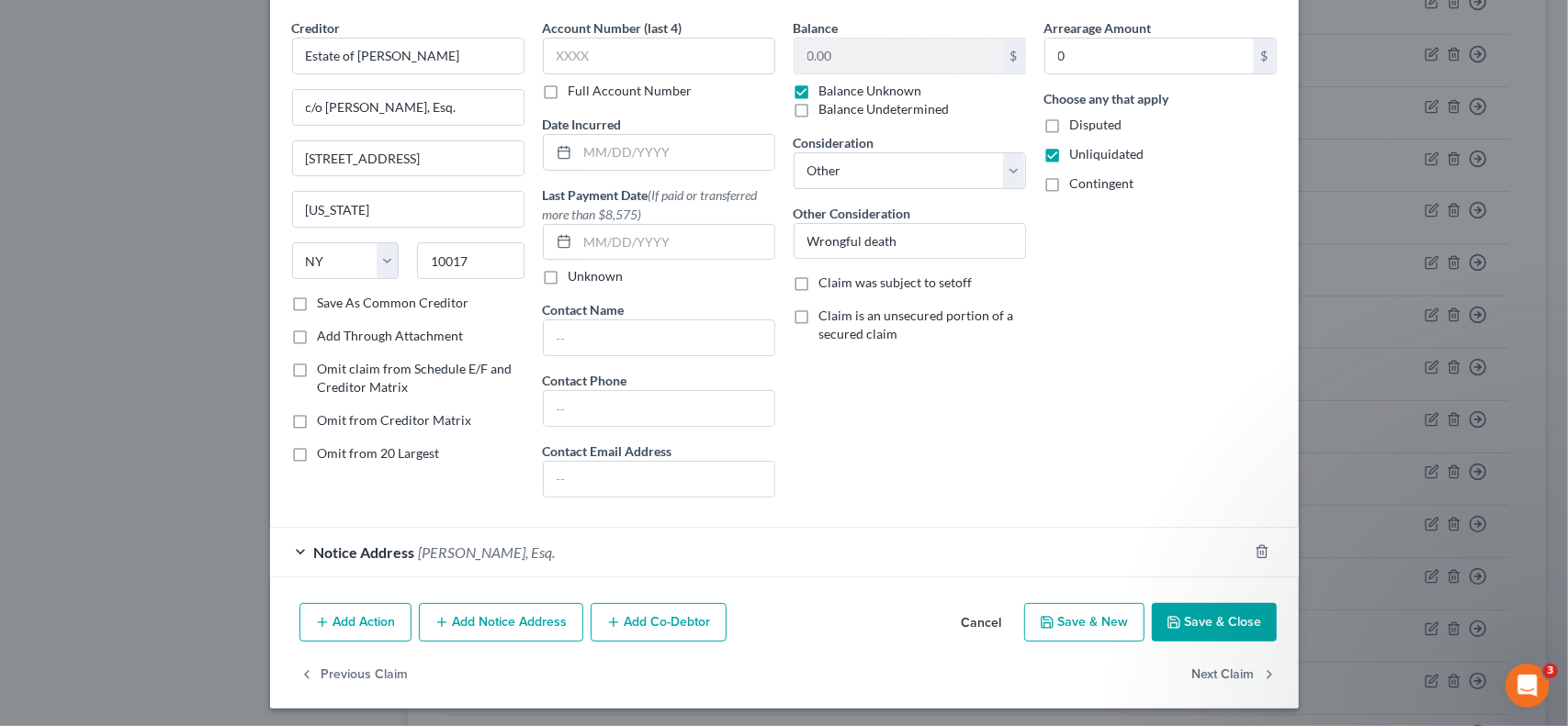
click at [513, 622] on button "Add Notice Address" at bounding box center [500, 622] width 164 height 38
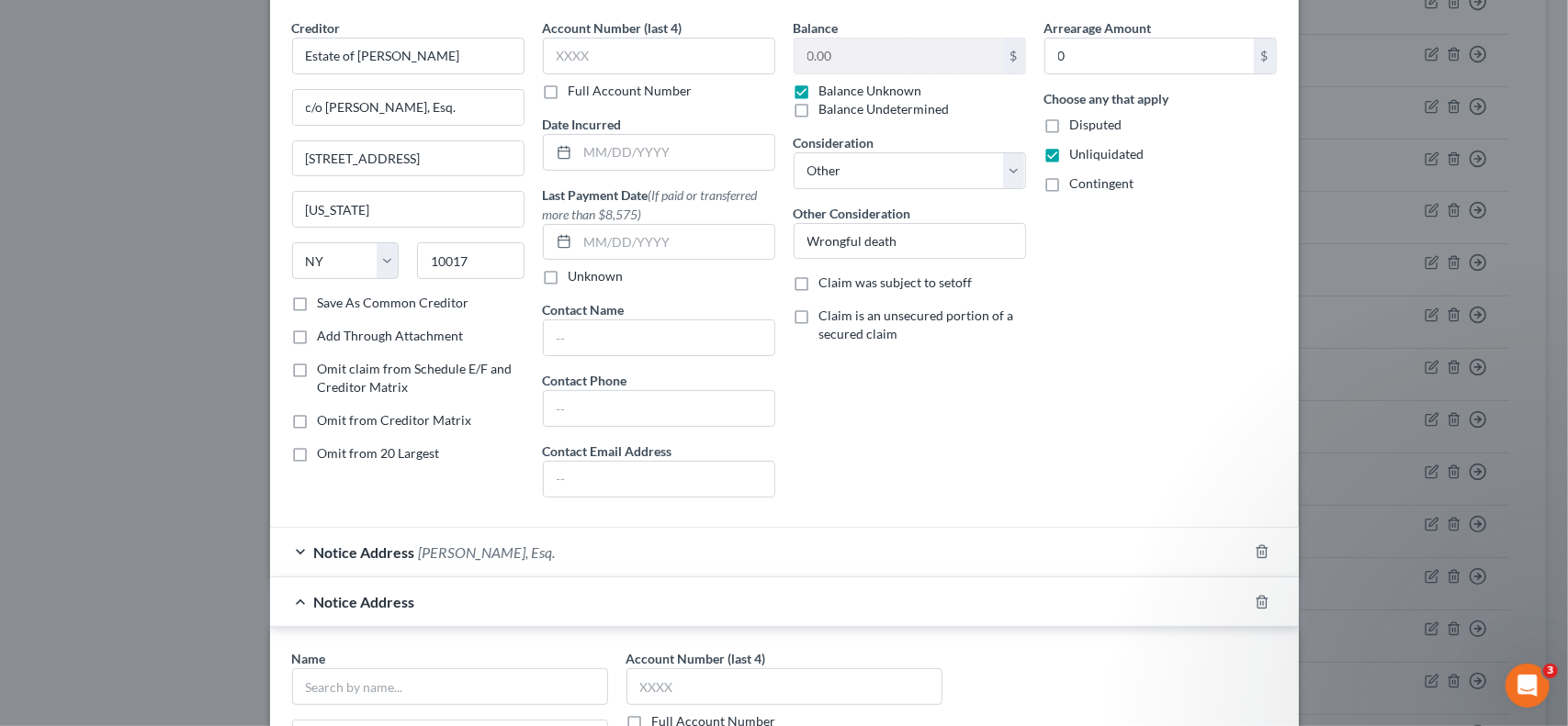
scroll to position [372, 0]
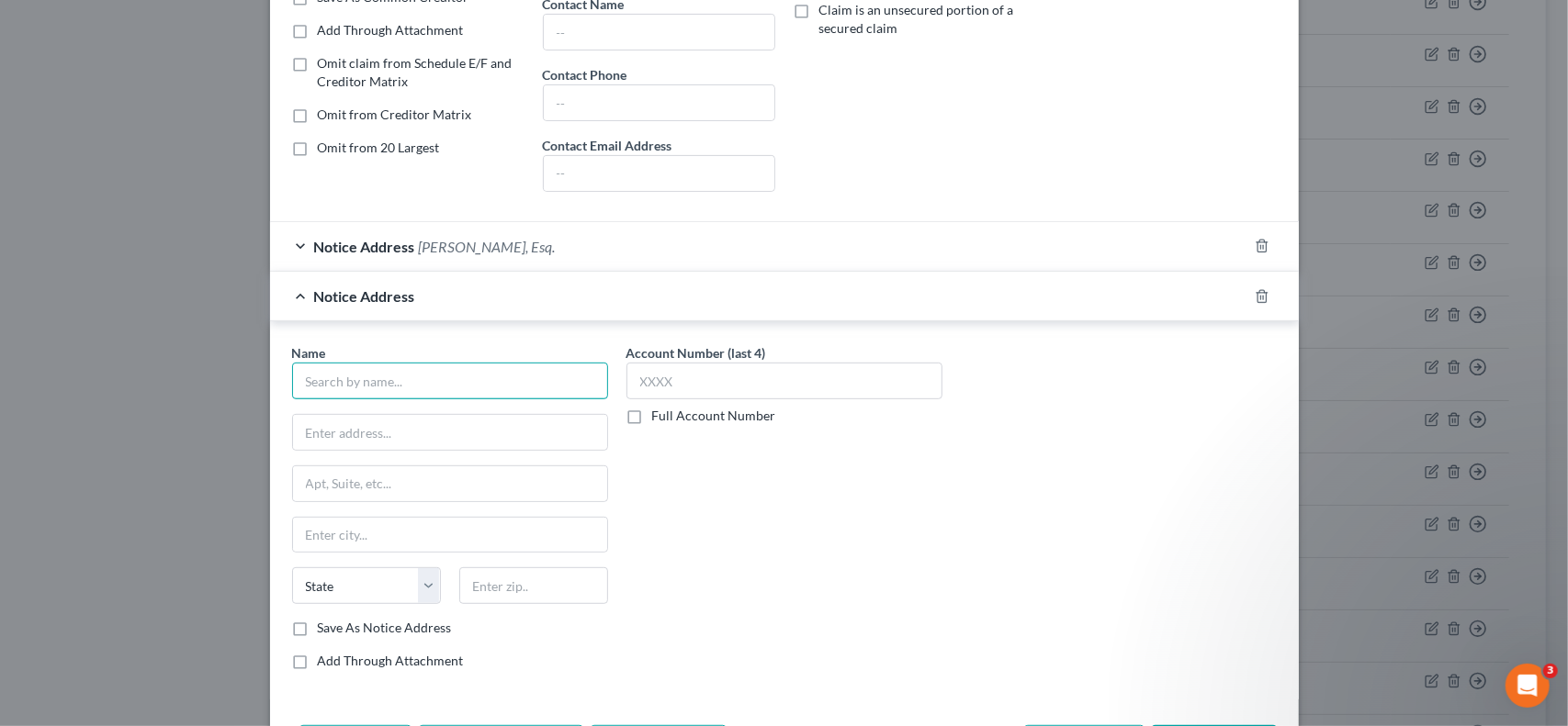
click at [459, 379] on input "text" at bounding box center [450, 381] width 316 height 37
type input "[PERSON_NAME], Esq."
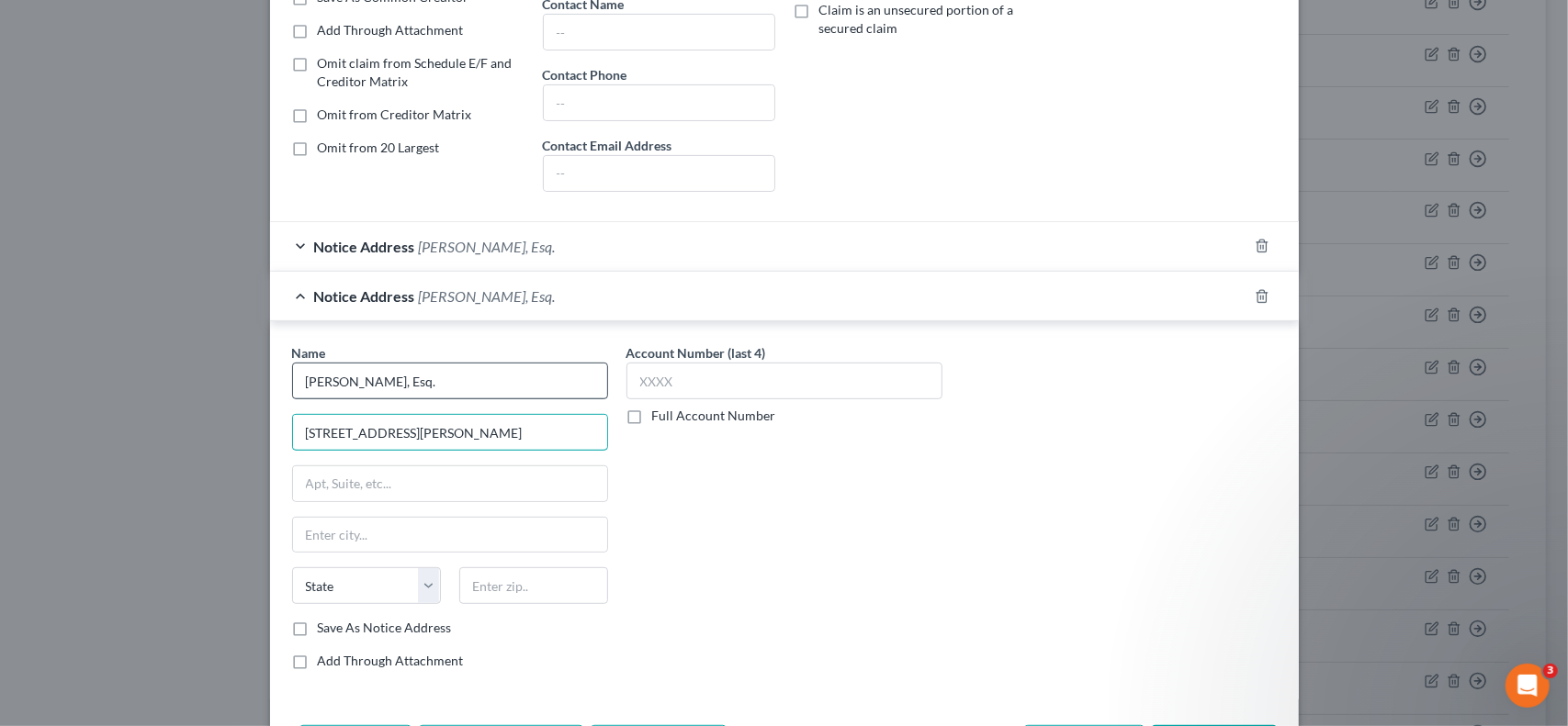
type input "[STREET_ADDRESS][PERSON_NAME]"
type input "Suite 1701"
type input "32202"
type input "[GEOGRAPHIC_DATA]"
select select "9"
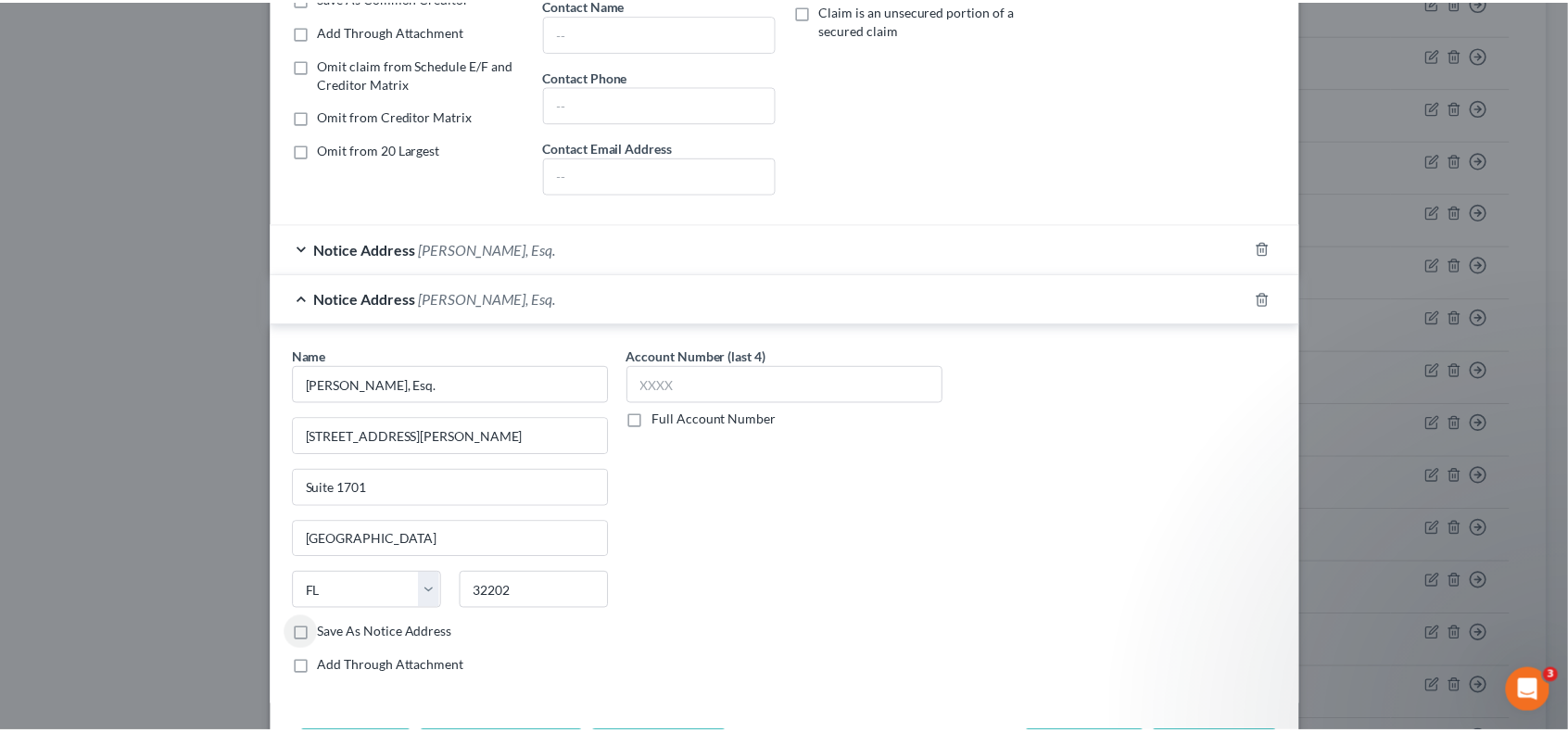
scroll to position [495, 0]
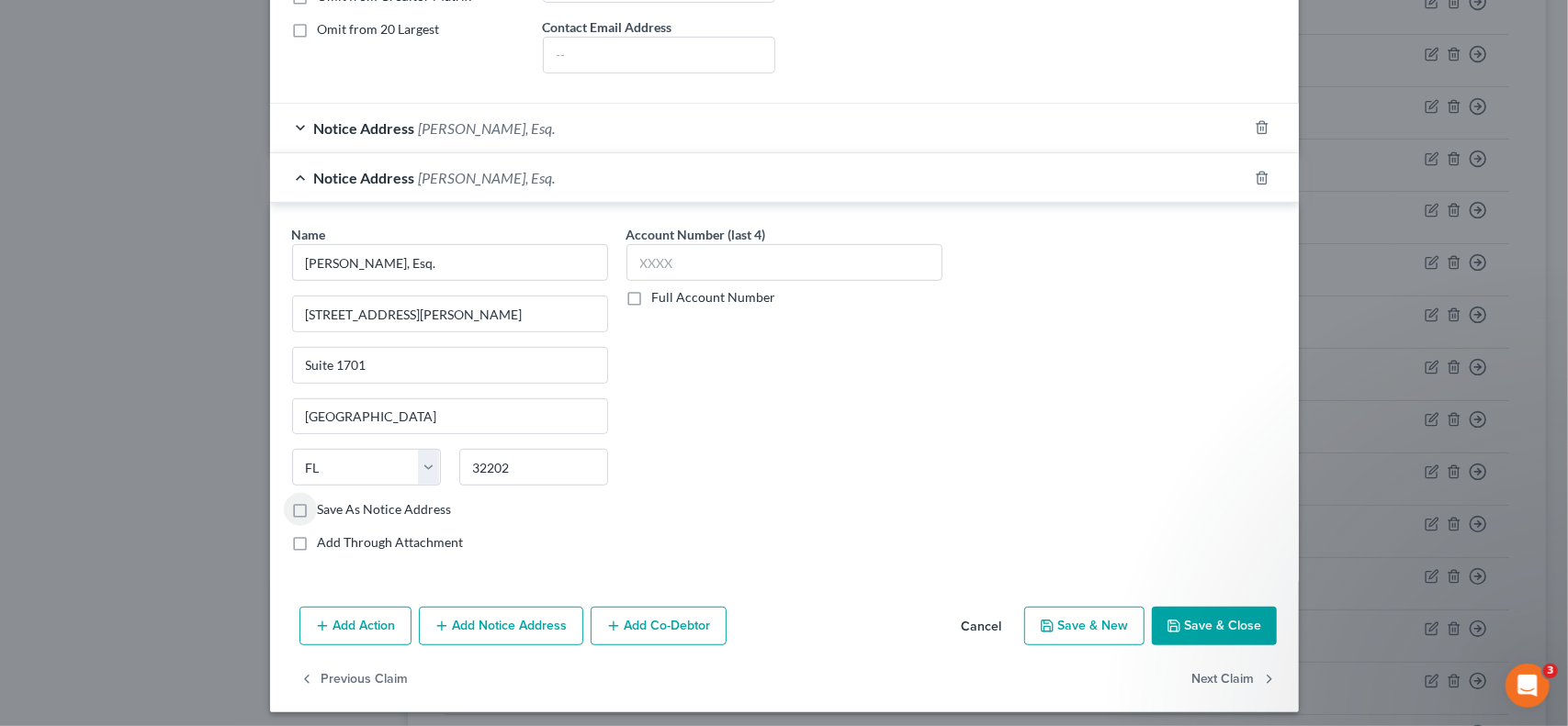
click at [317, 500] on label "Save As Notice Address" at bounding box center [384, 509] width 134 height 18
click at [325, 500] on input "Save As Notice Address" at bounding box center [331, 506] width 12 height 12
click at [317, 501] on label "Save As Notice Address" at bounding box center [384, 509] width 134 height 18
click at [325, 501] on input "Save As Notice Address" at bounding box center [331, 506] width 12 height 12
click at [317, 500] on label "Save As Notice Address" at bounding box center [384, 509] width 134 height 18
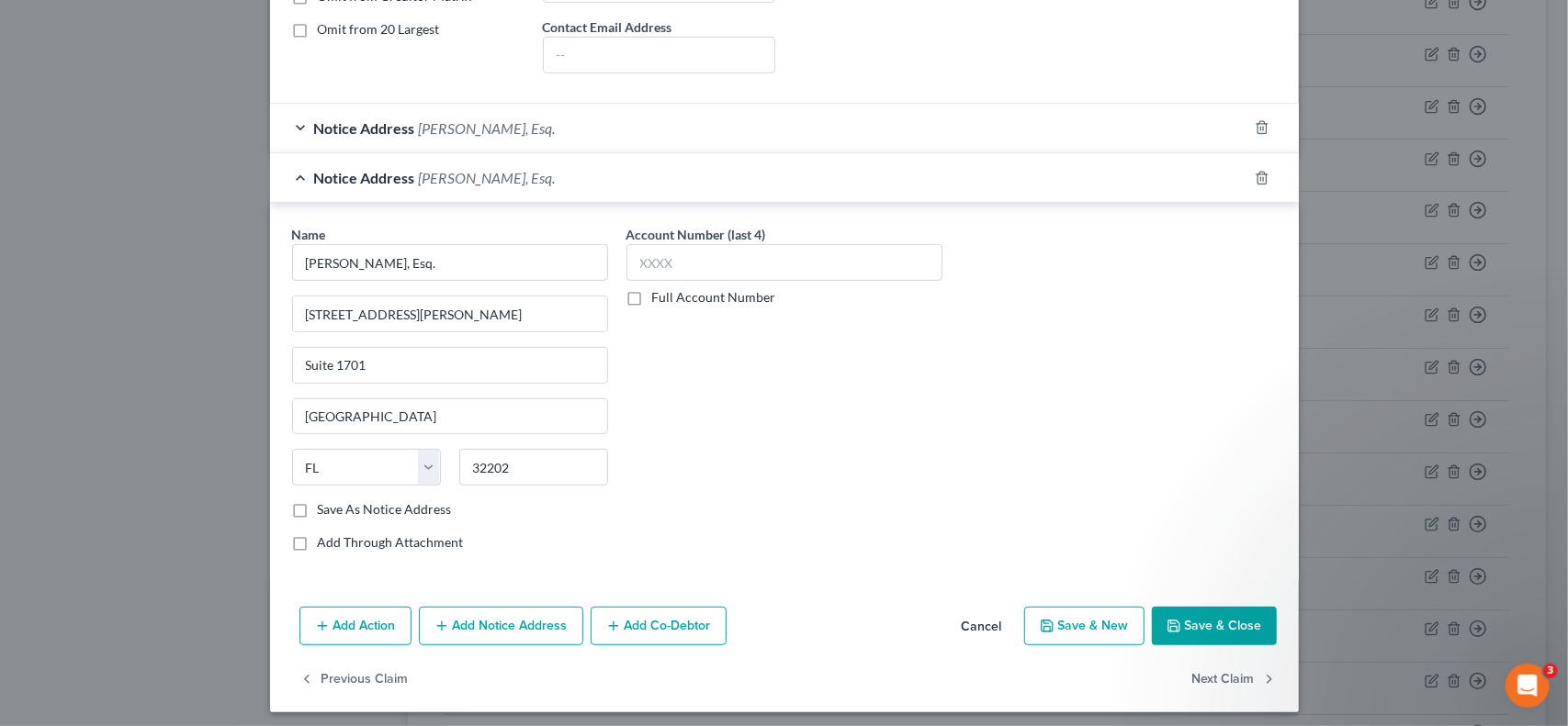
click at [325, 500] on input "Save As Notice Address" at bounding box center [331, 506] width 12 height 12
click at [317, 500] on label "Save As Notice Address" at bounding box center [384, 509] width 134 height 18
click at [325, 500] on input "Save As Notice Address" at bounding box center [331, 506] width 12 height 12
checkbox input "false"
click at [1203, 619] on button "Save & Close" at bounding box center [1214, 626] width 125 height 38
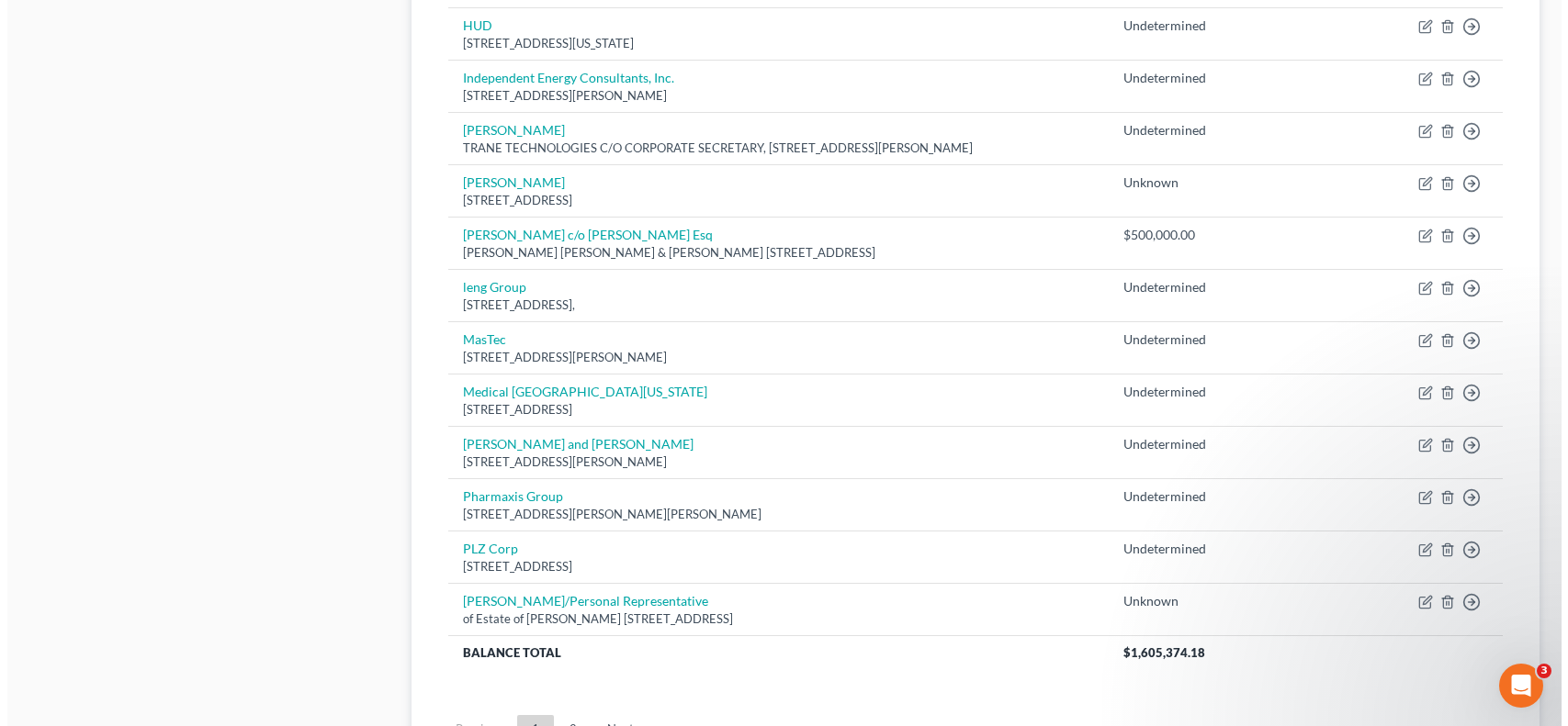
scroll to position [1225, 0]
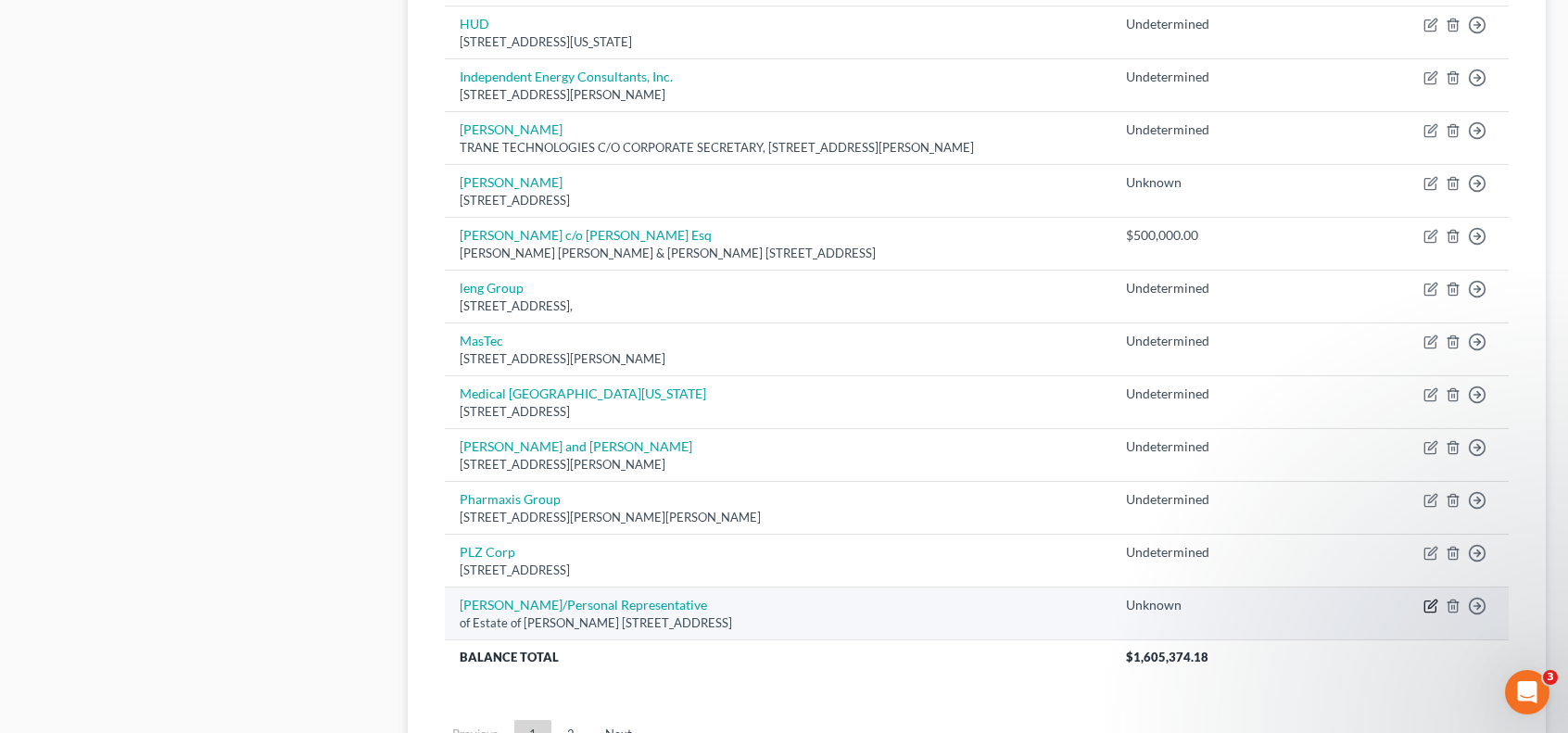
click at [1428, 599] on icon "button" at bounding box center [1430, 606] width 15 height 15
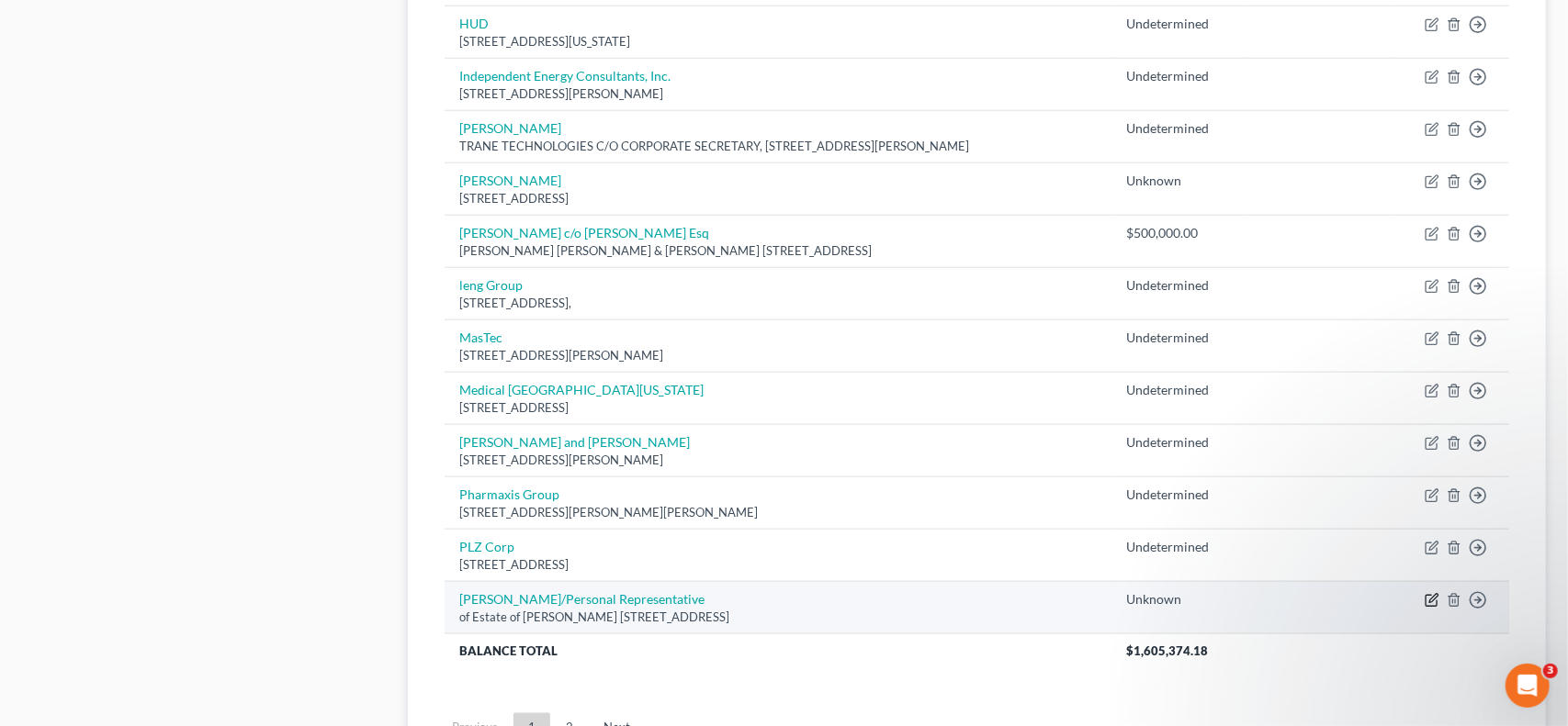
select select "9"
select select "11"
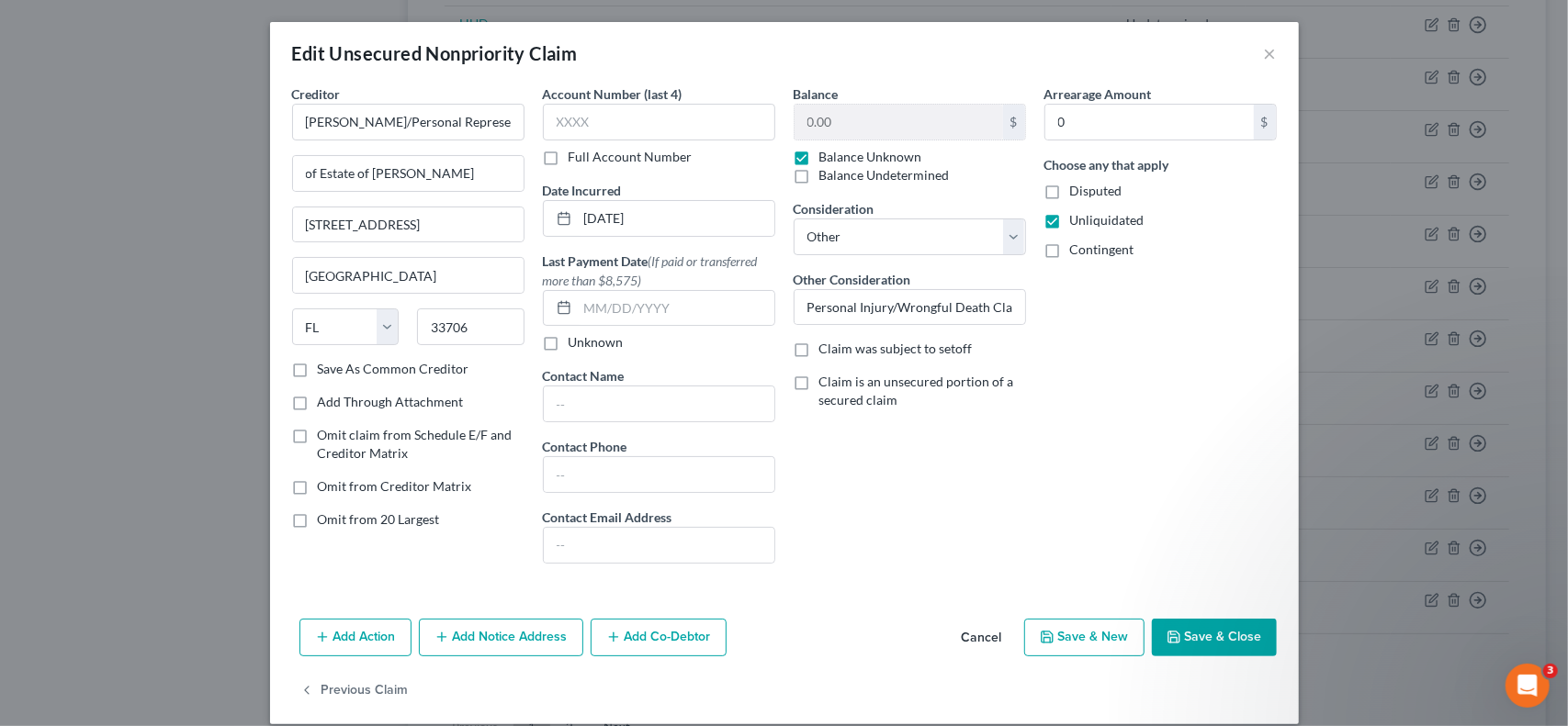
click at [540, 640] on button "Add Notice Address" at bounding box center [500, 638] width 164 height 38
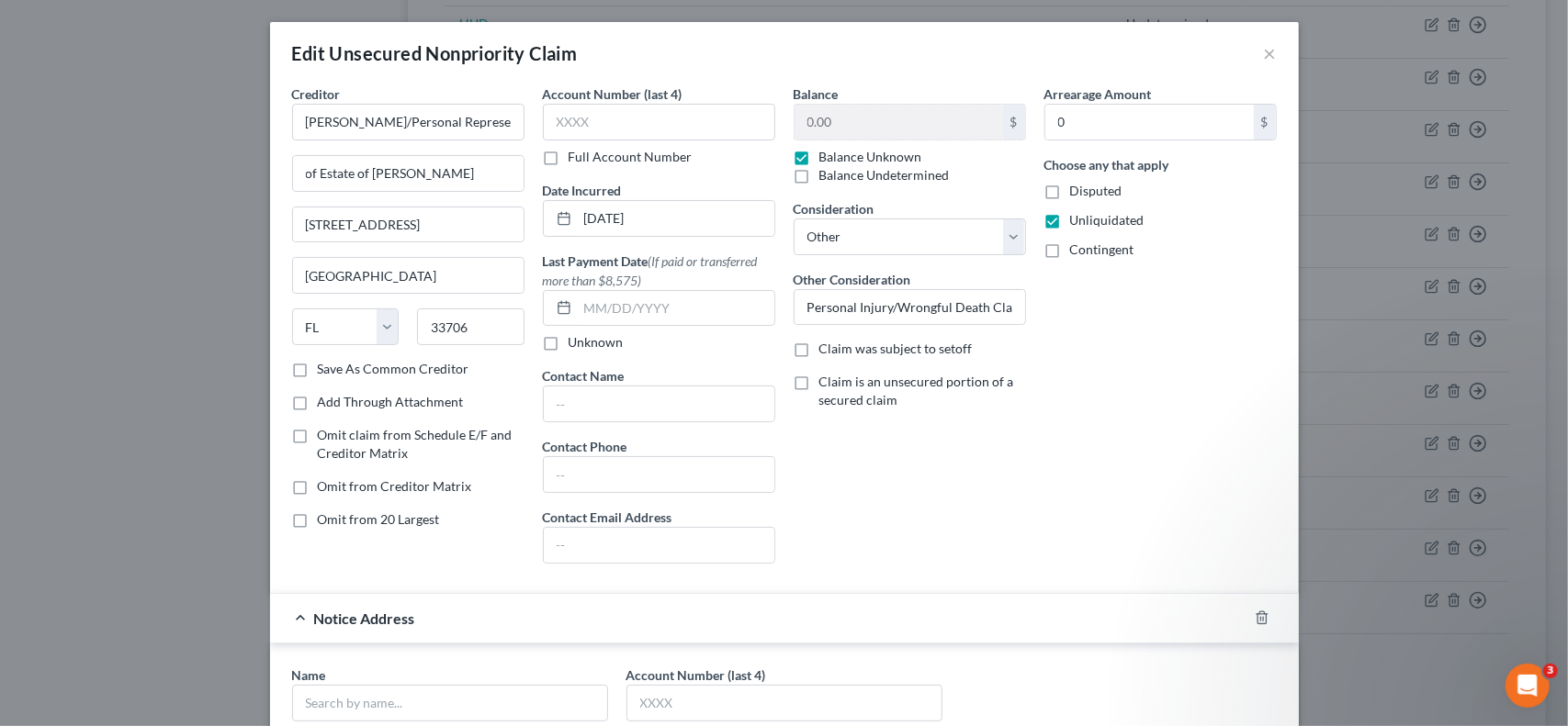
scroll to position [306, 0]
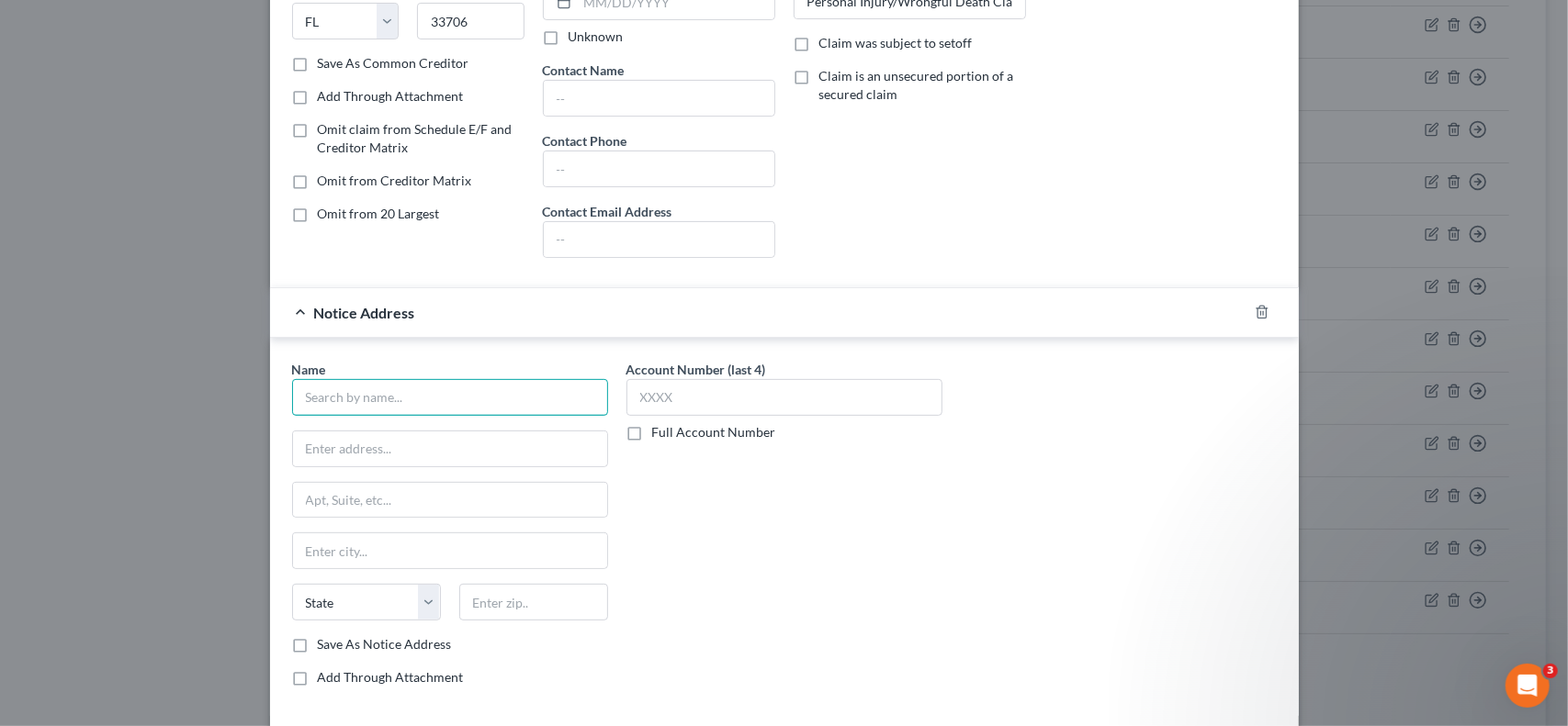
click at [399, 393] on input "text" at bounding box center [450, 397] width 316 height 37
type input "[PERSON_NAME], Esq."
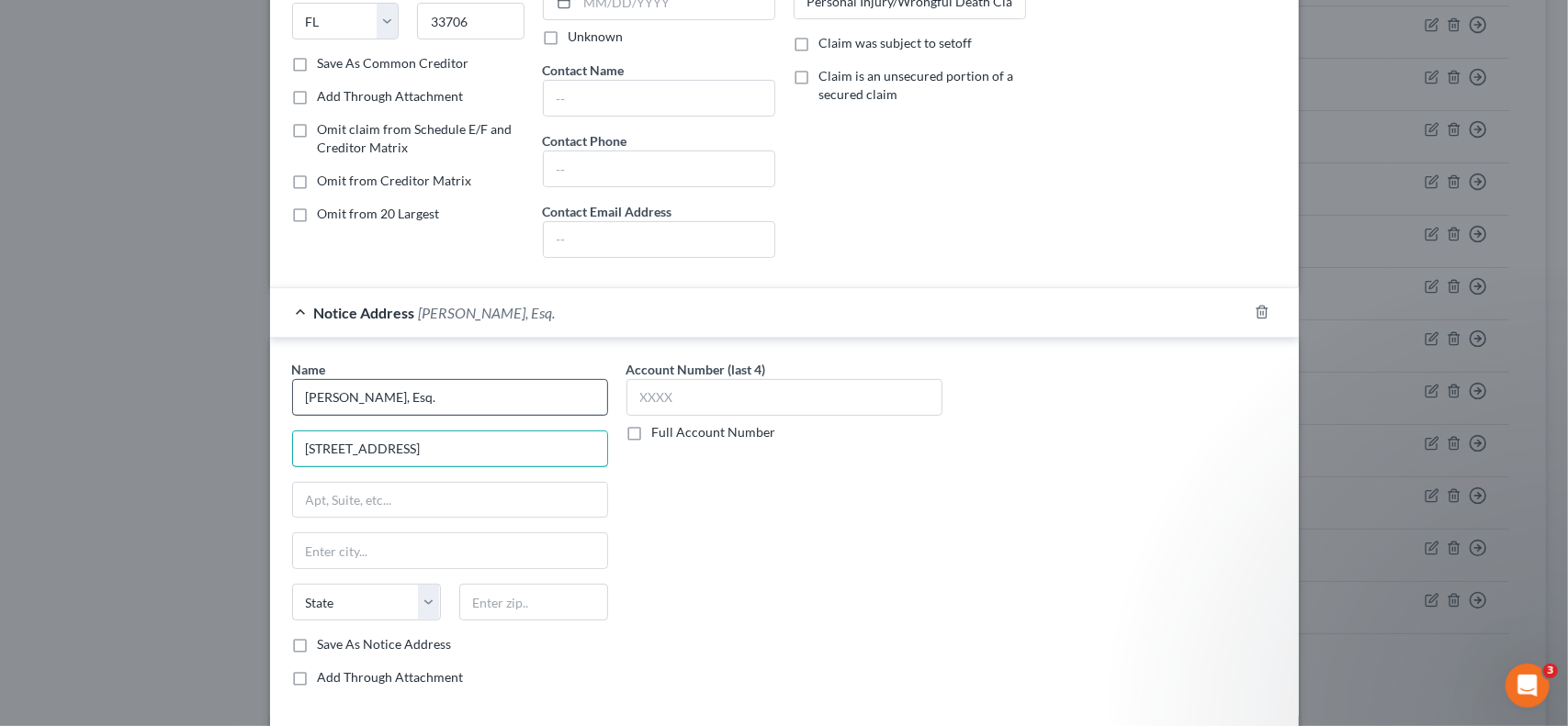
type input "[STREET_ADDRESS]"
type input "33605"
type input "[GEOGRAPHIC_DATA]"
select select "9"
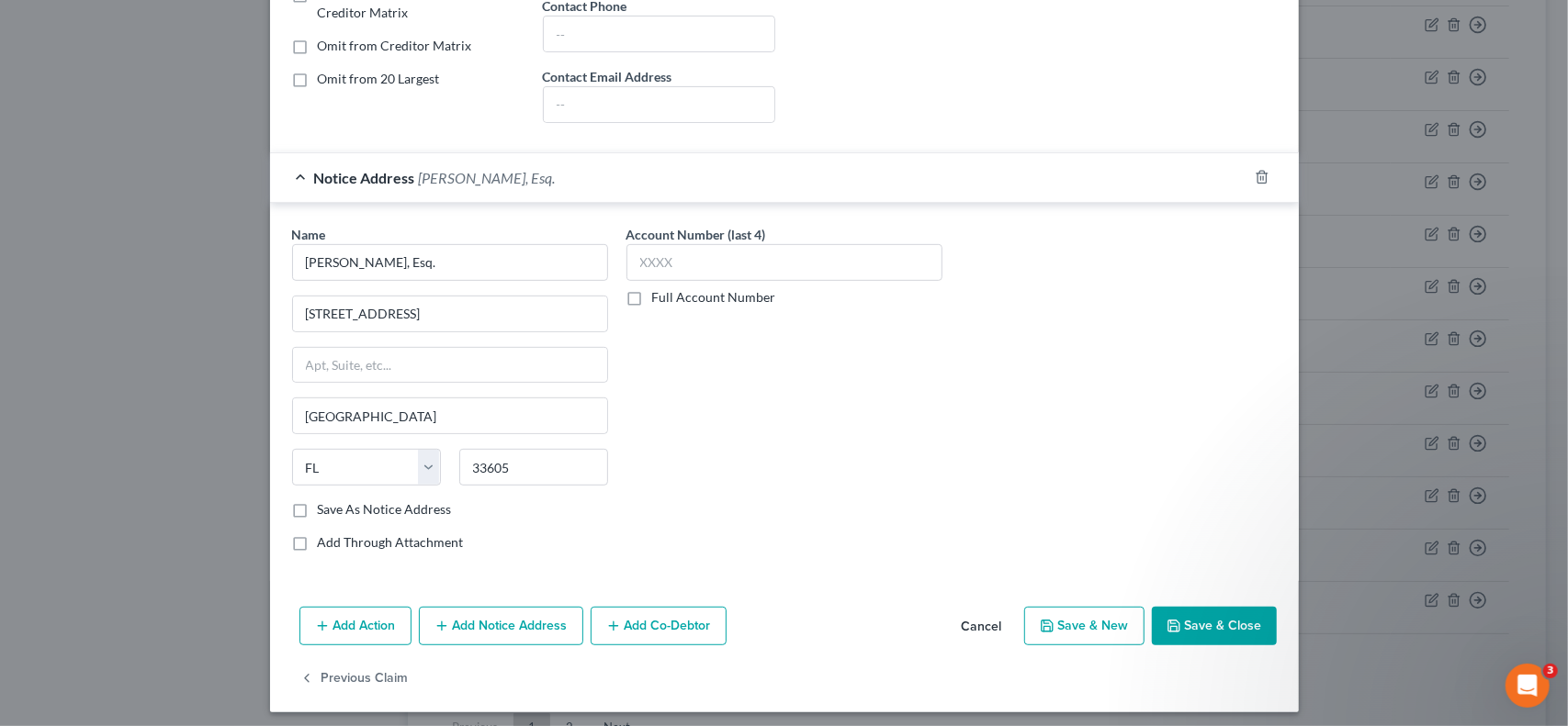
click at [1192, 616] on button "Save & Close" at bounding box center [1214, 626] width 125 height 38
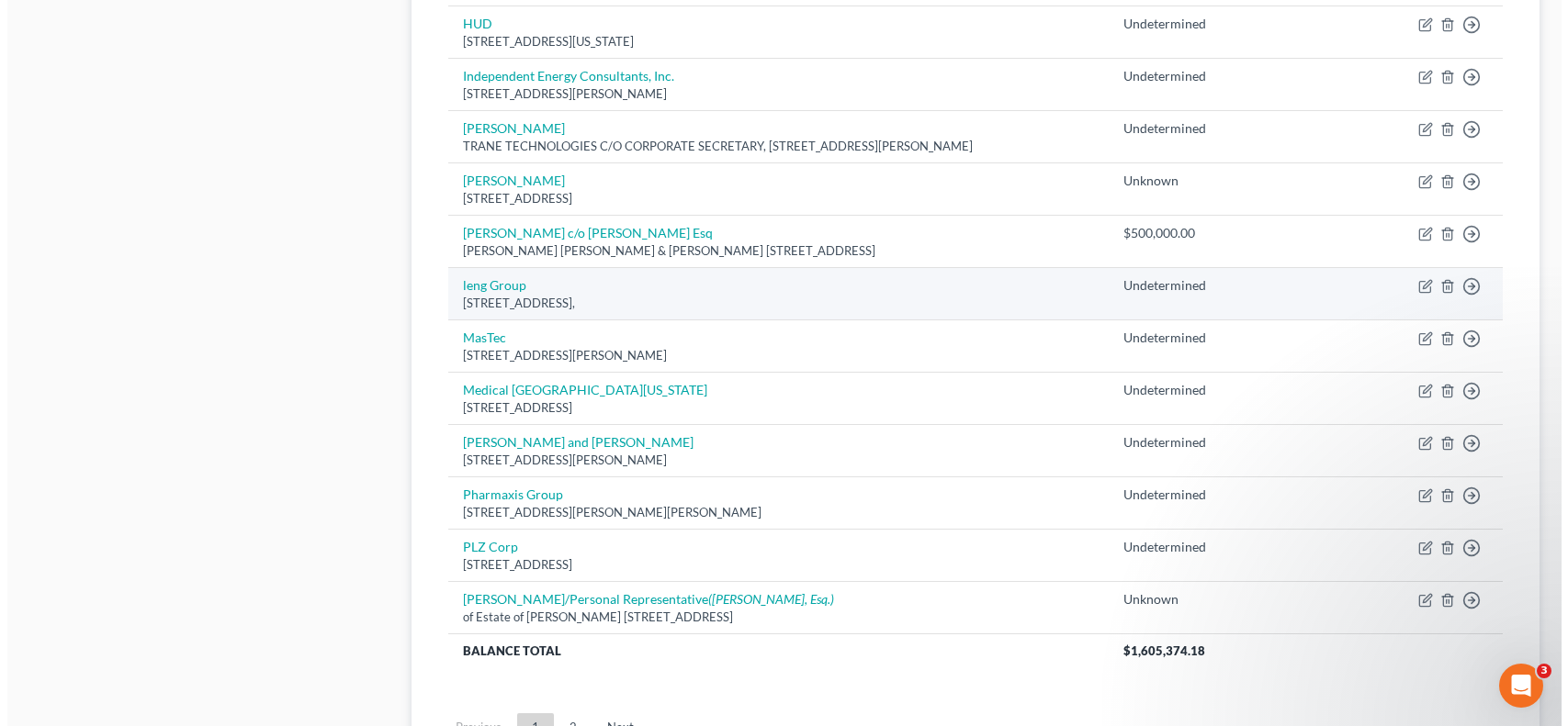
scroll to position [919, 0]
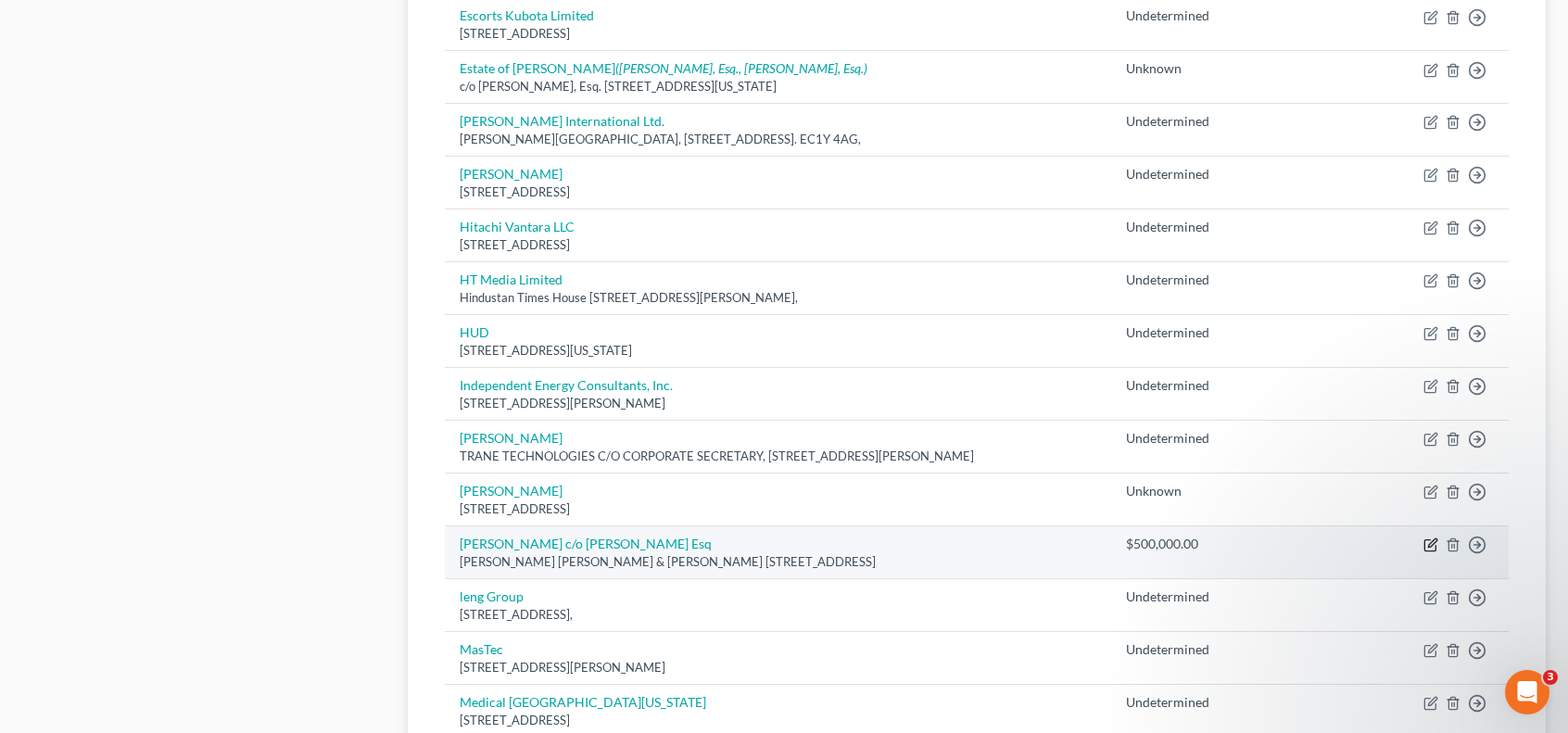
click at [1431, 539] on icon "button" at bounding box center [1432, 543] width 9 height 9
select select "9"
select select "11"
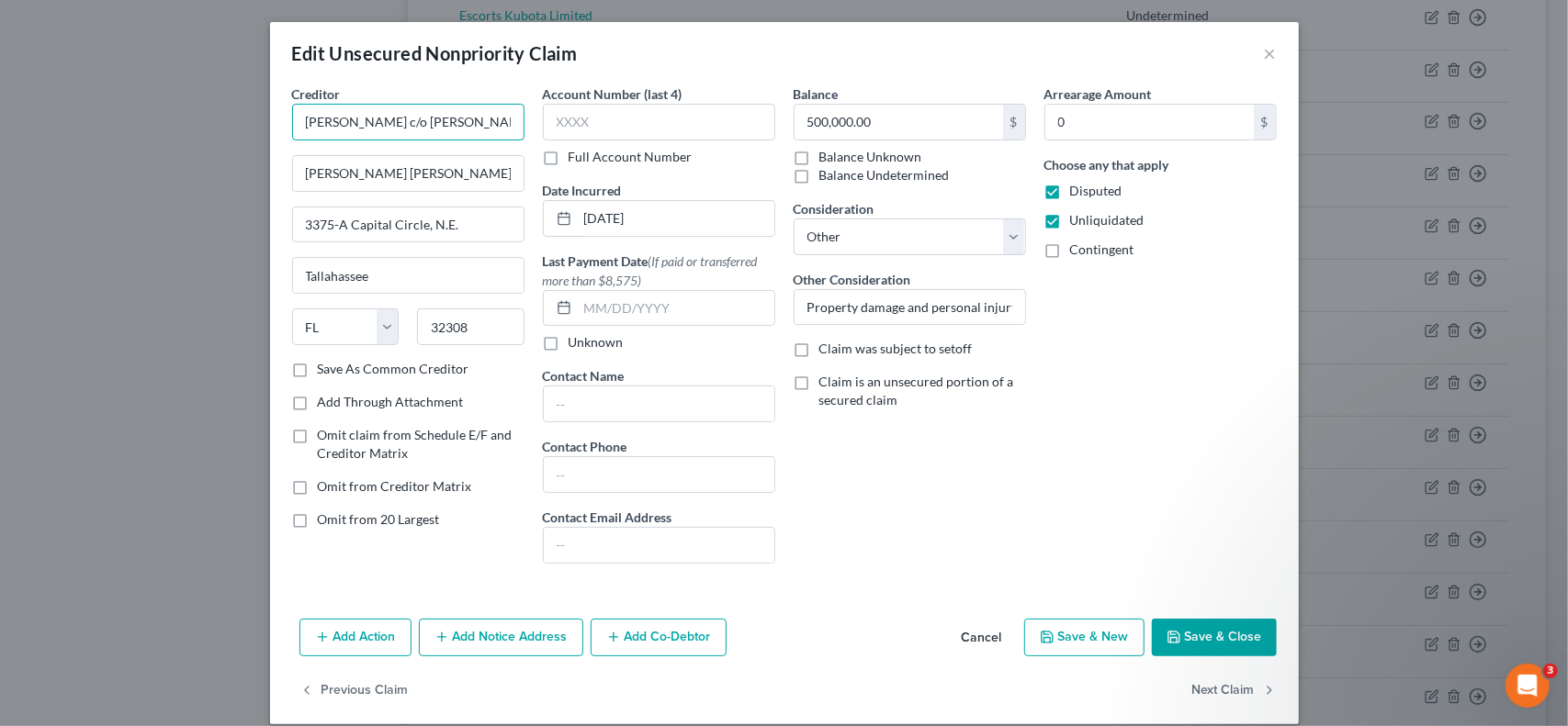
click at [408, 121] on input "[PERSON_NAME] c/o [PERSON_NAME] Esq" at bounding box center [409, 122] width 233 height 37
type input "[PERSON_NAME]"
type input "[STREET_ADDRESS]"
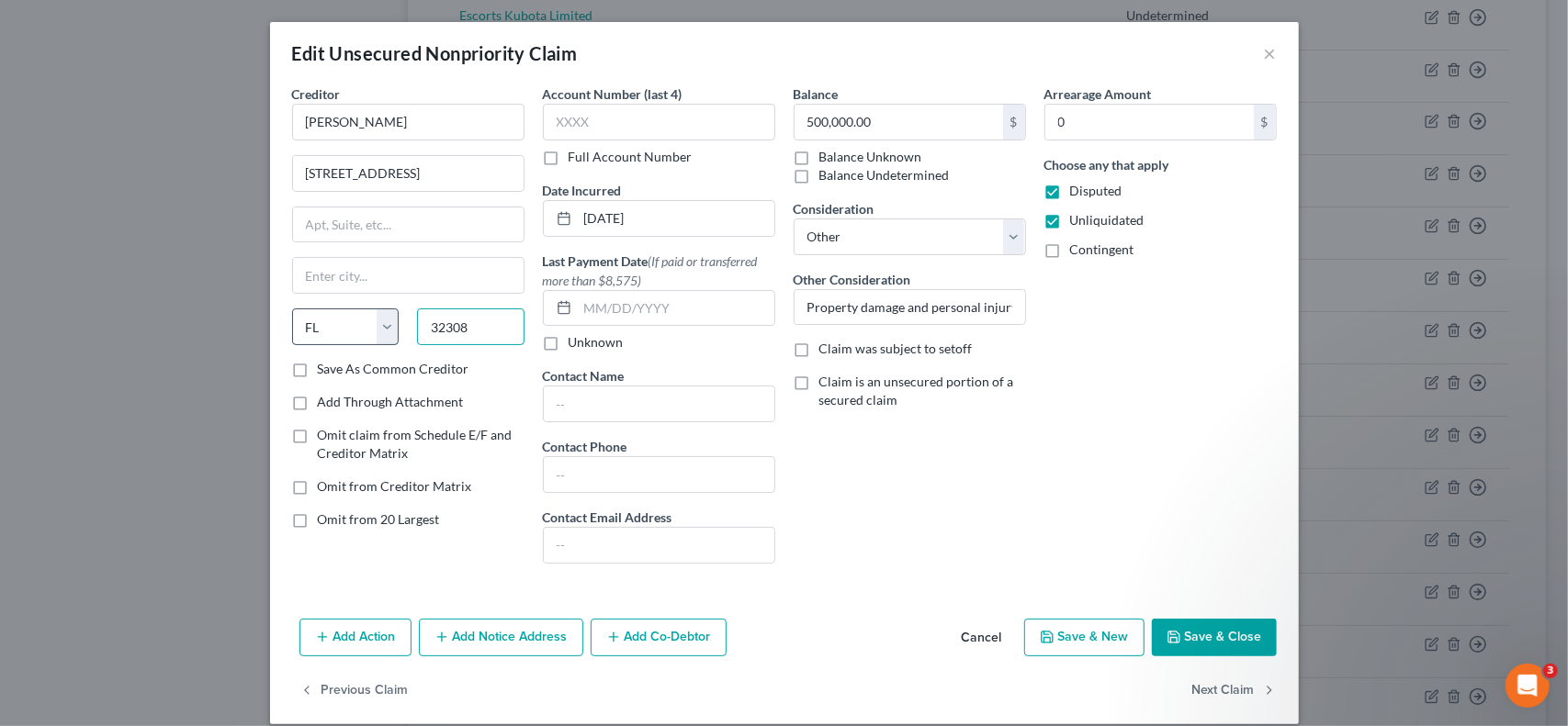
drag, startPoint x: 467, startPoint y: 328, endPoint x: 353, endPoint y: 320, distance: 114.3
click at [365, 320] on div "State [US_STATE] AK AR AZ CA CO CT DE DC [GEOGRAPHIC_DATA] [GEOGRAPHIC_DATA] GU…" at bounding box center [408, 334] width 251 height 51
type input "62060"
type input "[GEOGRAPHIC_DATA]"
select select "14"
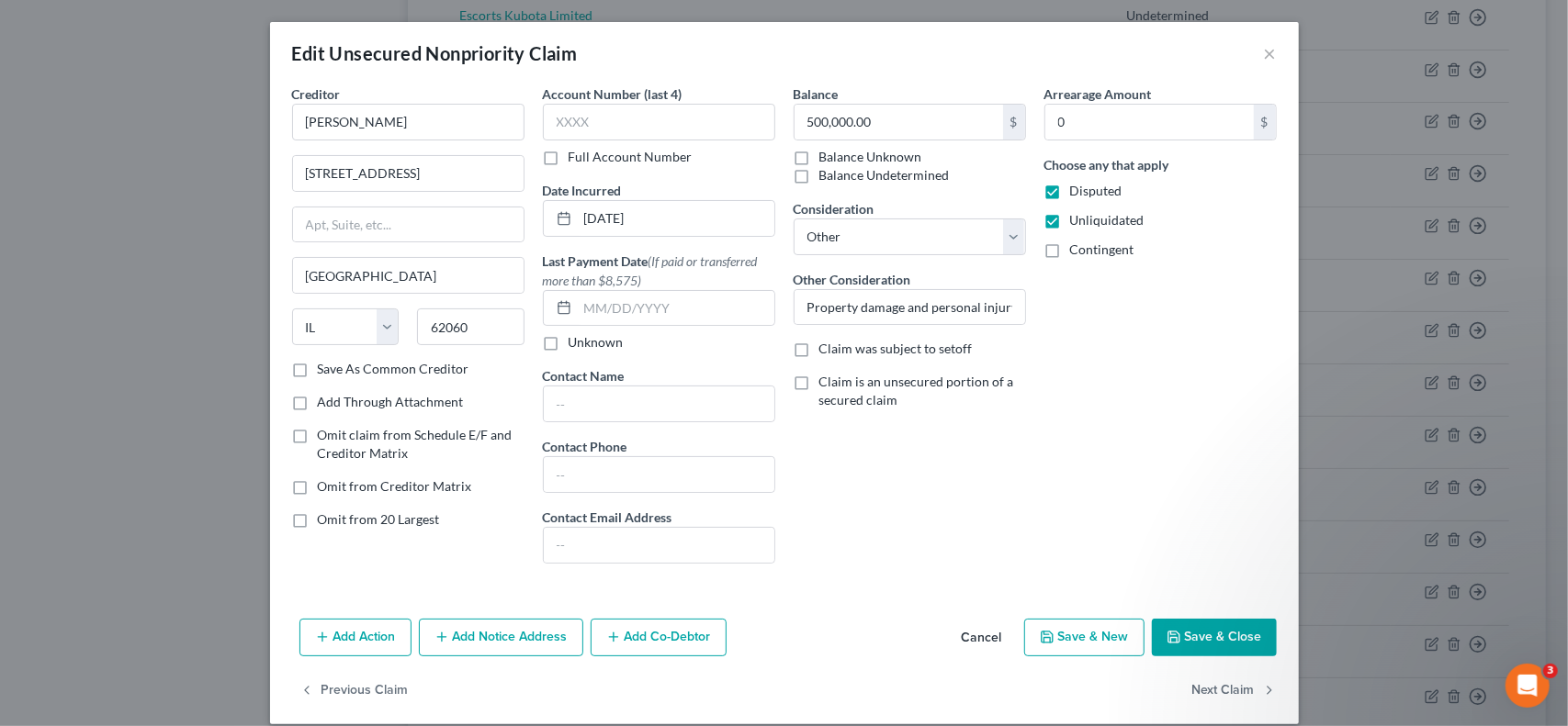
click at [529, 635] on button "Add Notice Address" at bounding box center [500, 638] width 164 height 38
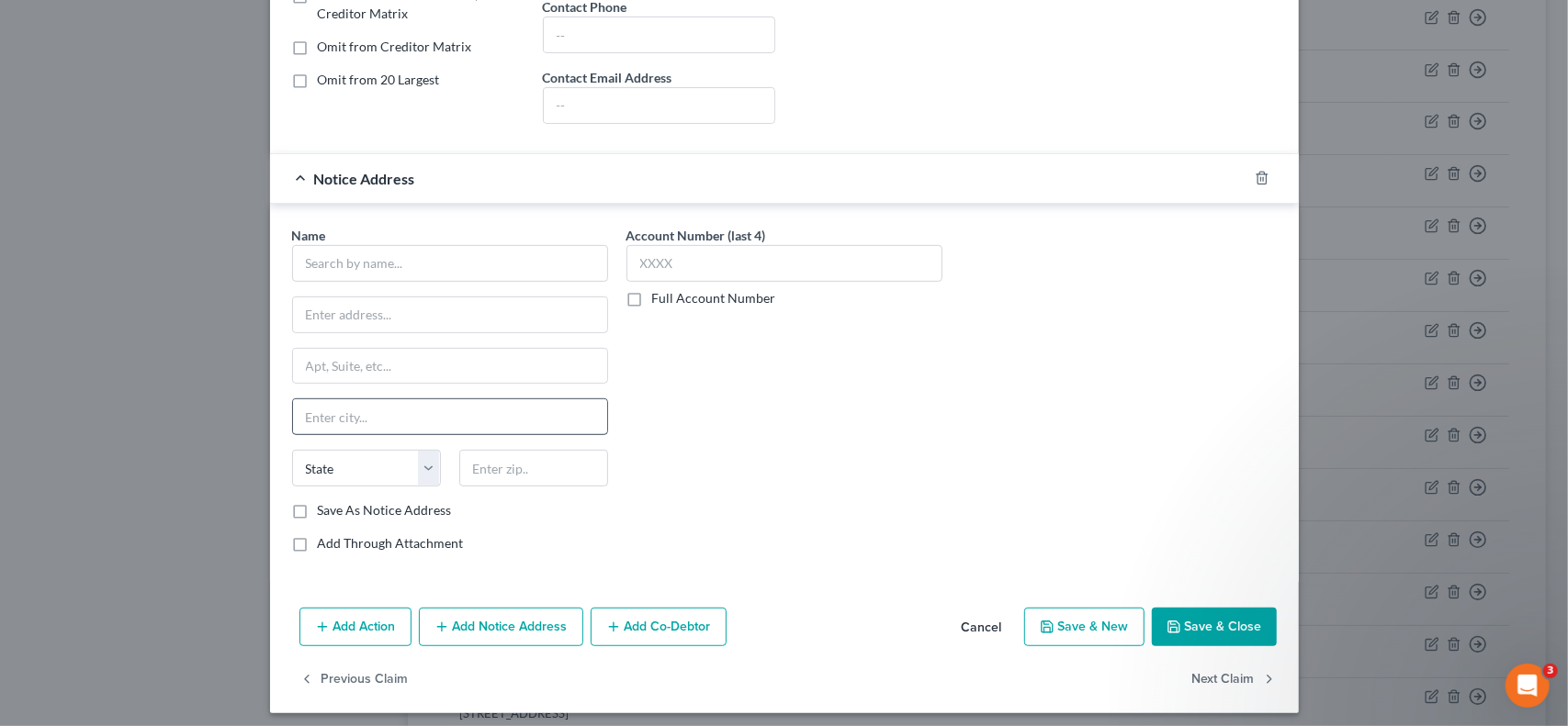
scroll to position [440, 0]
click at [439, 263] on input "text" at bounding box center [450, 263] width 316 height 37
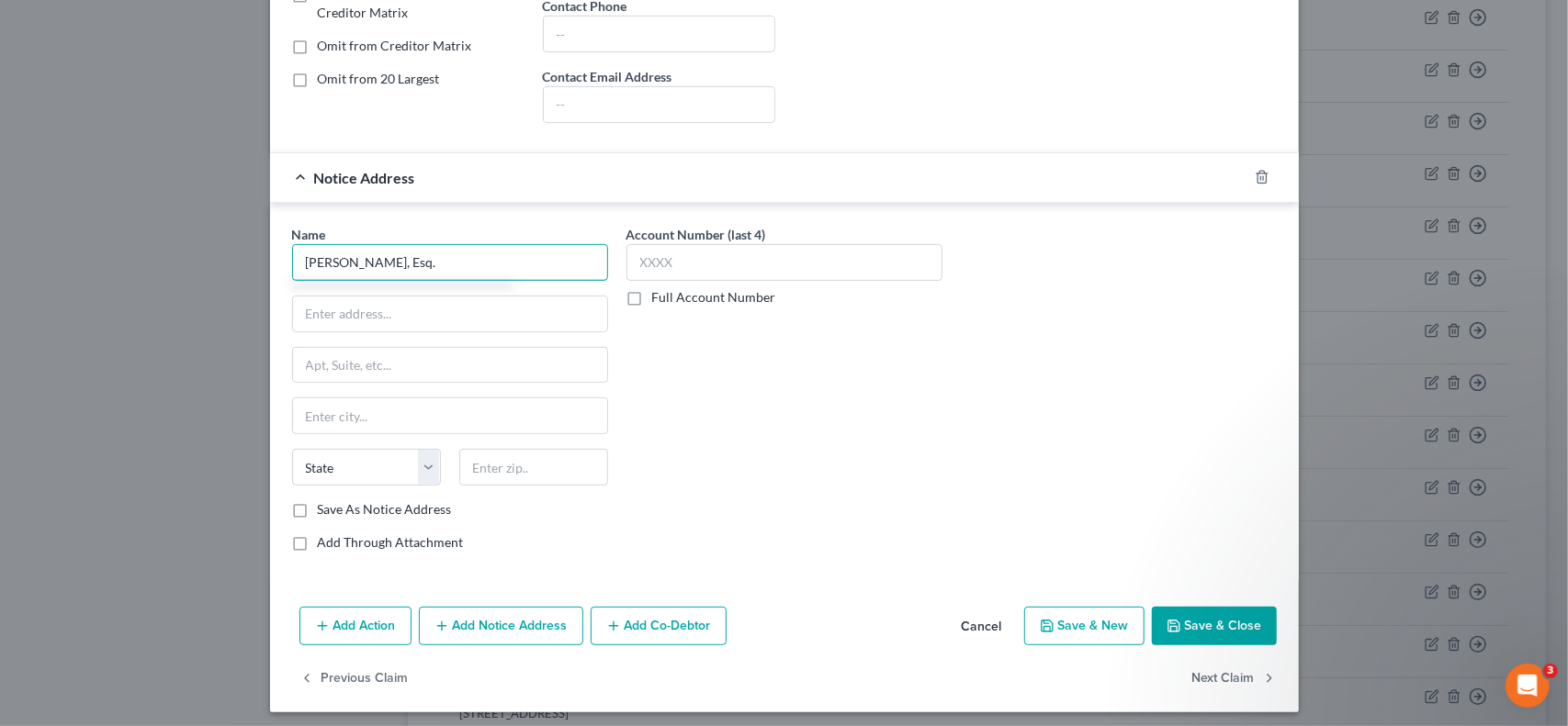
type input "[PERSON_NAME], Esq."
type input "[STREET_ADDRESS]"
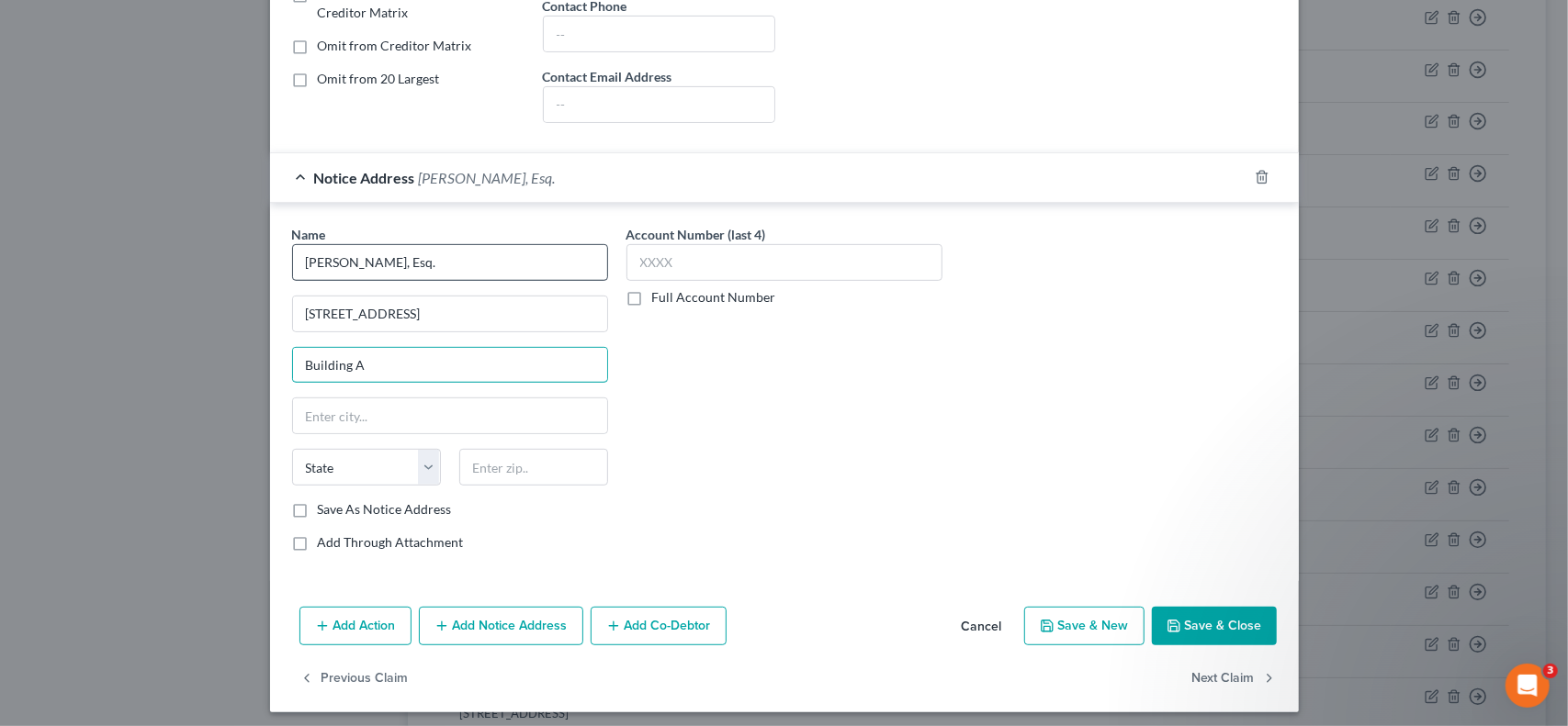
type input "Building A"
type input "32308"
type input "Tallahassee"
select select "9"
click at [1191, 618] on button "Save & Close" at bounding box center [1214, 626] width 125 height 38
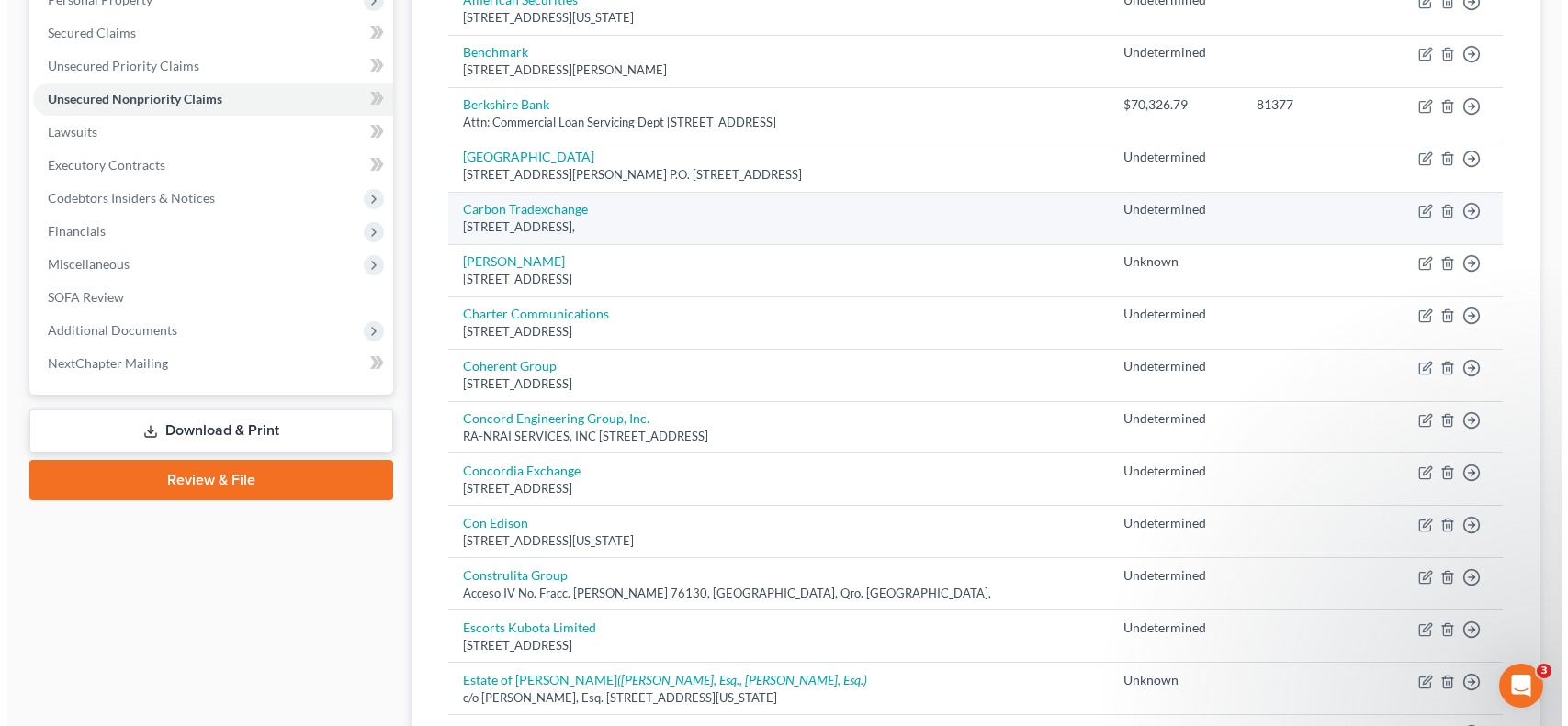
scroll to position [0, 0]
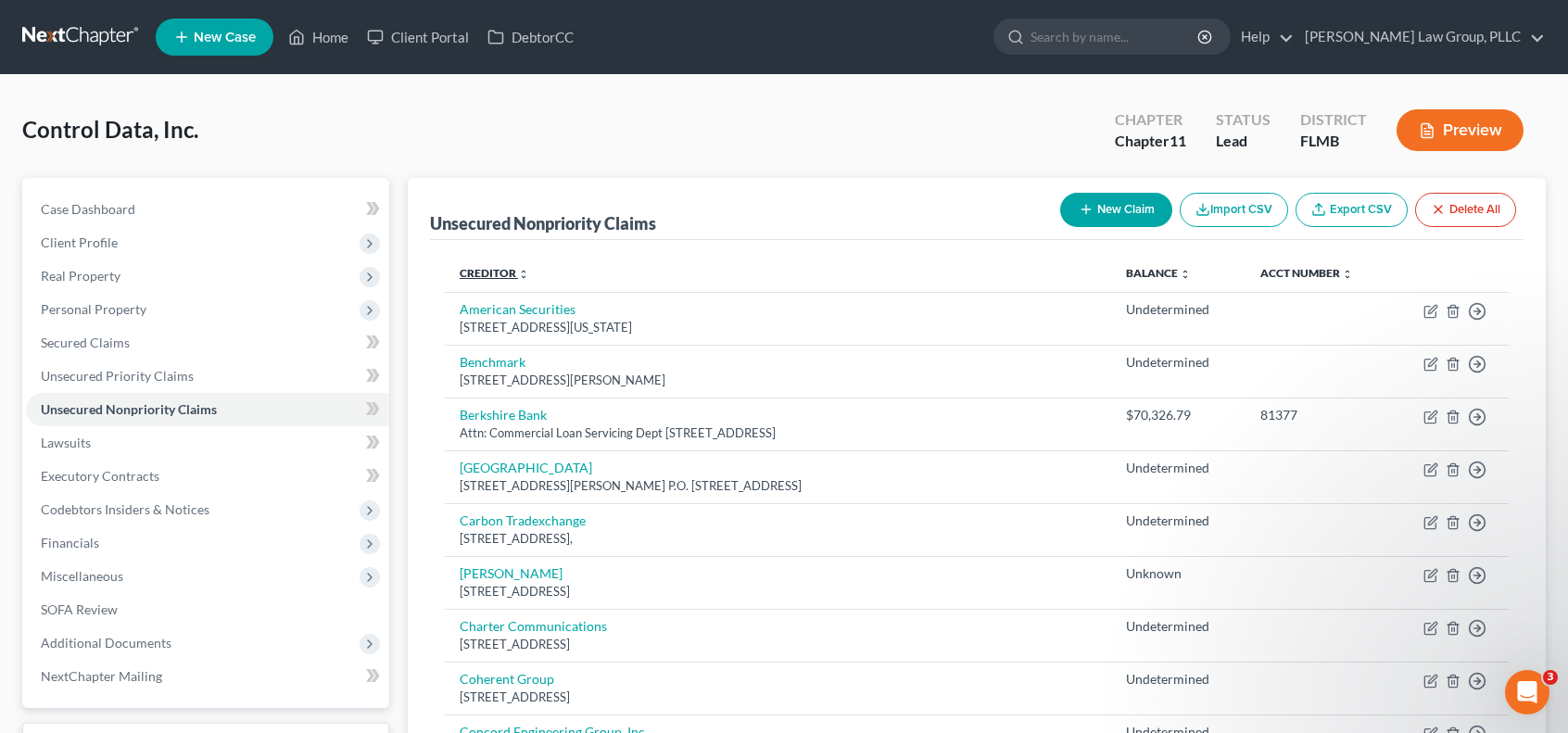
click at [519, 276] on icon "unfold_more" at bounding box center [523, 274] width 11 height 11
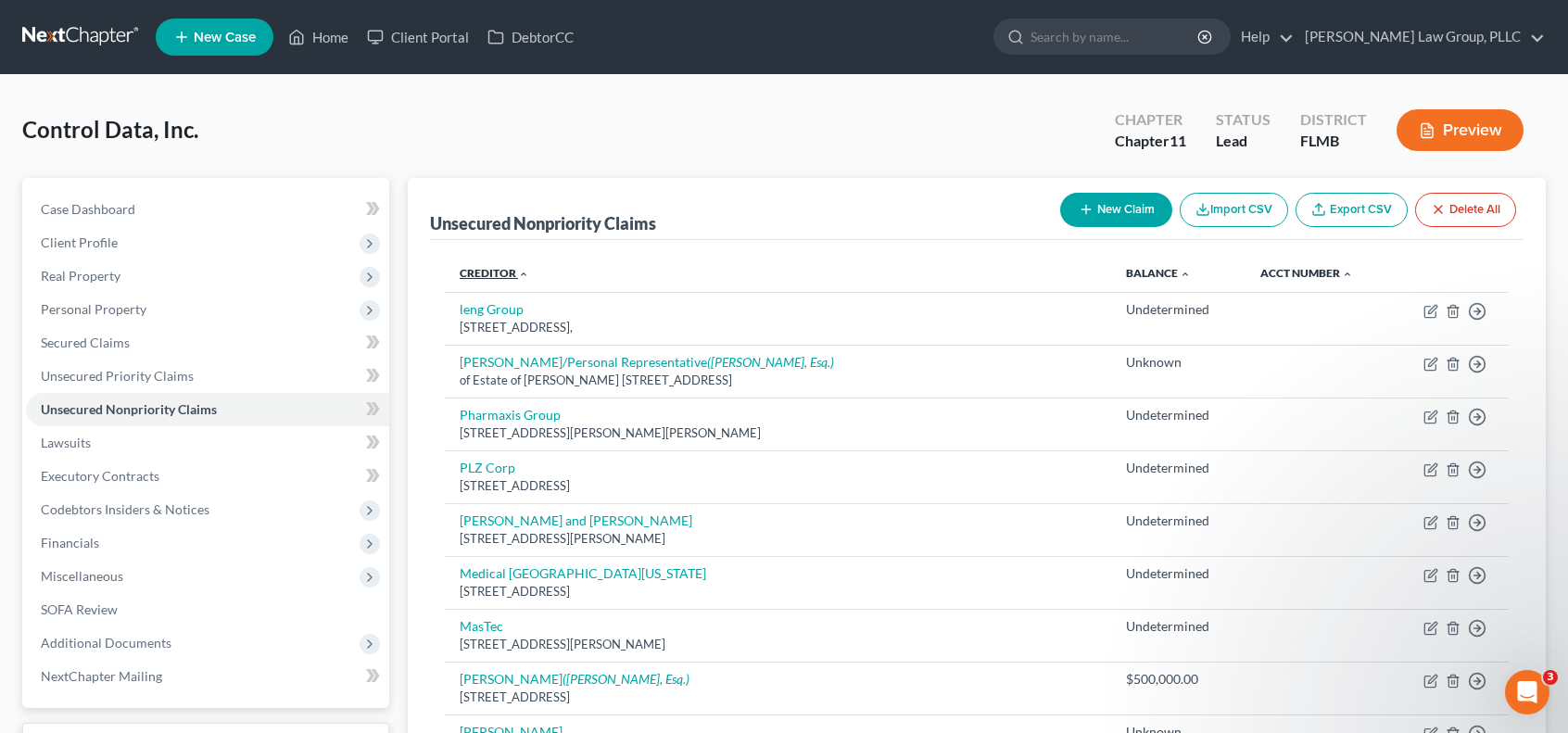
click at [519, 276] on icon "expand_less" at bounding box center [523, 274] width 11 height 11
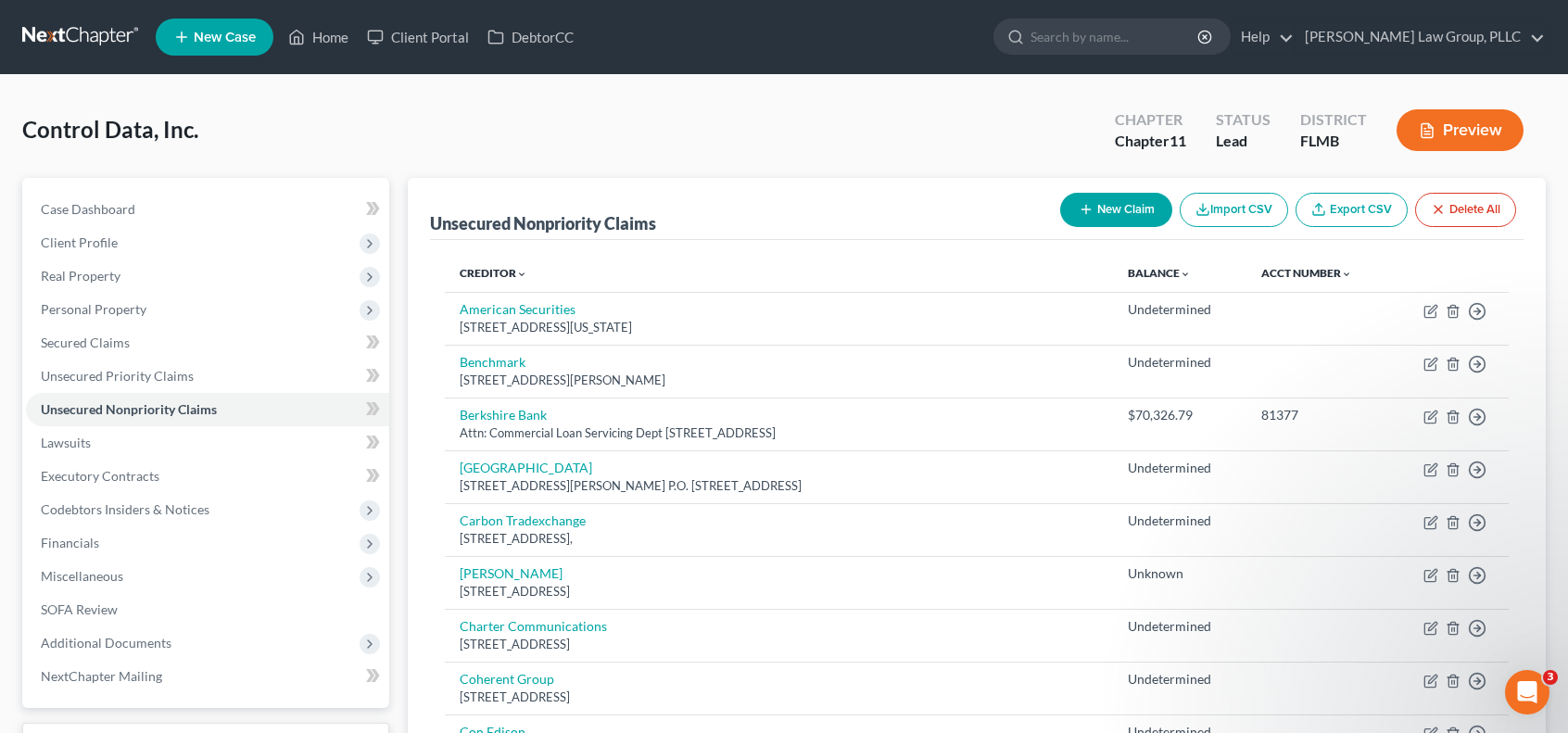
click at [1120, 211] on button "New Claim" at bounding box center [1116, 210] width 113 height 34
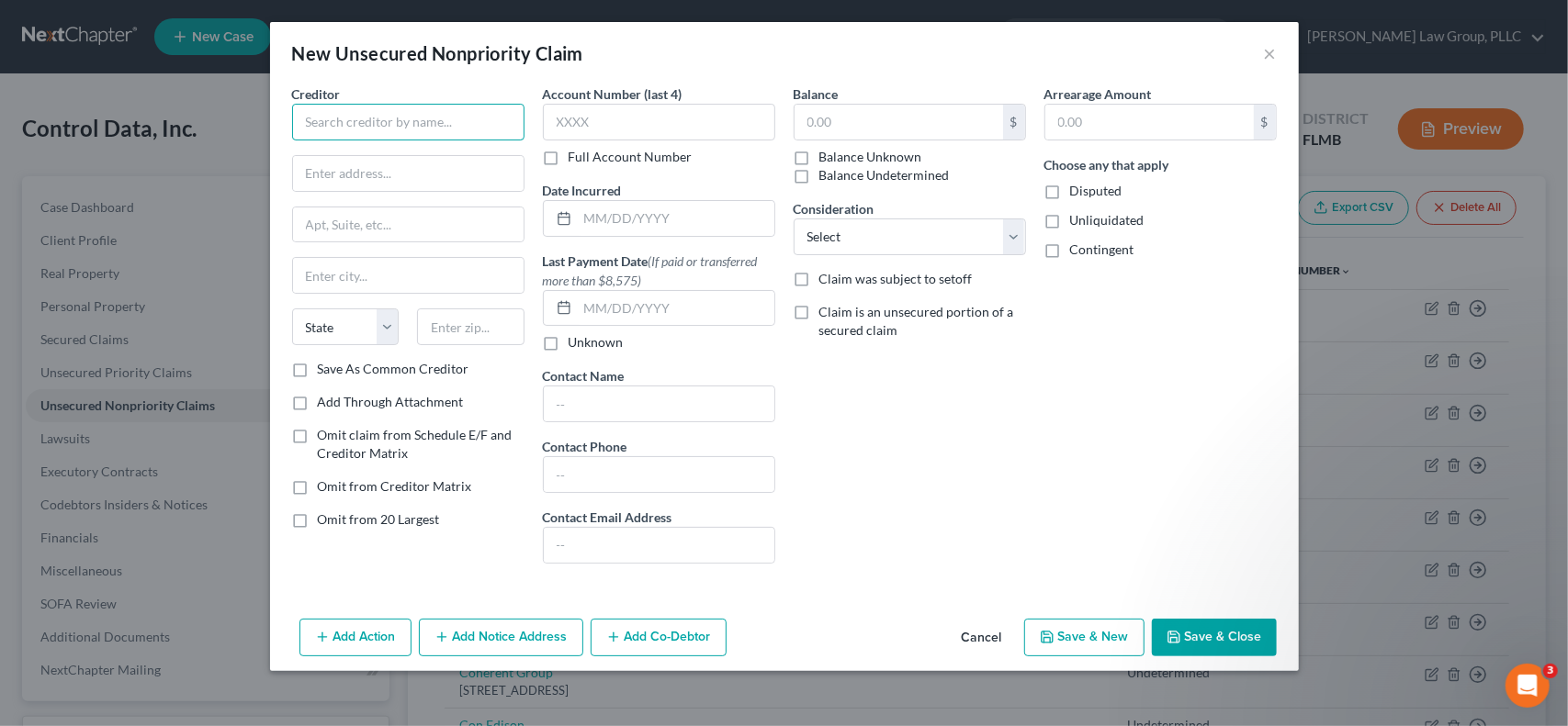
click at [386, 117] on input "text" at bounding box center [409, 122] width 233 height 37
type input "[PERSON_NAME]"
type input "[STREET_ADDRESS][PERSON_NAME]"
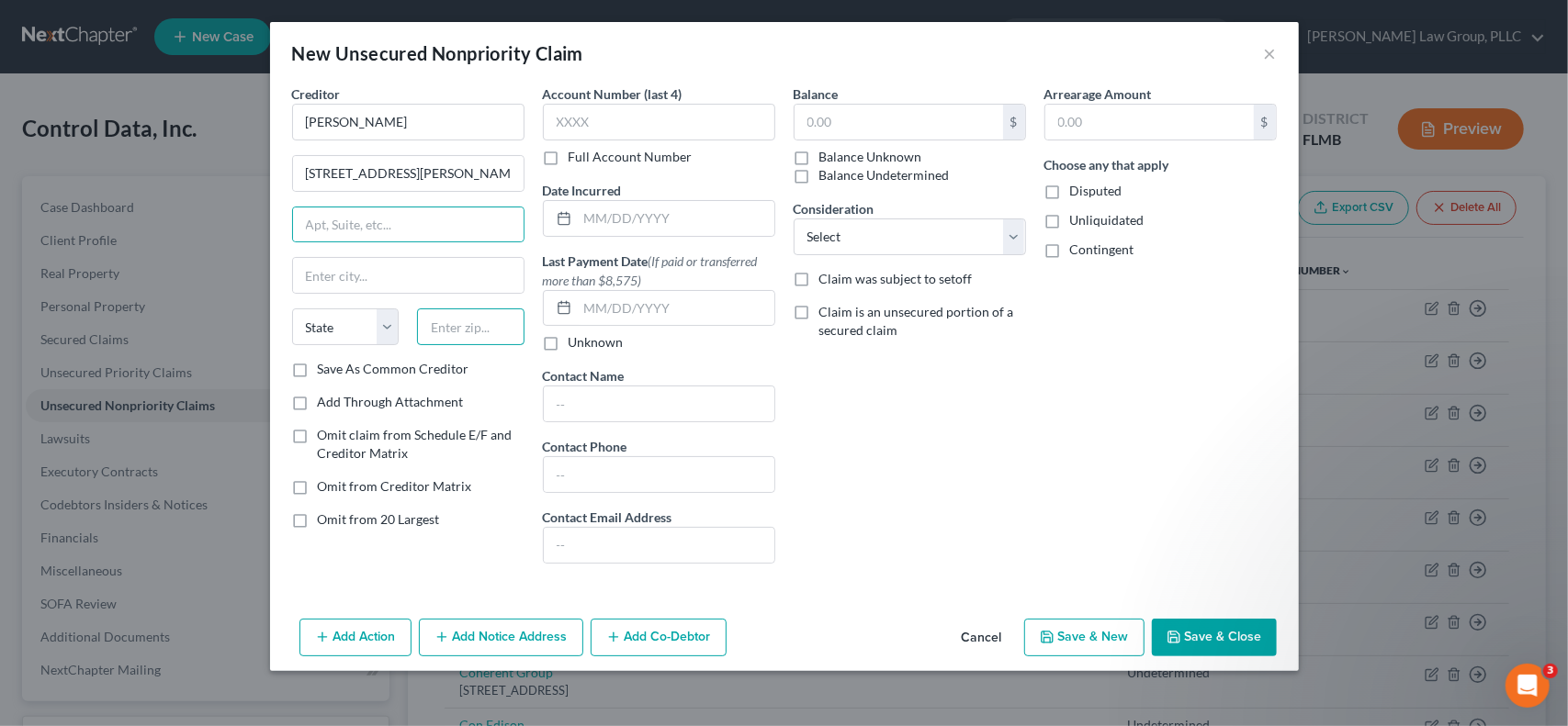
click at [513, 322] on input "text" at bounding box center [471, 327] width 108 height 37
type input "33764"
click at [490, 364] on div "Save As Common Creditor" at bounding box center [409, 368] width 233 height 18
type input "Clearwater"
select select "9"
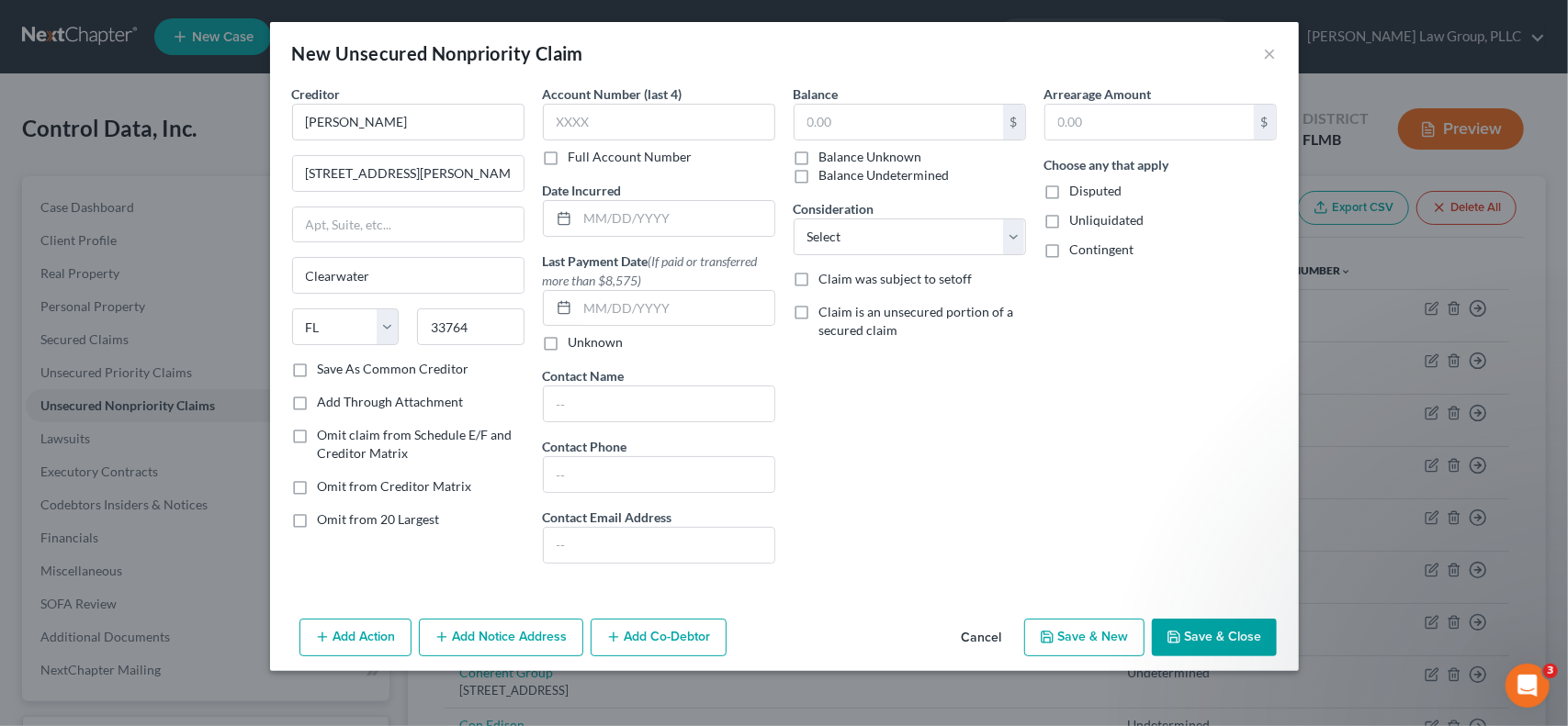
click at [820, 158] on label "Balance Unknown" at bounding box center [871, 157] width 103 height 18
click at [826, 158] on input "Balance Unknown" at bounding box center [832, 154] width 12 height 12
checkbox input "true"
type input "0.00"
click at [888, 238] on select "Select Cable / Satellite Services Collection Agency Credit Card Debt Debt Couns…" at bounding box center [910, 237] width 233 height 37
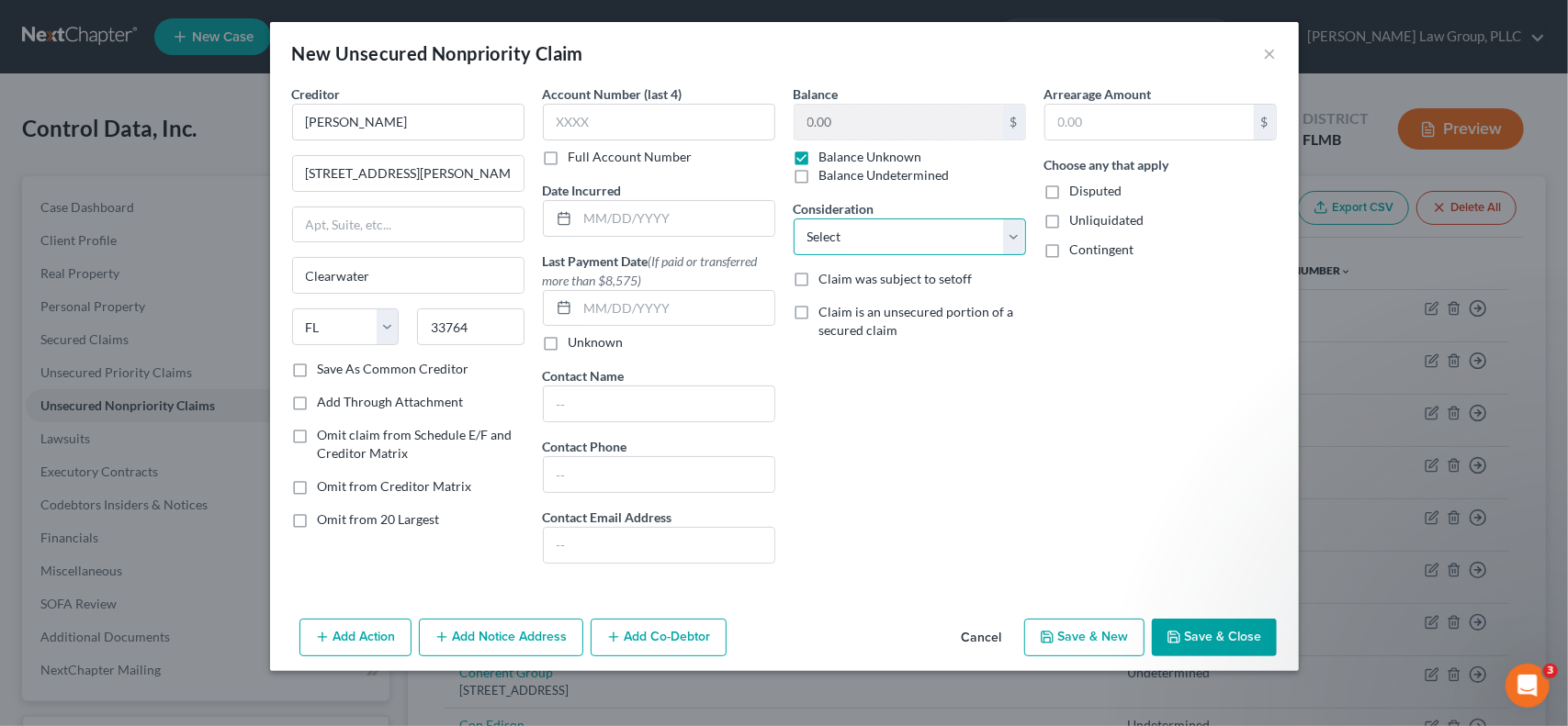
select select "11"
click at [794, 218] on select "Select Cable / Satellite Services Collection Agency Credit Card Debt Debt Couns…" at bounding box center [910, 237] width 233 height 37
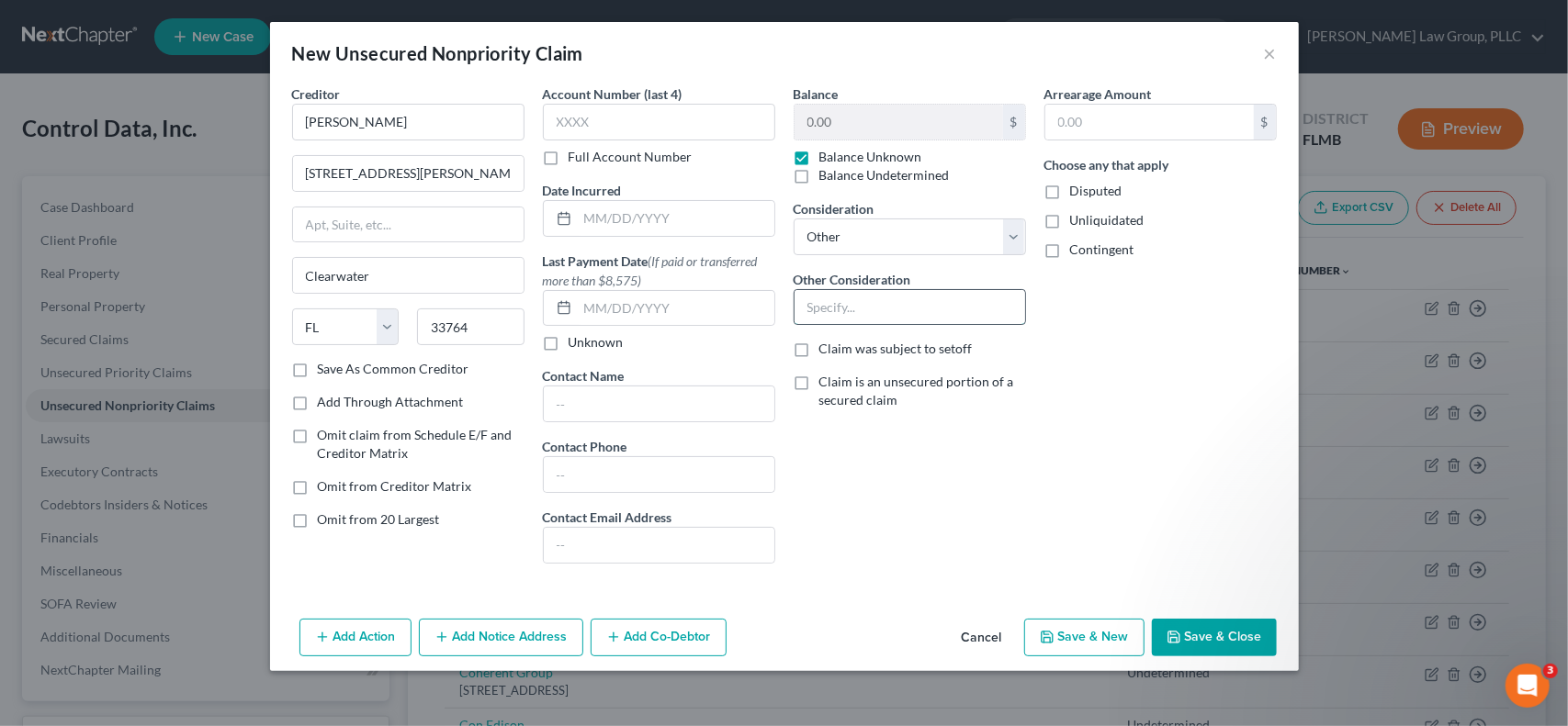
click at [999, 302] on input "text" at bounding box center [910, 308] width 231 height 35
type input "P"
type input "Property damage"
click at [1070, 221] on label "Unliquidated" at bounding box center [1106, 220] width 74 height 18
click at [1077, 221] on input "Unliquidated" at bounding box center [1083, 217] width 12 height 12
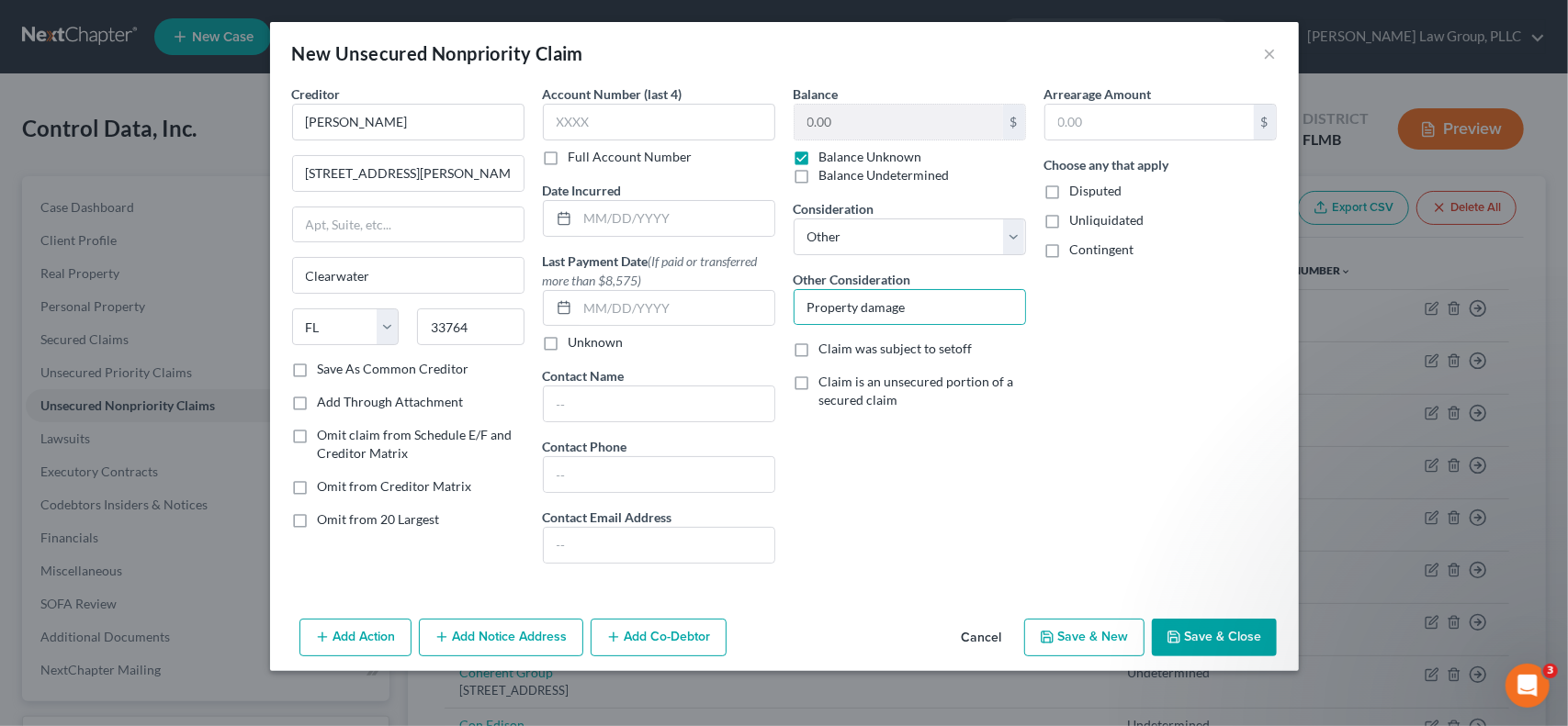
checkbox input "true"
click at [503, 641] on button "Add Notice Address" at bounding box center [500, 638] width 164 height 38
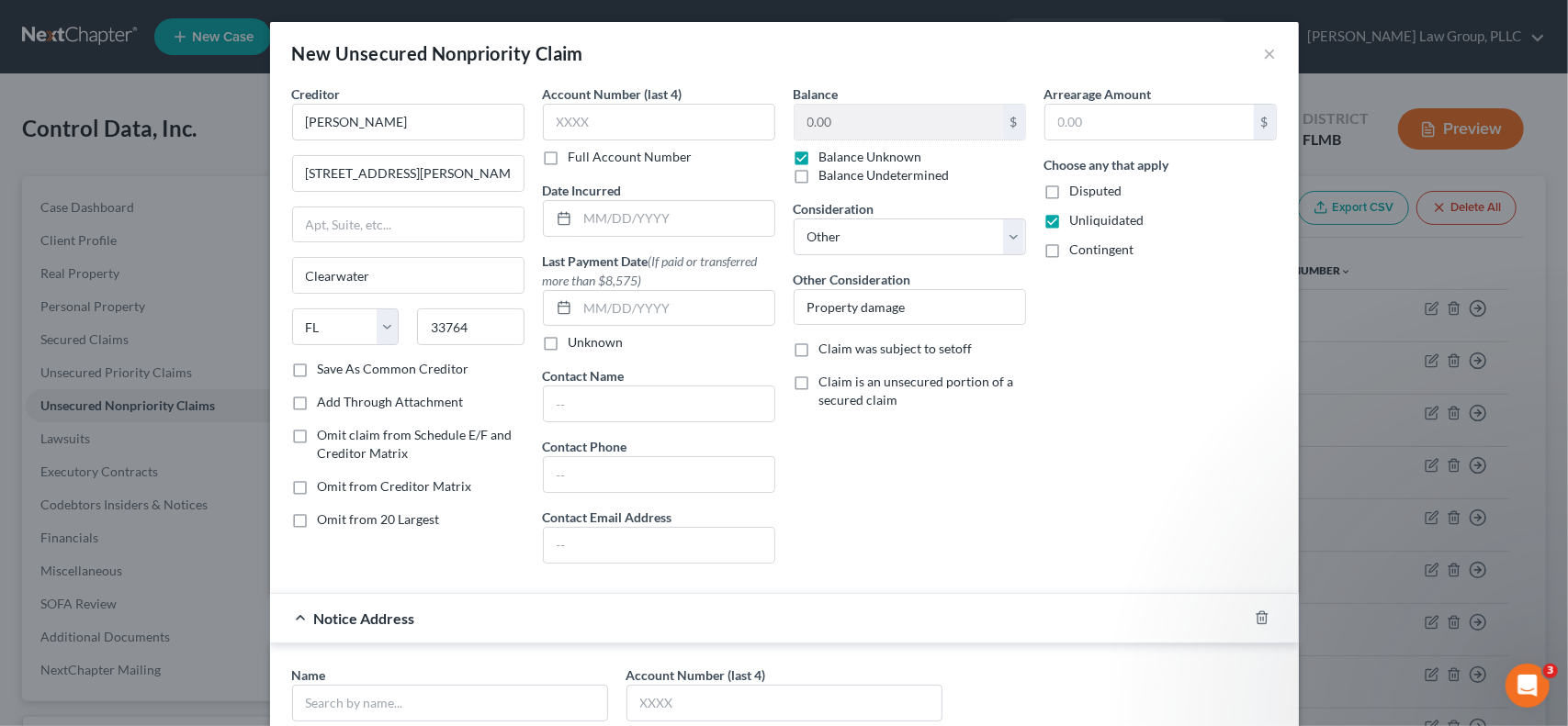
scroll to position [306, 0]
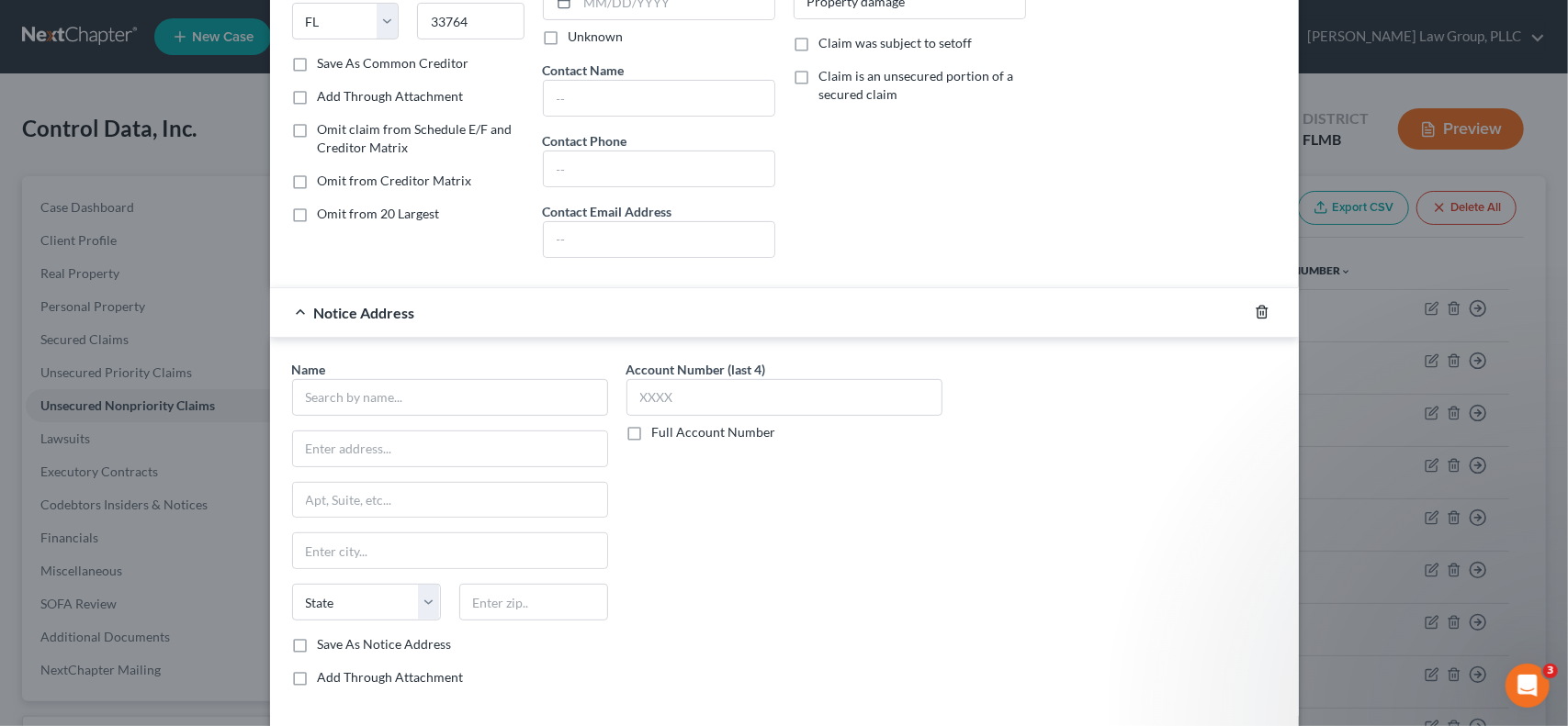
click at [1259, 307] on icon "button" at bounding box center [1261, 313] width 9 height 12
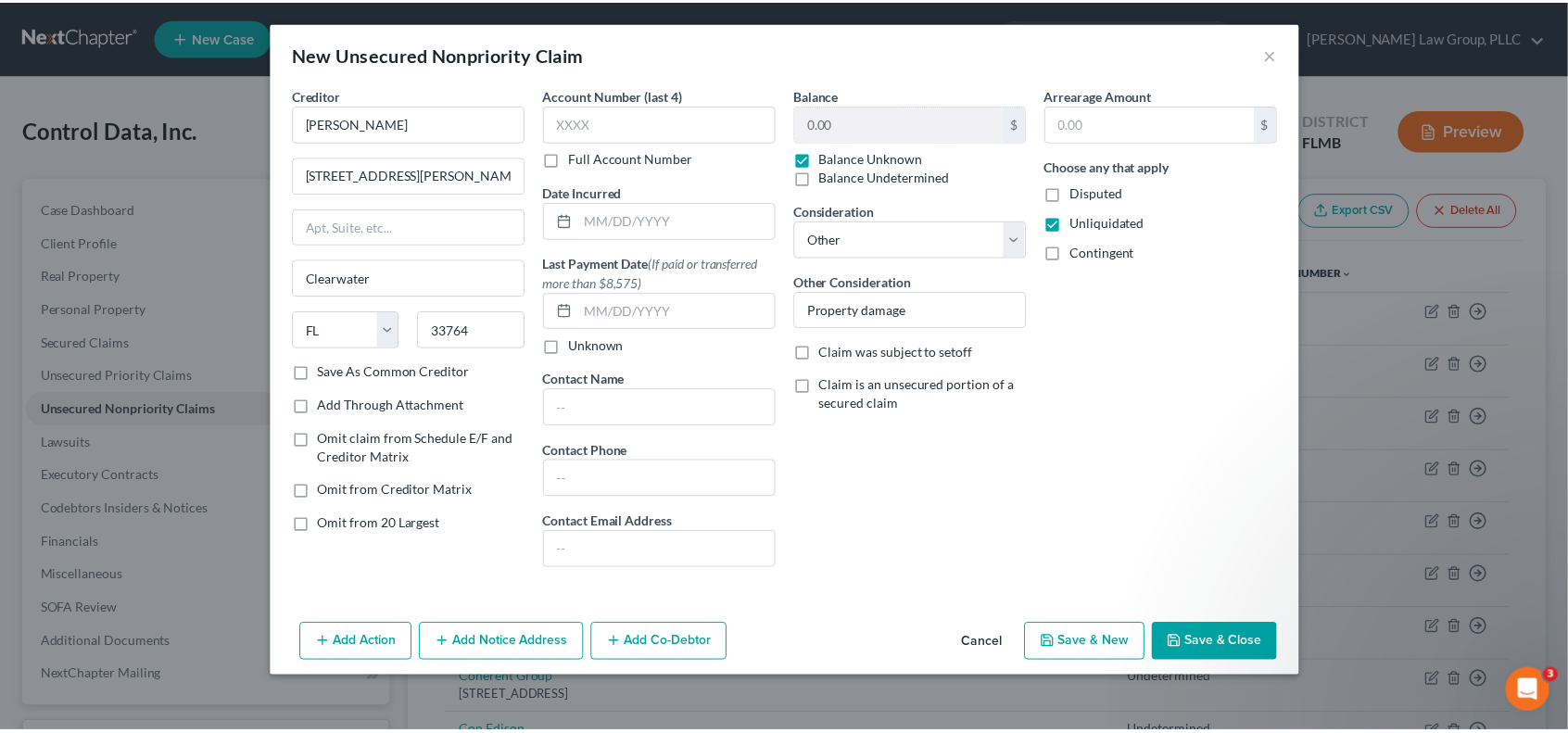
scroll to position [0, 0]
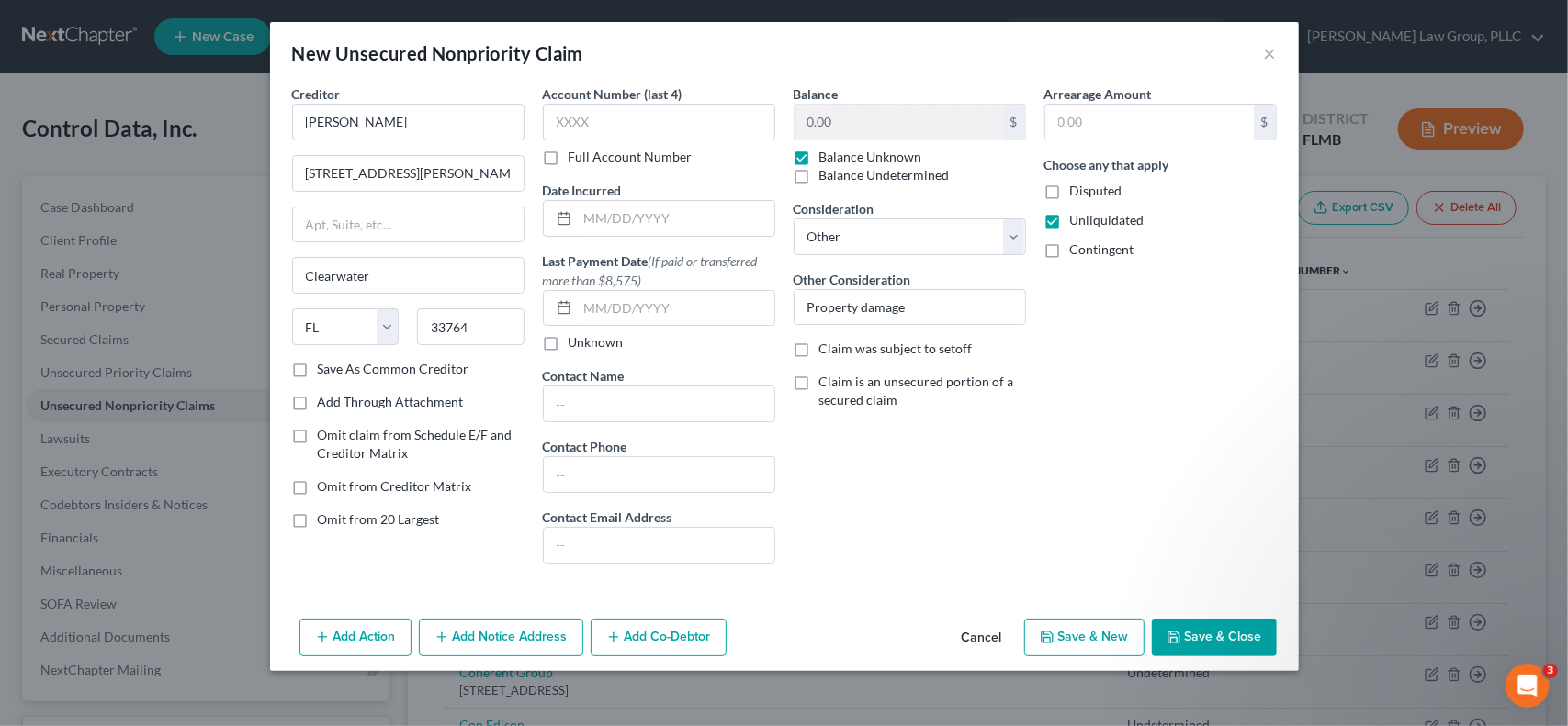
click at [1217, 635] on button "Save & Close" at bounding box center [1214, 638] width 125 height 38
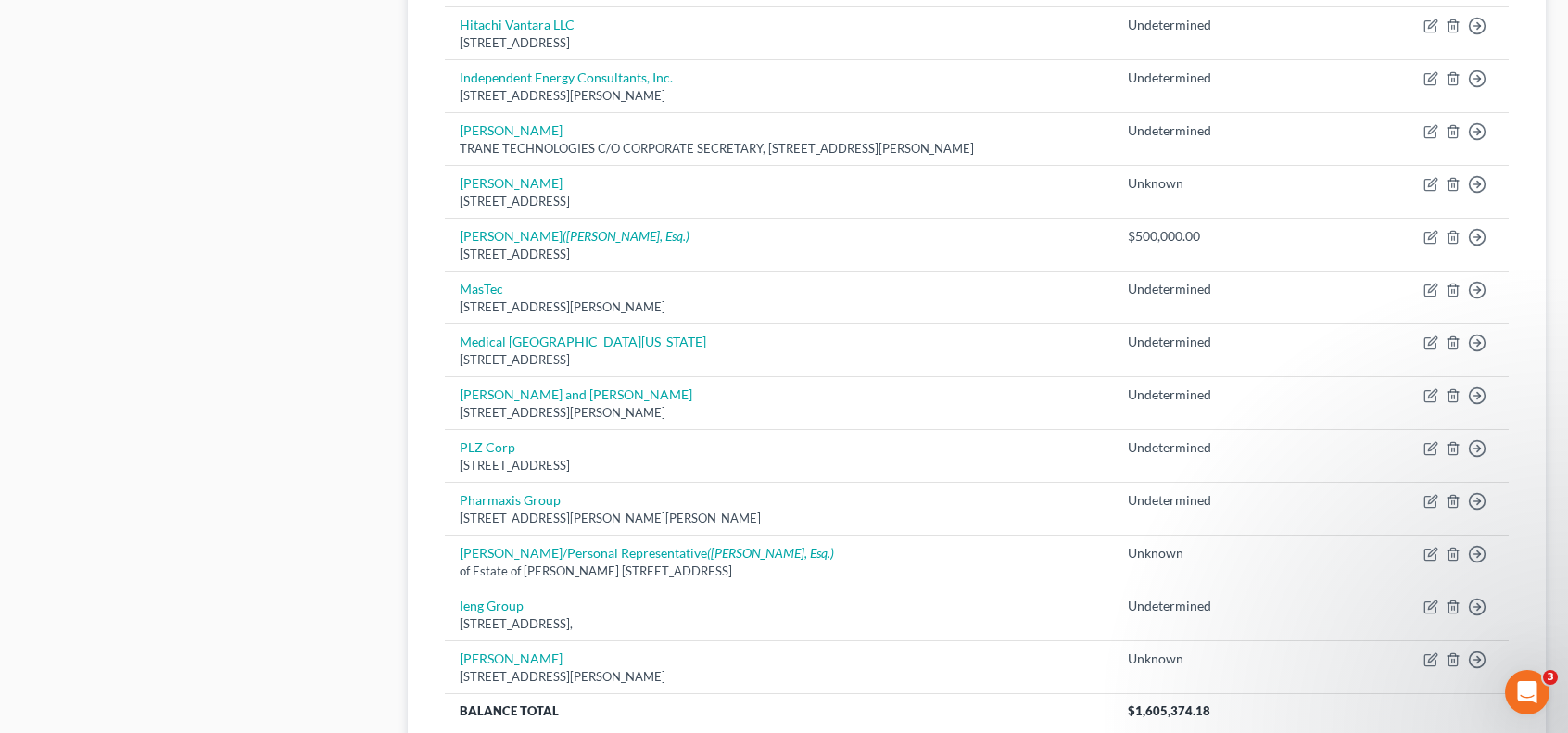
scroll to position [1449, 0]
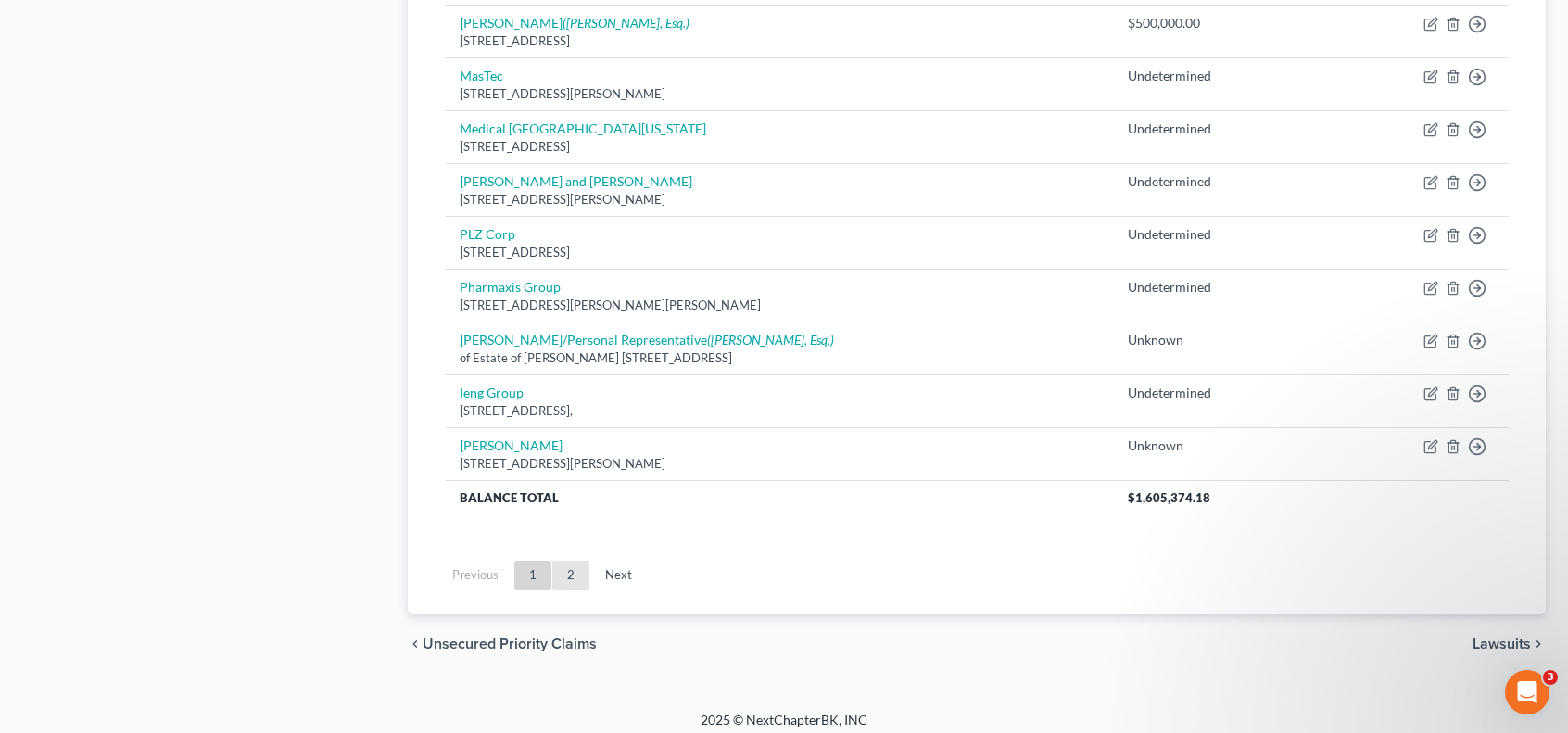
click at [581, 566] on link "2" at bounding box center [571, 576] width 37 height 30
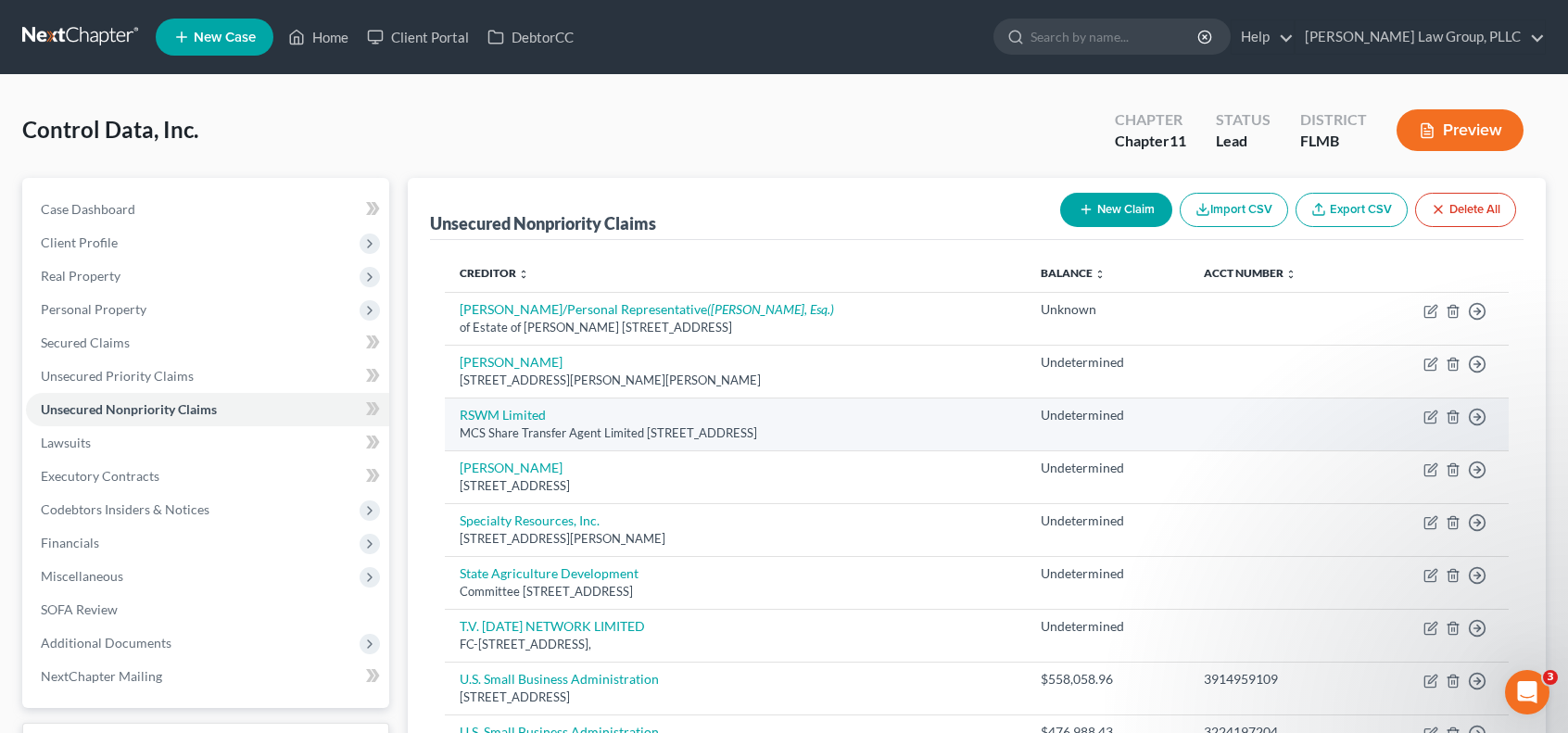
scroll to position [399, 0]
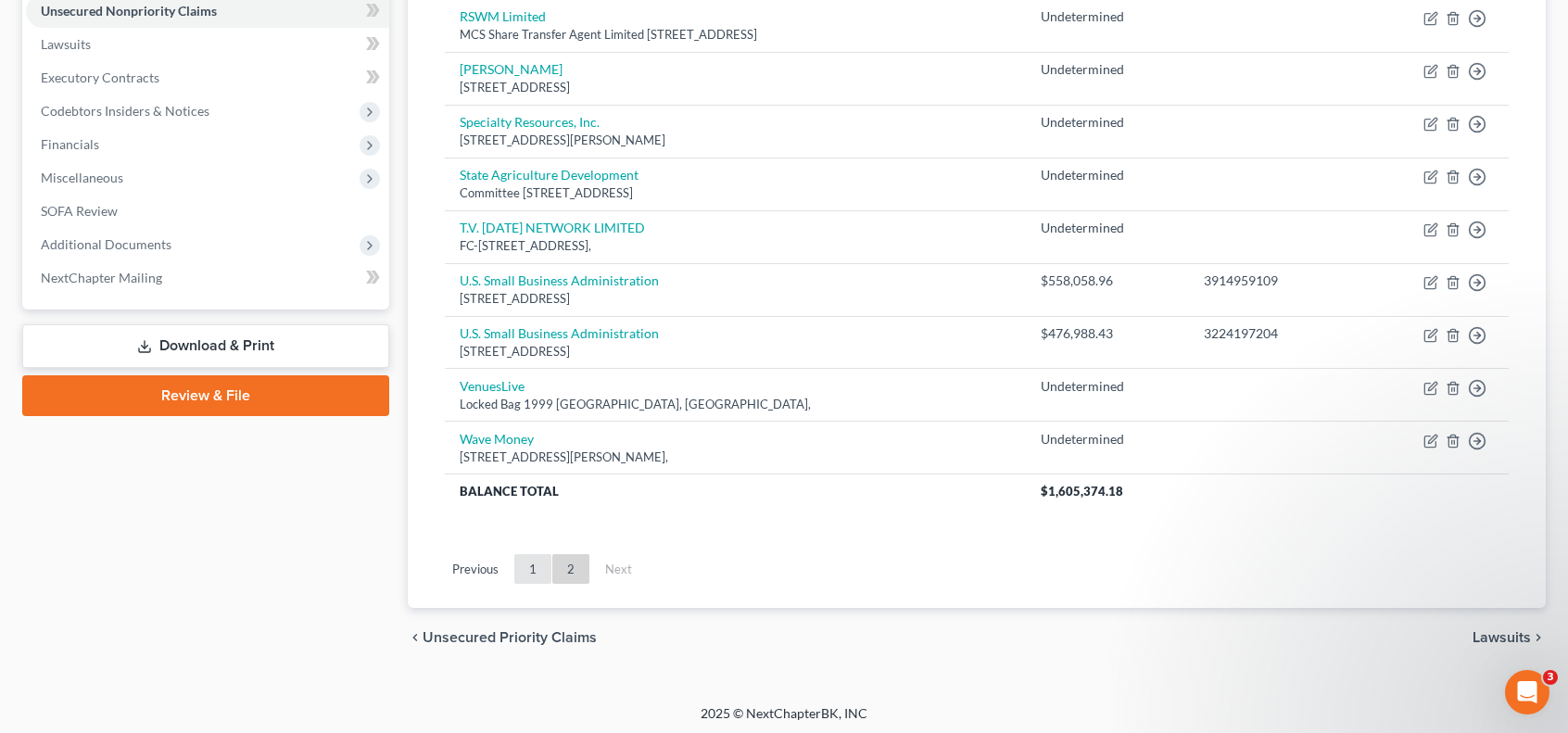
click at [526, 565] on link "1" at bounding box center [533, 569] width 37 height 30
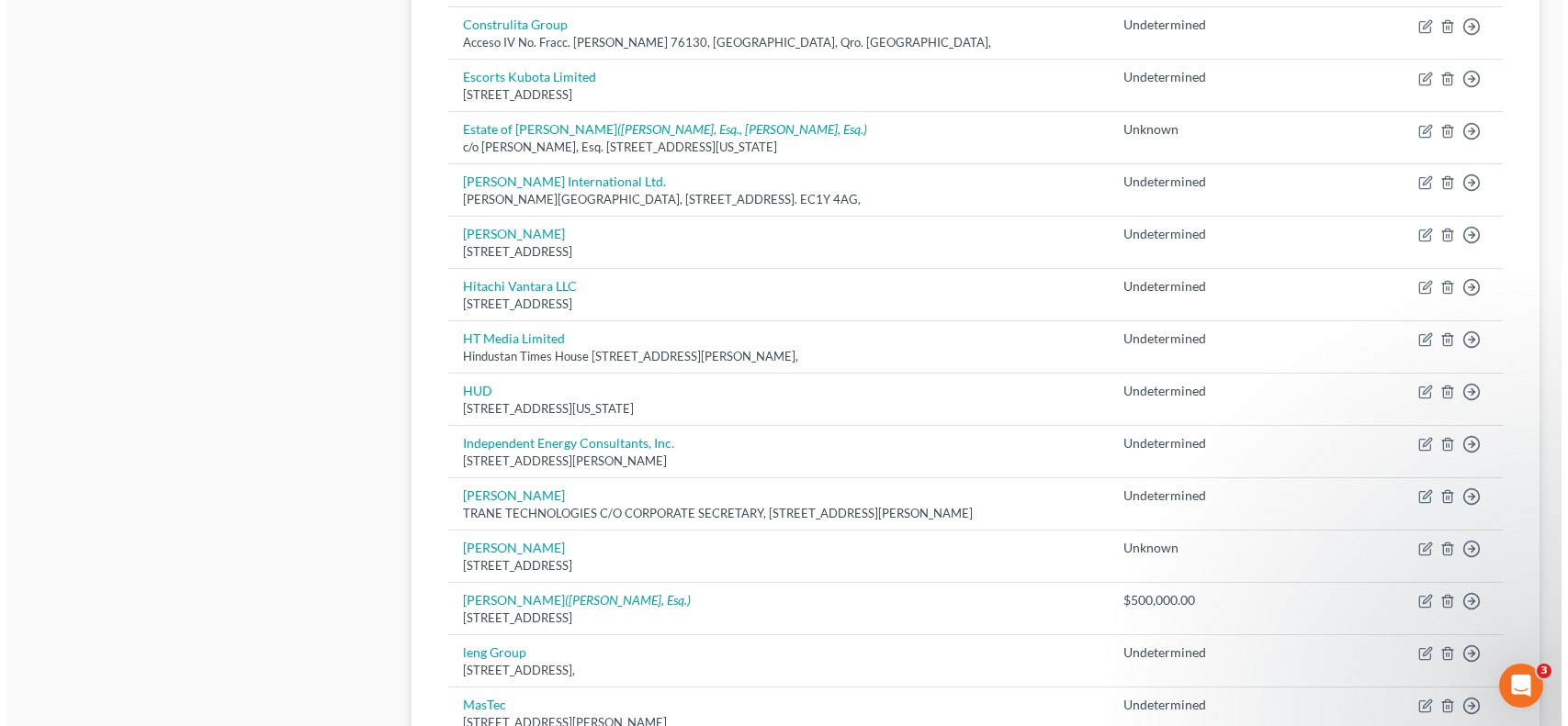
scroll to position [860, 0]
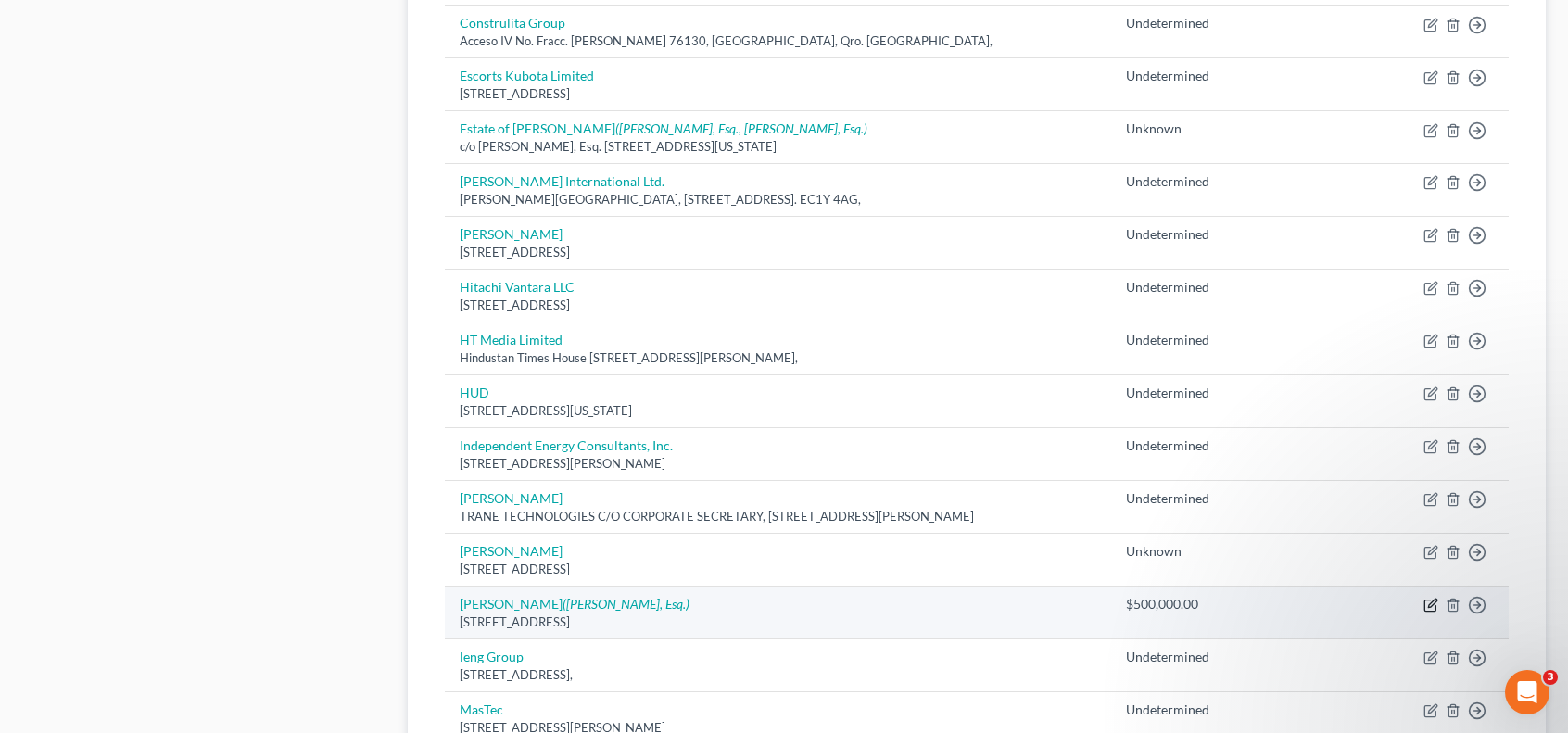
click at [1427, 598] on icon "button" at bounding box center [1430, 605] width 15 height 15
select select "14"
select select "11"
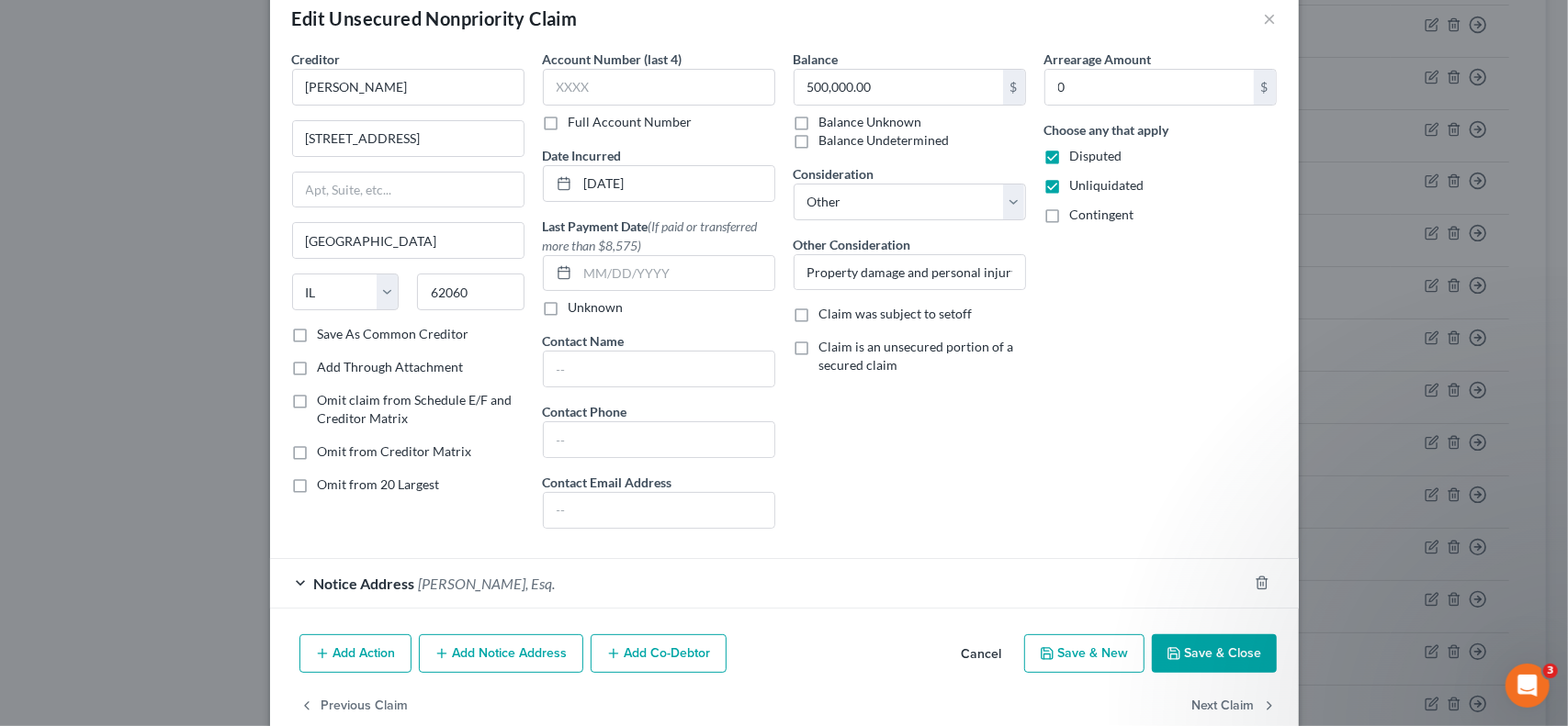
scroll to position [66, 0]
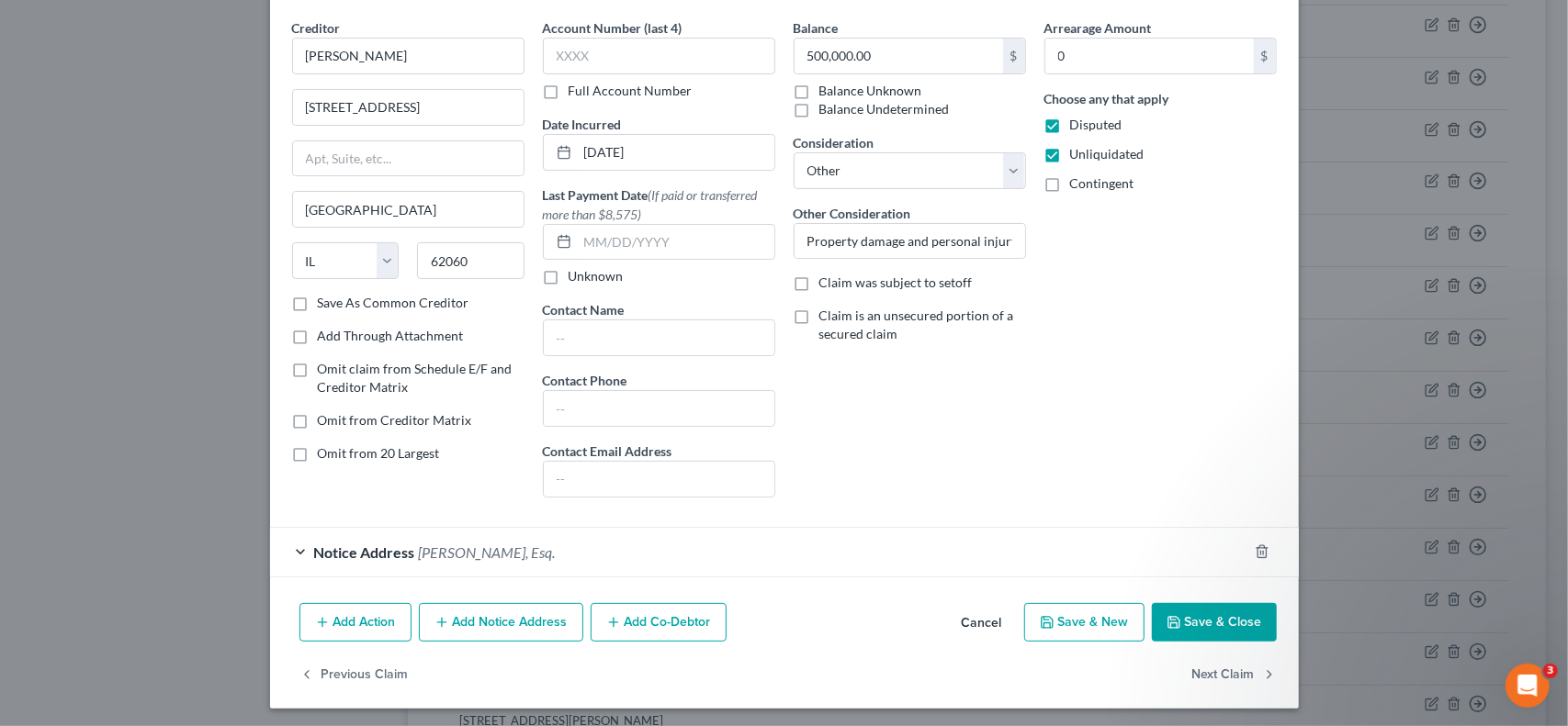
click at [534, 620] on button "Add Notice Address" at bounding box center [500, 622] width 164 height 38
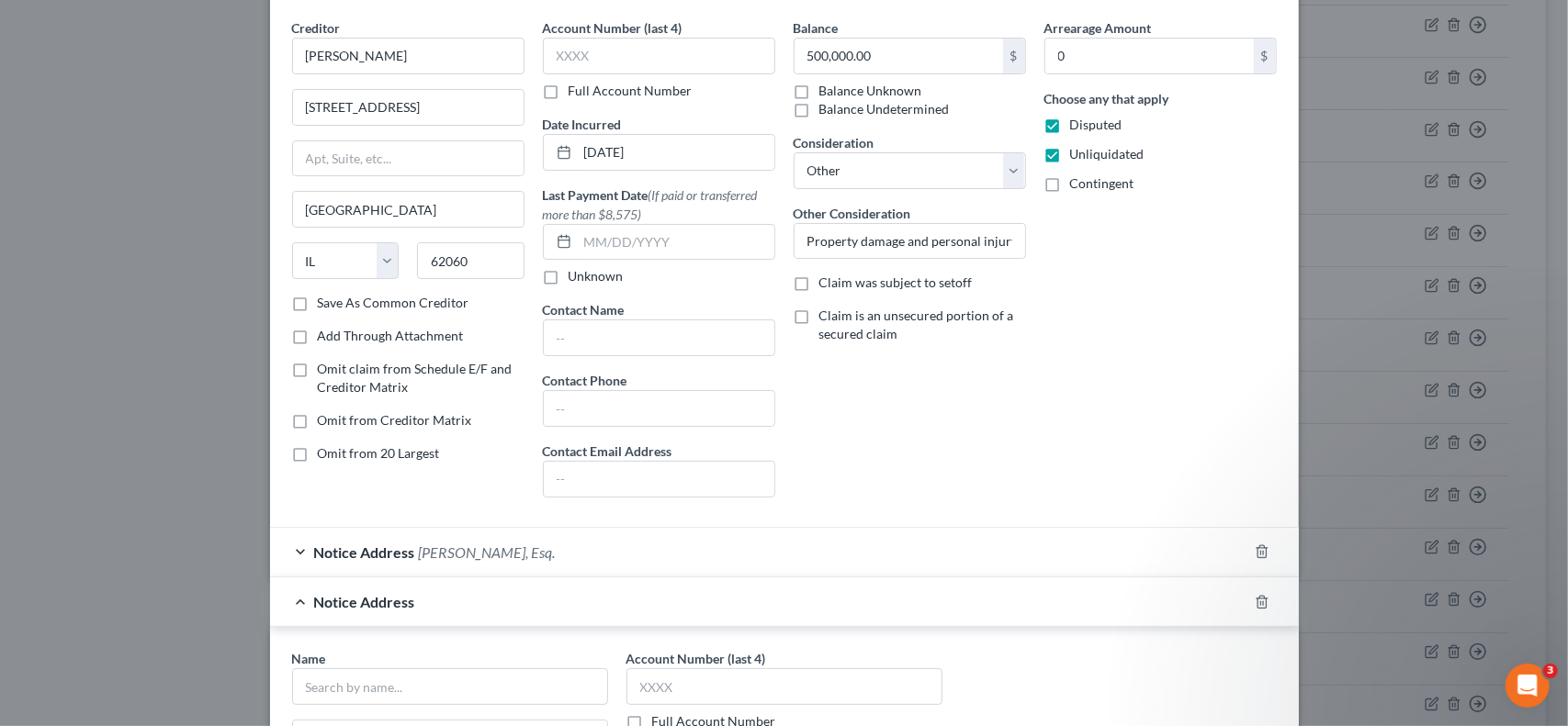
scroll to position [372, 0]
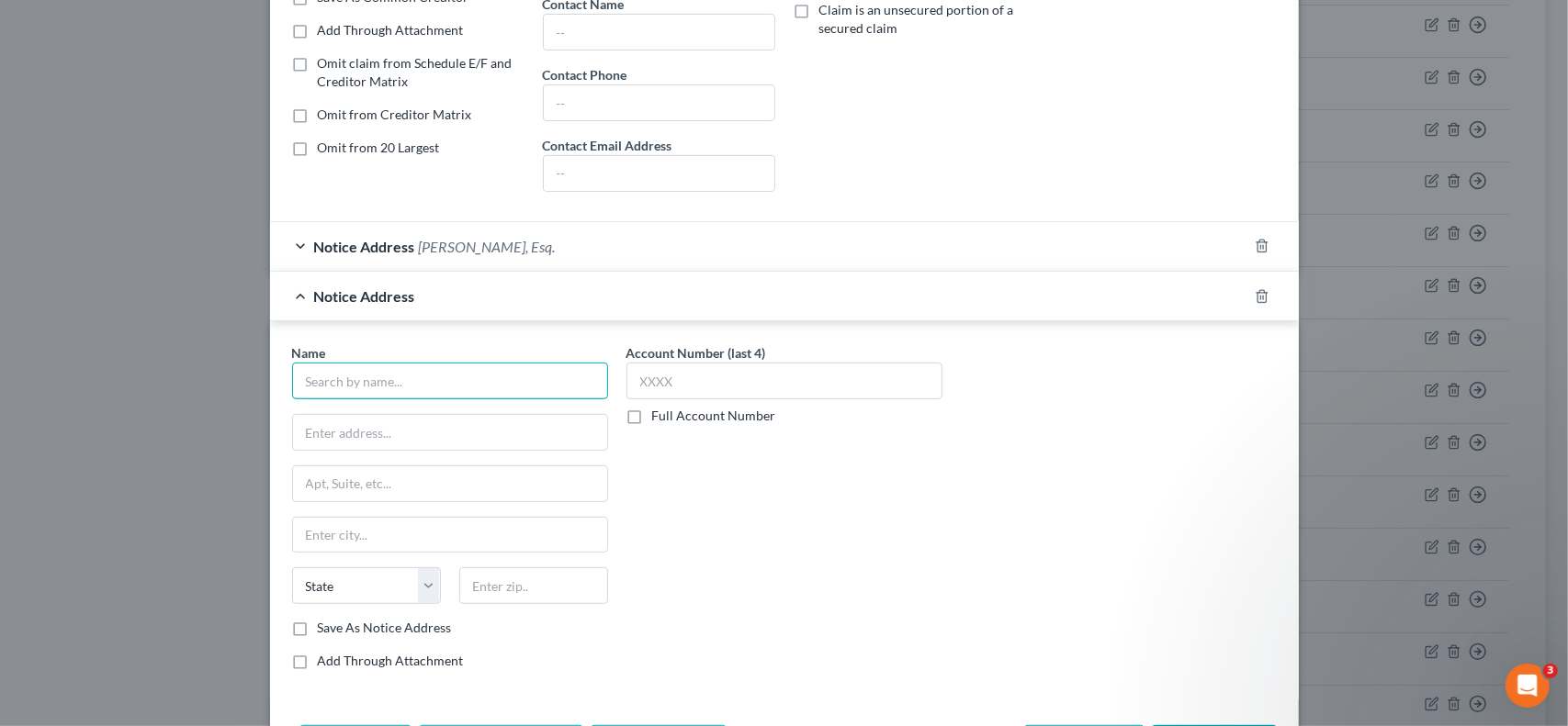
click at [452, 366] on input "text" at bounding box center [450, 381] width 316 height 37
type input "[PERSON_NAME]"
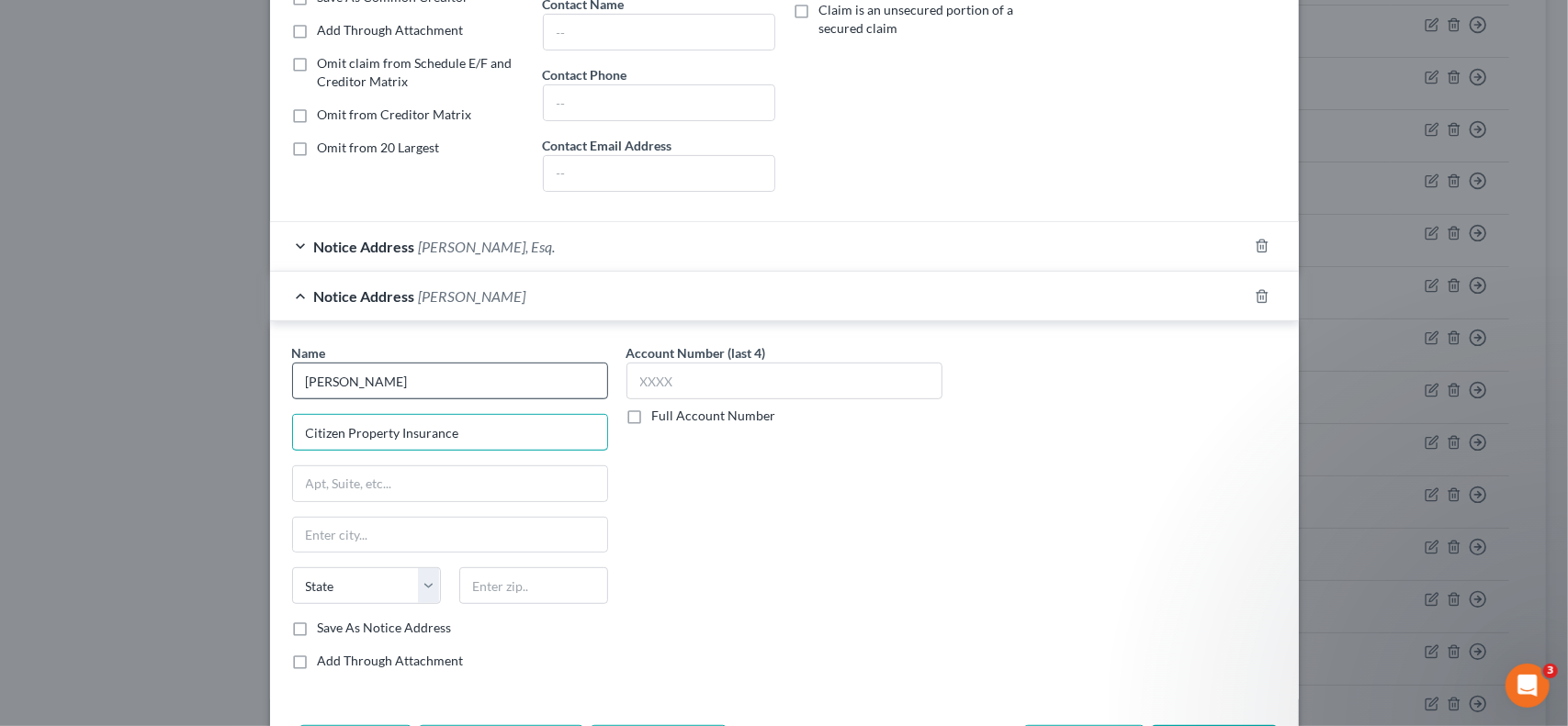
type input "Citizen Property Insurance"
type input "PO Box 19700"
type input "32245"
type input "[GEOGRAPHIC_DATA]"
select select "9"
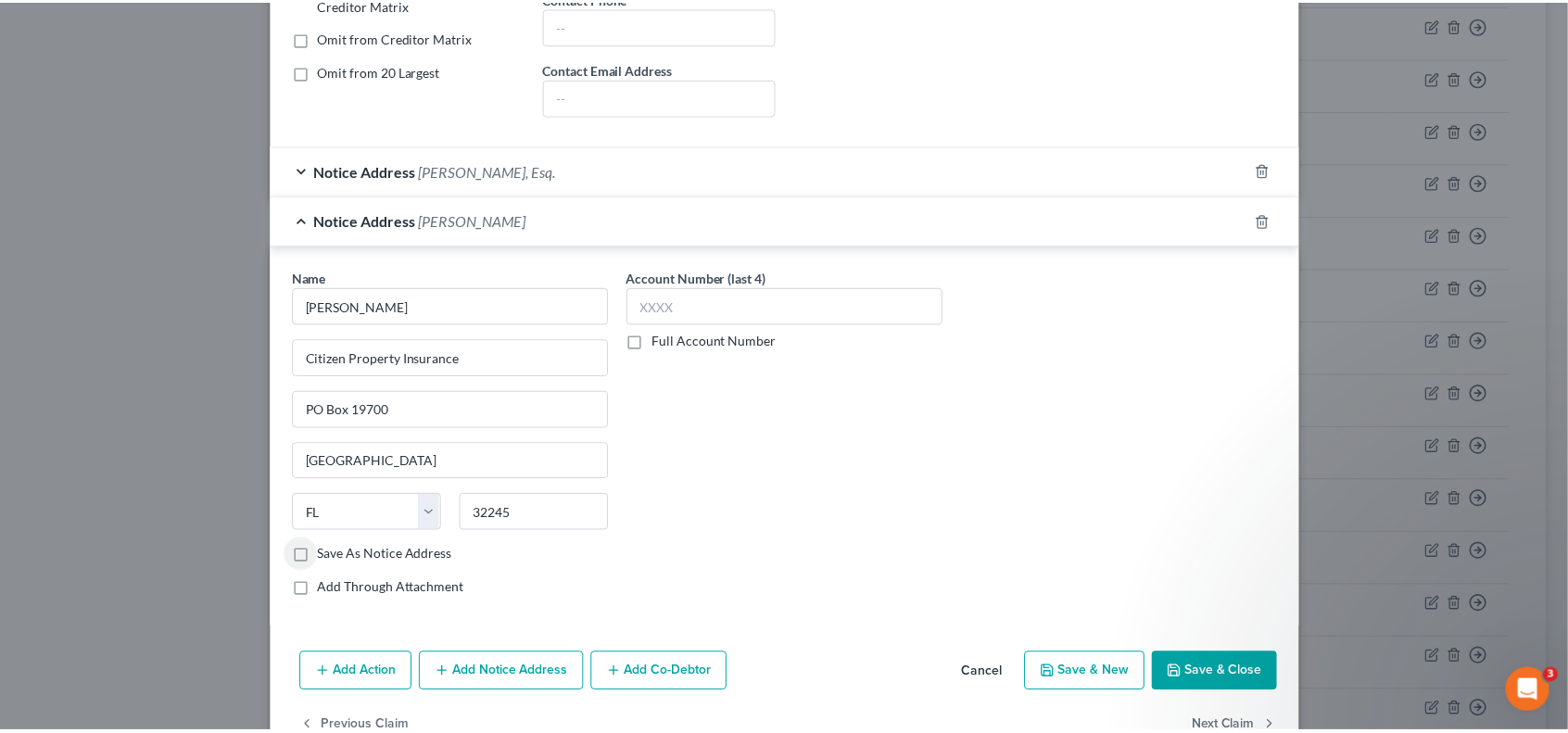
scroll to position [495, 0]
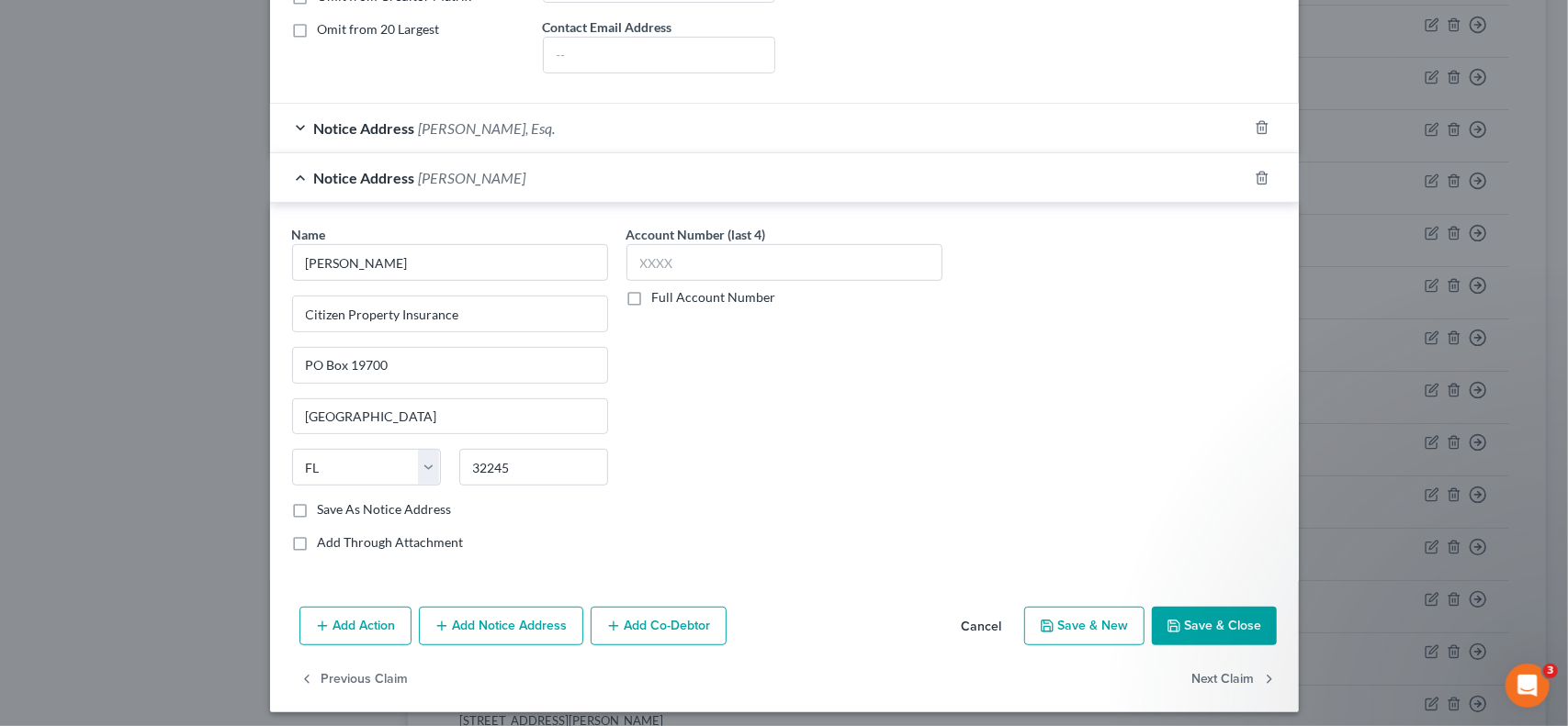
click at [1226, 619] on button "Save & Close" at bounding box center [1214, 626] width 125 height 38
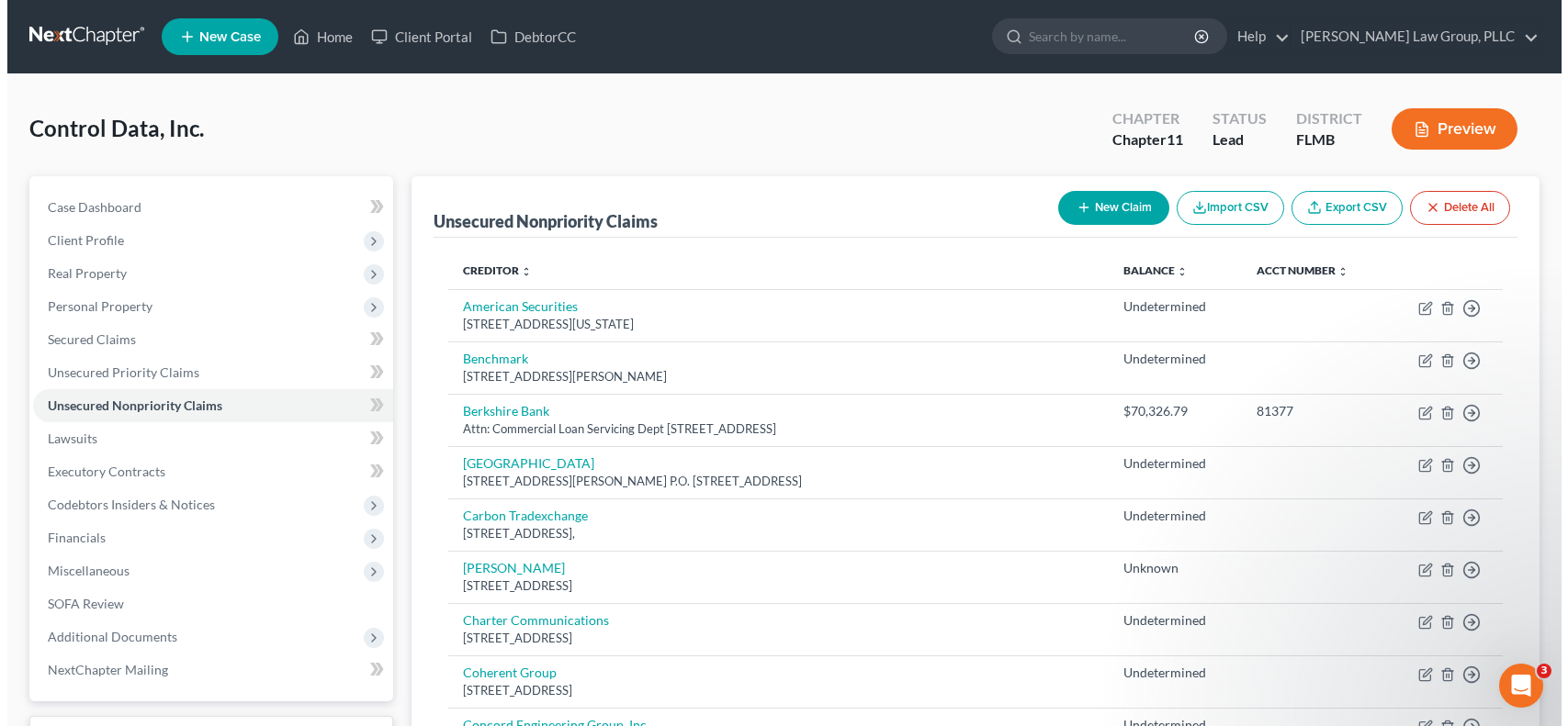
scroll to position [0, 0]
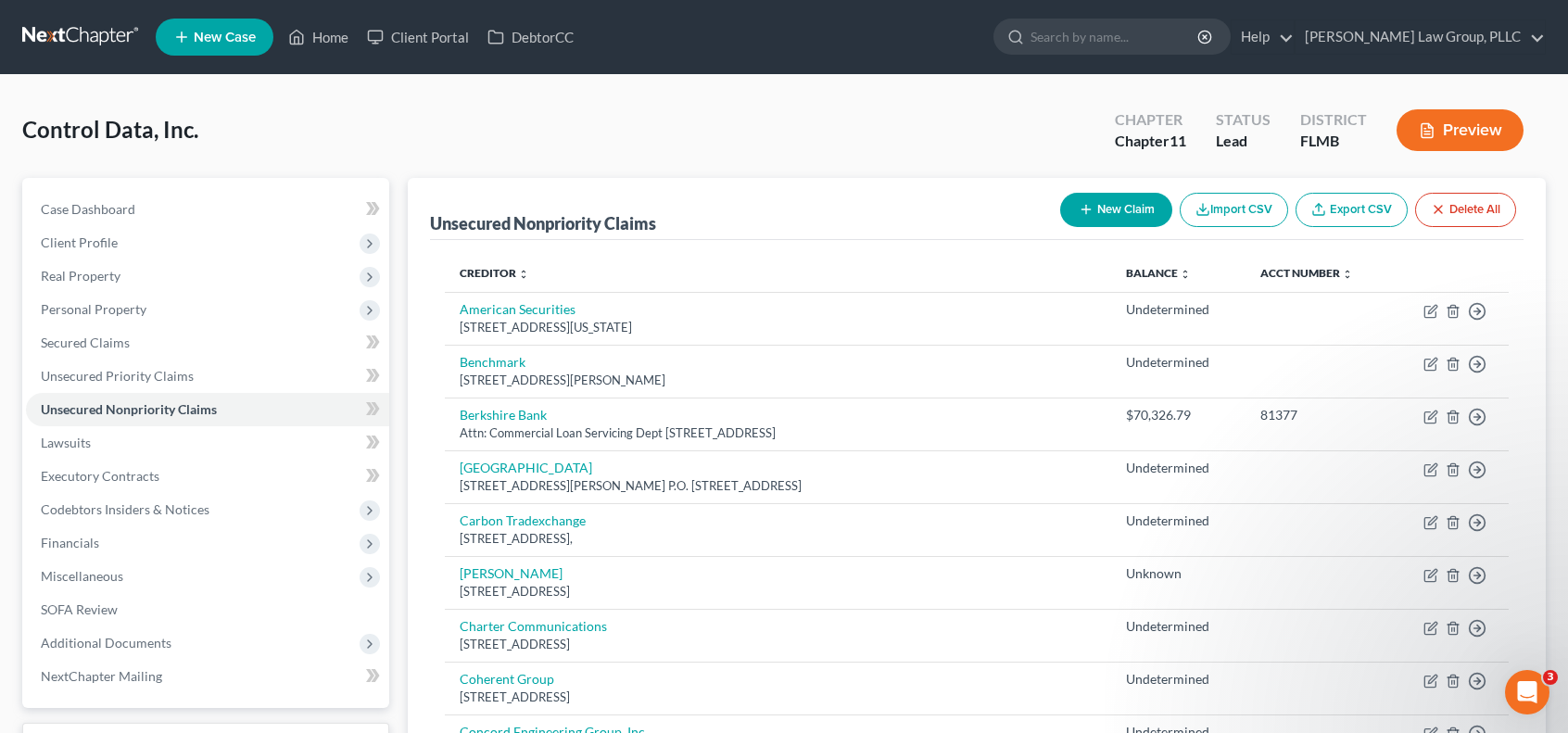
click at [1127, 219] on button "New Claim" at bounding box center [1116, 210] width 113 height 34
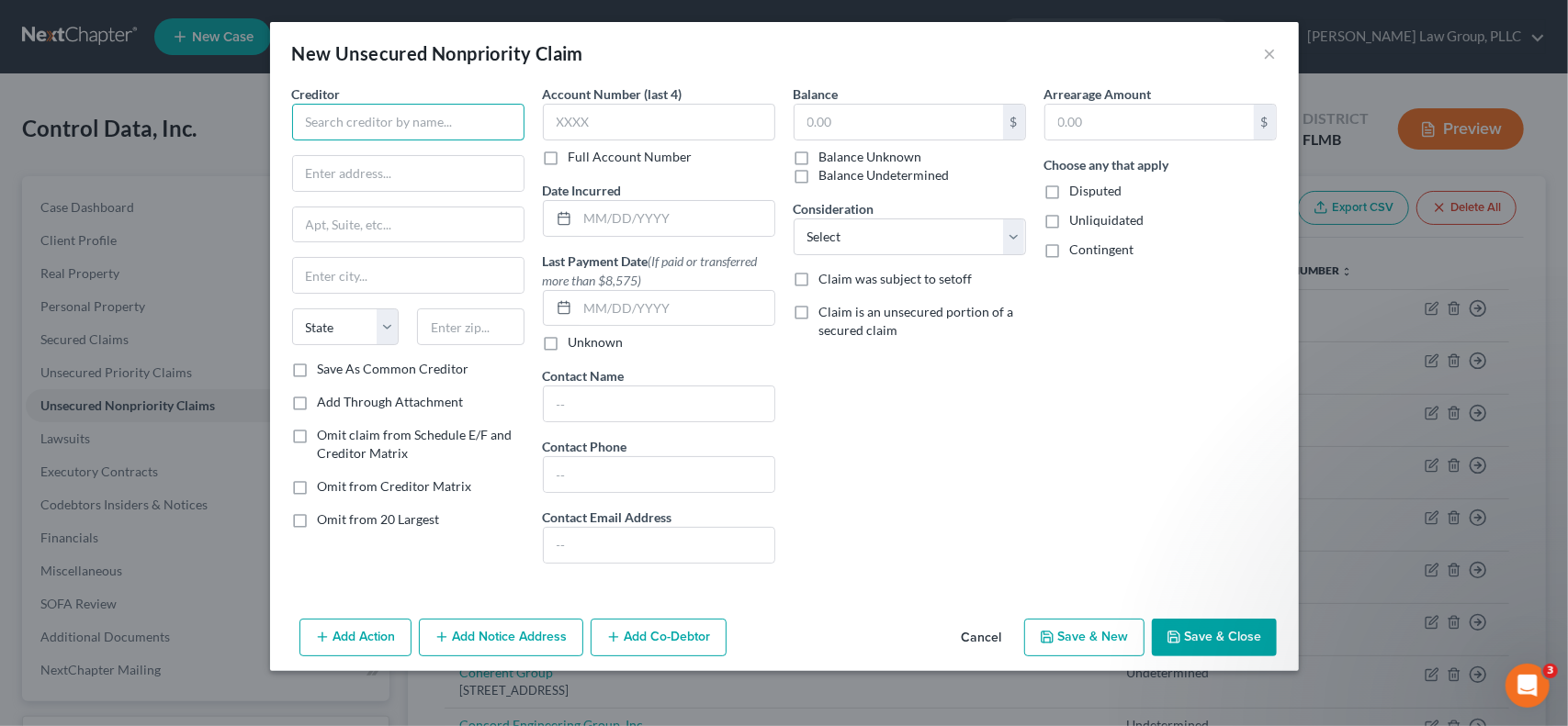
click at [402, 132] on input "text" at bounding box center [409, 122] width 233 height 37
type input "Murex Properties"
type input "C"
type input "c/o [PERSON_NAME]"
click at [431, 114] on input "Murex Properties" at bounding box center [409, 122] width 233 height 37
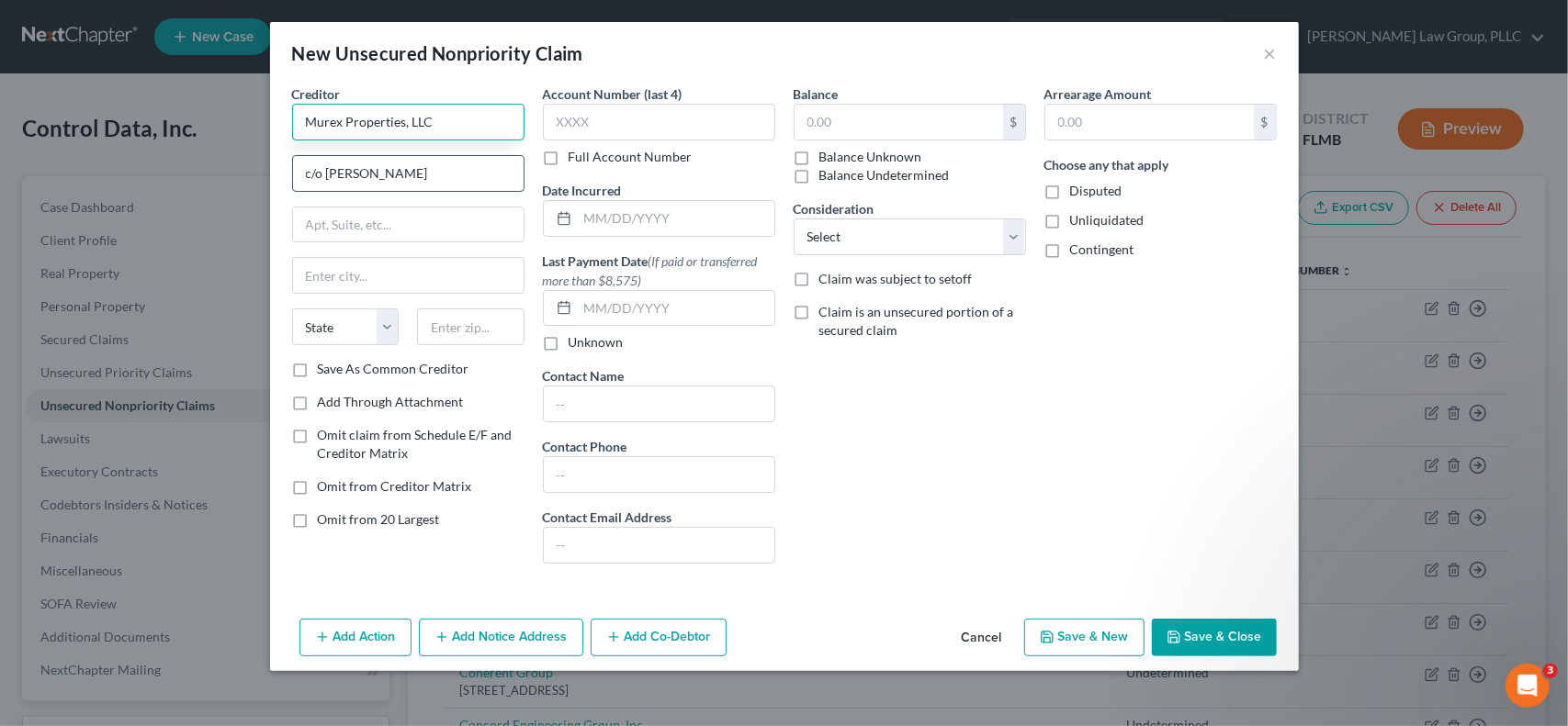
type input "Murex Properties, LLC"
click at [420, 172] on input "c/o [PERSON_NAME]" at bounding box center [409, 173] width 231 height 35
type input "c/o [PERSON_NAME]"
type input "33907"
type input "[GEOGRAPHIC_DATA][PERSON_NAME]"
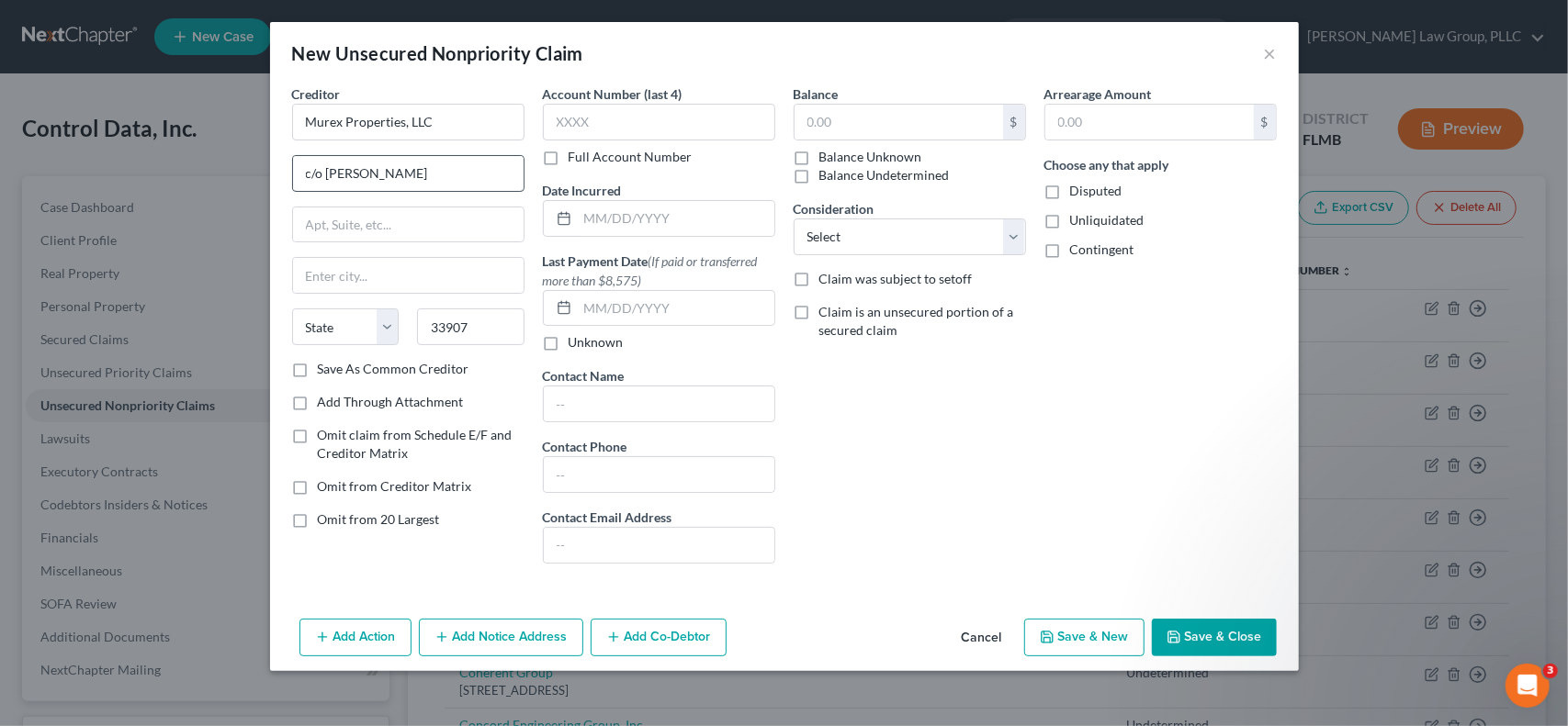
select select "9"
click at [437, 215] on input "text" at bounding box center [409, 225] width 231 height 35
type input "[STREET_ADDRESS]"
click at [820, 158] on label "Balance Unknown" at bounding box center [871, 157] width 103 height 18
click at [826, 158] on input "Balance Unknown" at bounding box center [832, 154] width 12 height 12
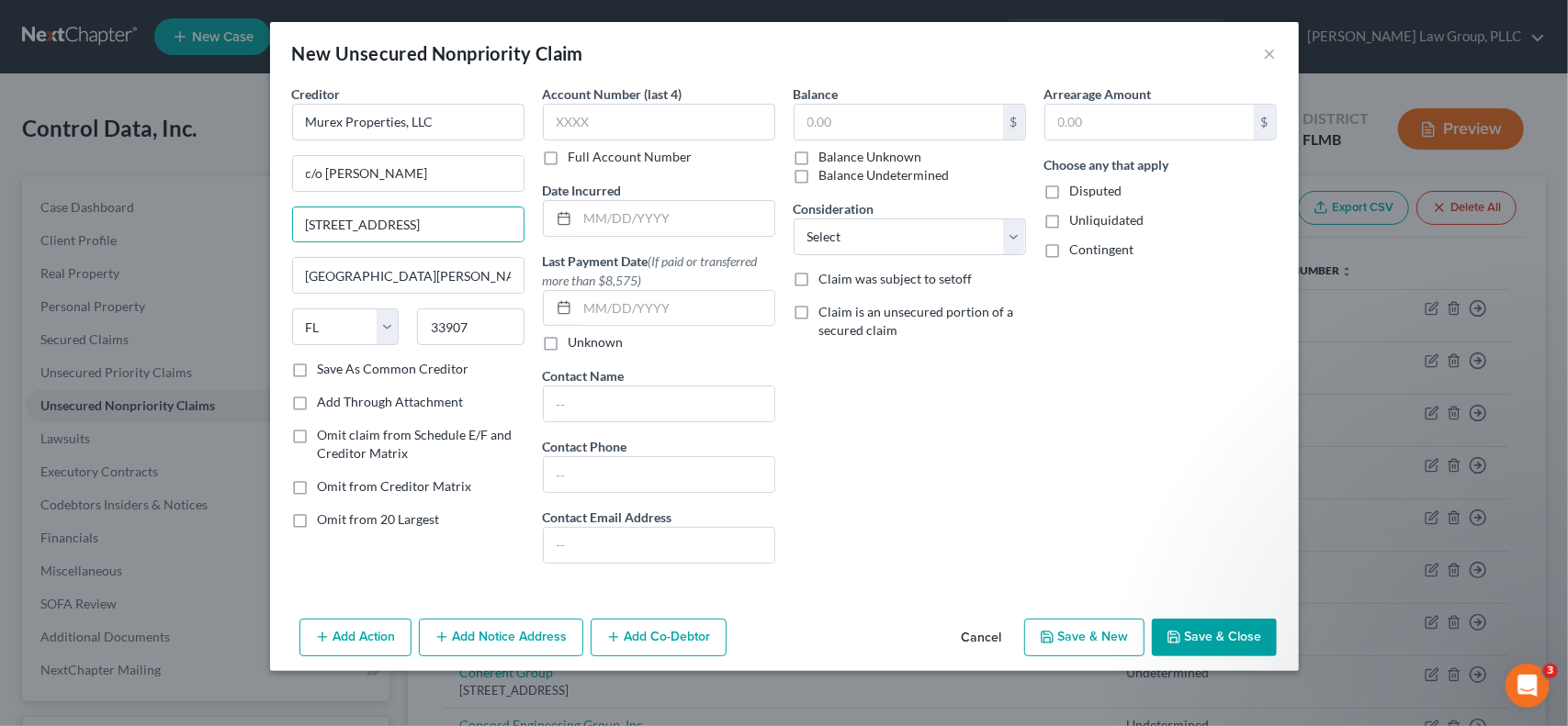
checkbox input "true"
type input "0.00"
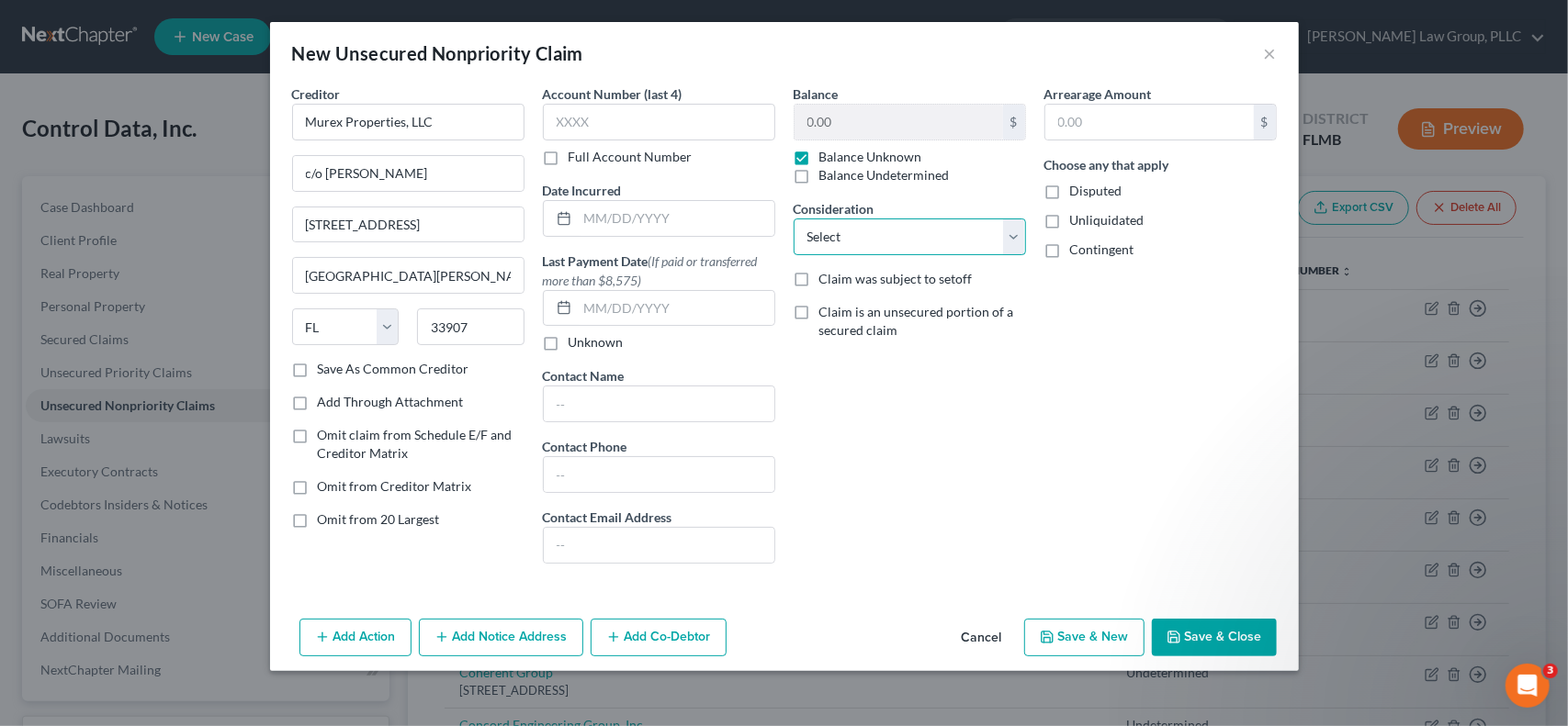
click at [1016, 233] on select "Select Cable / Satellite Services Collection Agency Credit Card Debt Debt Couns…" at bounding box center [910, 237] width 233 height 37
select select "11"
click at [794, 218] on select "Select Cable / Satellite Services Collection Agency Credit Card Debt Debt Couns…" at bounding box center [910, 237] width 233 height 37
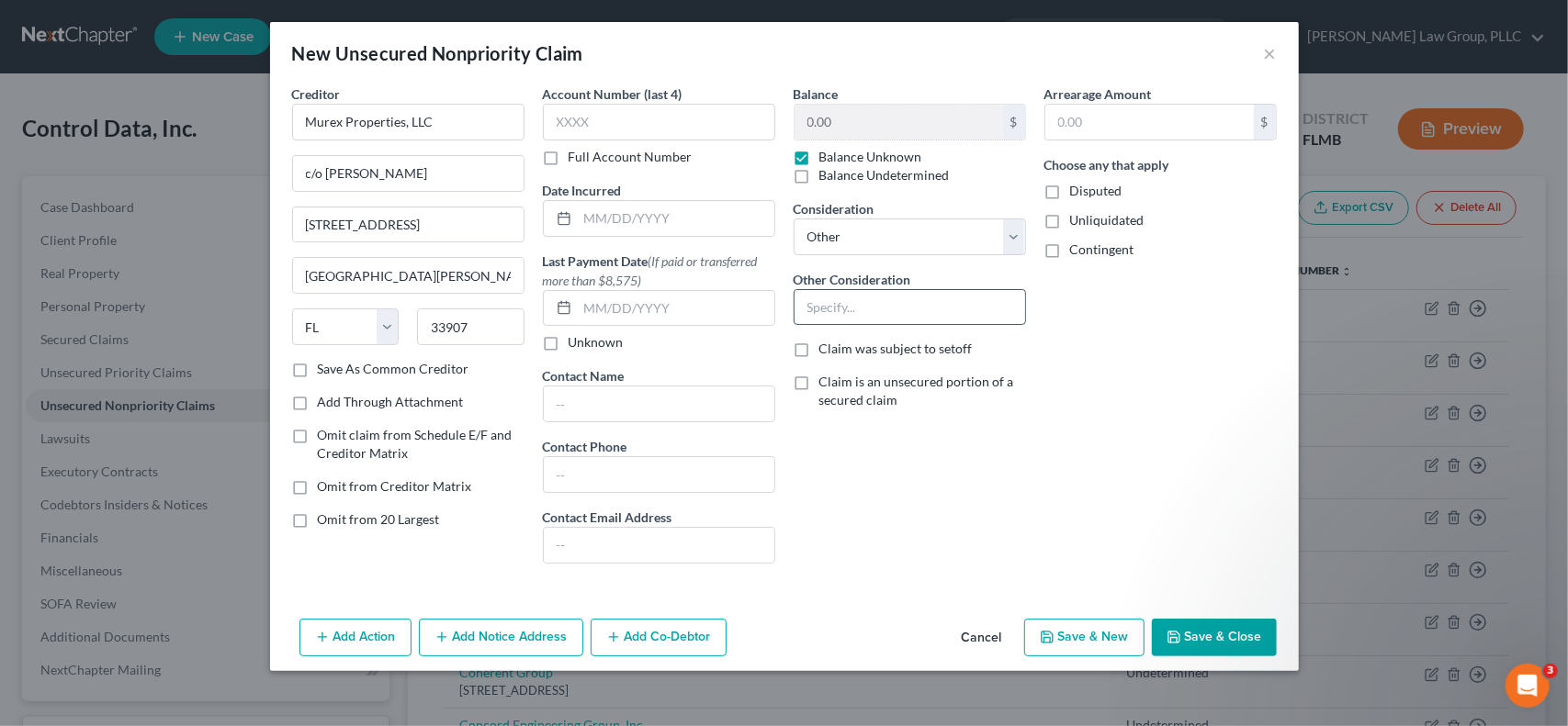
click at [866, 300] on input "text" at bounding box center [910, 308] width 231 height 35
type input "Property damage"
click at [1070, 217] on label "Unliquidated" at bounding box center [1106, 220] width 74 height 18
click at [1077, 217] on input "Unliquidated" at bounding box center [1083, 217] width 12 height 12
checkbox input "true"
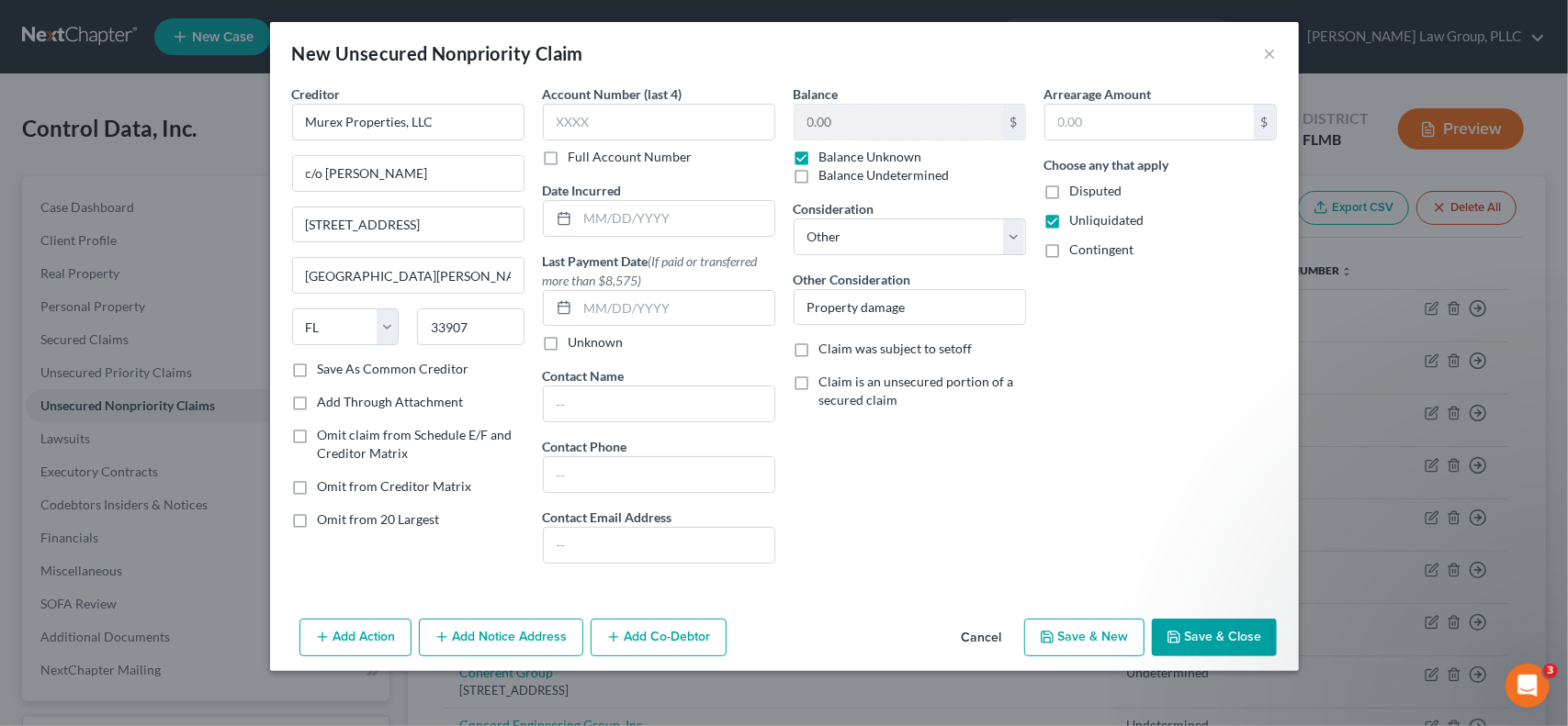
click at [553, 636] on button "Add Notice Address" at bounding box center [500, 638] width 164 height 38
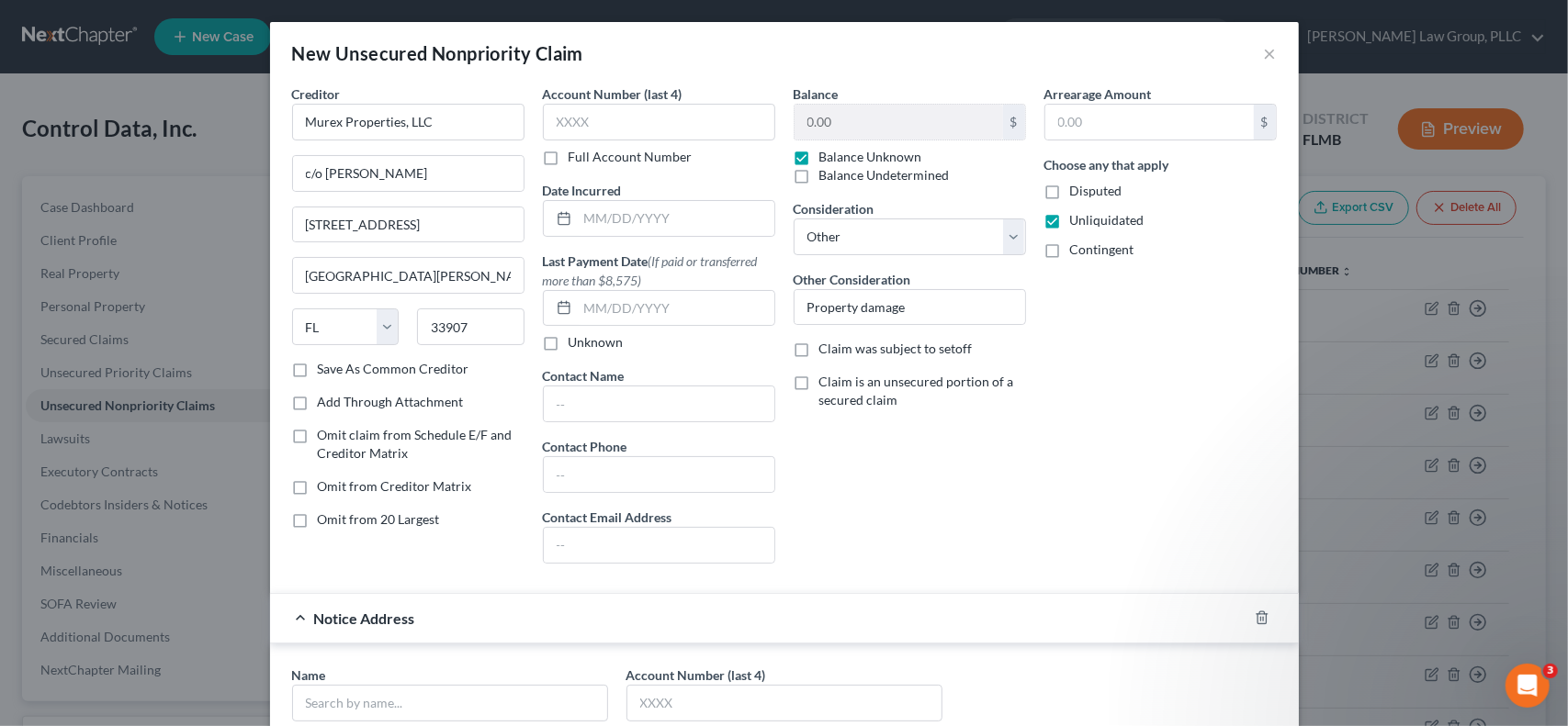
scroll to position [306, 0]
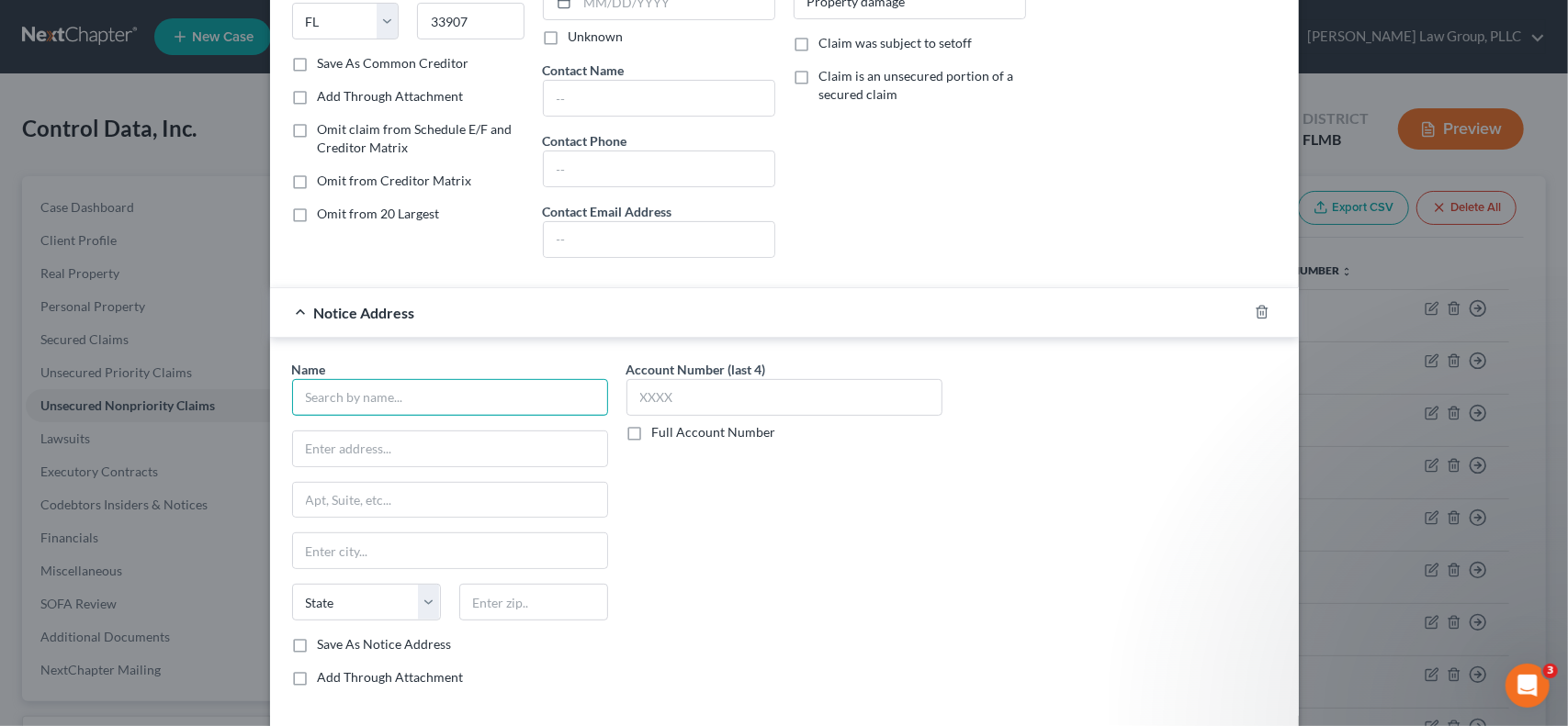
click at [459, 407] on input "text" at bounding box center [450, 397] width 316 height 37
click at [356, 396] on input "[PERSON_NAME], Esq." at bounding box center [450, 397] width 316 height 37
type input "[PERSON_NAME], Esq."
click at [365, 453] on input "text" at bounding box center [450, 449] width 315 height 35
type input "[STREET_ADDRESS]"
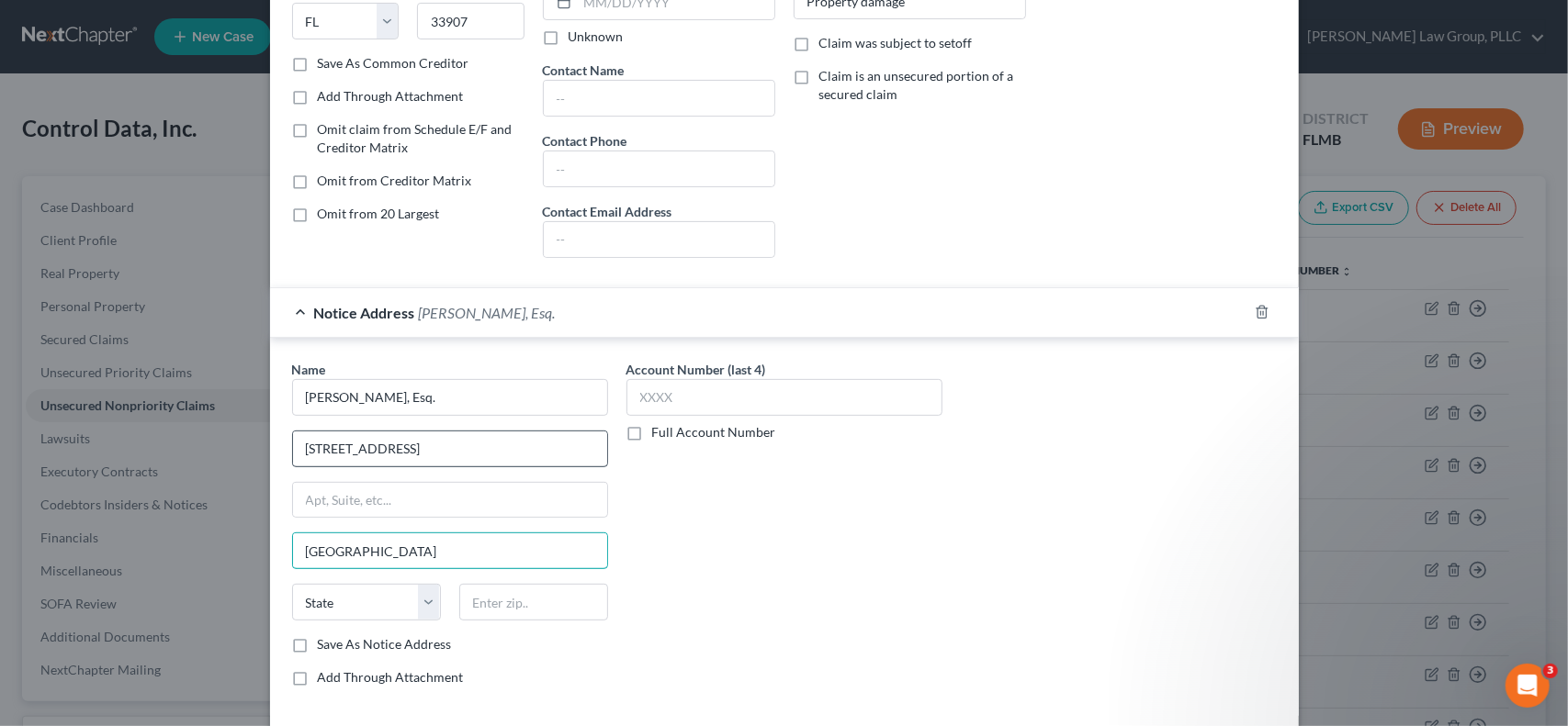
type input "[GEOGRAPHIC_DATA]"
select select "9"
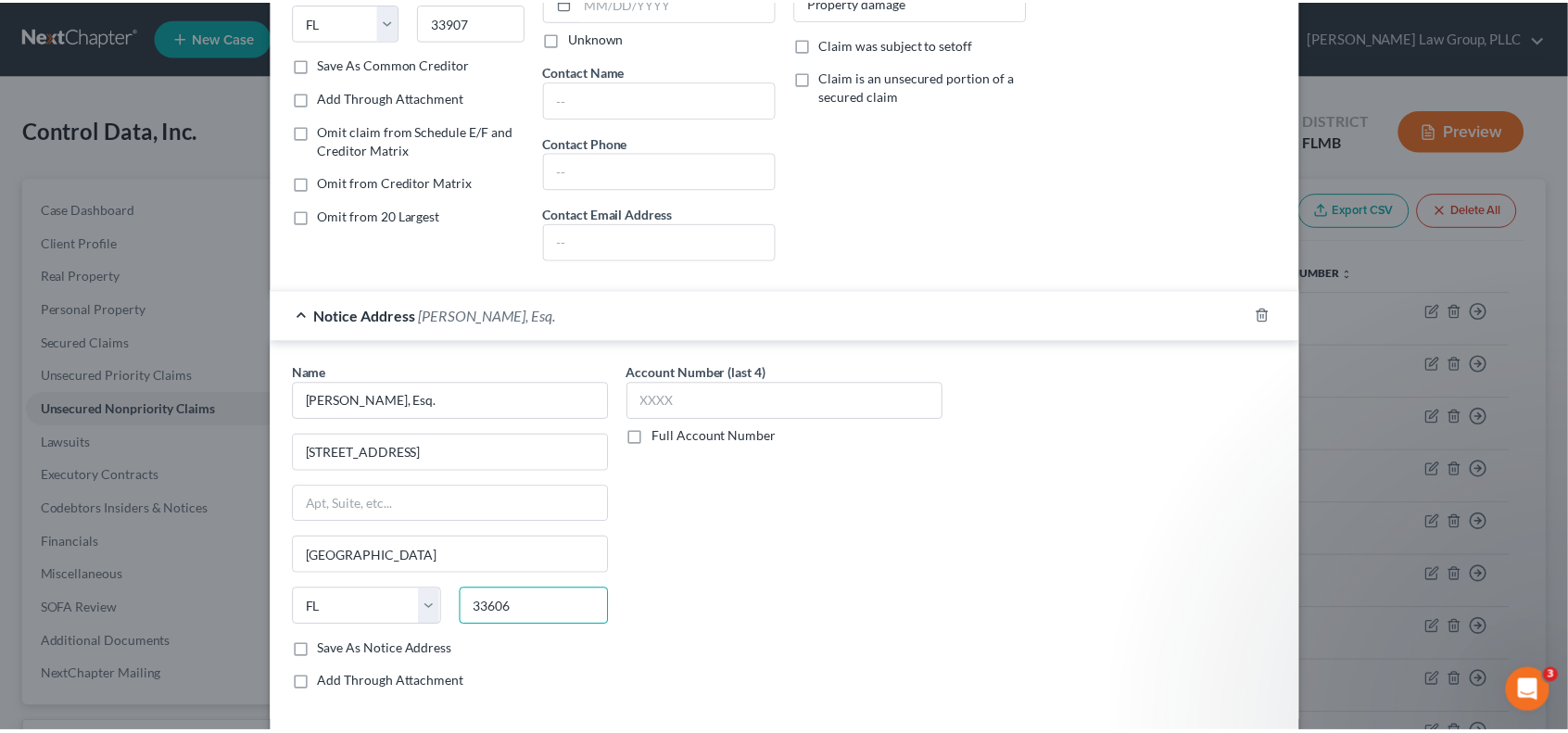
scroll to position [392, 0]
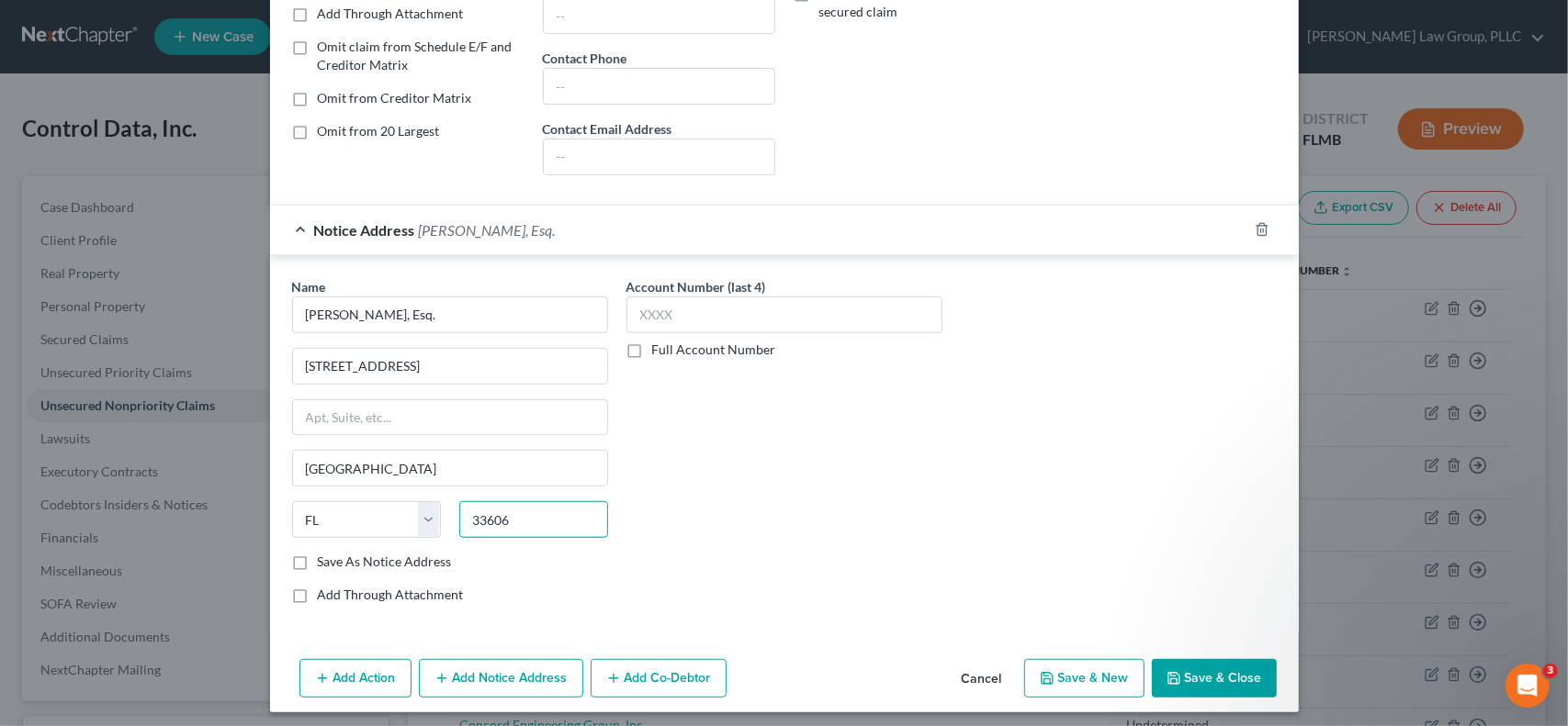
type input "33606"
click at [1177, 671] on button "Save & Close" at bounding box center [1214, 679] width 125 height 38
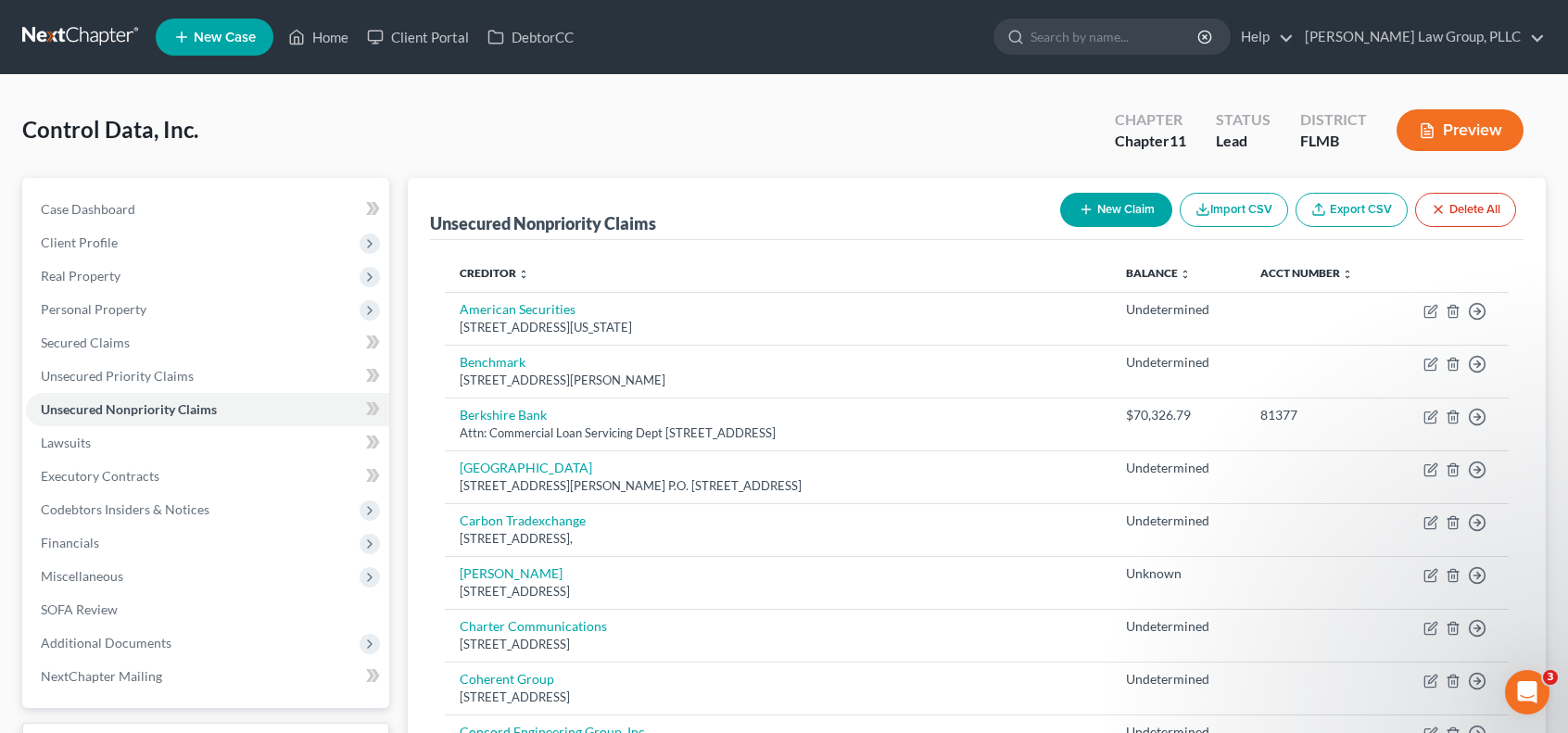
click at [1110, 201] on button "New Claim" at bounding box center [1116, 210] width 113 height 34
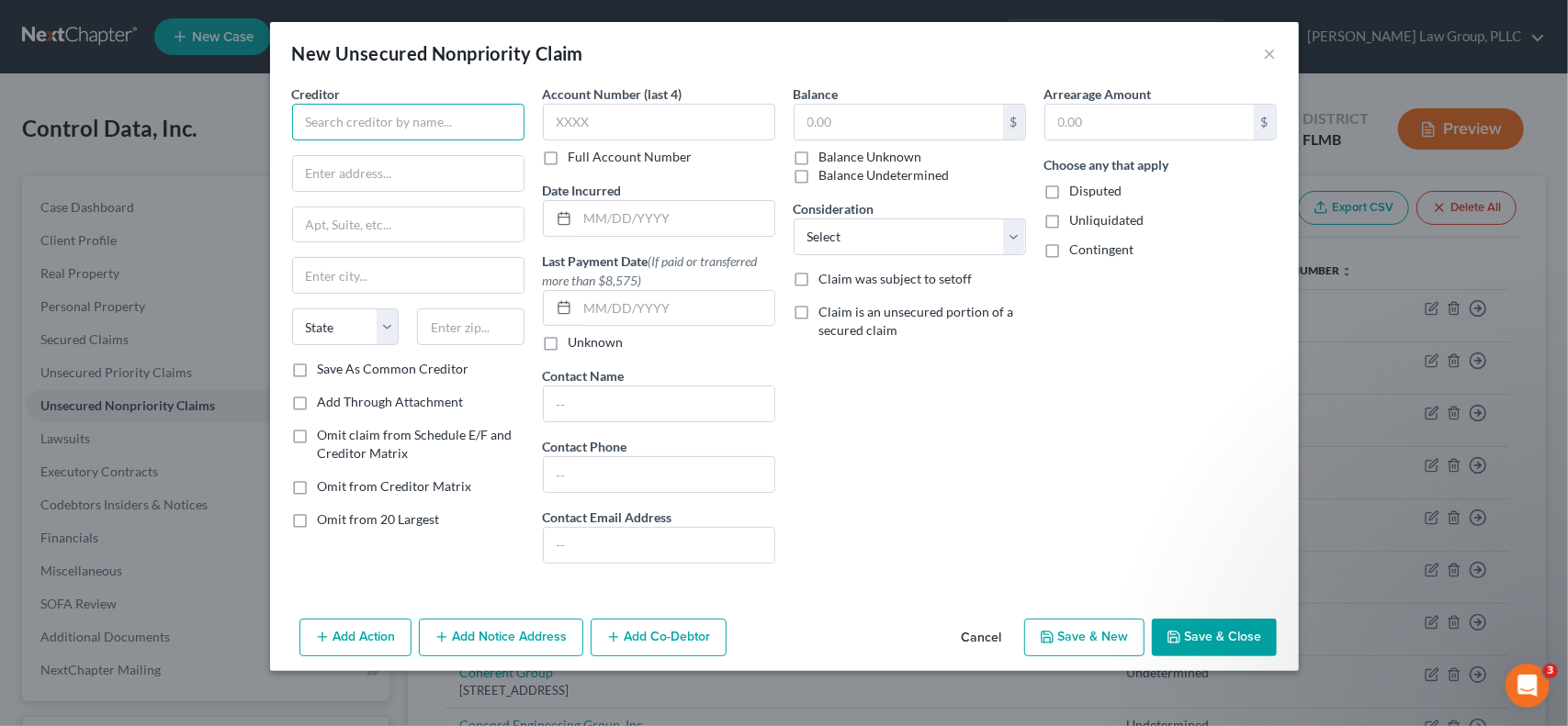
click at [367, 124] on input "text" at bounding box center [409, 122] width 233 height 37
type input "[PERSON_NAME]"
type input "2"
type input "P. O. Box 4916"
type input "33758"
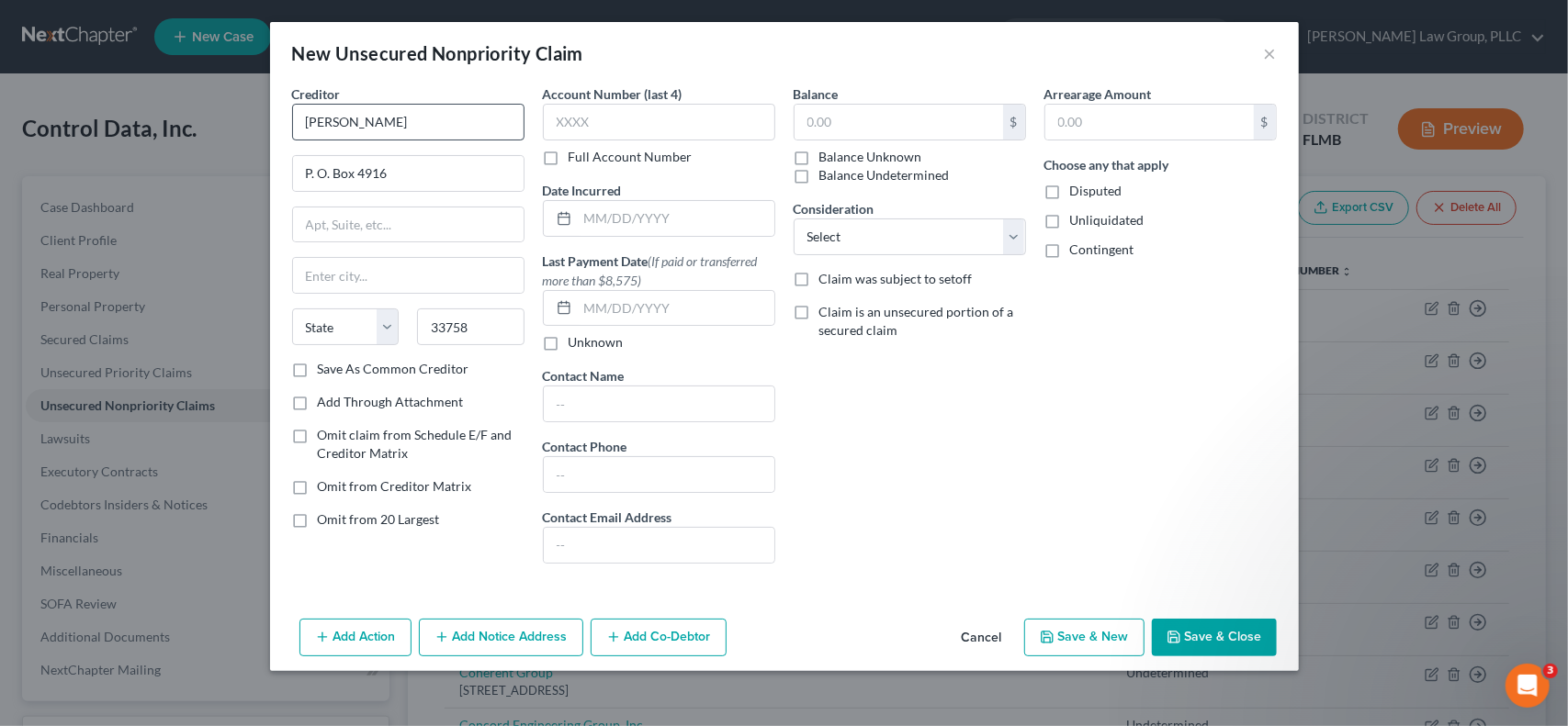
type input "Clearwater"
select select "9"
click at [820, 157] on label "Balance Unknown" at bounding box center [871, 157] width 103 height 18
click at [826, 157] on input "Balance Unknown" at bounding box center [832, 154] width 12 height 12
checkbox input "true"
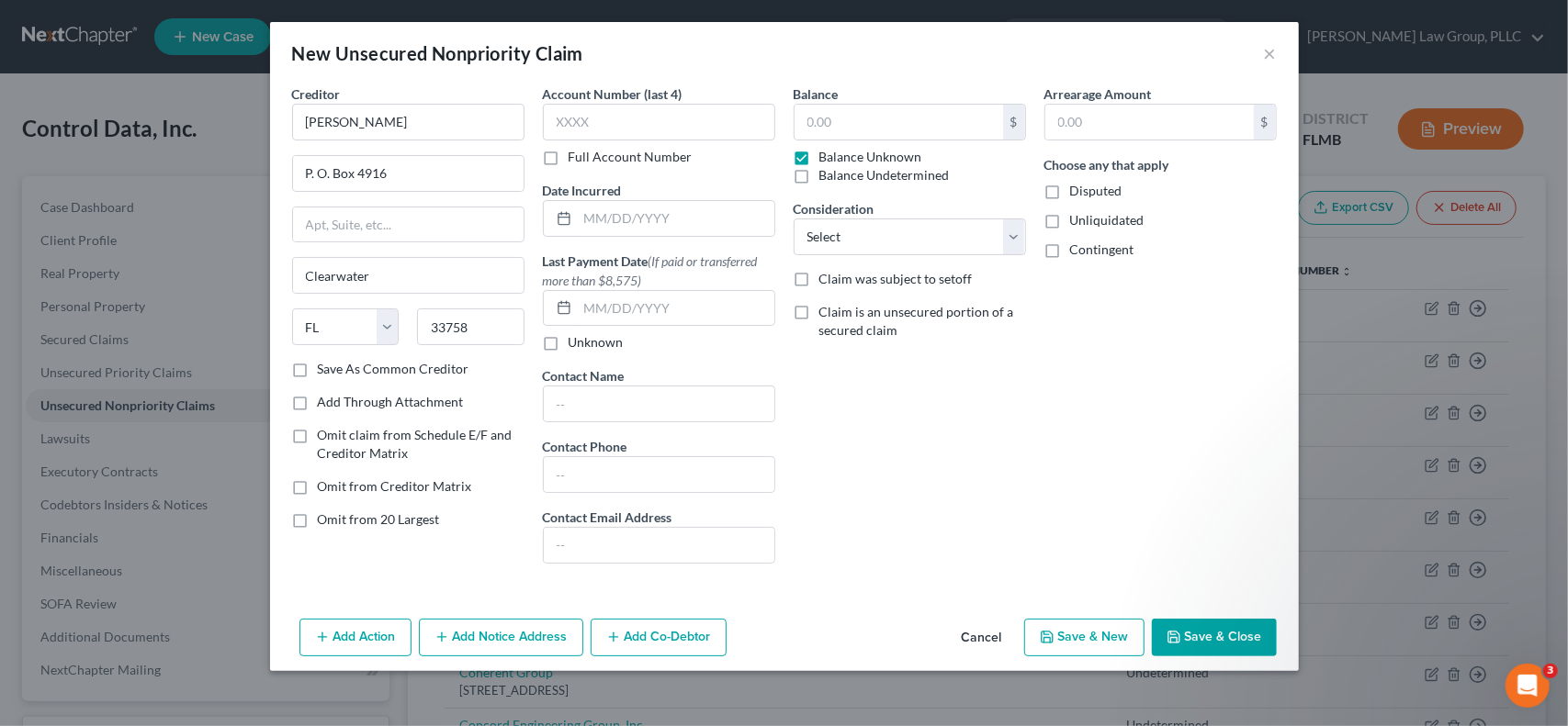
type input "0.00"
click at [985, 240] on select "Select Cable / Satellite Services Collection Agency Credit Card Debt Debt Couns…" at bounding box center [910, 237] width 233 height 37
select select "11"
click at [794, 218] on select "Select Cable / Satellite Services Collection Agency Credit Card Debt Debt Couns…" at bounding box center [910, 237] width 233 height 37
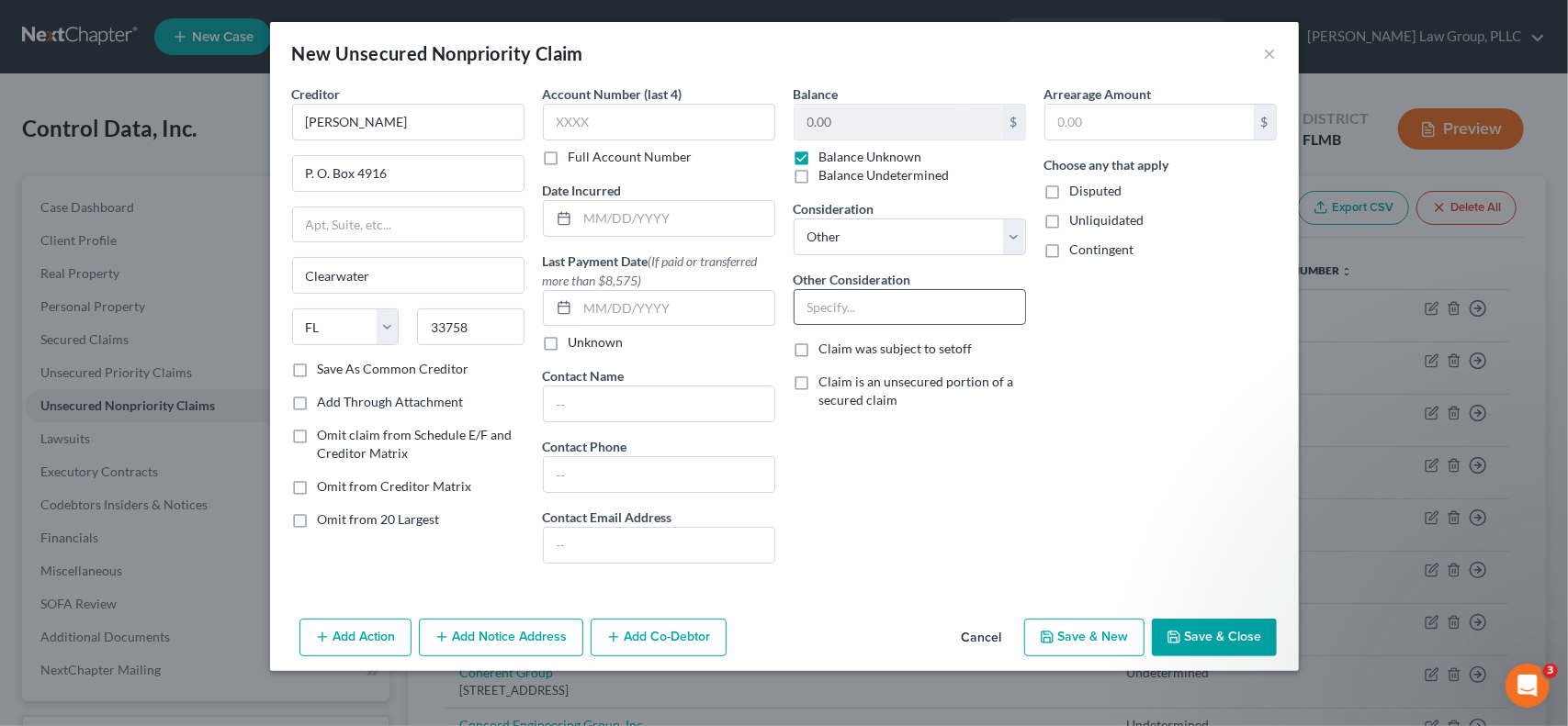
click at [869, 296] on input "text" at bounding box center [910, 308] width 231 height 35
type input "Personal injury"
click at [1070, 221] on label "Unliquidated" at bounding box center [1106, 220] width 74 height 18
click at [1077, 221] on input "Unliquidated" at bounding box center [1083, 217] width 12 height 12
checkbox input "true"
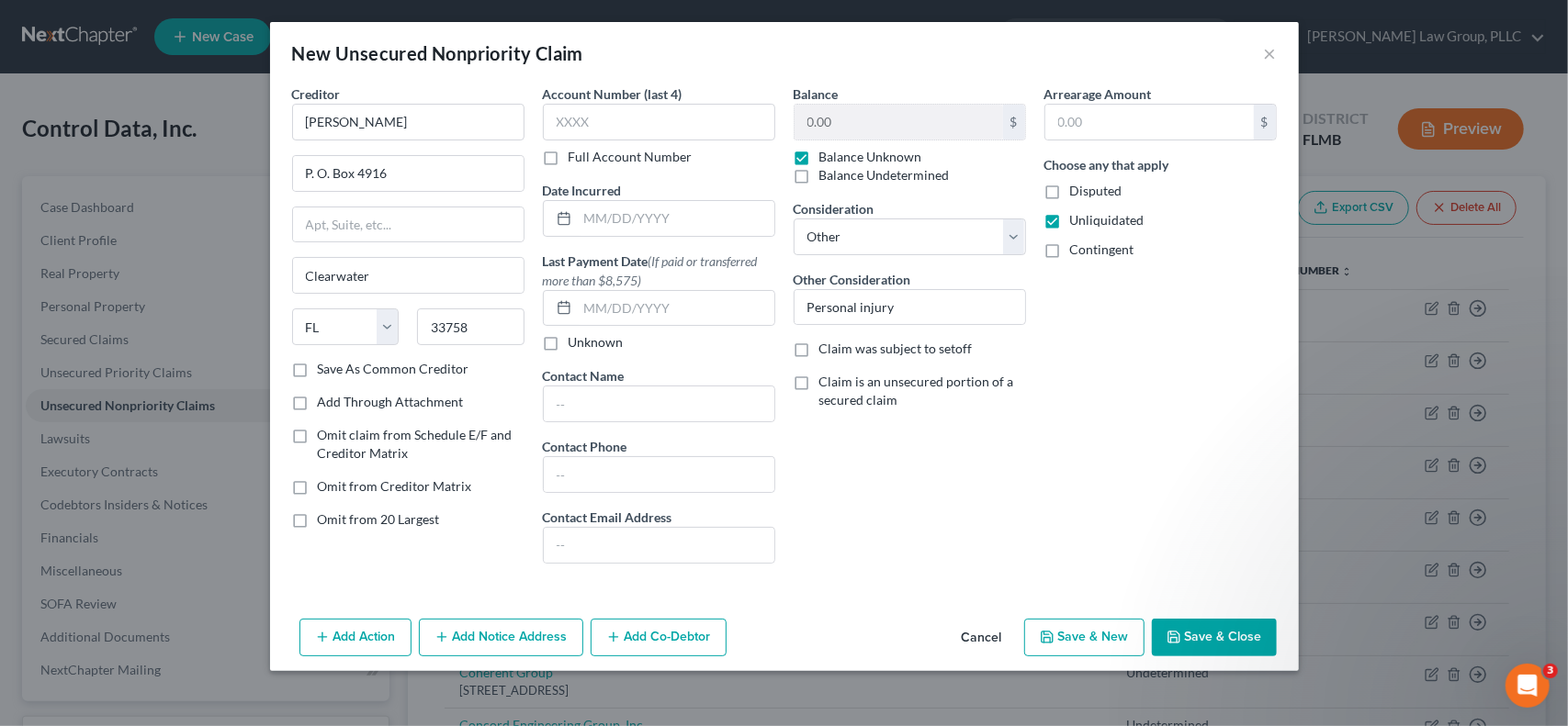
click at [1115, 630] on button "Save & New" at bounding box center [1084, 638] width 120 height 38
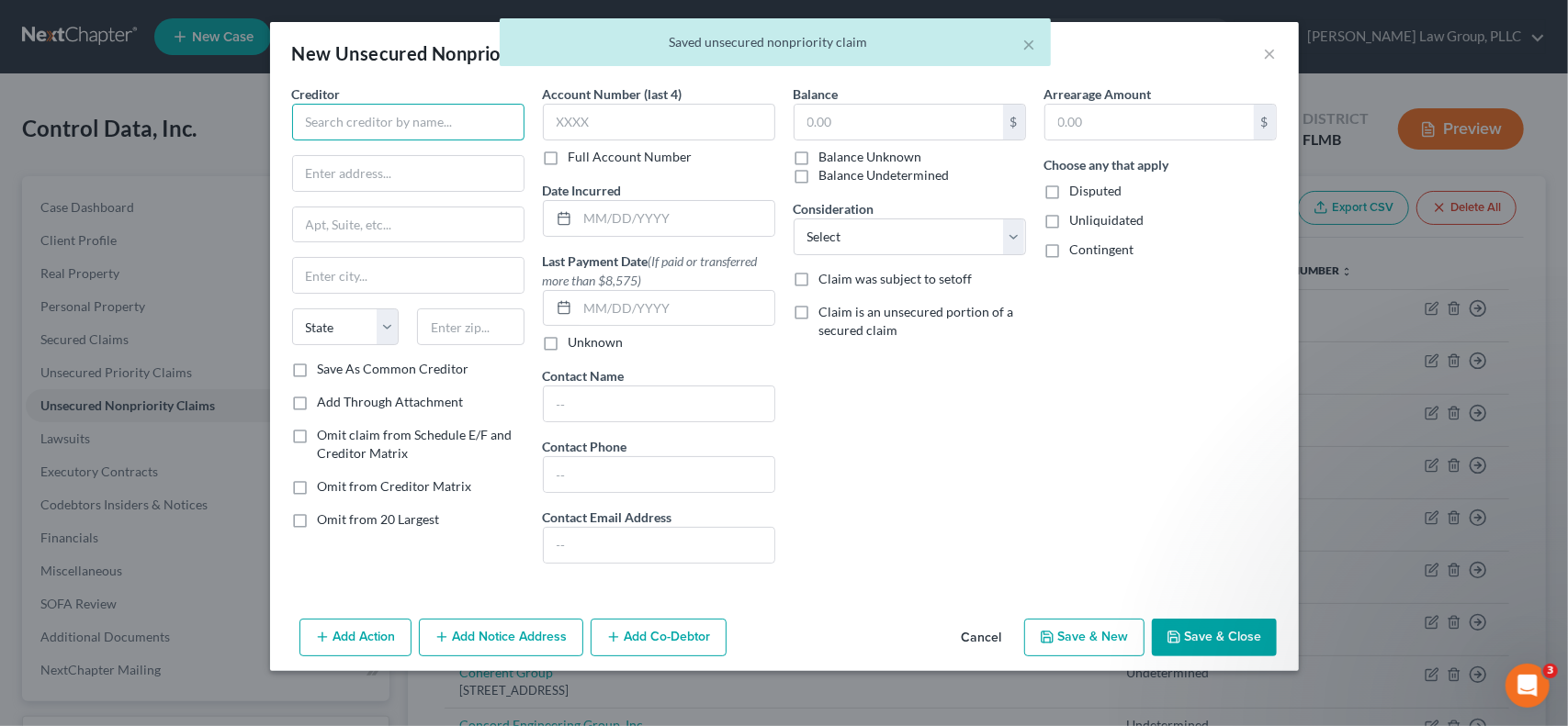
click at [444, 130] on input "text" at bounding box center [409, 122] width 233 height 37
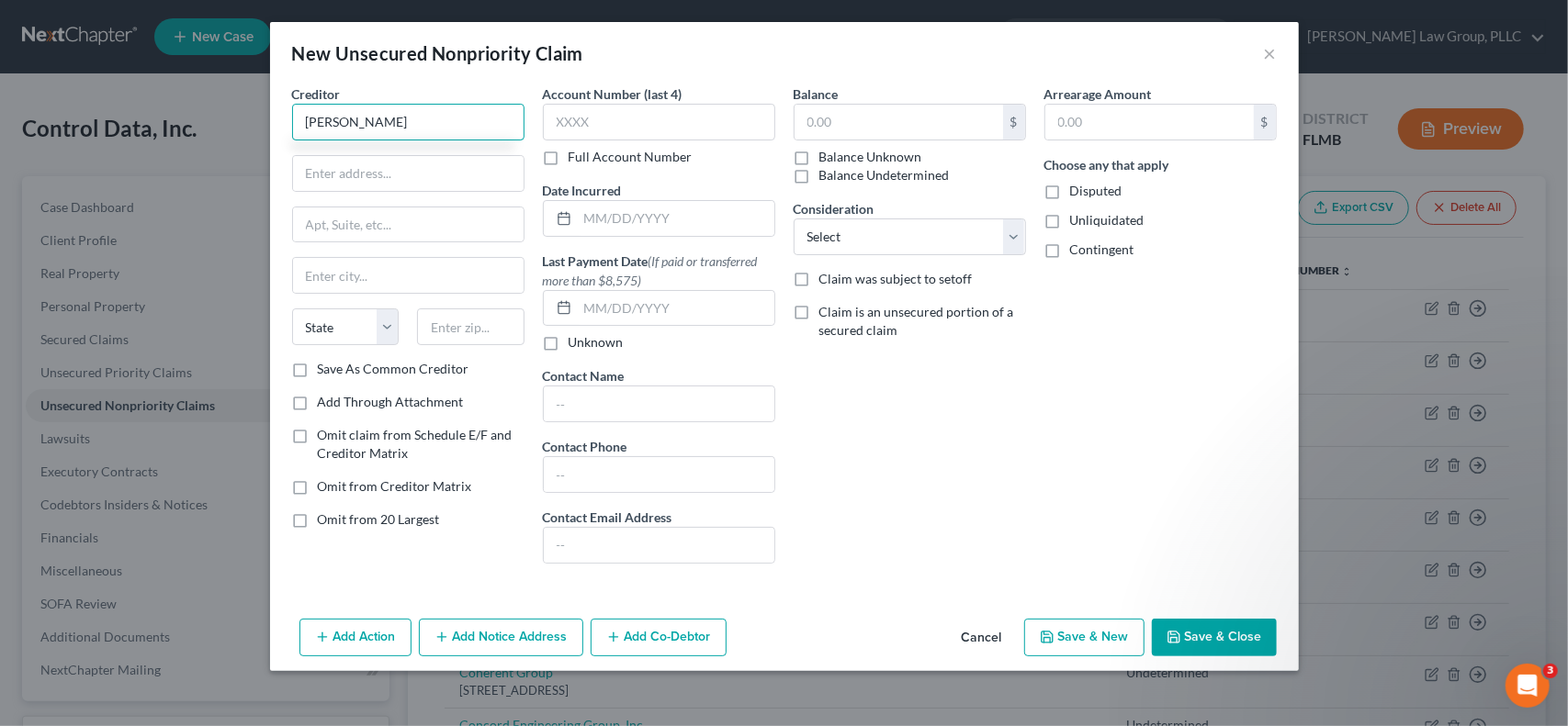
type input "[PERSON_NAME]"
type input "[STREET_ADDRESS]"
type input "Clearwater"
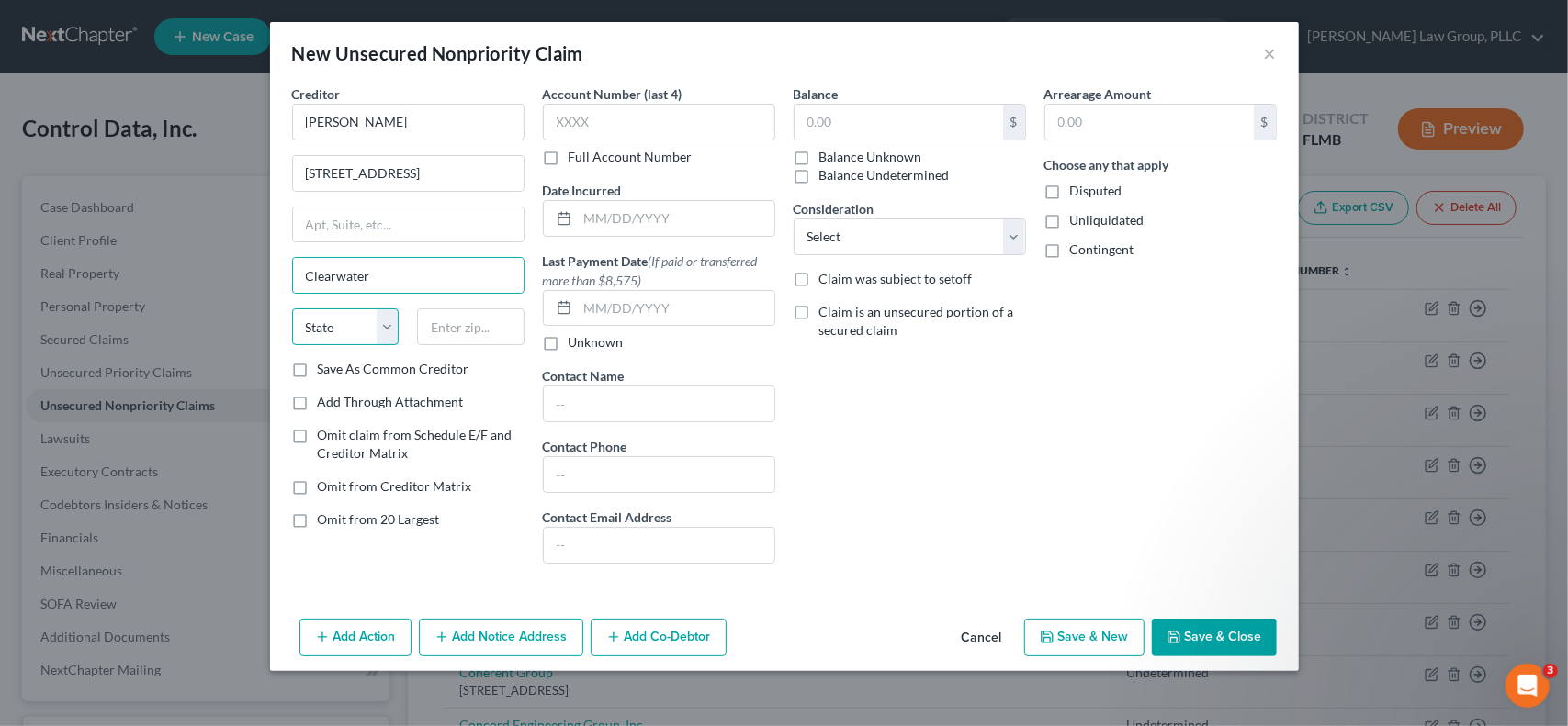
click at [344, 320] on select "State [US_STATE] AK AR AZ CA CO CT DE DC [GEOGRAPHIC_DATA] [GEOGRAPHIC_DATA] GU…" at bounding box center [346, 327] width 108 height 37
select select "9"
click at [292, 309] on select "State [US_STATE] AK AR AZ CA CO CT DE DC [GEOGRAPHIC_DATA] [GEOGRAPHIC_DATA] GU…" at bounding box center [346, 327] width 108 height 37
click at [506, 333] on input "text" at bounding box center [471, 327] width 108 height 37
type input "33764"
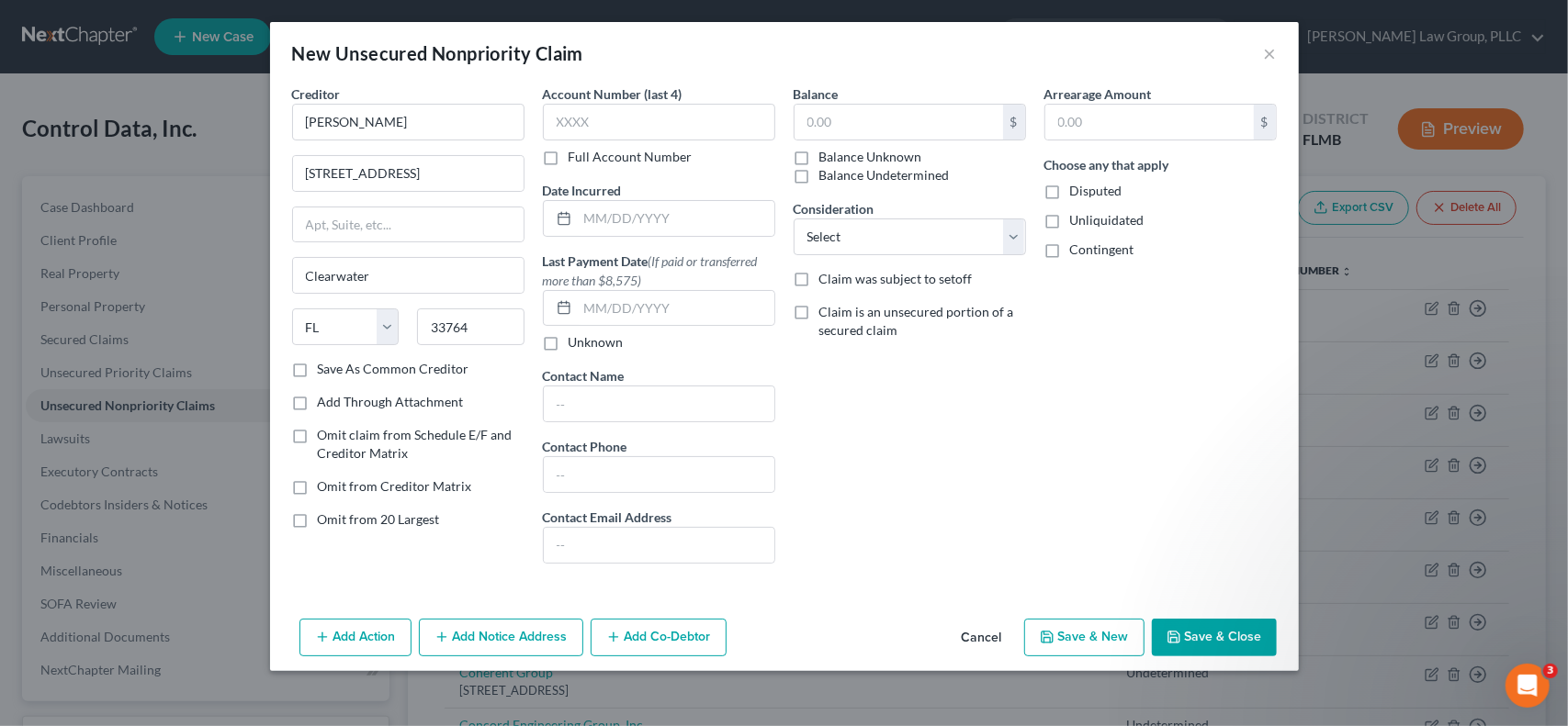
click at [820, 155] on label "Balance Unknown" at bounding box center [871, 157] width 103 height 18
click at [826, 155] on input "Balance Unknown" at bounding box center [832, 154] width 12 height 12
checkbox input "true"
click at [1016, 230] on select "Select Cable / Satellite Services Collection Agency Credit Card Debt Debt Couns…" at bounding box center [910, 237] width 233 height 37
click at [794, 218] on select "Select Cable / Satellite Services Collection Agency Credit Card Debt Debt Couns…" at bounding box center [910, 237] width 233 height 37
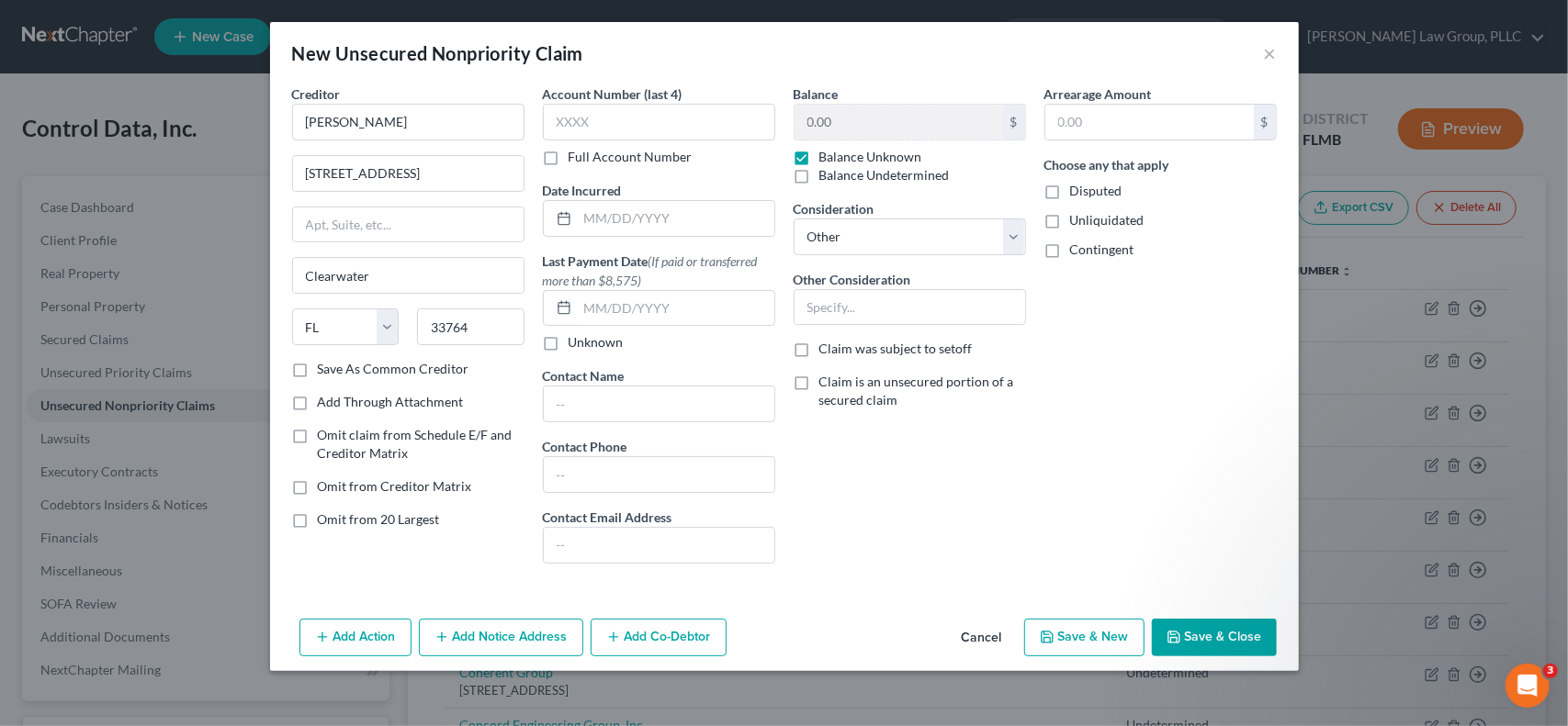
click at [1070, 223] on label "Unliquidated" at bounding box center [1106, 220] width 74 height 18
click at [1077, 223] on input "Unliquidated" at bounding box center [1083, 217] width 12 height 12
click at [951, 315] on input "text" at bounding box center [910, 308] width 231 height 35
click at [1205, 640] on button "Save & Close" at bounding box center [1214, 638] width 125 height 38
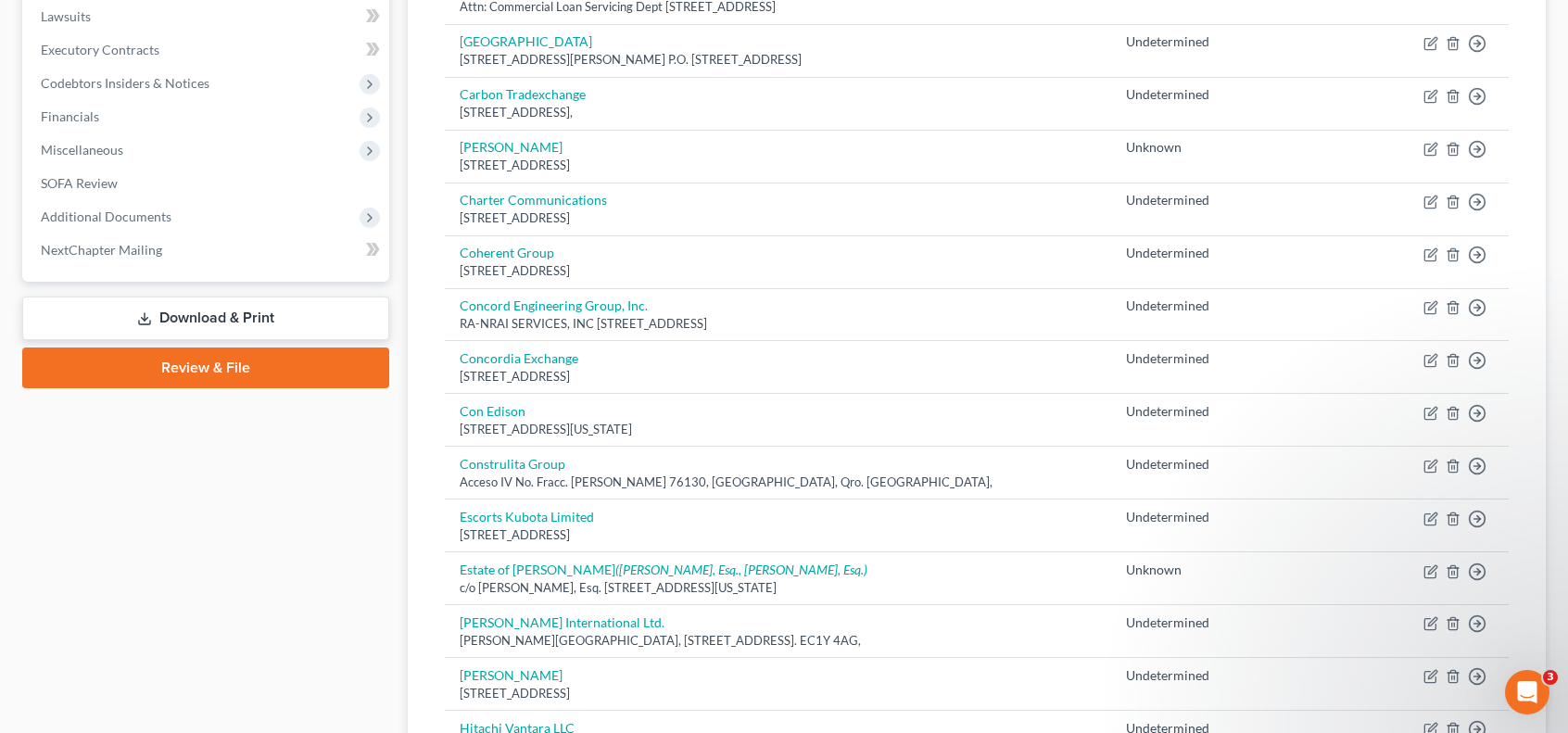
scroll to position [318, 0]
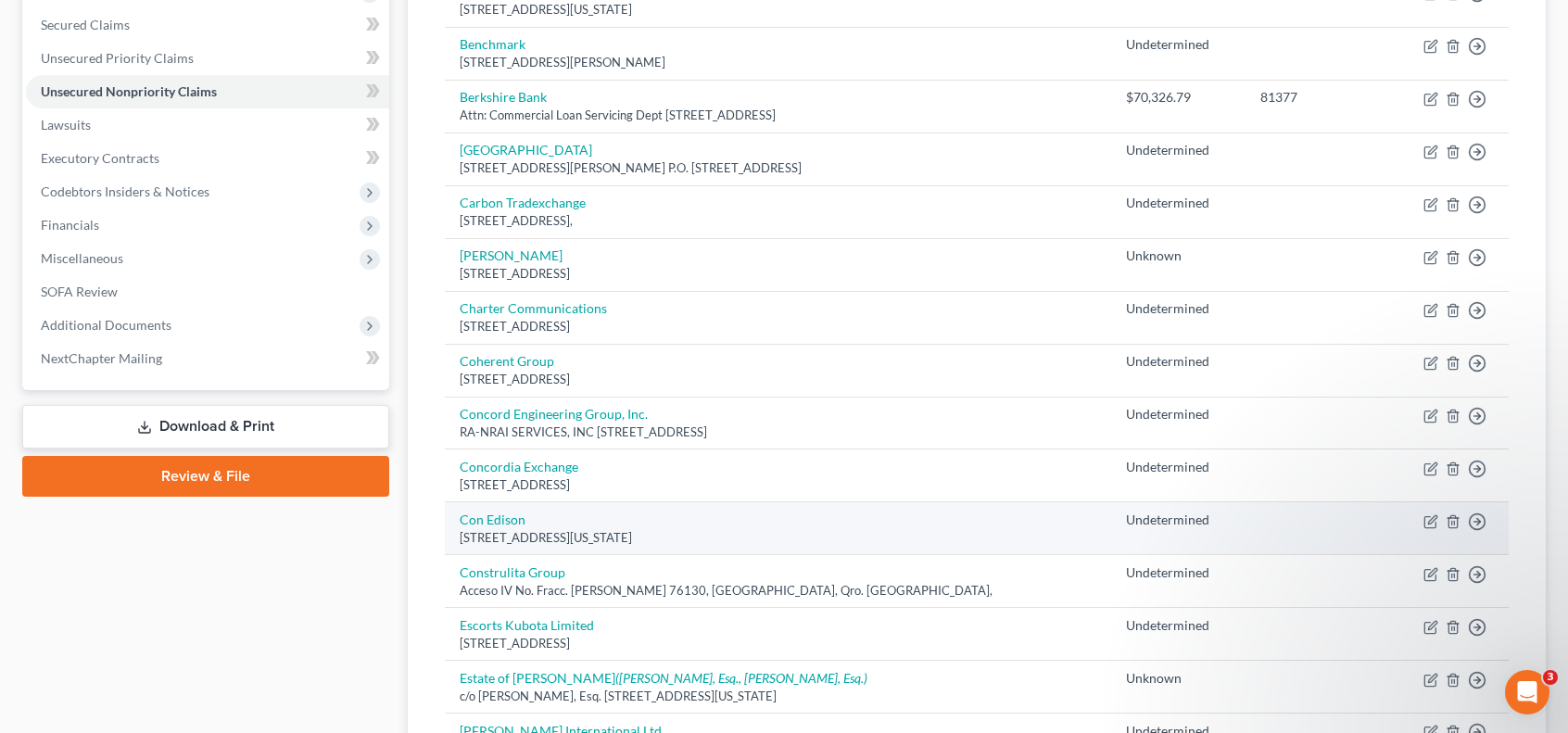
click at [967, 531] on div "[STREET_ADDRESS][US_STATE]" at bounding box center [778, 538] width 637 height 17
click at [934, 523] on td "Con Edison [STREET_ADDRESS][US_STATE]" at bounding box center [777, 529] width 667 height 52
click at [1423, 515] on icon "button" at bounding box center [1430, 521] width 15 height 15
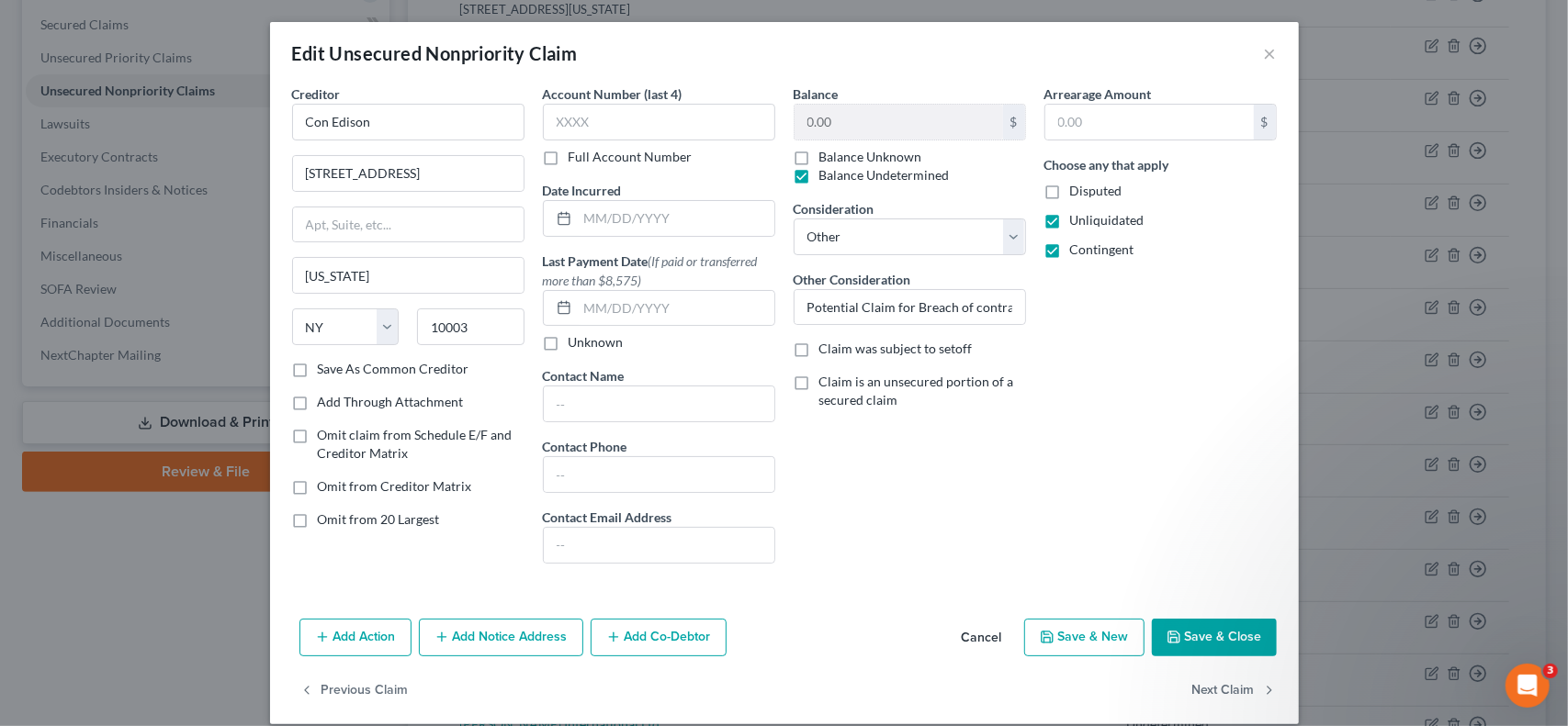
click at [1256, 643] on button "Save & Close" at bounding box center [1214, 638] width 125 height 38
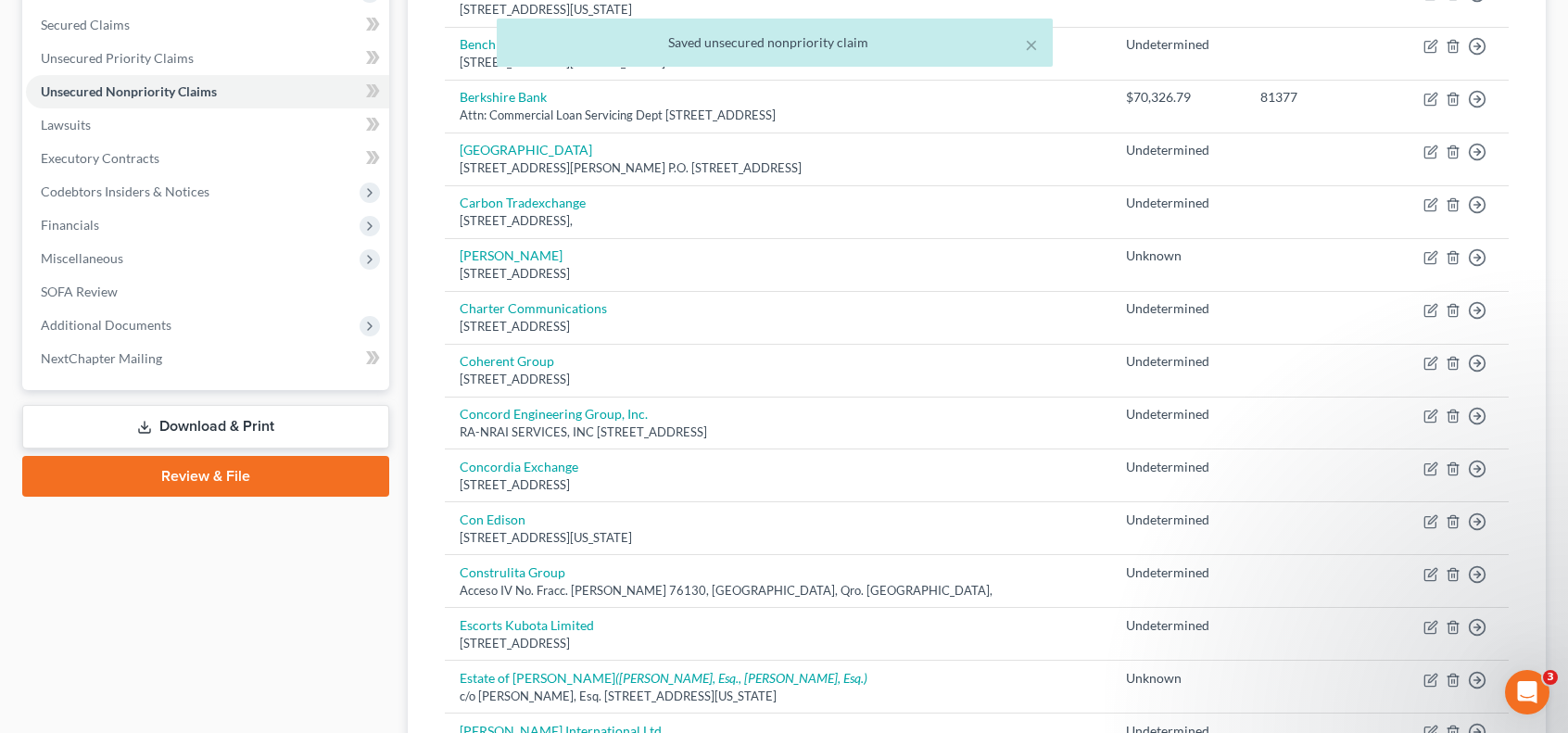
scroll to position [0, 0]
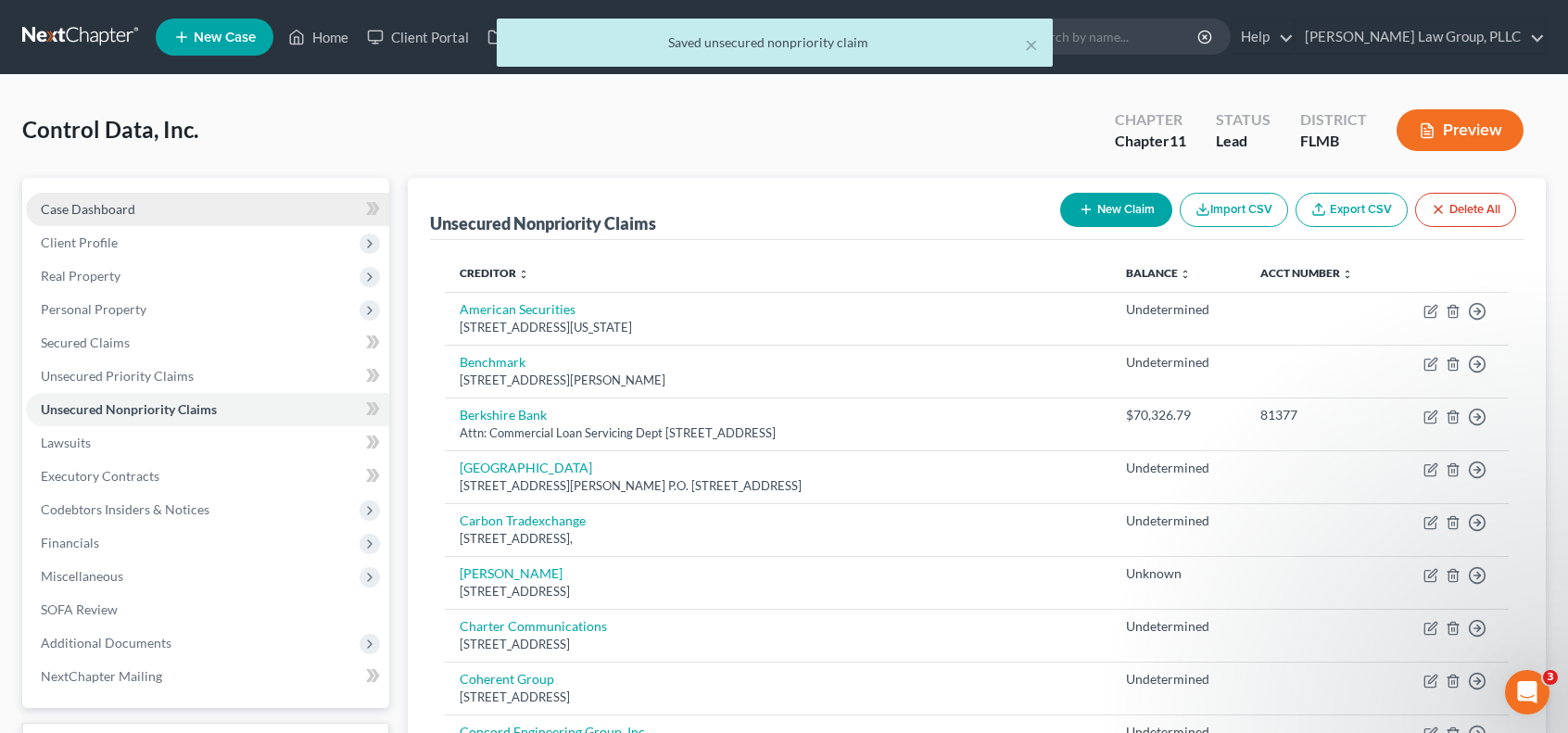
click at [196, 214] on link "Case Dashboard" at bounding box center [208, 210] width 363 height 33
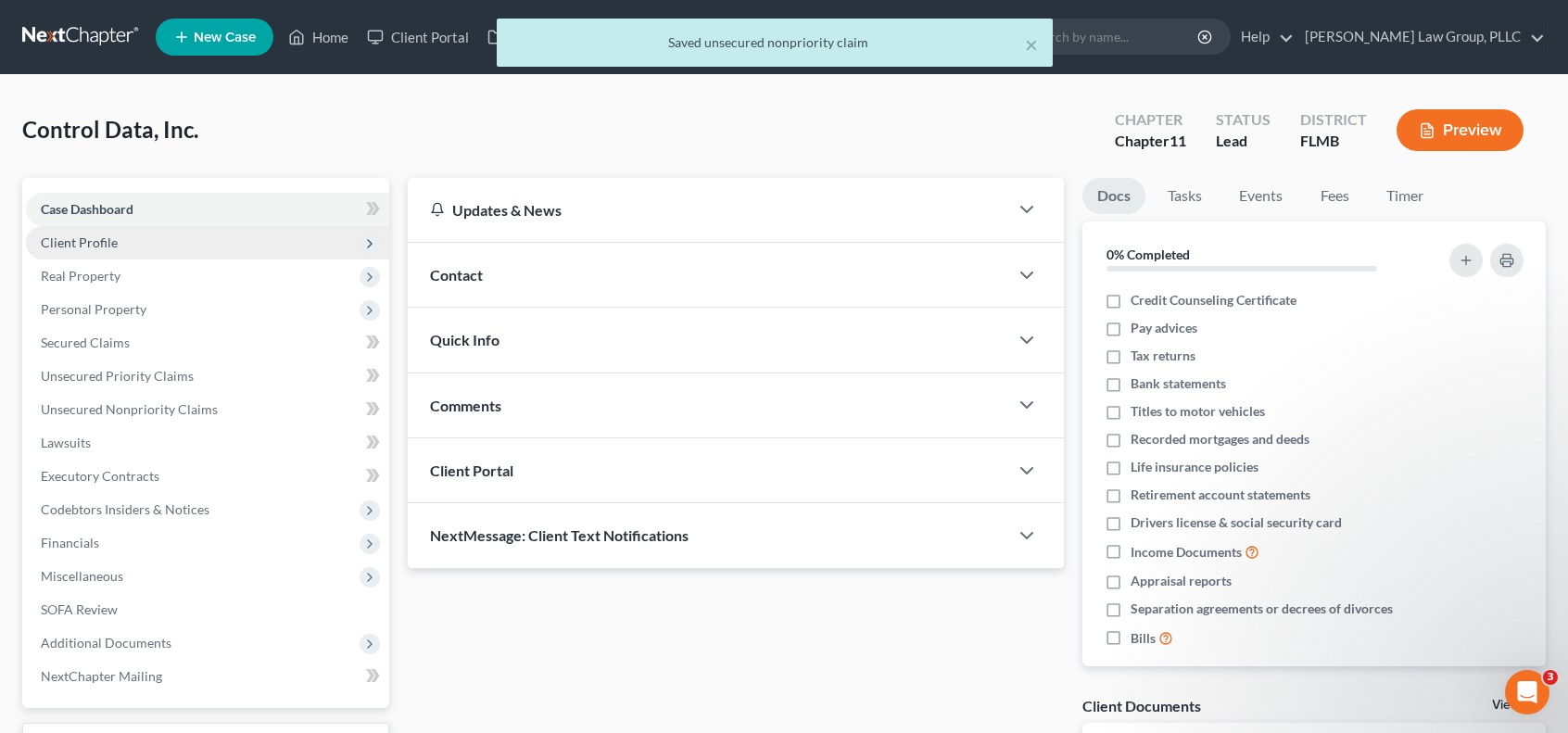
click at [202, 242] on span "Client Profile" at bounding box center [208, 243] width 363 height 33
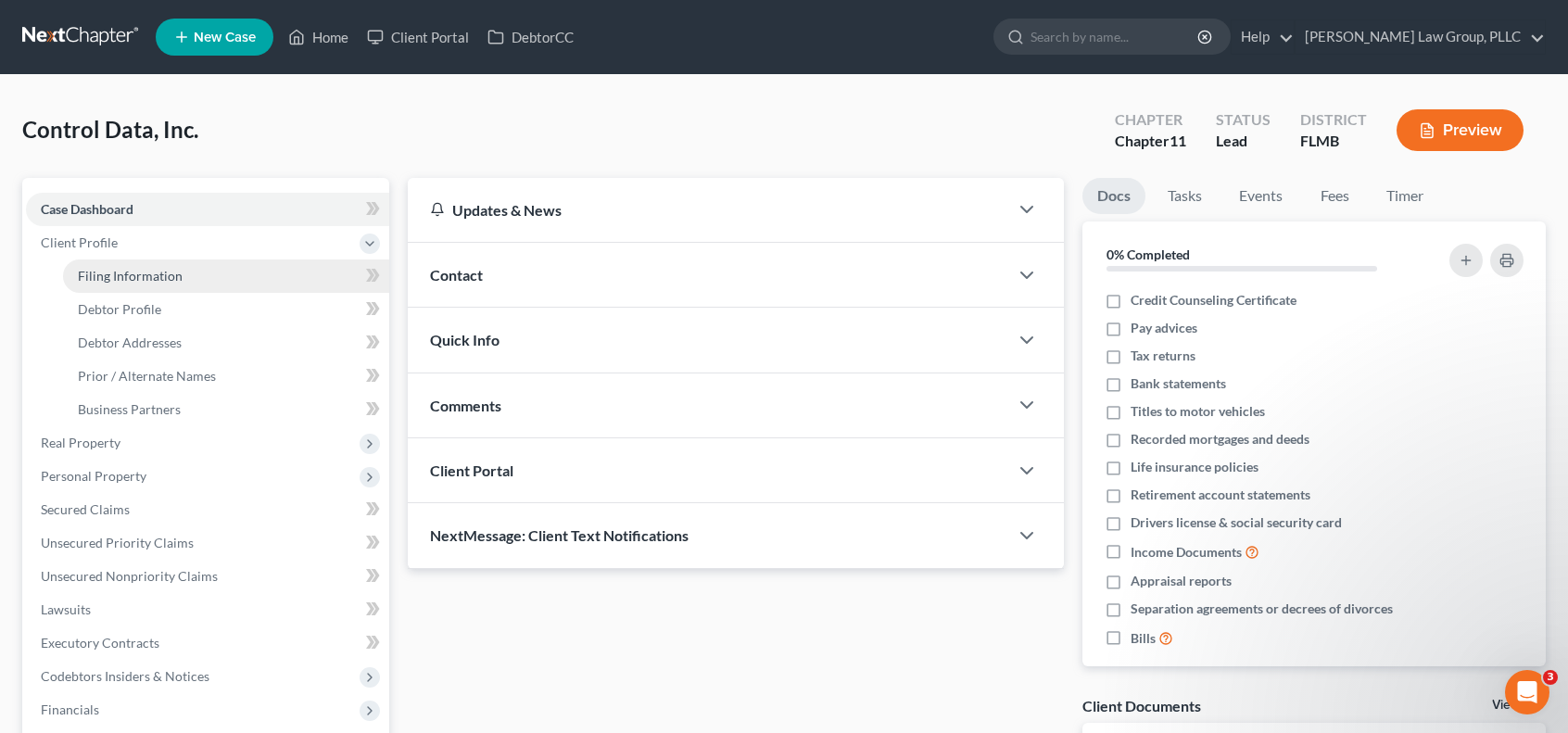
click at [232, 288] on link "Filing Information" at bounding box center [226, 276] width 326 height 33
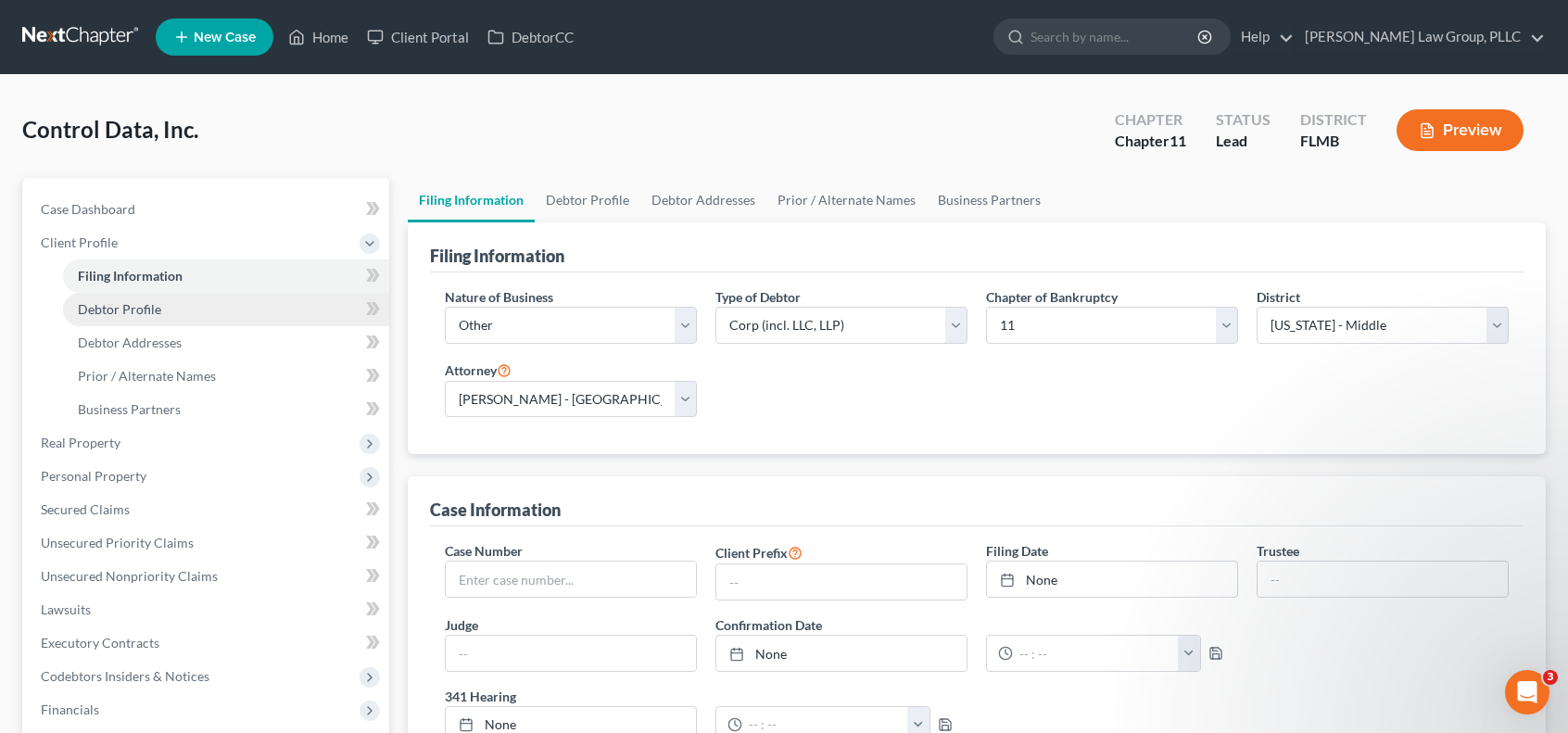
click at [185, 307] on link "Debtor Profile" at bounding box center [226, 310] width 326 height 33
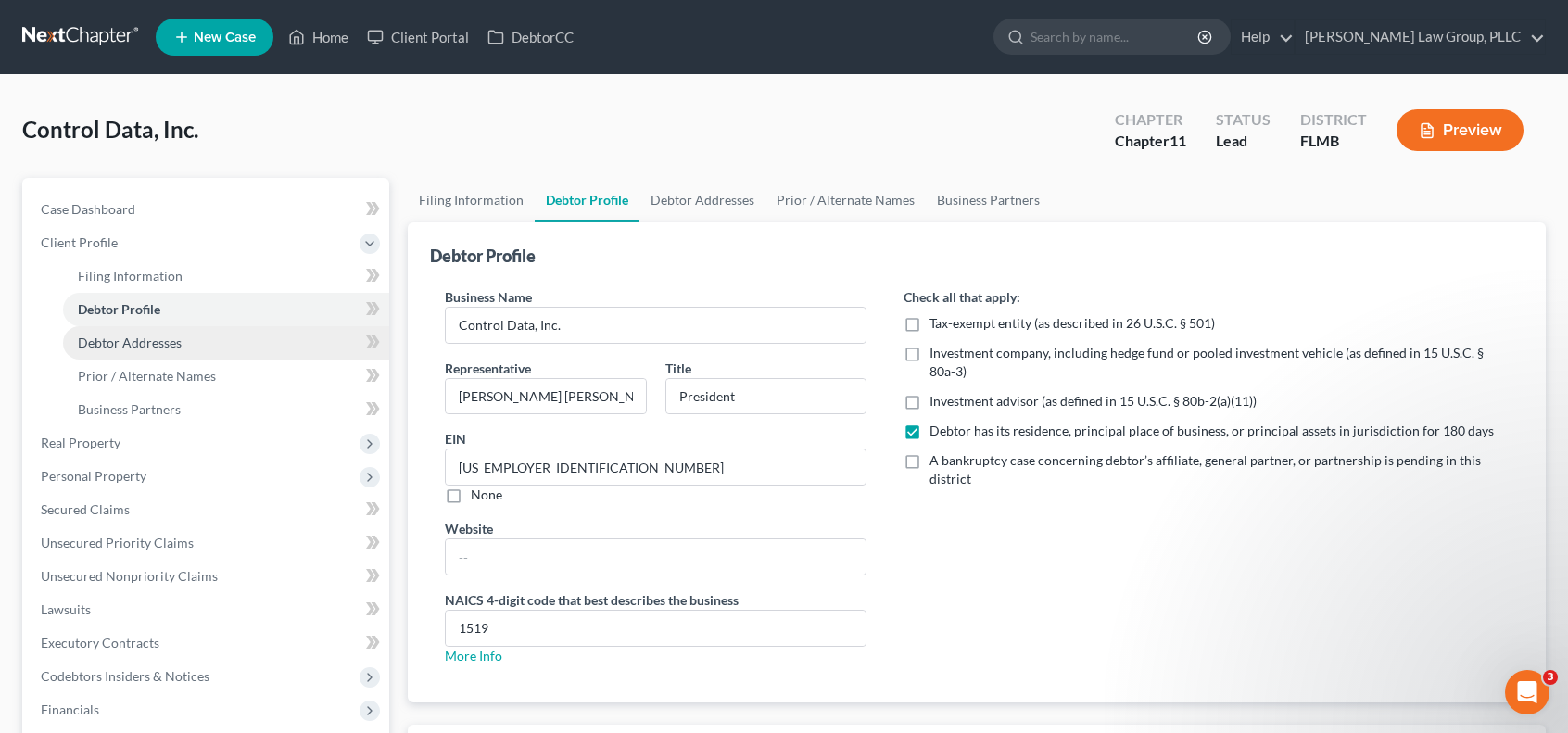
click at [189, 339] on link "Debtor Addresses" at bounding box center [226, 343] width 326 height 33
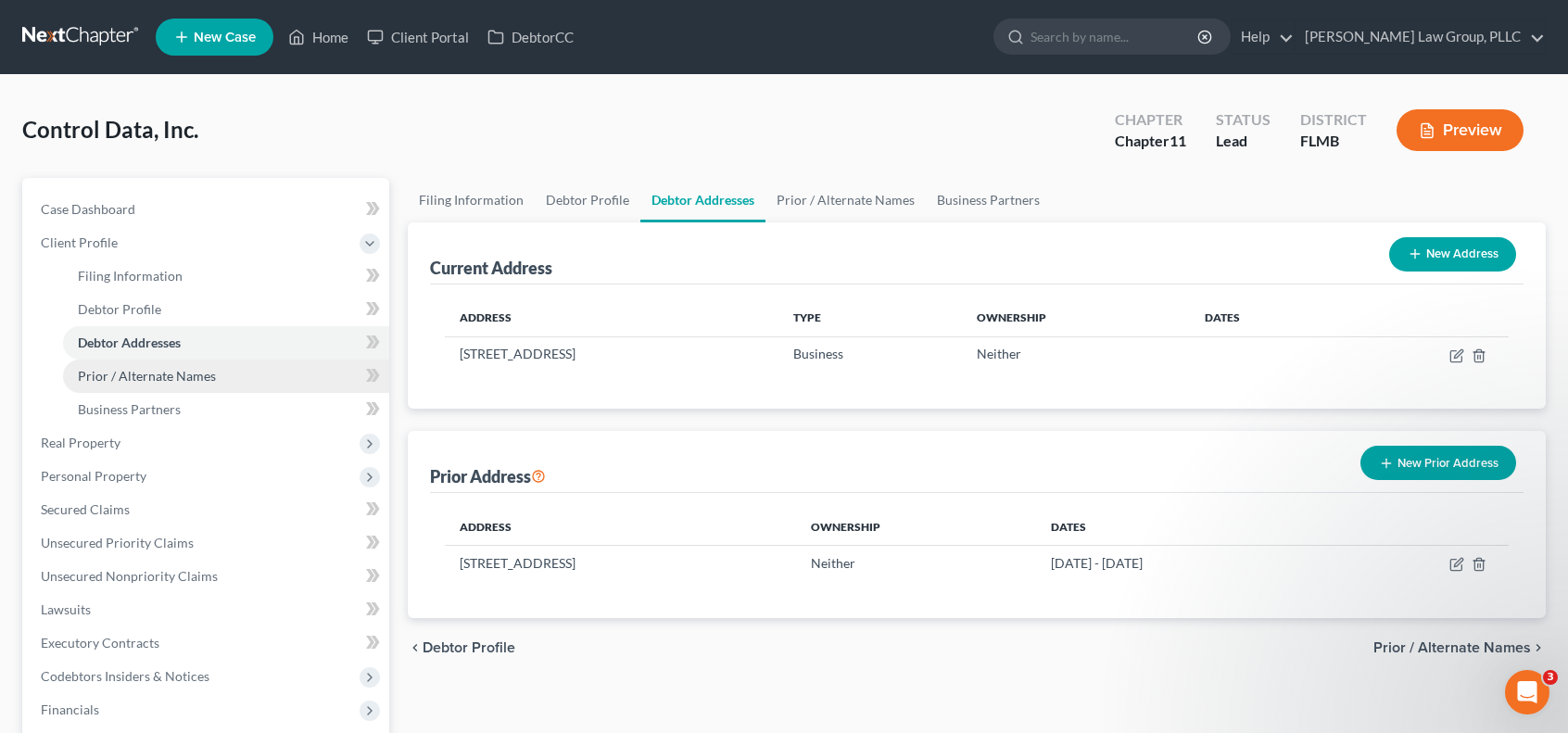
click at [187, 370] on span "Prior / Alternate Names" at bounding box center [147, 376] width 138 height 16
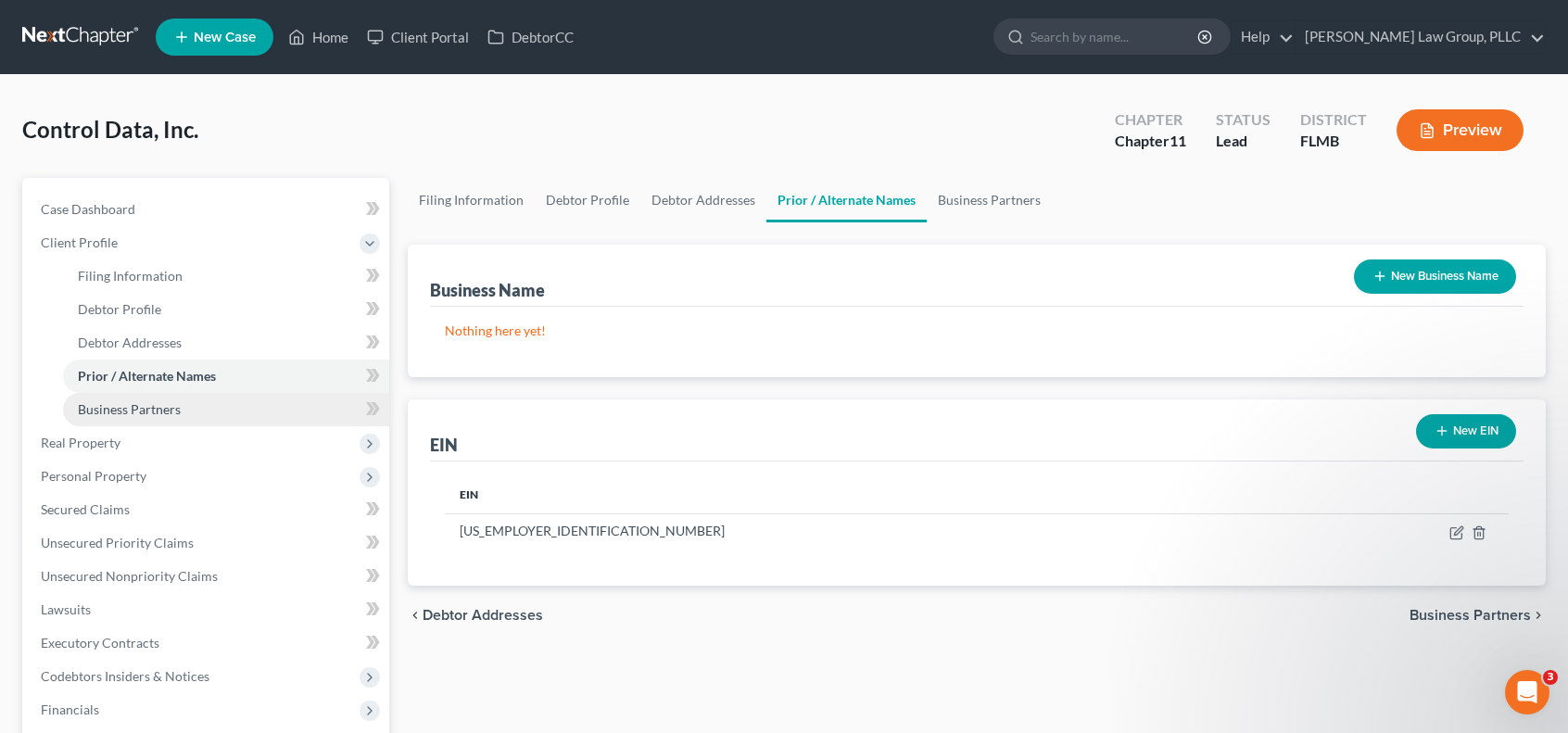
click at [178, 414] on span "Business Partners" at bounding box center [129, 409] width 103 height 16
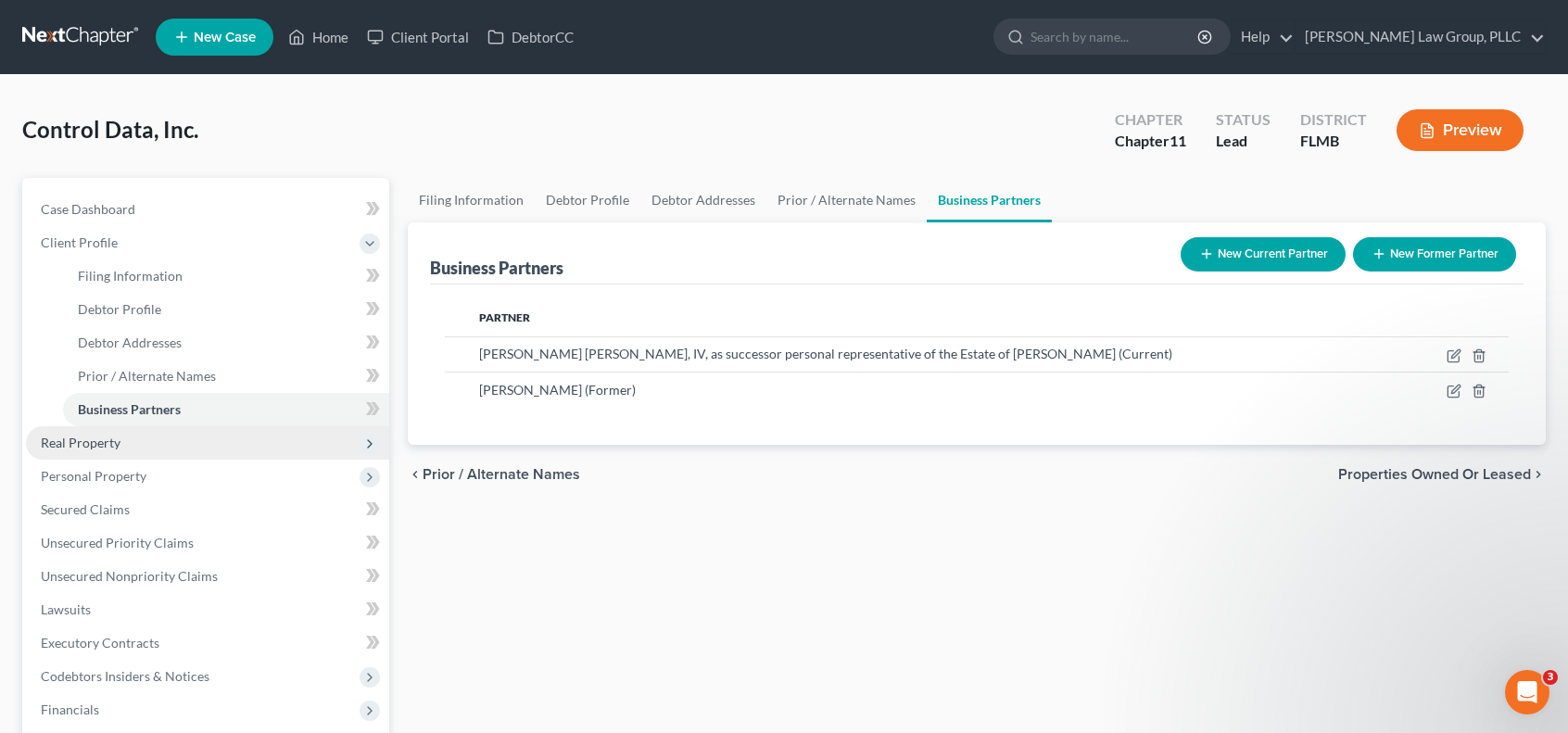
click at [230, 452] on span "Real Property" at bounding box center [208, 443] width 363 height 33
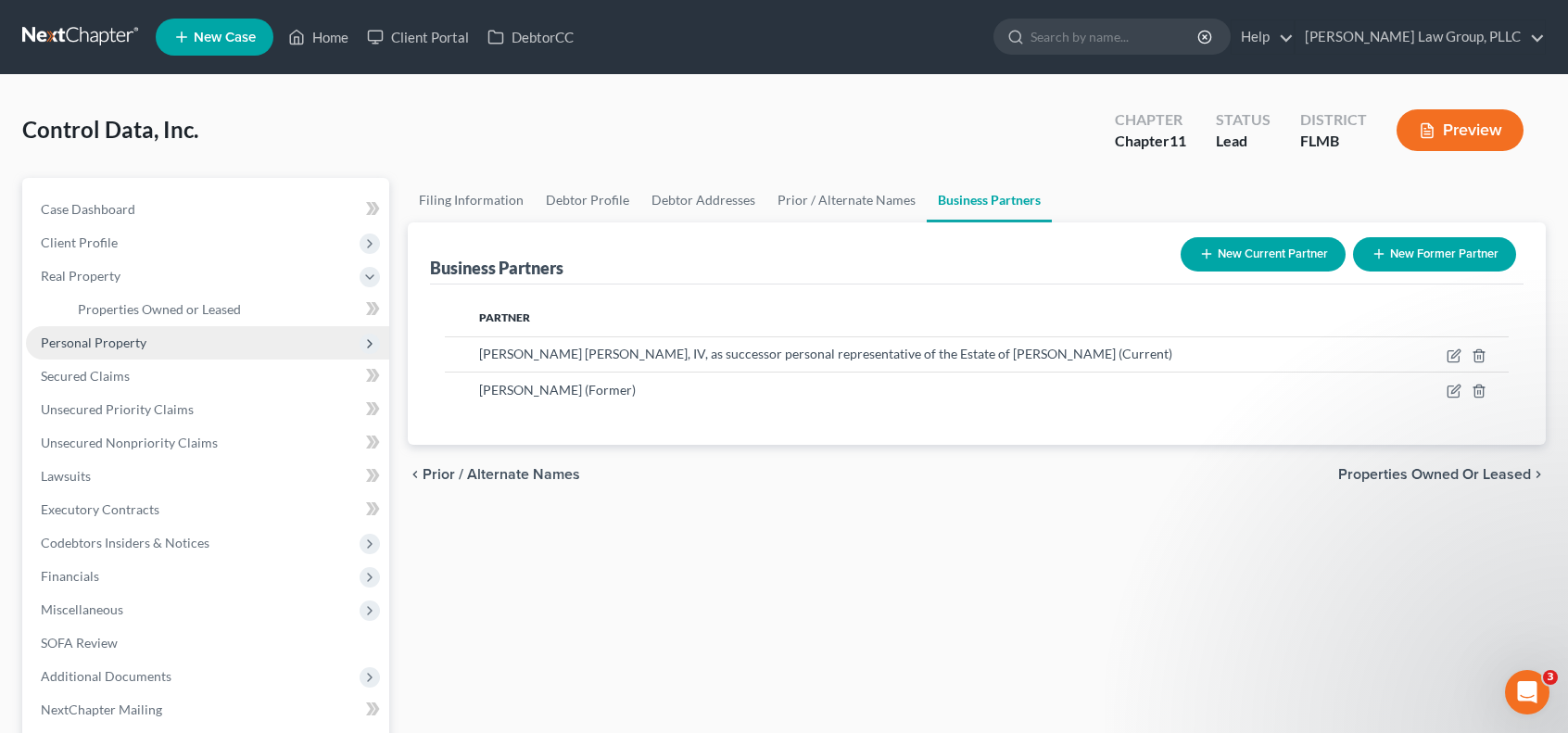
click at [244, 333] on span "Personal Property" at bounding box center [208, 343] width 363 height 33
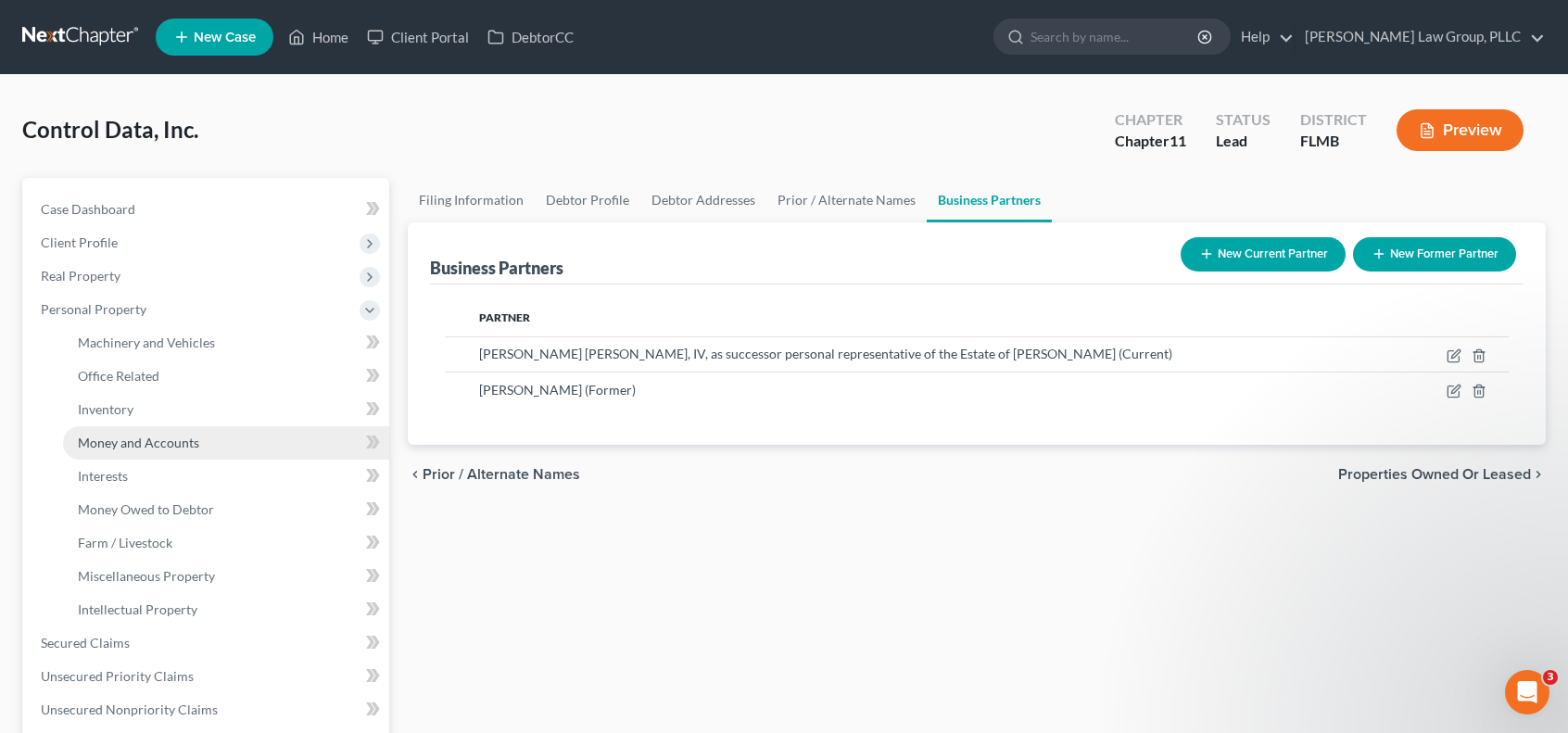
click at [234, 442] on link "Money and Accounts" at bounding box center [226, 443] width 326 height 33
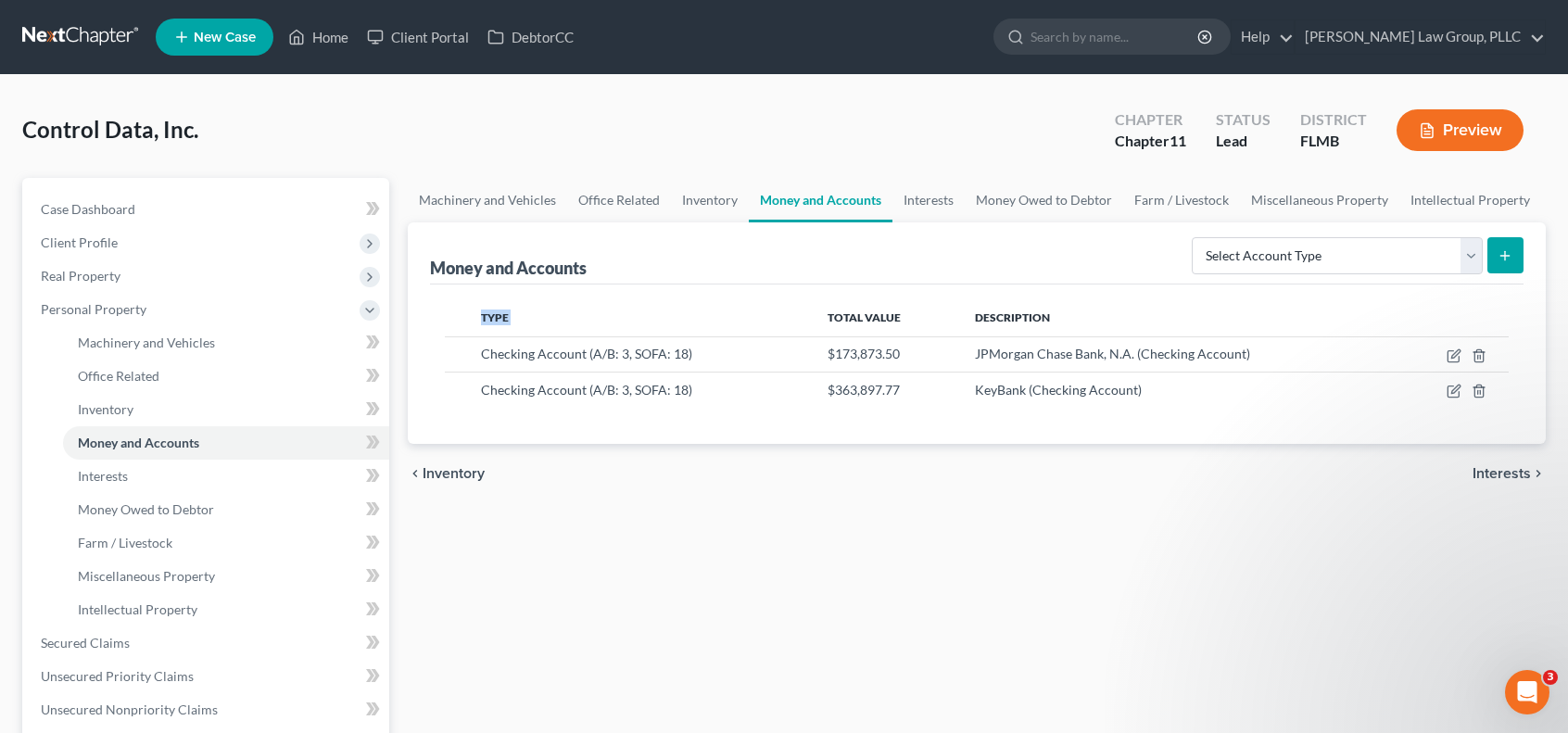
drag, startPoint x: 750, startPoint y: 317, endPoint x: 1240, endPoint y: 423, distance: 501.3
click at [1240, 423] on div "Type Total Value Description Checking Account (A/B: 3, SOFA: 18) $173,873.50 JP…" at bounding box center [976, 364] width 1094 height 160
drag, startPoint x: 1171, startPoint y: 527, endPoint x: 1079, endPoint y: 586, distance: 109.3
click at [1170, 531] on div "Machinery and Vehicles Office Related Inventory Money and Accounts Interests Mo…" at bounding box center [977, 646] width 1157 height 937
click at [191, 417] on link "Inventory" at bounding box center [226, 410] width 326 height 33
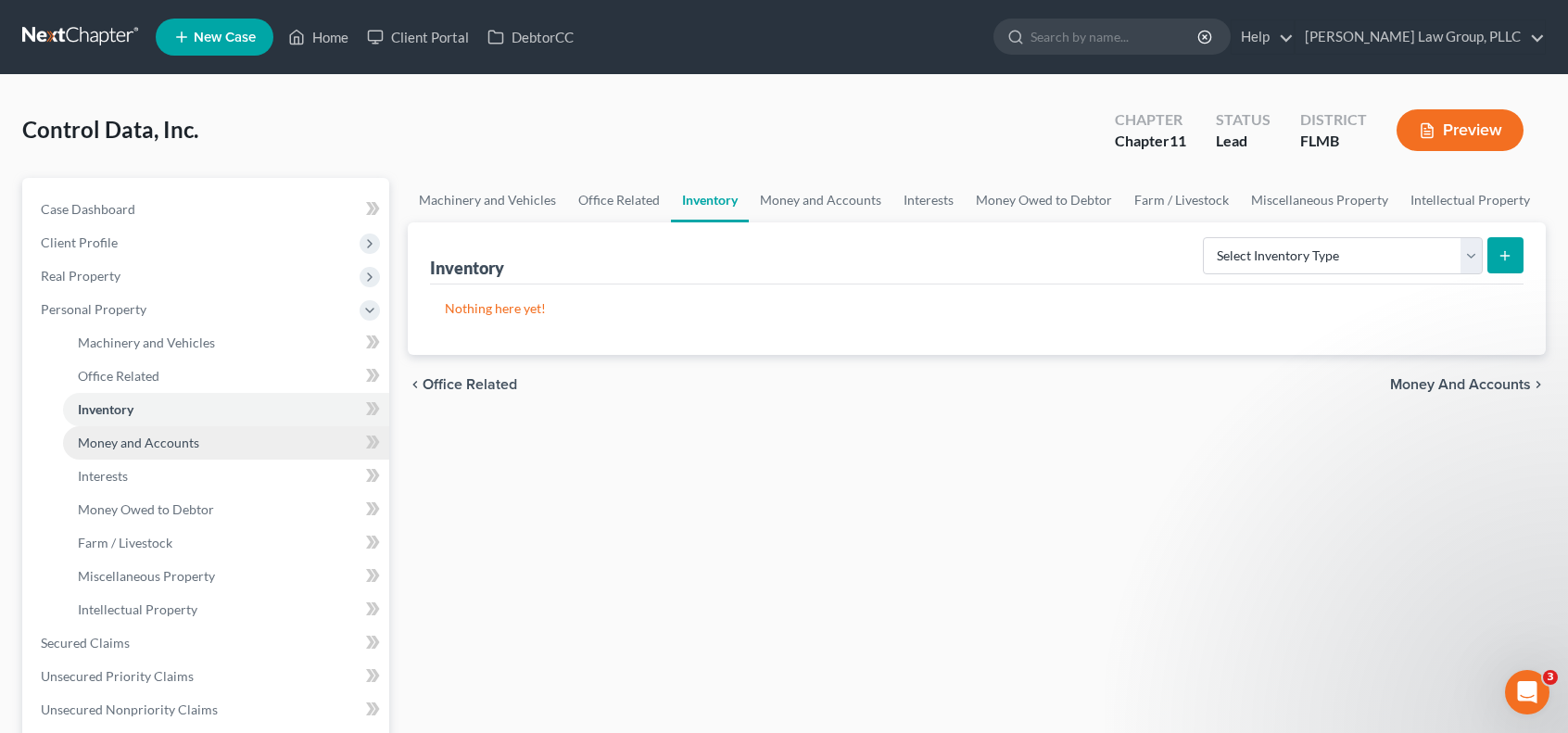
click at [195, 455] on link "Money and Accounts" at bounding box center [226, 443] width 326 height 33
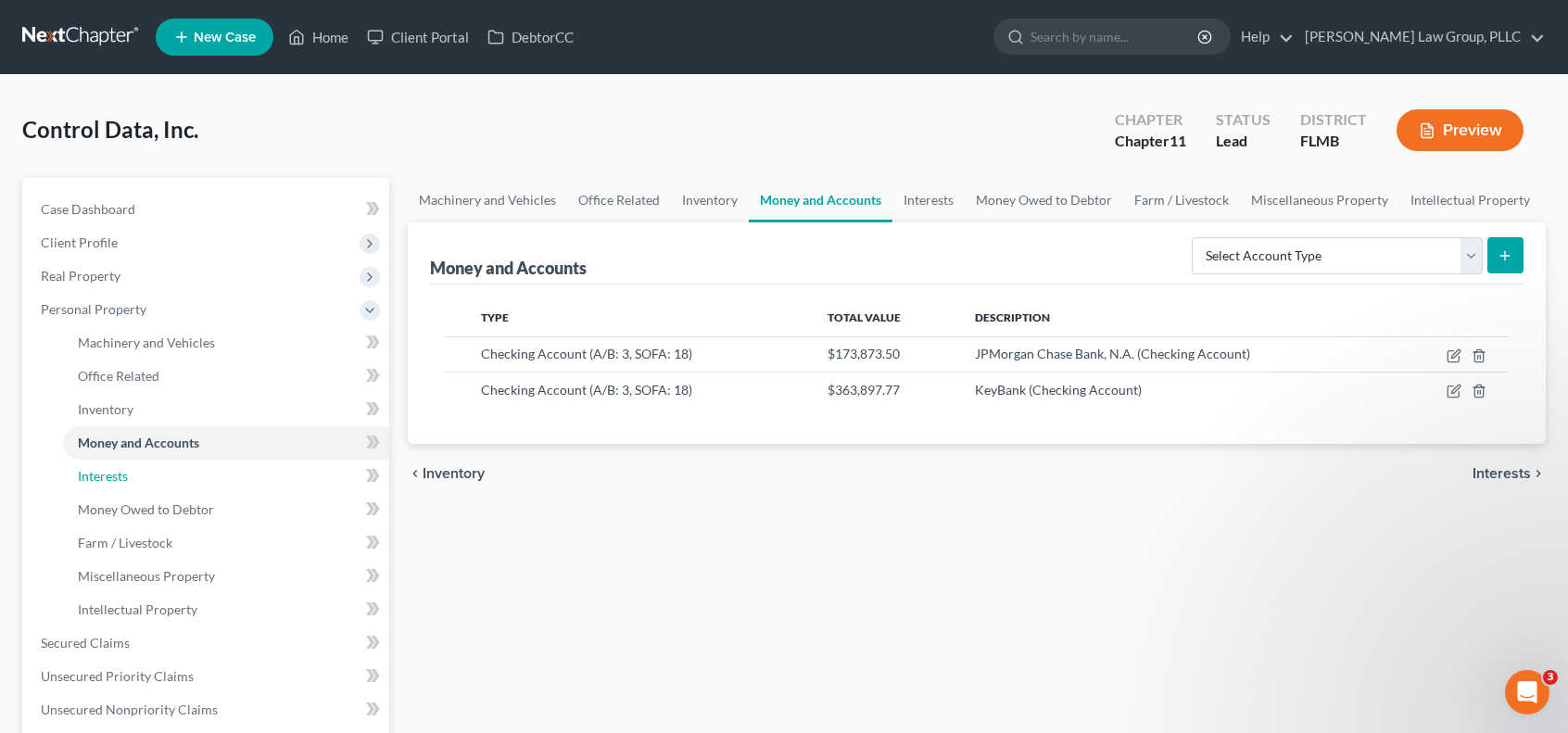
drag, startPoint x: 192, startPoint y: 476, endPoint x: 469, endPoint y: 546, distance: 285.7
click at [191, 476] on link "Interests" at bounding box center [226, 477] width 326 height 33
